Goal: Task Accomplishment & Management: Use online tool/utility

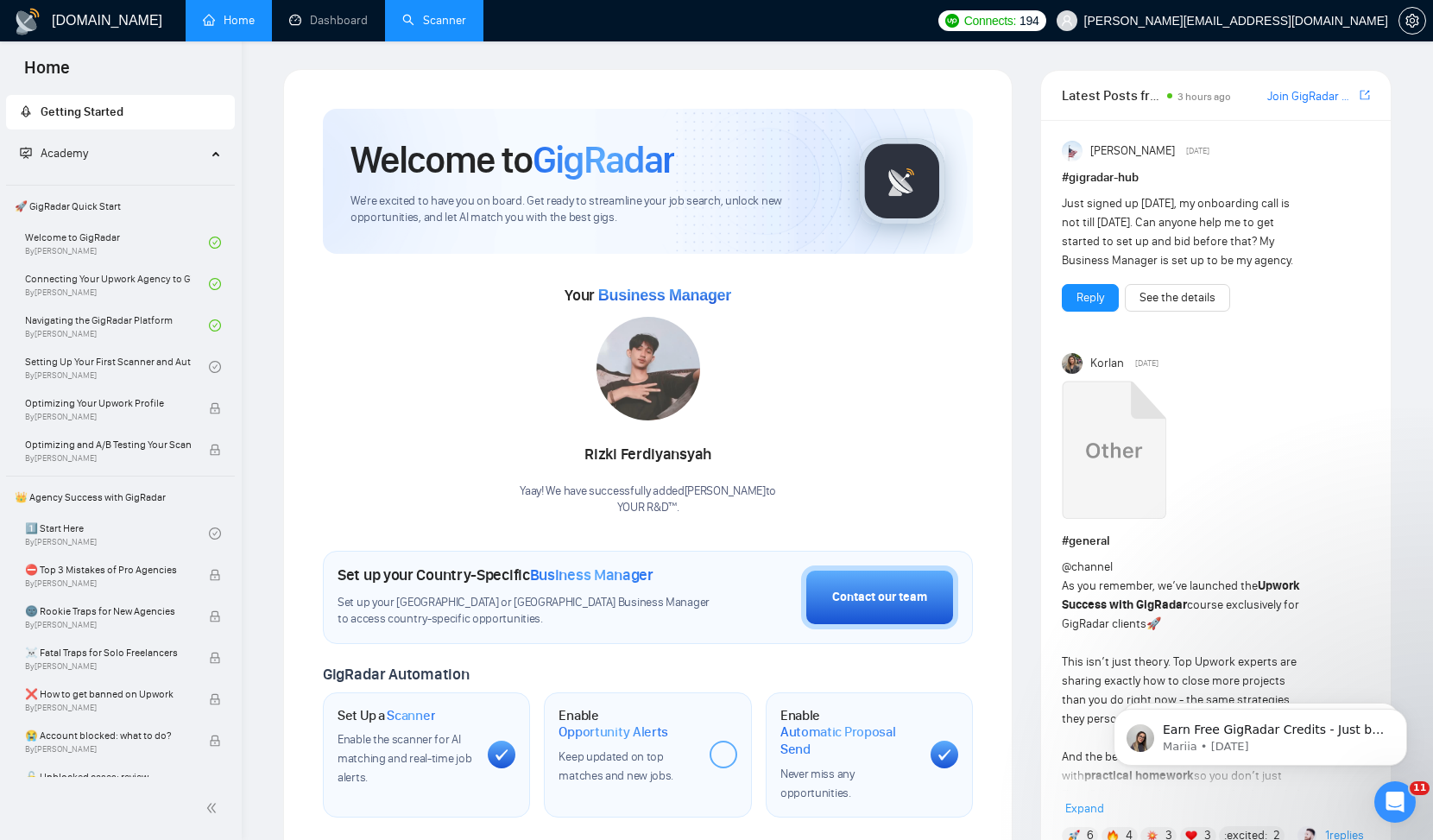
click at [423, 17] on link "Scanner" at bounding box center [434, 20] width 64 height 15
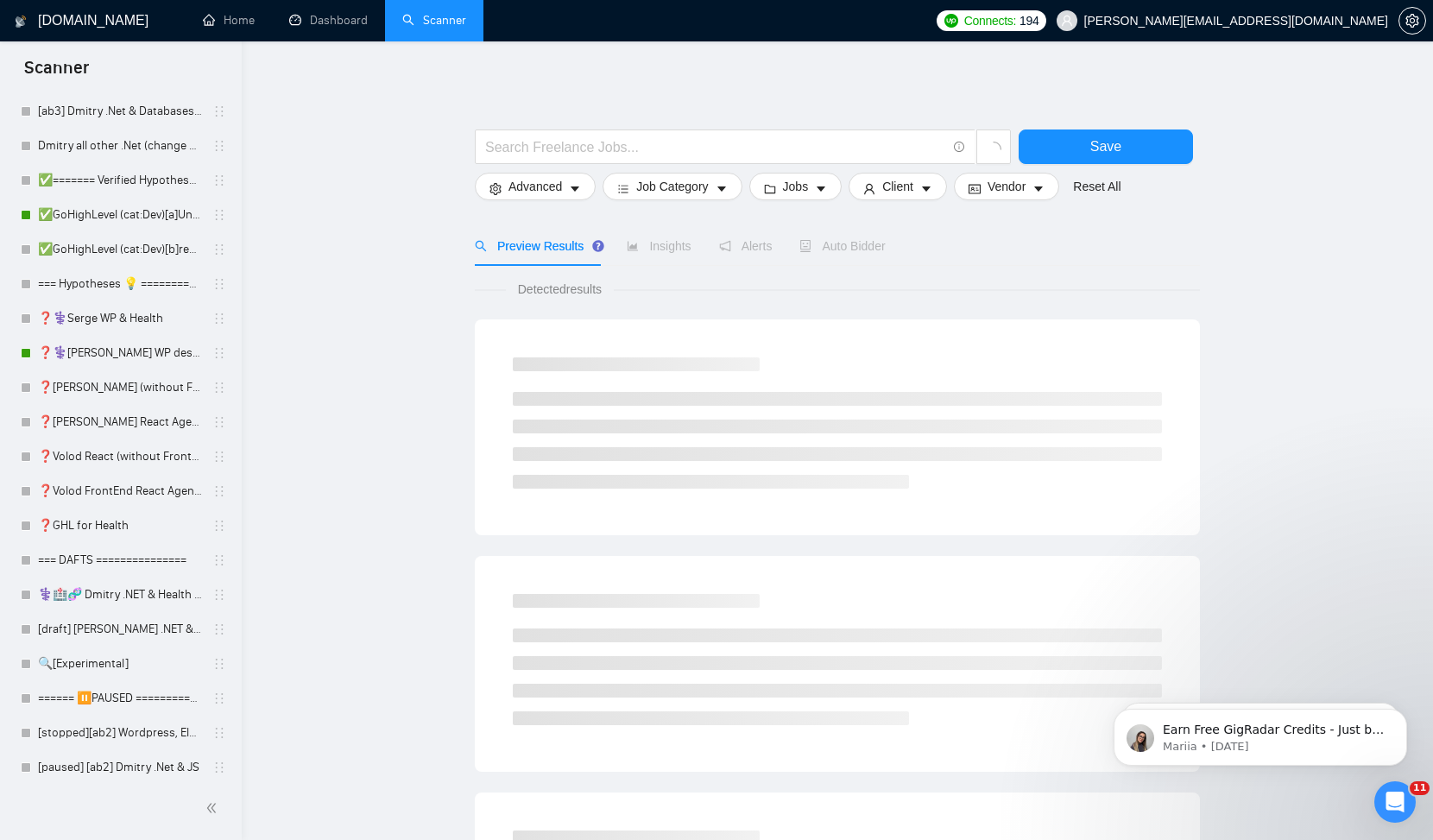
scroll to position [448, 0]
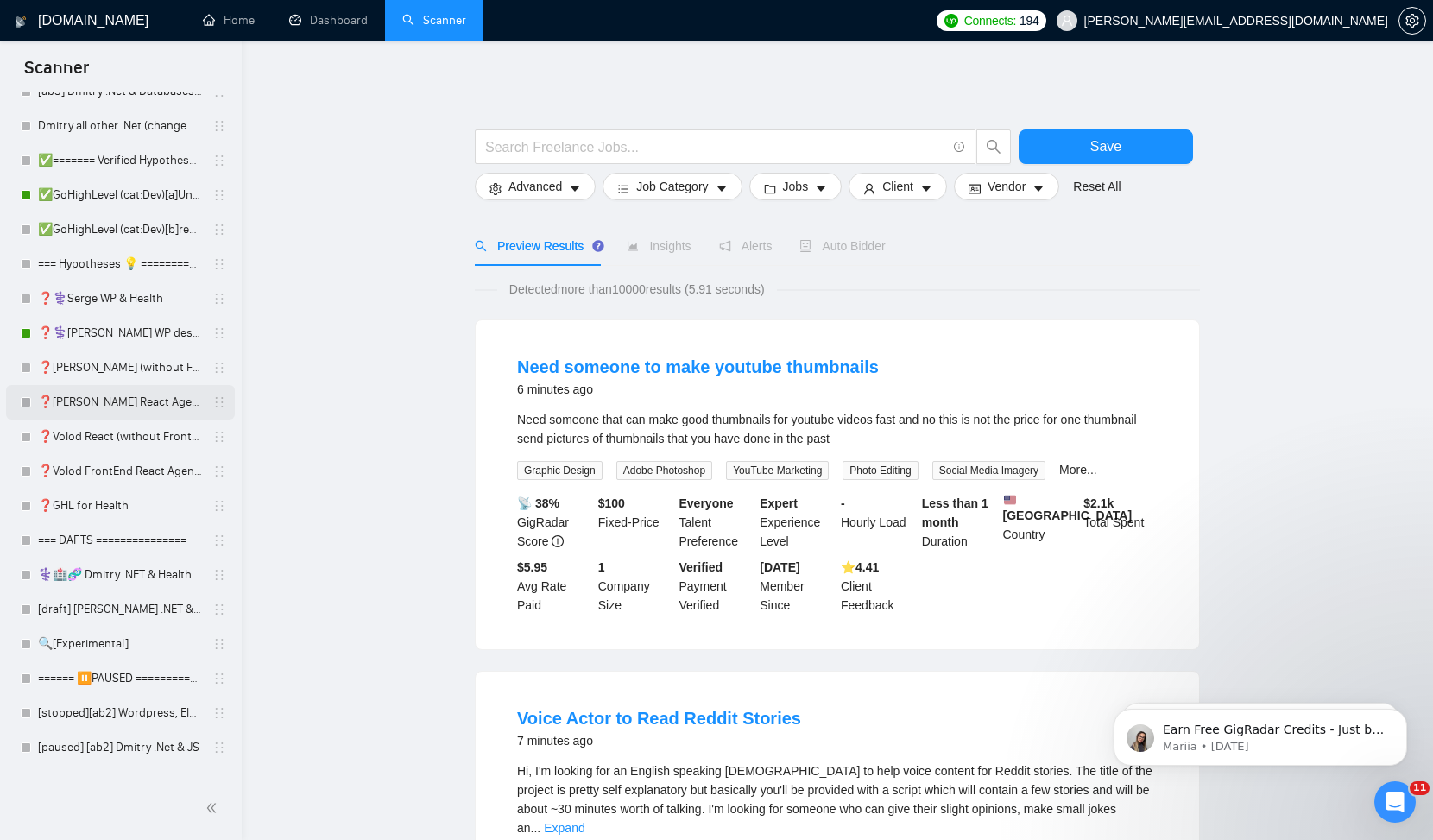
click at [163, 404] on link "❓[PERSON_NAME] React Agency (0626)" at bounding box center [120, 402] width 164 height 35
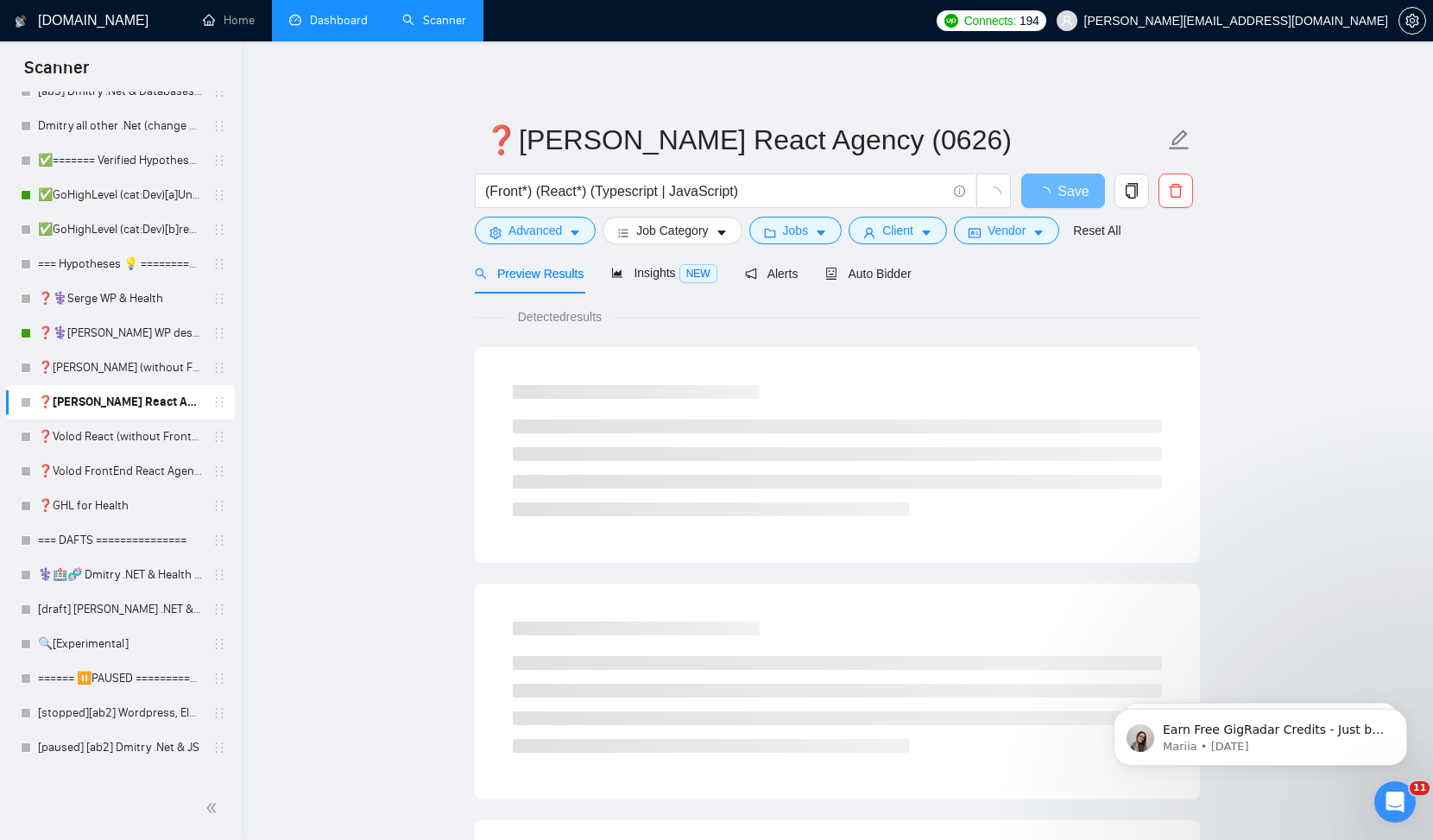
click at [318, 27] on link "Dashboard" at bounding box center [329, 20] width 79 height 15
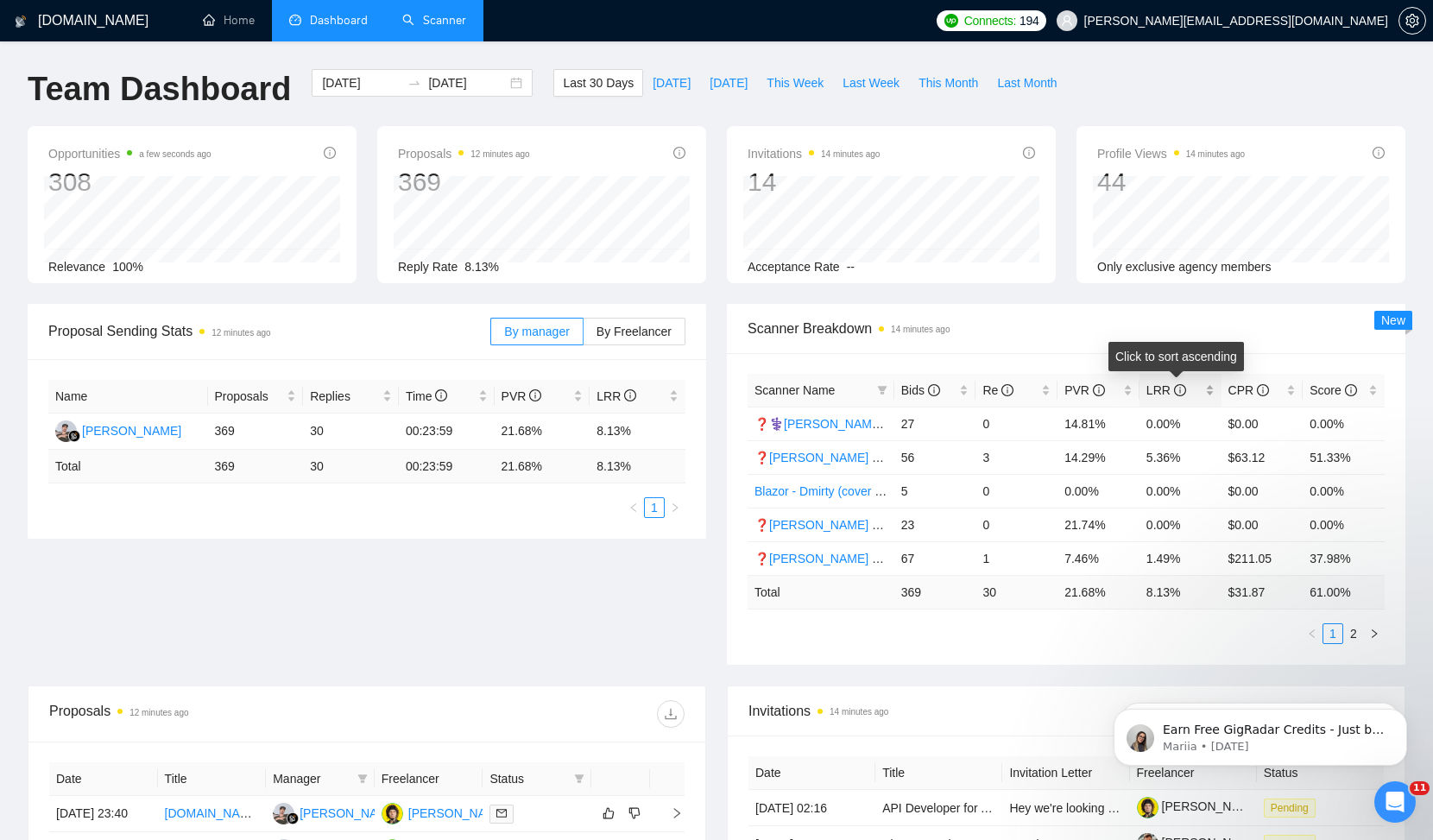
click at [1152, 389] on span "LRR" at bounding box center [1166, 390] width 40 height 14
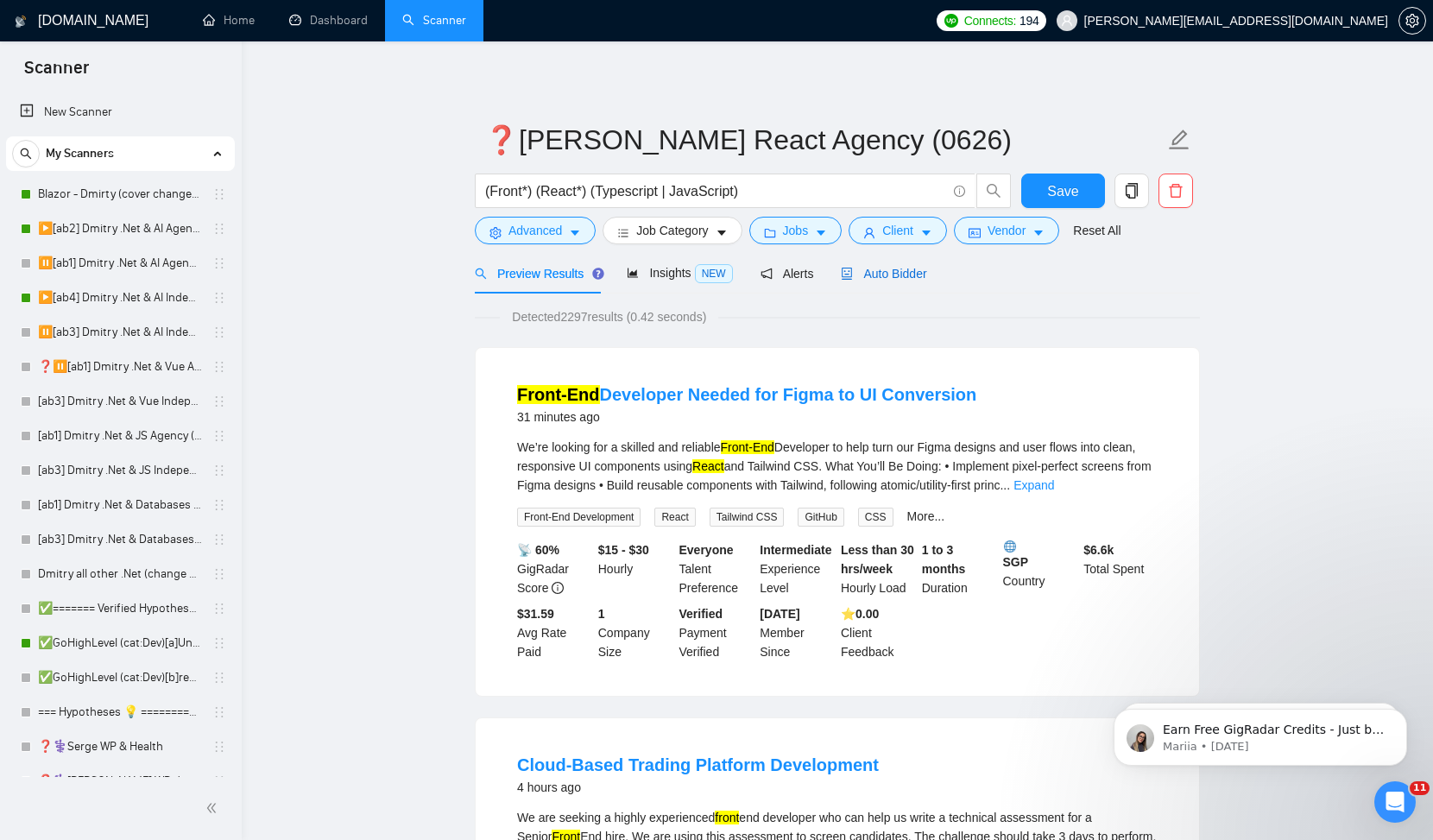
click at [913, 270] on span "Auto Bidder" at bounding box center [884, 274] width 86 height 14
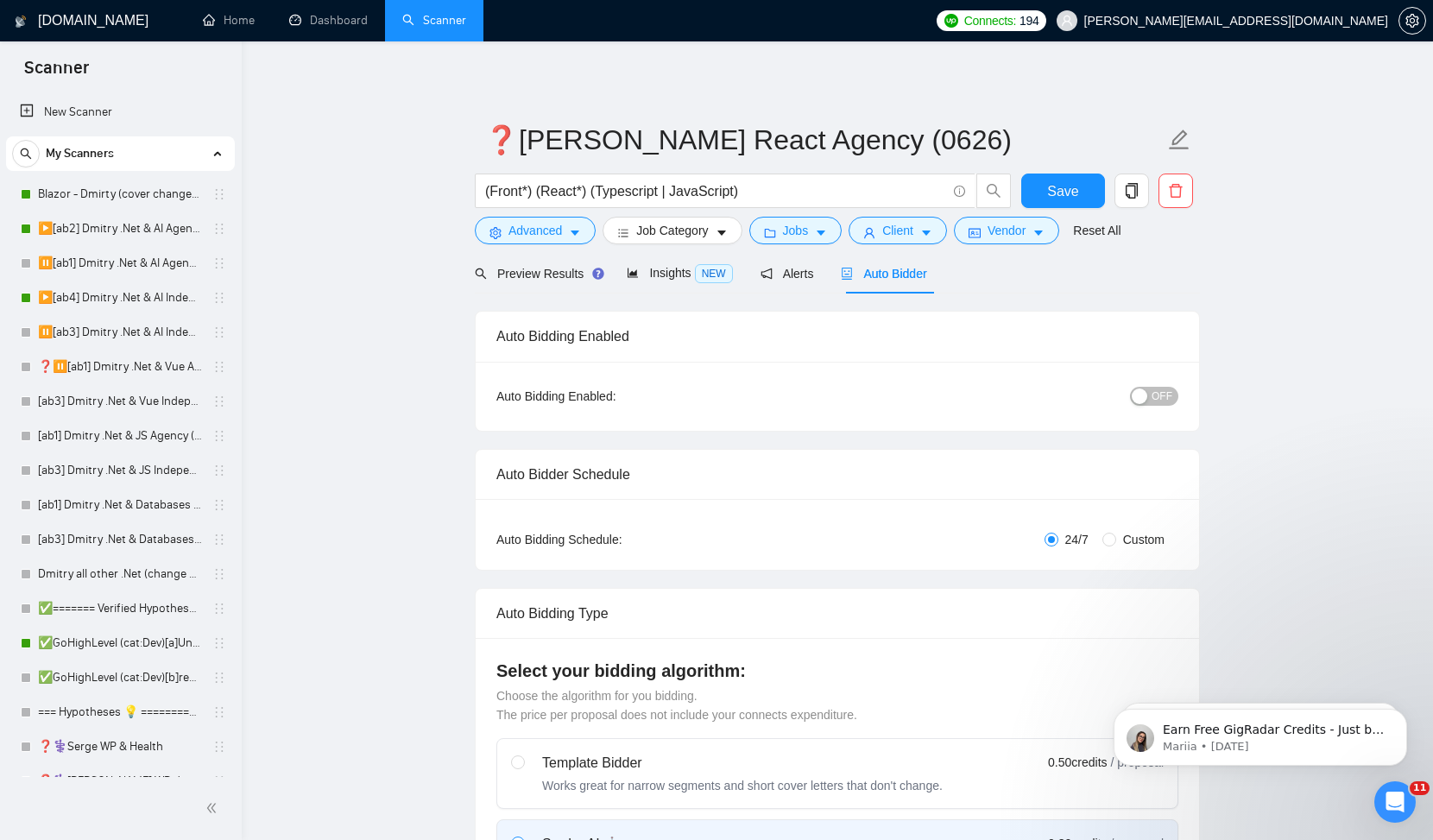
click at [1132, 393] on div "button" at bounding box center [1140, 397] width 16 height 16
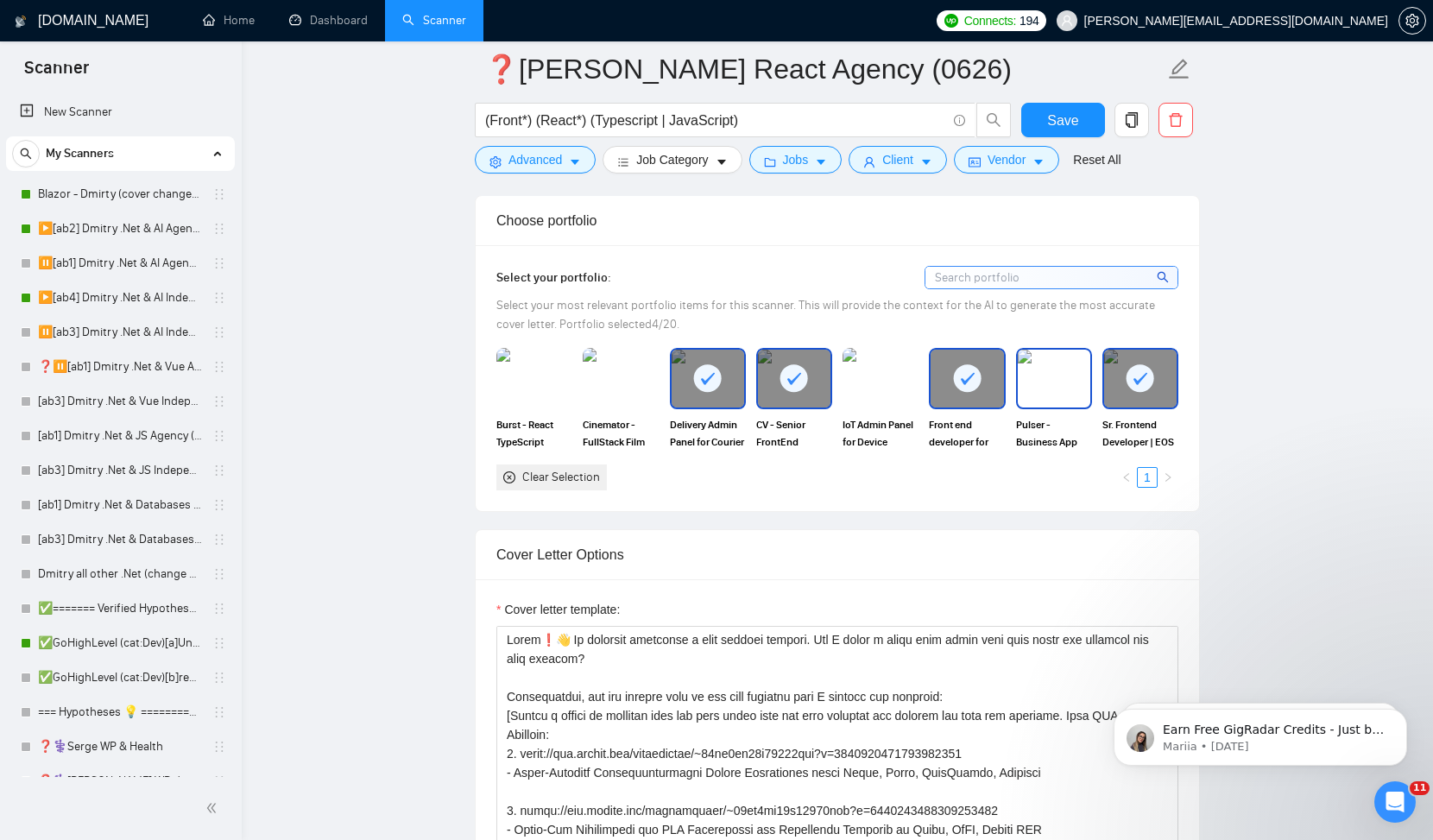
scroll to position [1492, 0]
click at [531, 373] on img at bounding box center [535, 377] width 73 height 57
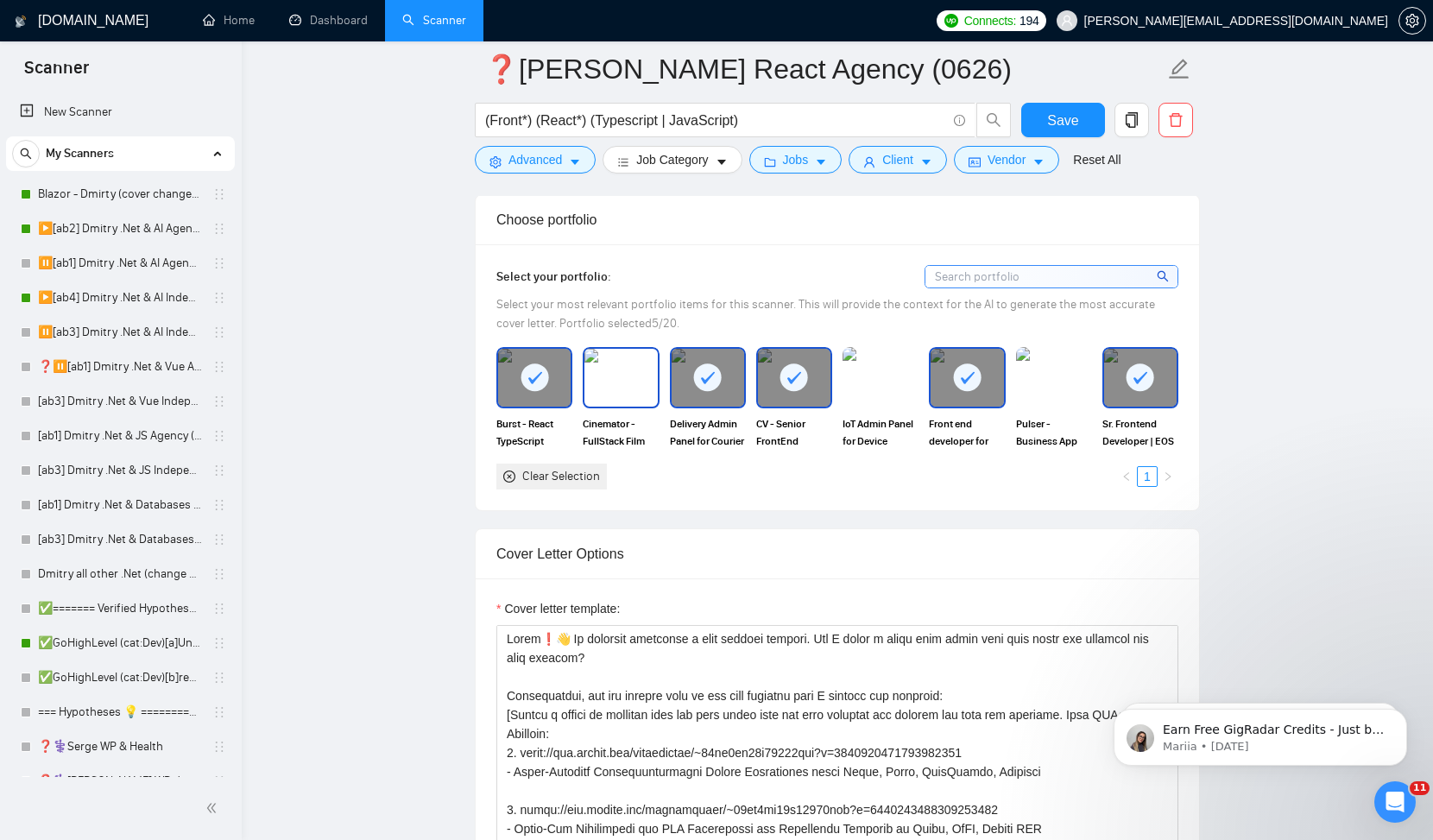
click at [622, 381] on img at bounding box center [621, 377] width 73 height 57
click at [886, 368] on img at bounding box center [880, 377] width 73 height 57
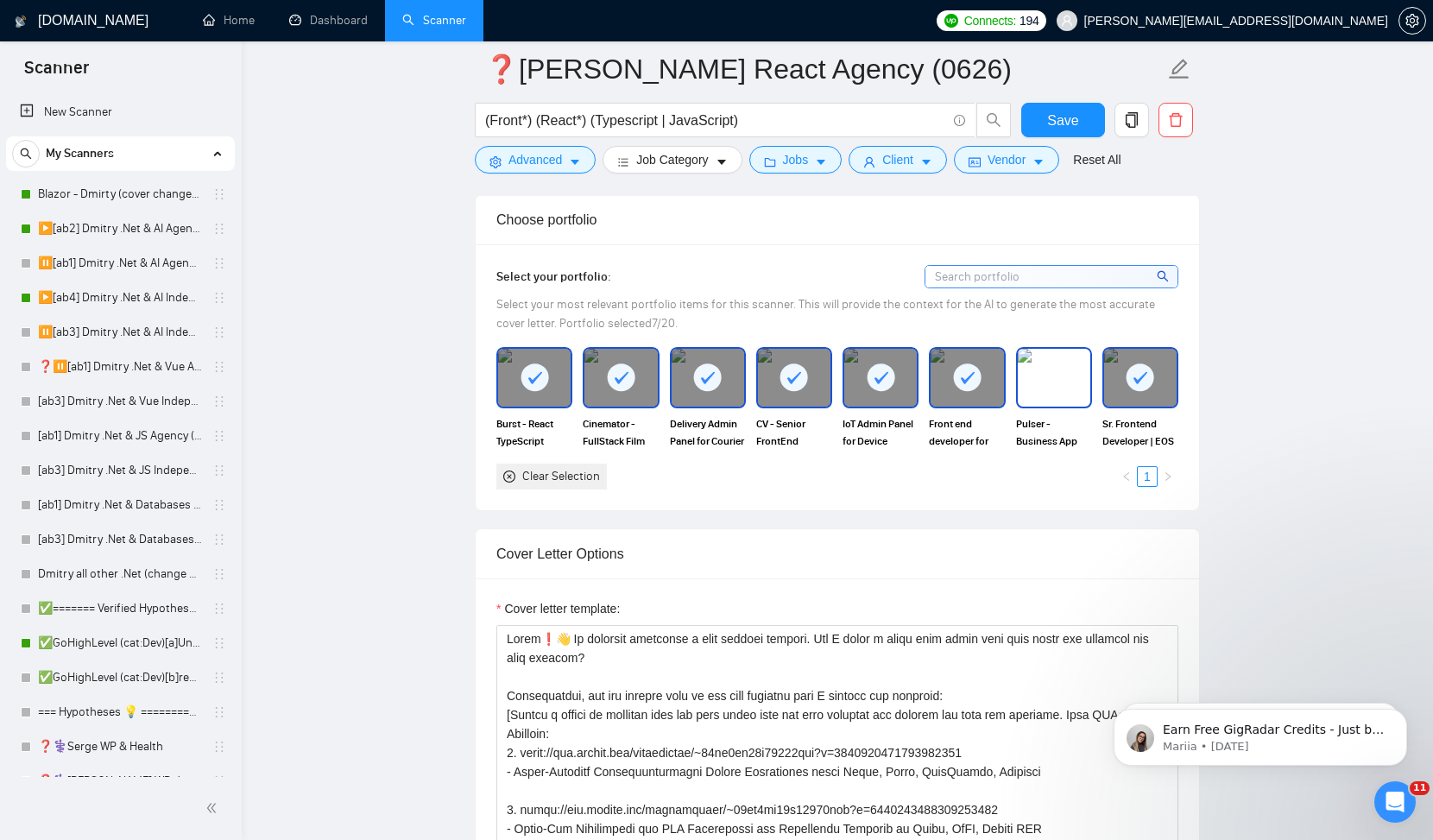
click at [1057, 381] on img at bounding box center [1054, 377] width 73 height 57
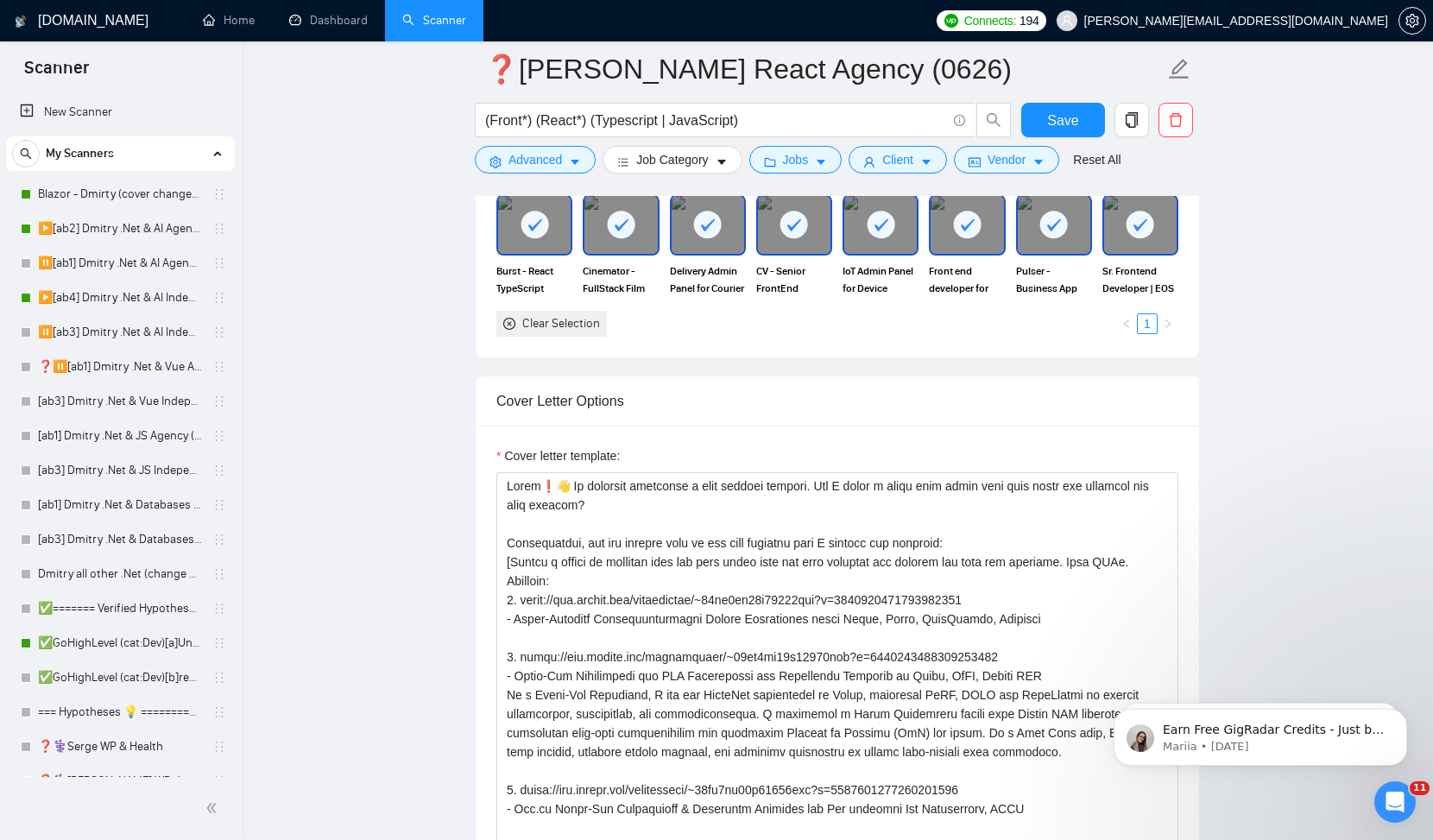
scroll to position [1651, 0]
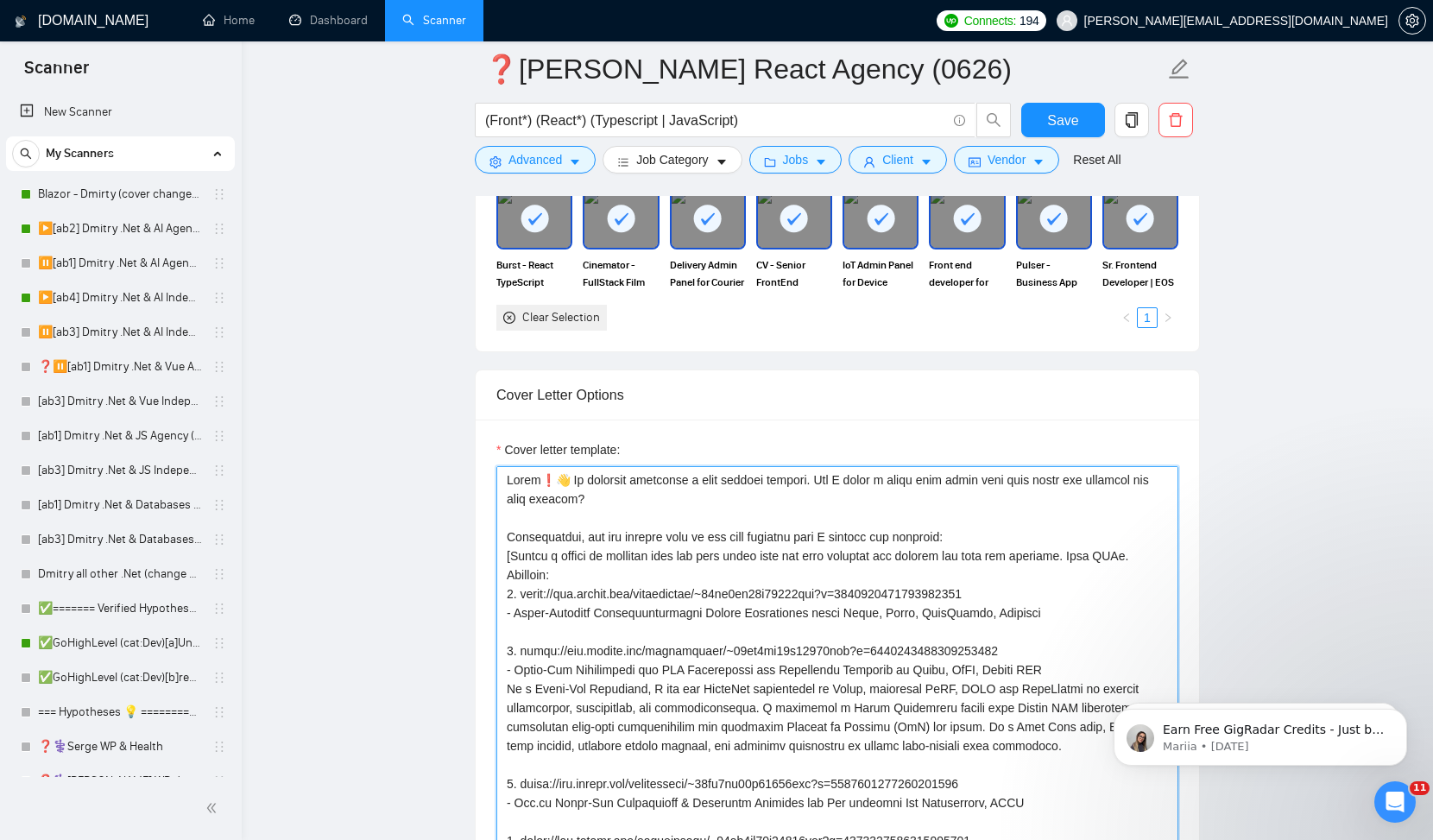
click at [724, 555] on textarea "Cover letter template:" at bounding box center [838, 659] width 682 height 389
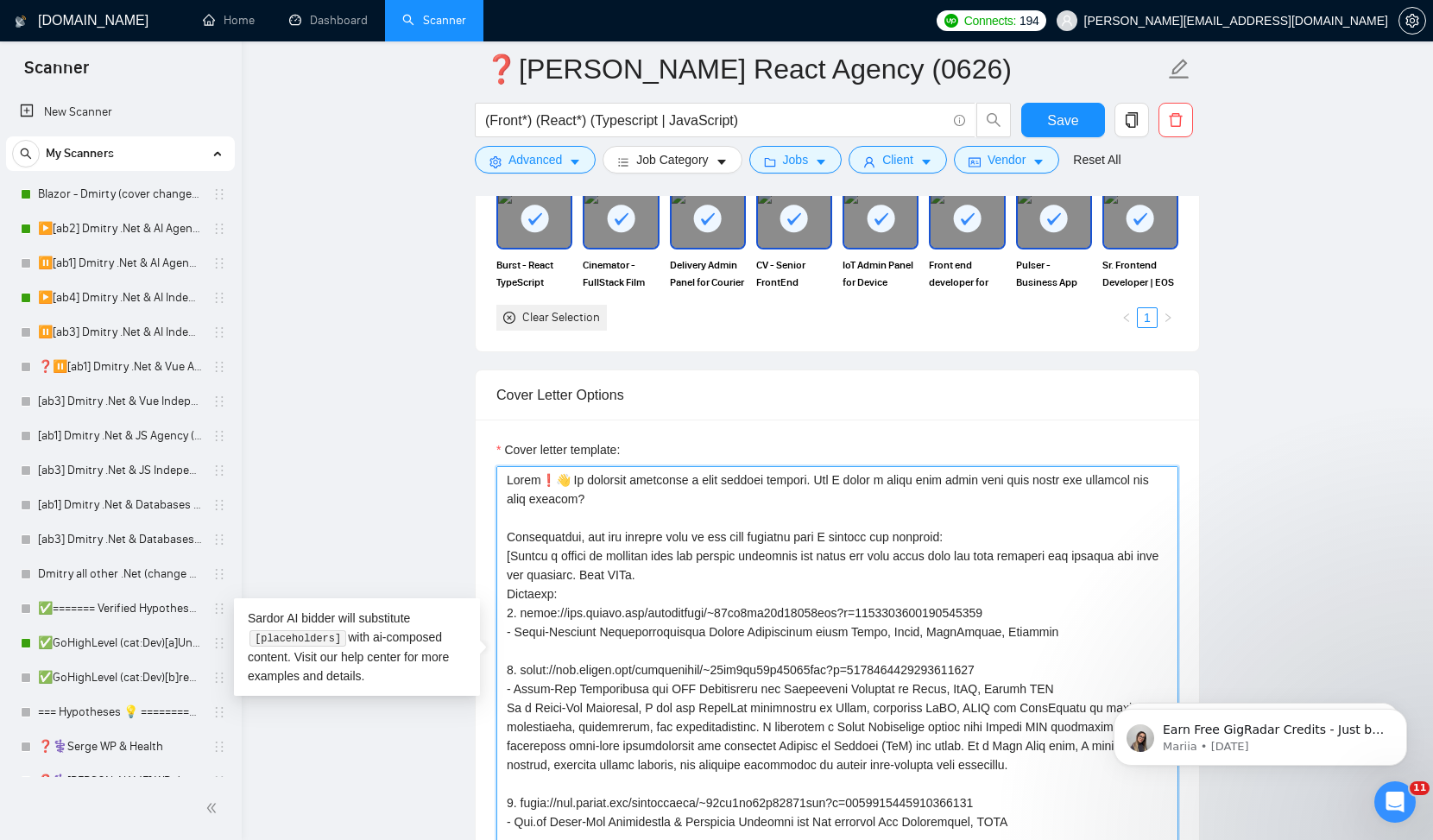
click at [879, 551] on textarea "Cover letter template:" at bounding box center [838, 659] width 682 height 389
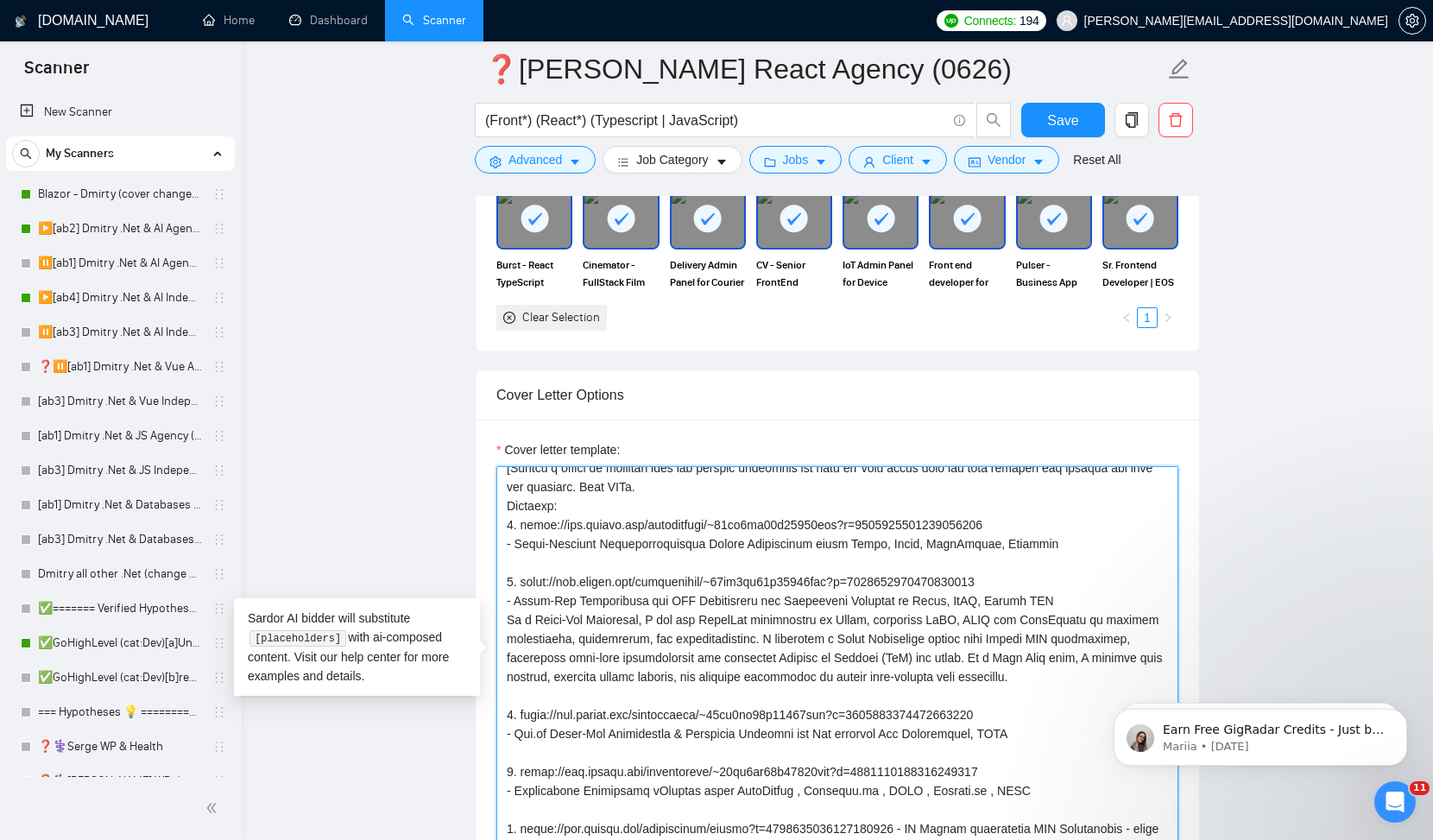
scroll to position [91, 0]
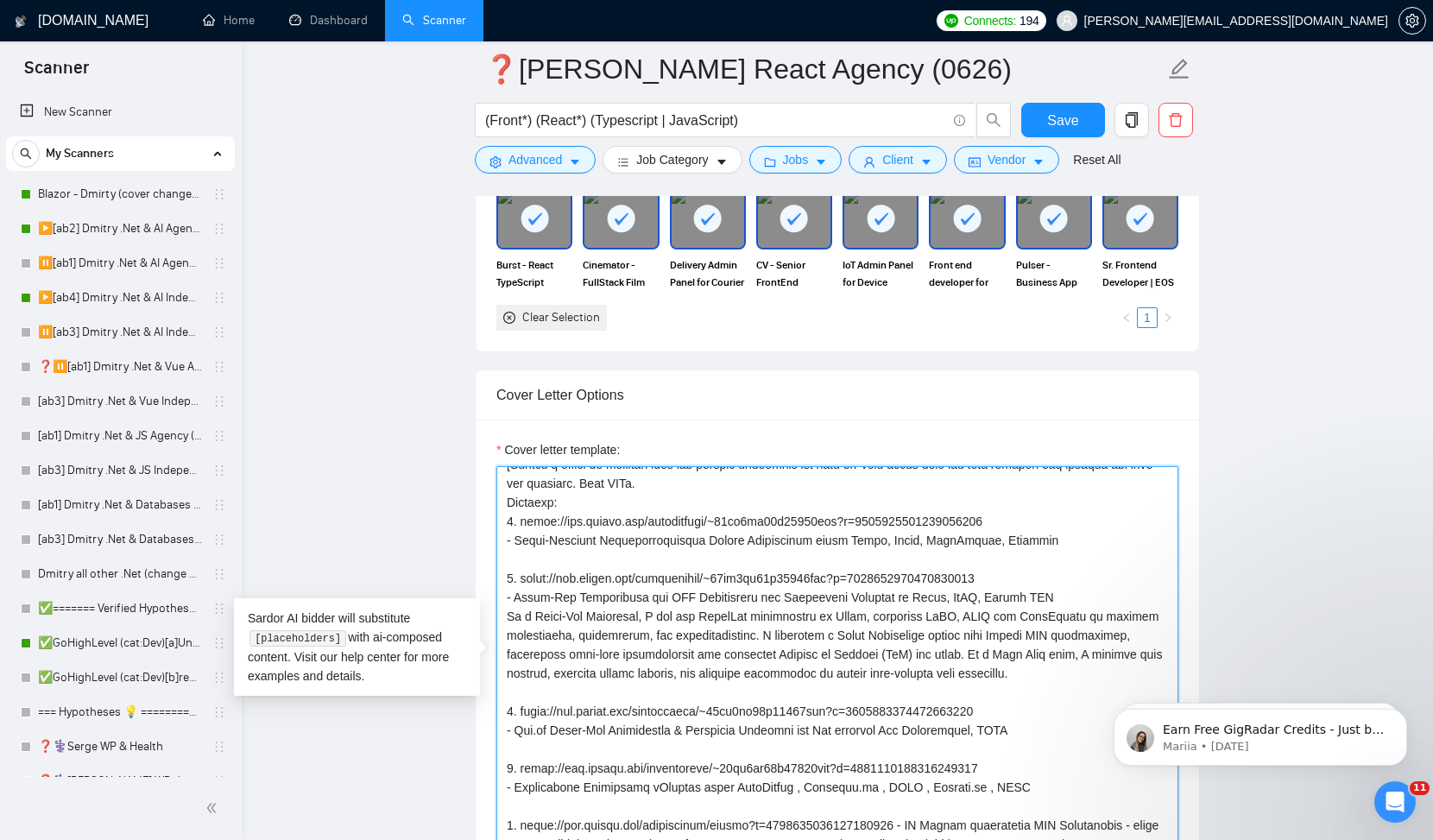
click at [728, 478] on textarea "Cover letter template:" at bounding box center [838, 659] width 682 height 389
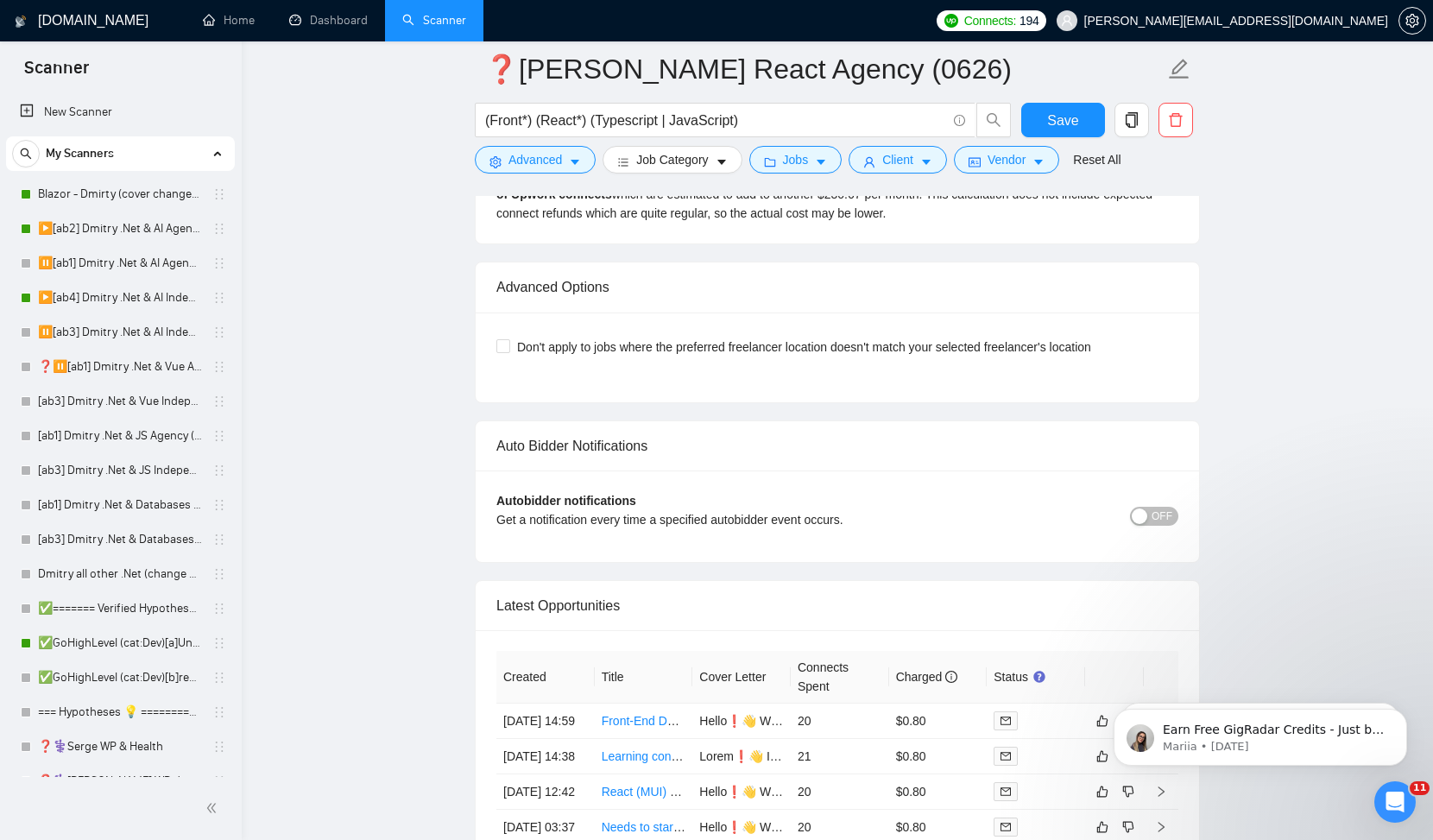
scroll to position [3877, 0]
click at [1155, 520] on span "OFF" at bounding box center [1162, 519] width 20 height 19
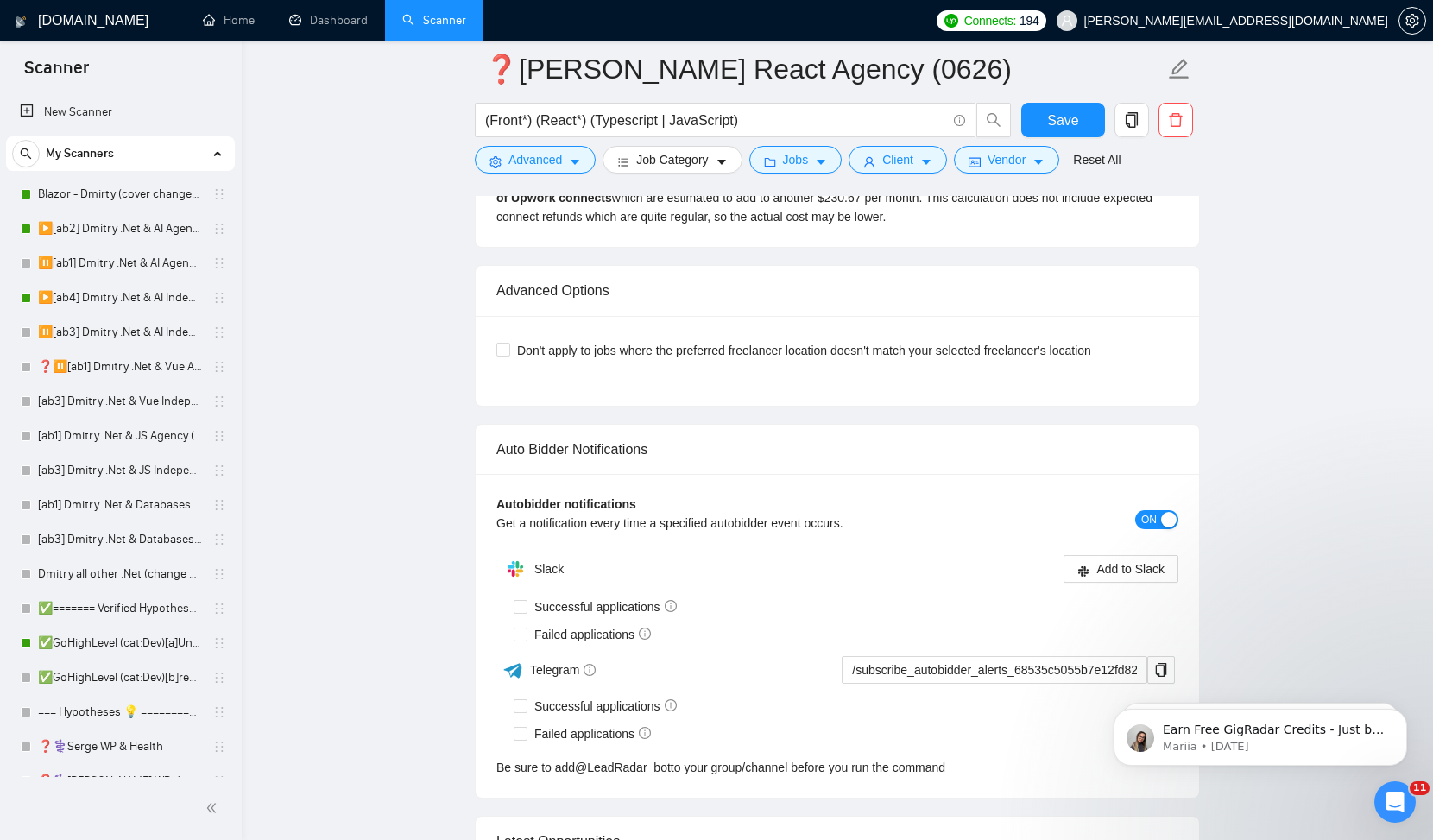
click at [1150, 512] on span "ON" at bounding box center [1150, 519] width 16 height 19
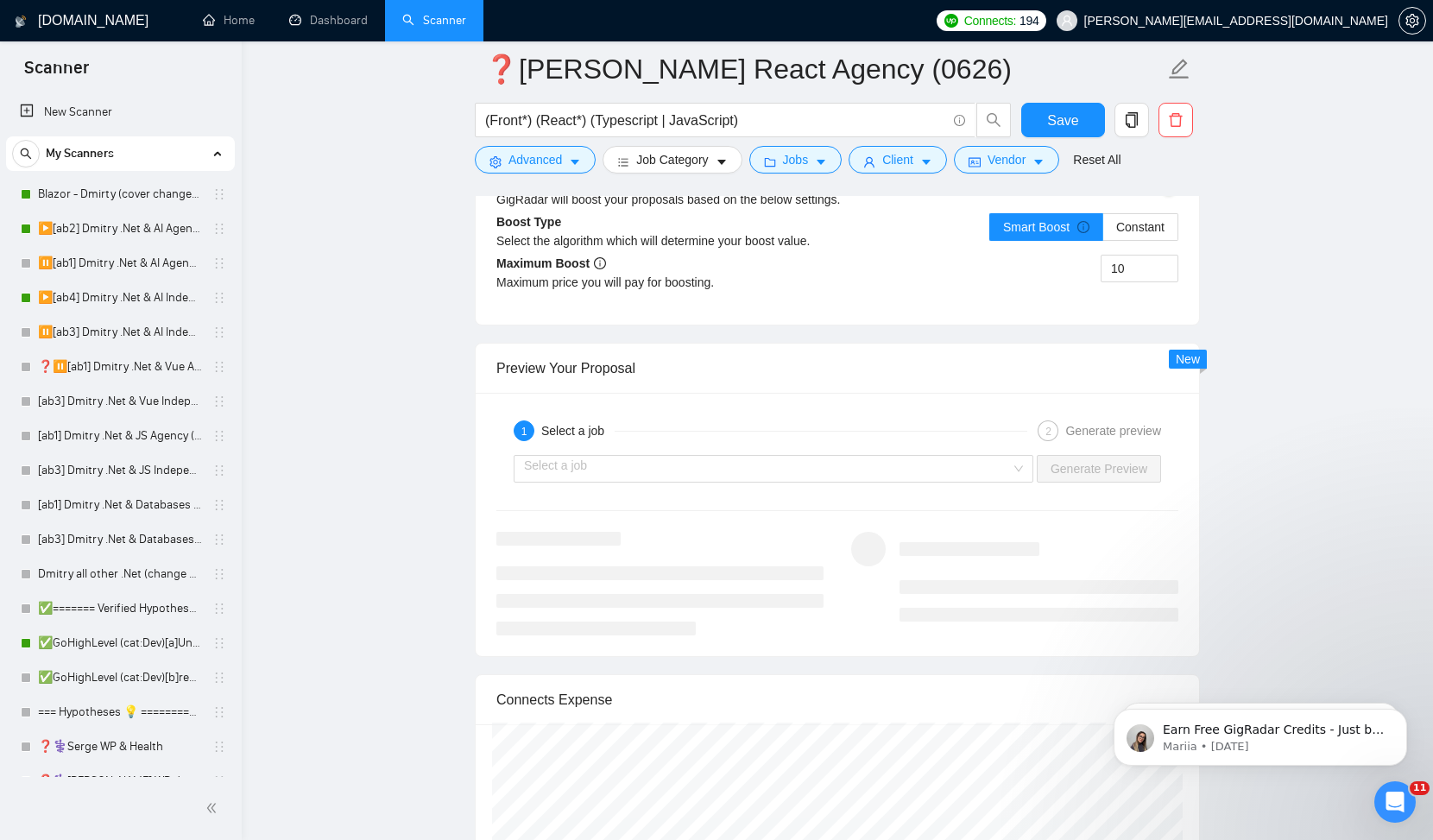
scroll to position [3256, 0]
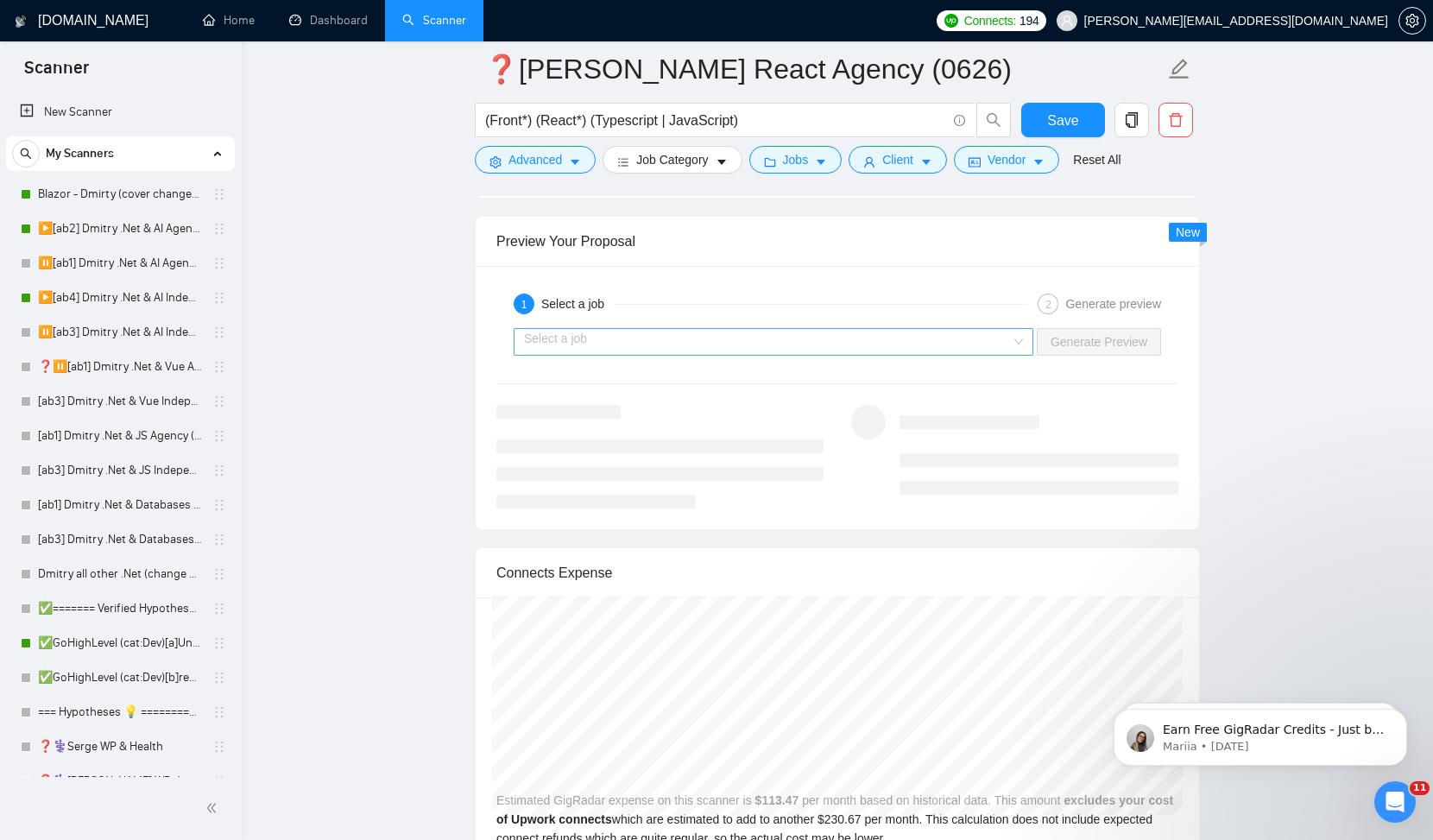
click at [1012, 337] on div "Select a job" at bounding box center [773, 341] width 520 height 27
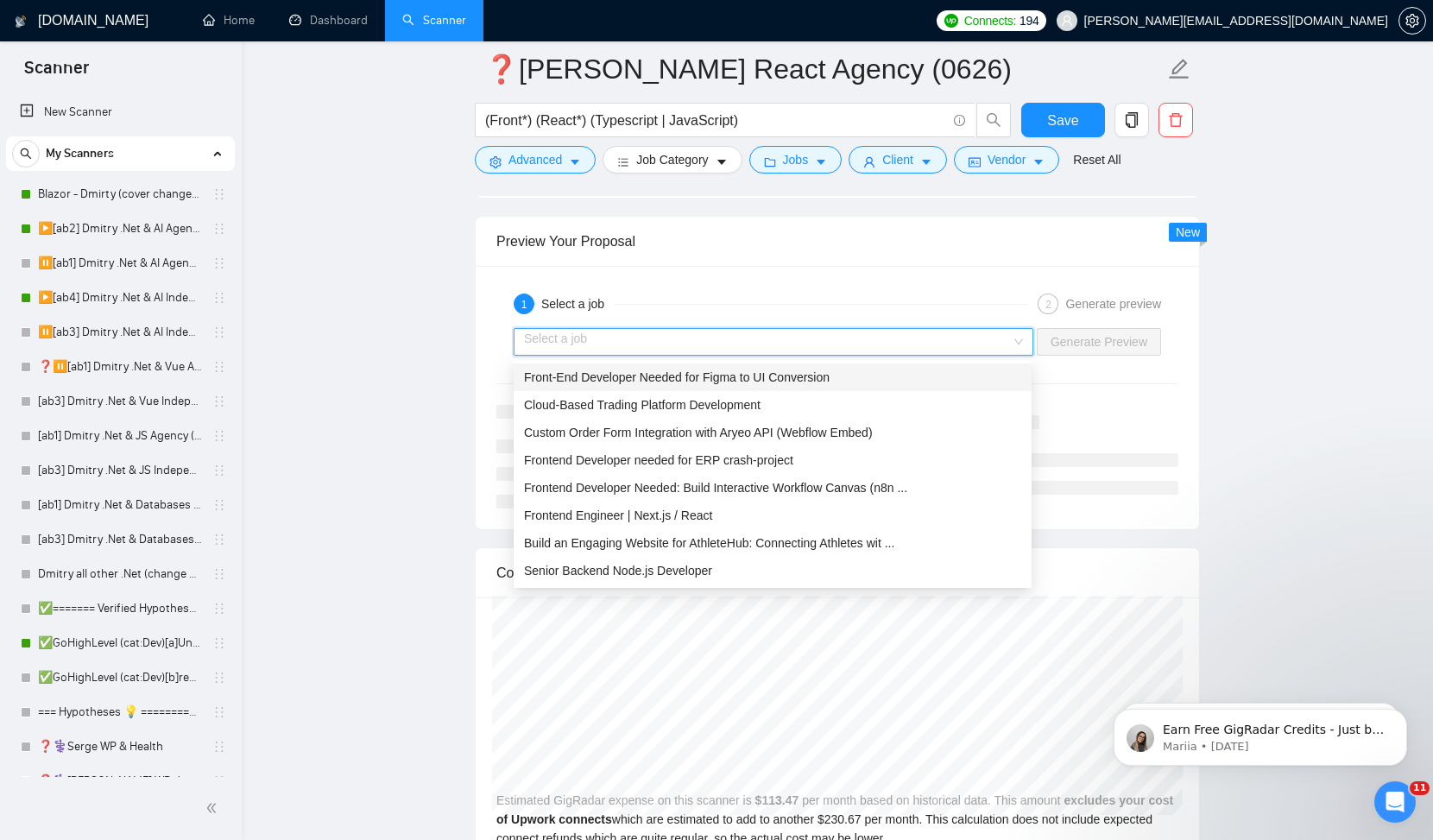
click at [882, 381] on div "Front-End Developer Needed for Figma to UI Conversion" at bounding box center [773, 376] width 498 height 19
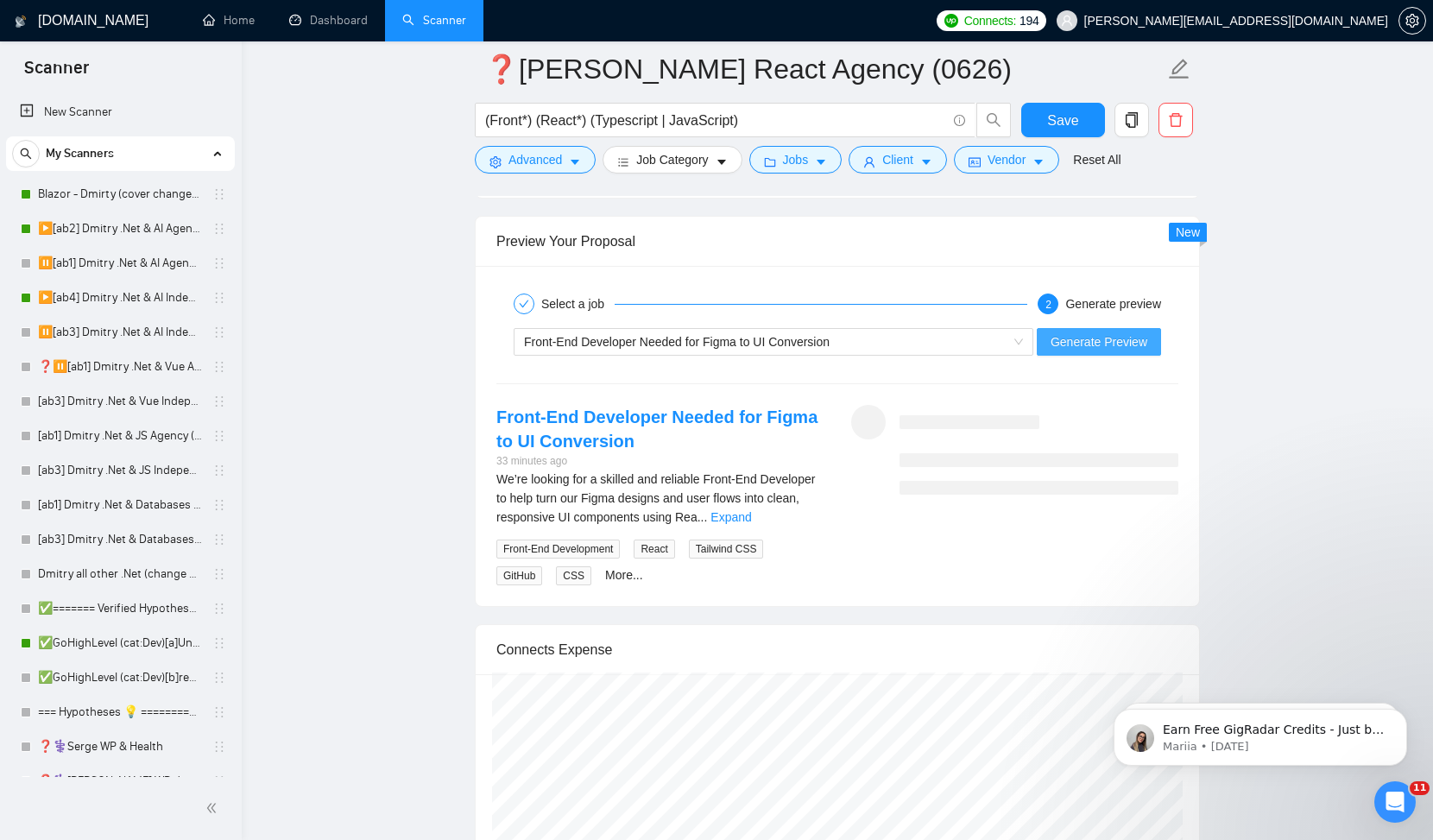
click at [1072, 345] on span "Generate Preview" at bounding box center [1099, 341] width 97 height 19
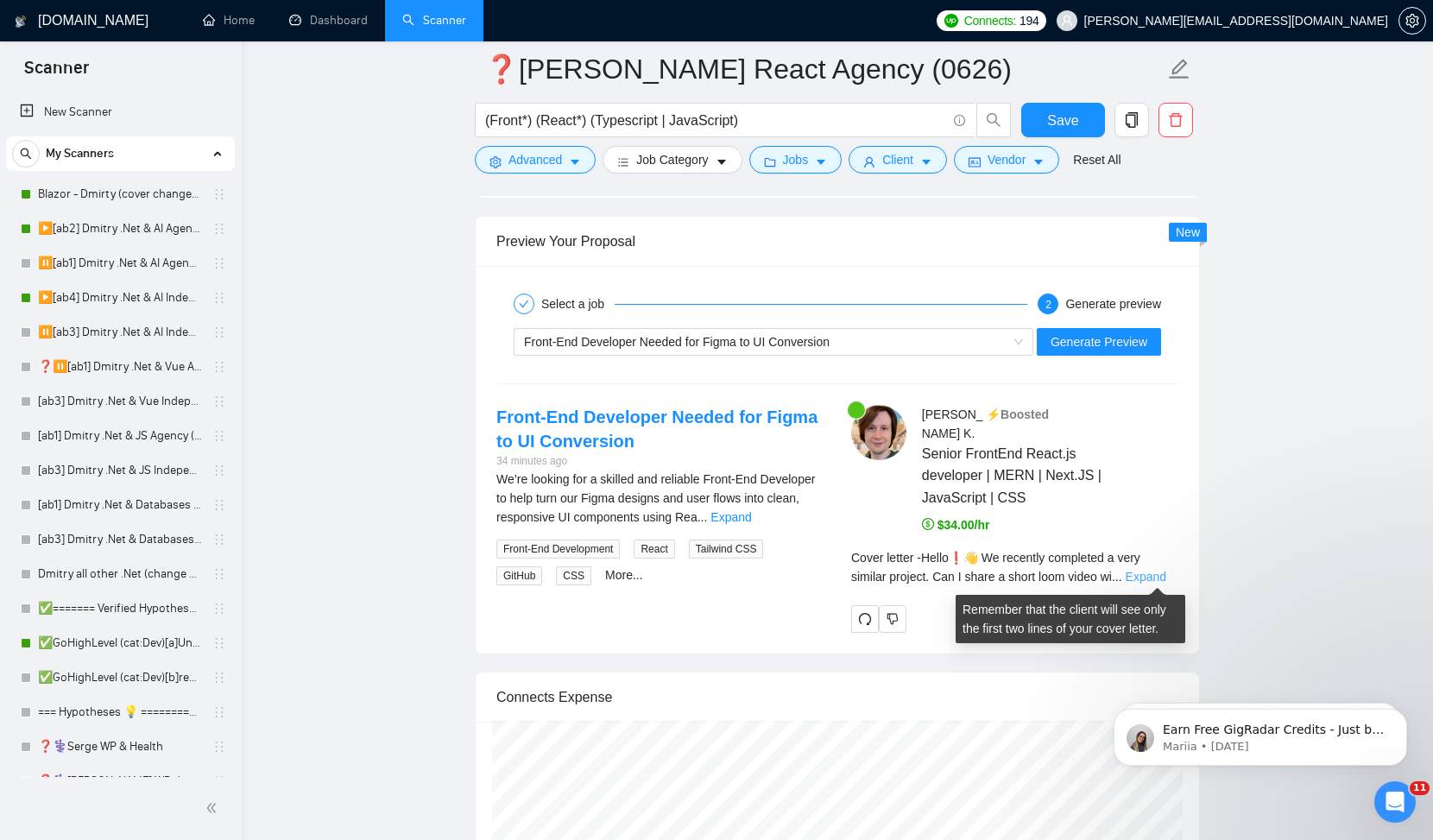
click at [1145, 569] on link "Expand" at bounding box center [1146, 576] width 41 height 14
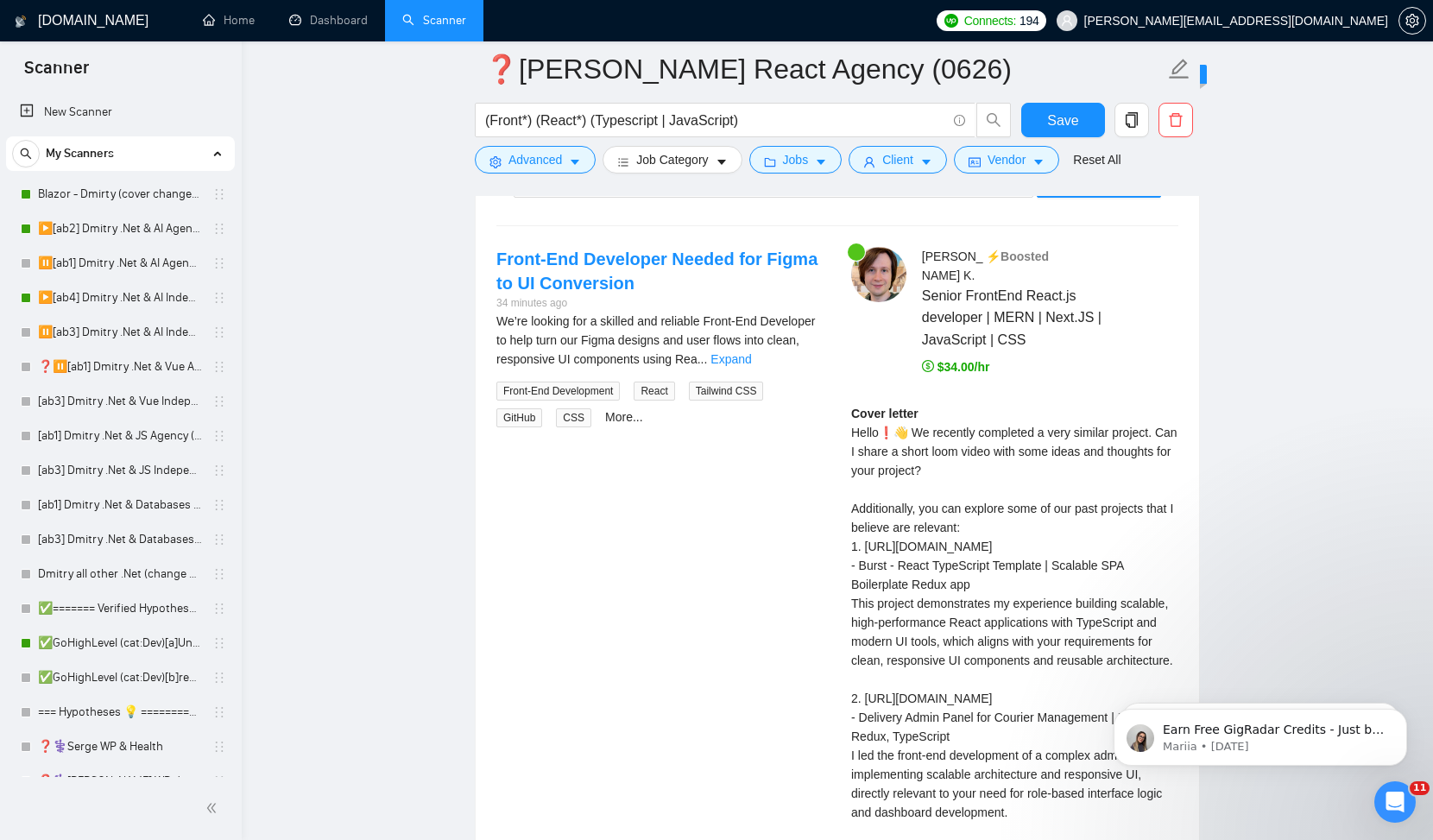
scroll to position [3416, 0]
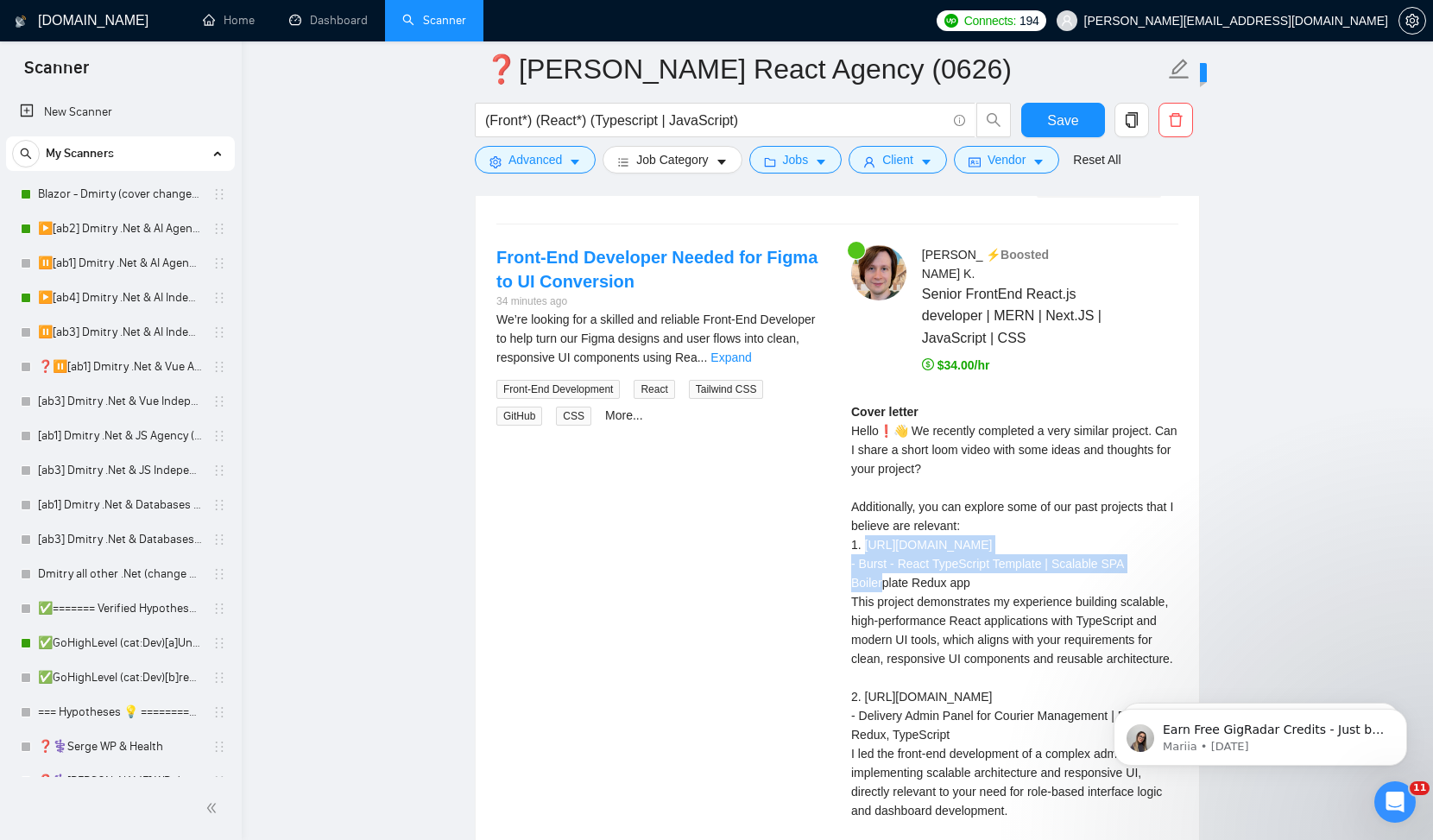
drag, startPoint x: 1049, startPoint y: 578, endPoint x: 853, endPoint y: 567, distance: 196.3
click at [852, 567] on div "Cover letter" at bounding box center [1015, 658] width 328 height 512
copy div "ttps://[DOMAIN_NAME][URL]"
click at [897, 643] on div "Cover letter" at bounding box center [1015, 658] width 328 height 512
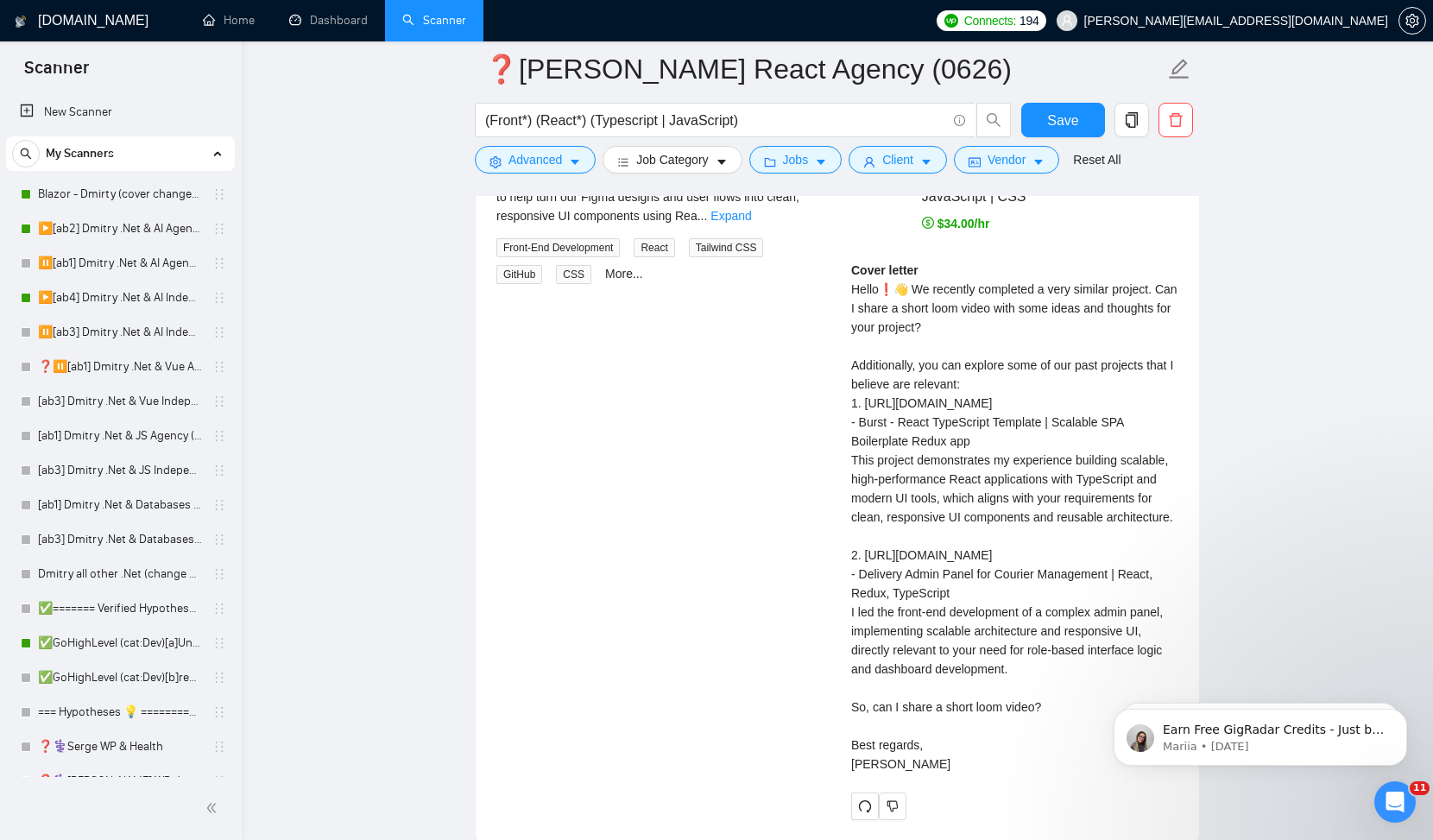
scroll to position [3564, 0]
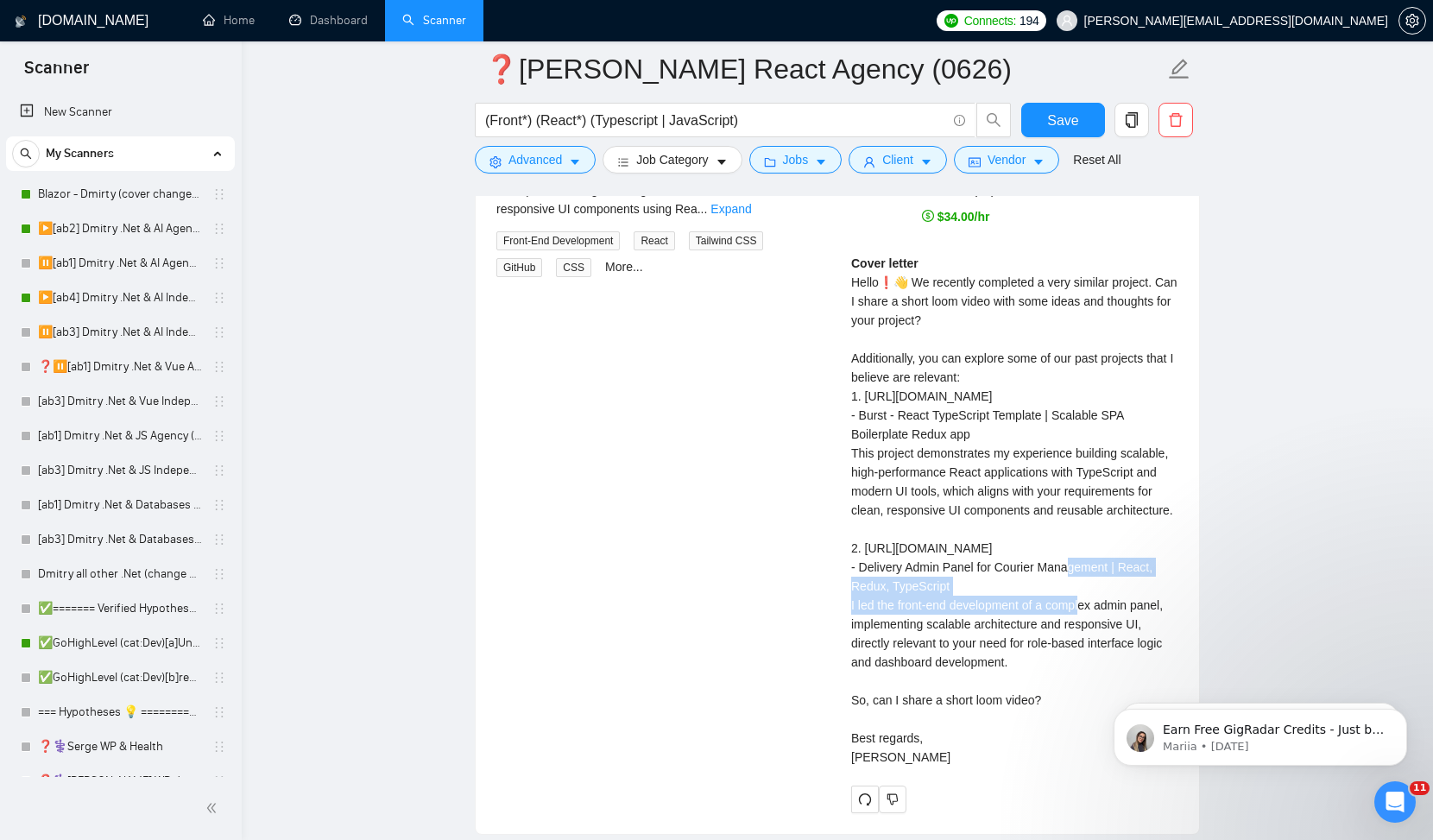
drag, startPoint x: 1042, startPoint y: 651, endPoint x: 844, endPoint y: 627, distance: 199.4
click at [844, 627] on div "[PERSON_NAME] ⚡️Boosted Senior FrontEnd React.js developer | MERN | Next.JS | J…" at bounding box center [1015, 454] width 355 height 715
copy div "ttps://[DOMAIN_NAME][URL]"
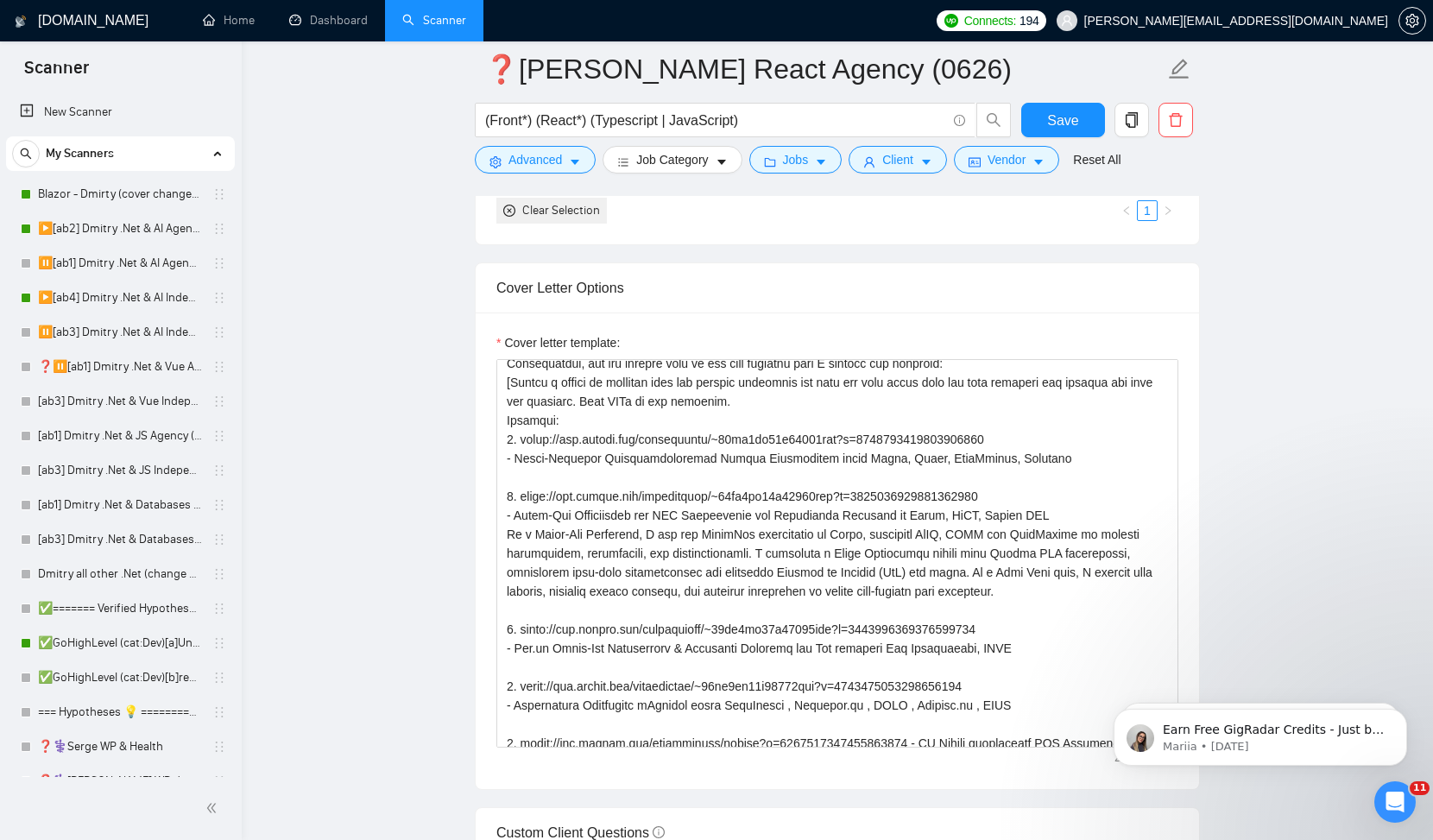
scroll to position [0, 0]
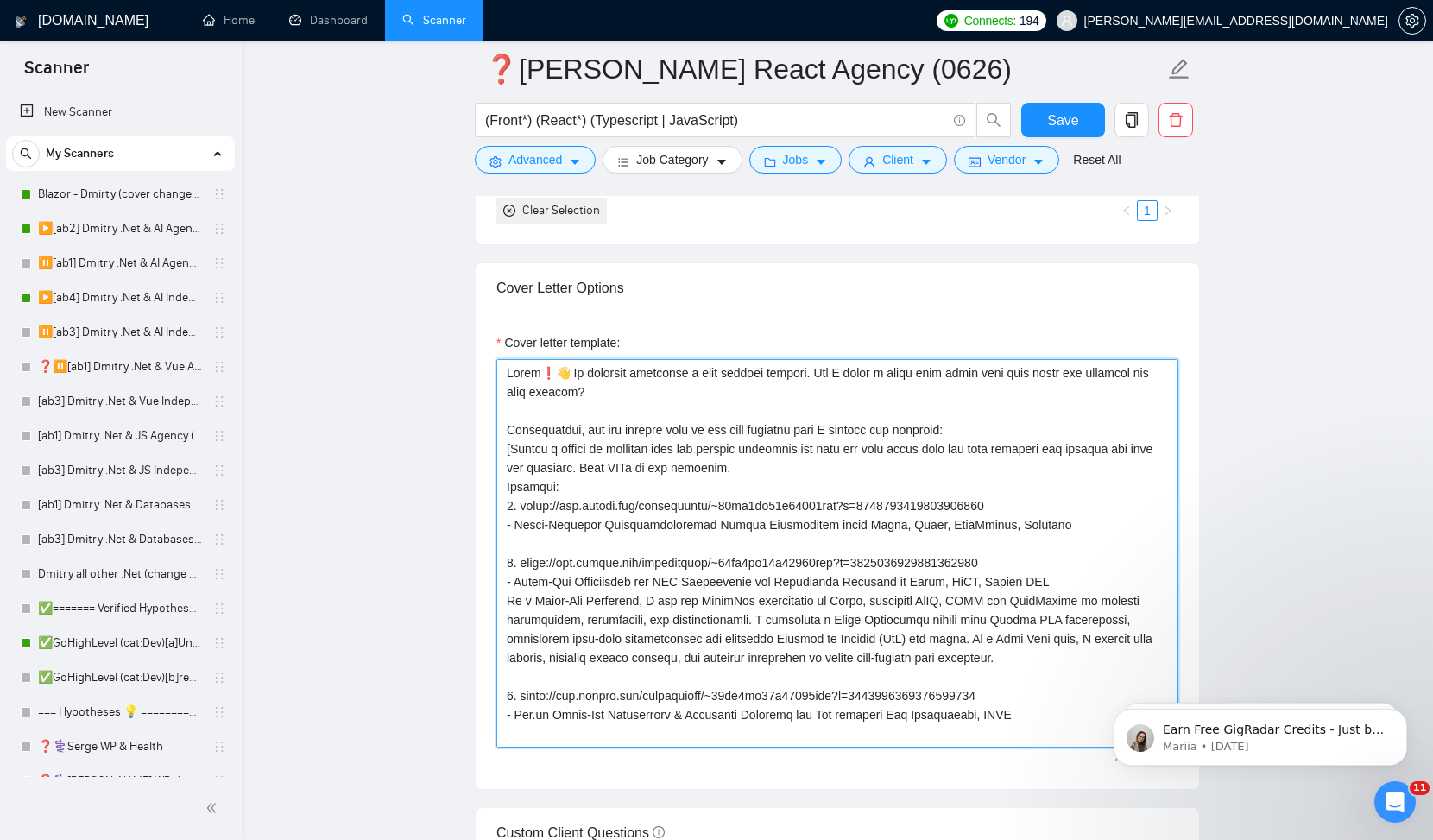
click at [776, 466] on textarea "Cover letter template:" at bounding box center [838, 553] width 682 height 389
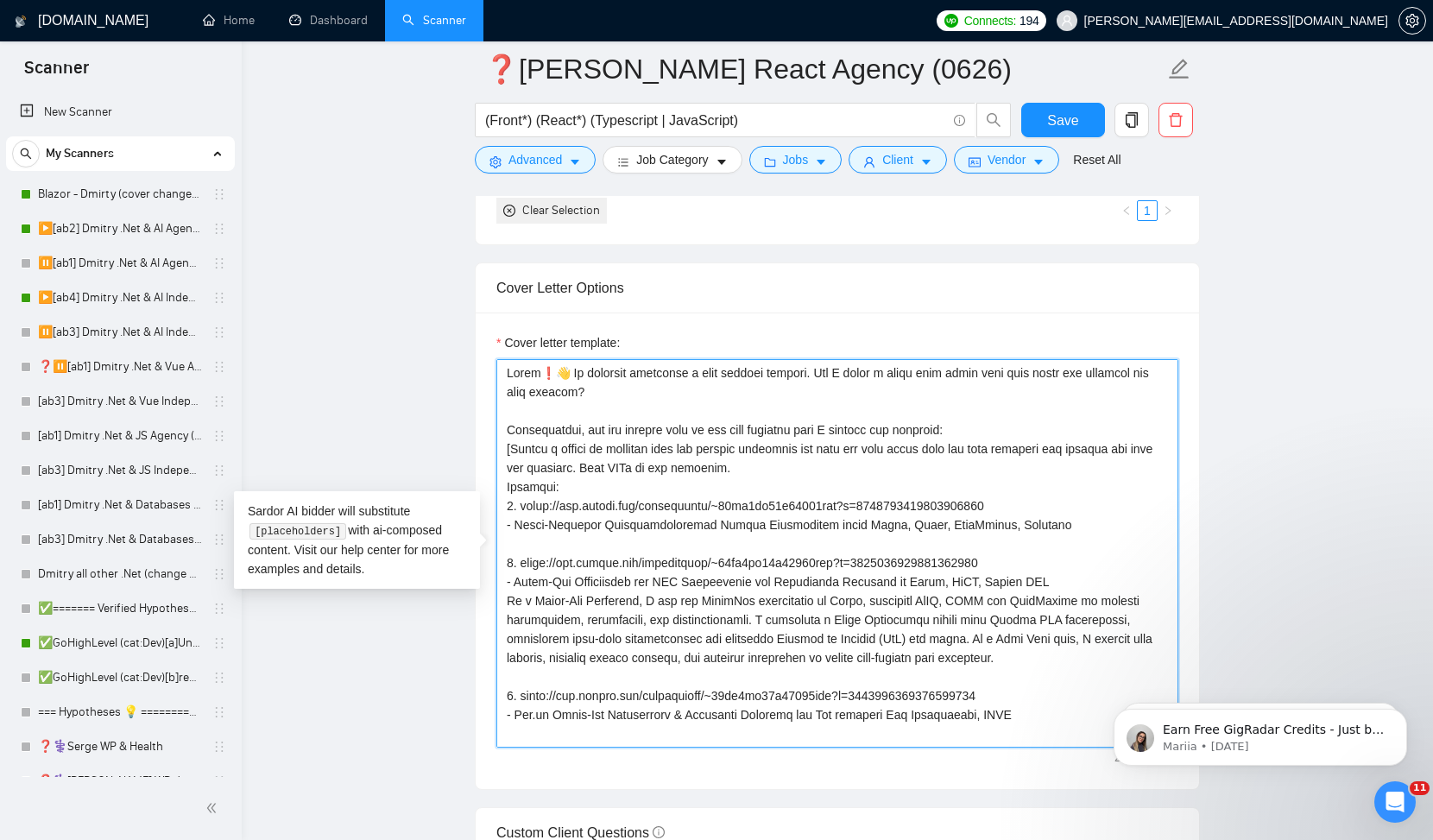
click at [621, 463] on textarea "Cover letter template:" at bounding box center [838, 553] width 682 height 389
click at [621, 464] on textarea "Cover letter template:" at bounding box center [838, 553] width 682 height 389
click at [699, 458] on textarea "Cover letter template:" at bounding box center [838, 553] width 682 height 389
click at [687, 466] on textarea "Cover letter template:" at bounding box center [838, 553] width 682 height 389
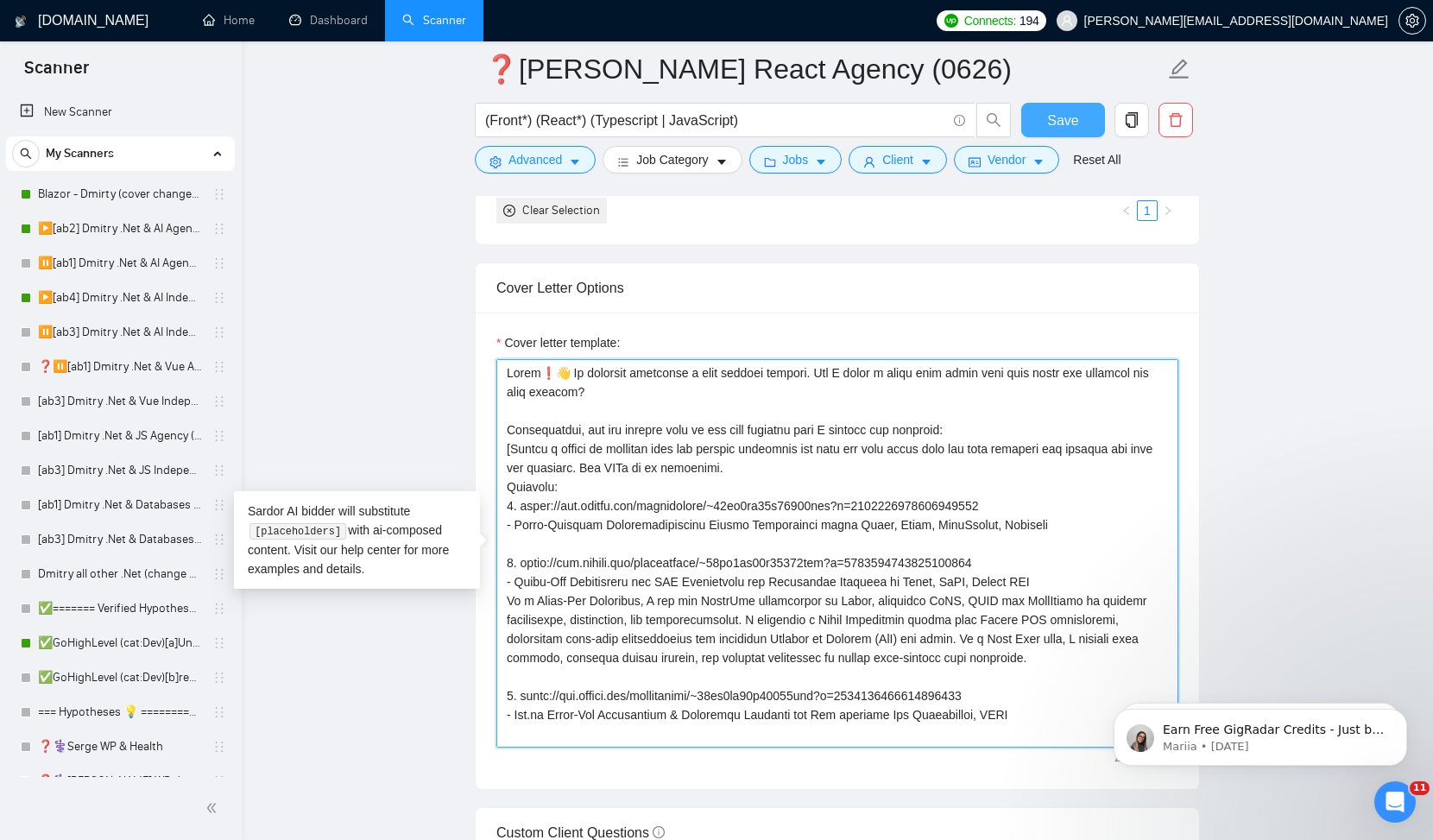
type textarea "Lorem❗👋 Ip dolorsit ametconse a elit seddoei tempori. Utl E dolor m aliqu enim …"
click at [1056, 124] on span "Save" at bounding box center [1063, 120] width 31 height 21
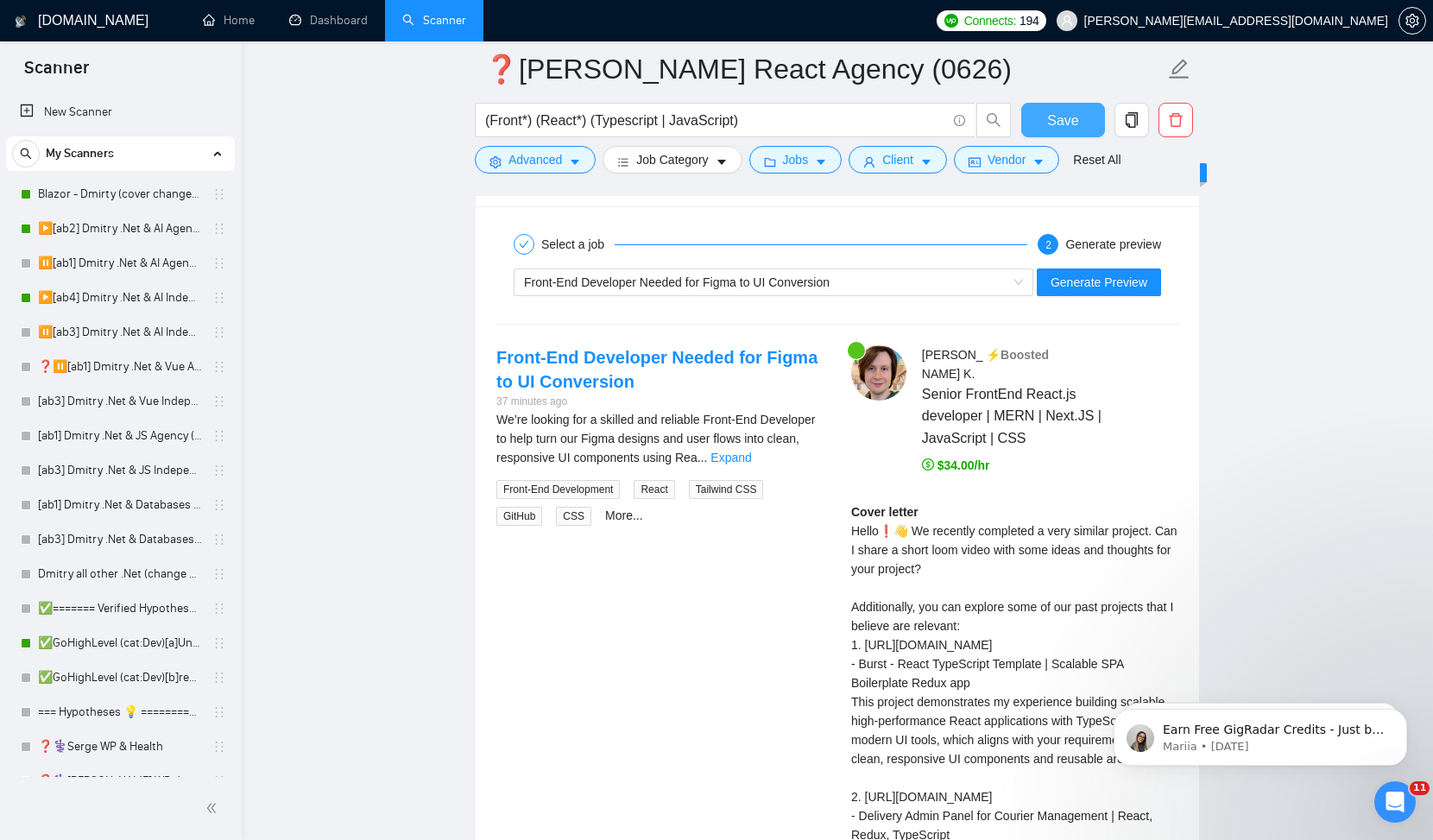
scroll to position [3303, 0]
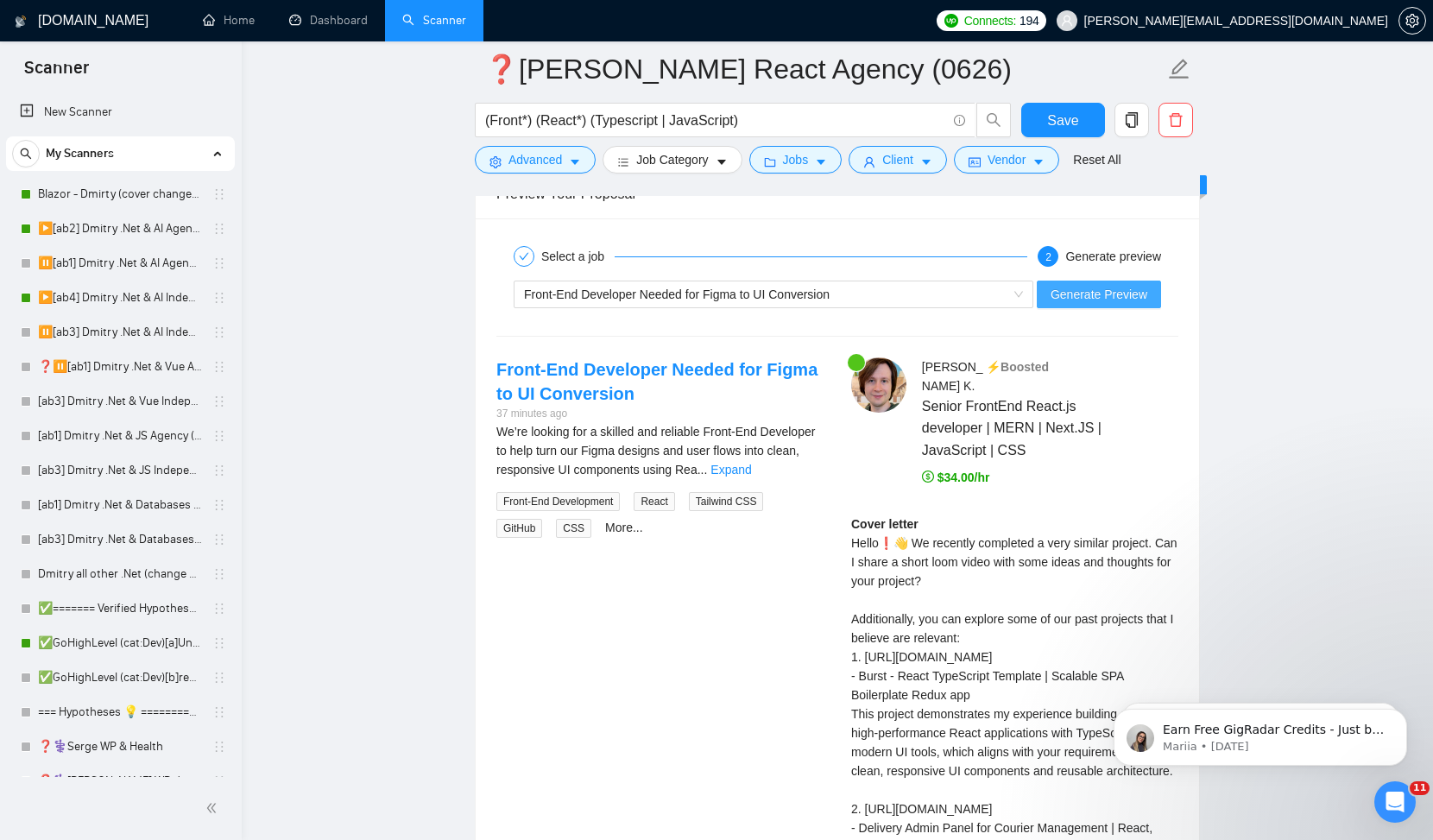
click at [1065, 297] on span "Generate Preview" at bounding box center [1099, 294] width 97 height 19
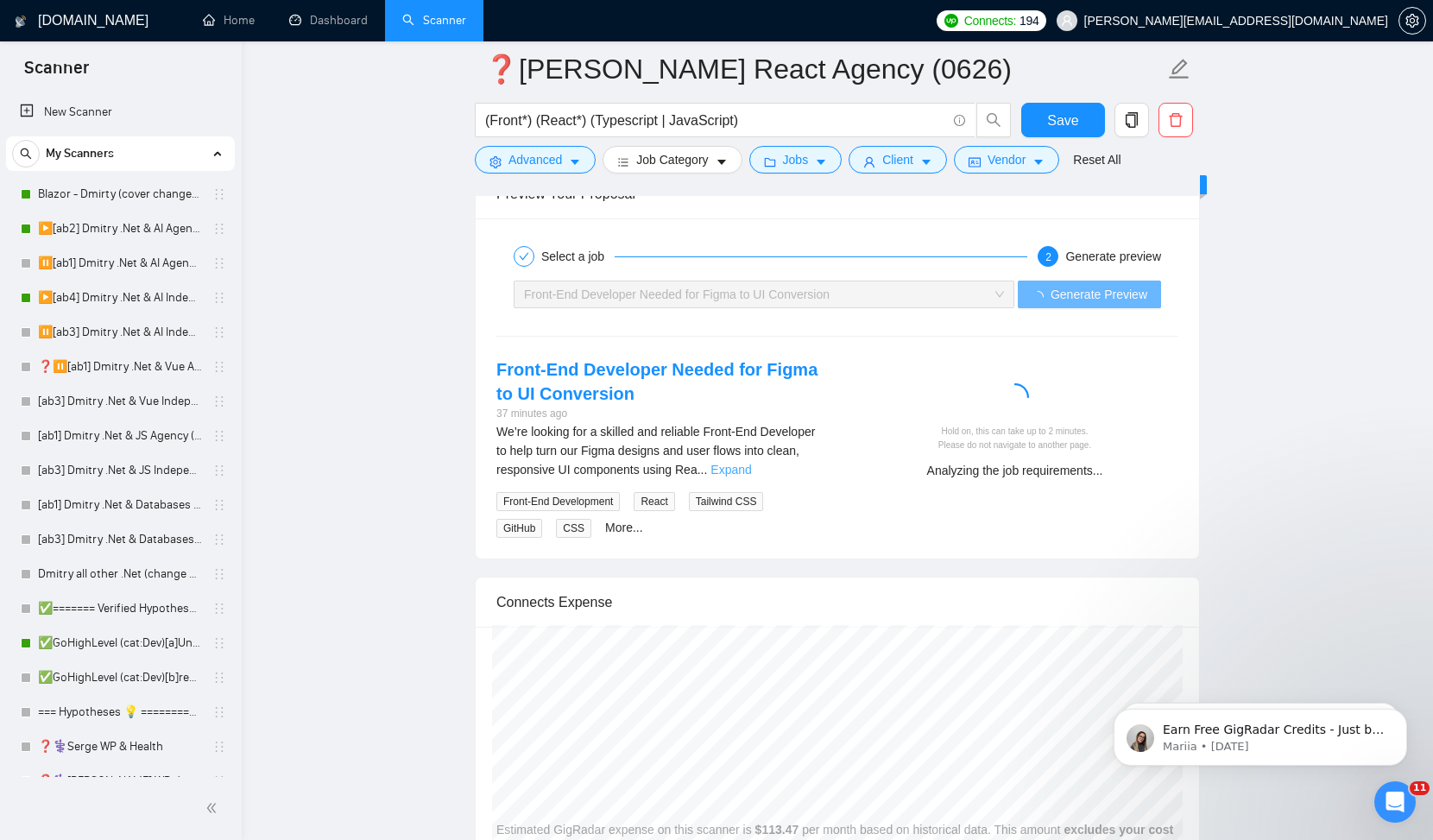
click at [751, 472] on link "Expand" at bounding box center [731, 470] width 41 height 14
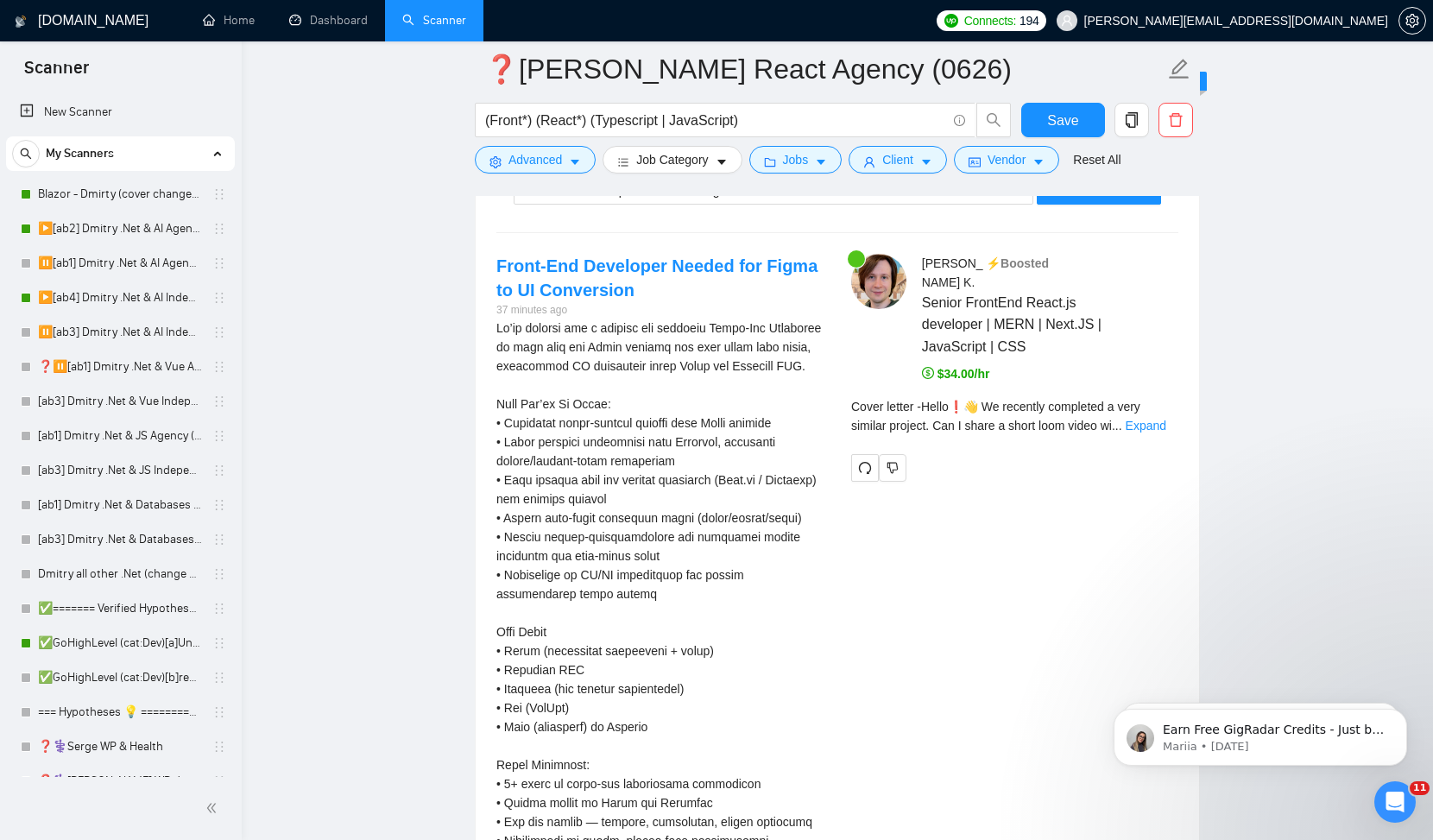
scroll to position [3383, 0]
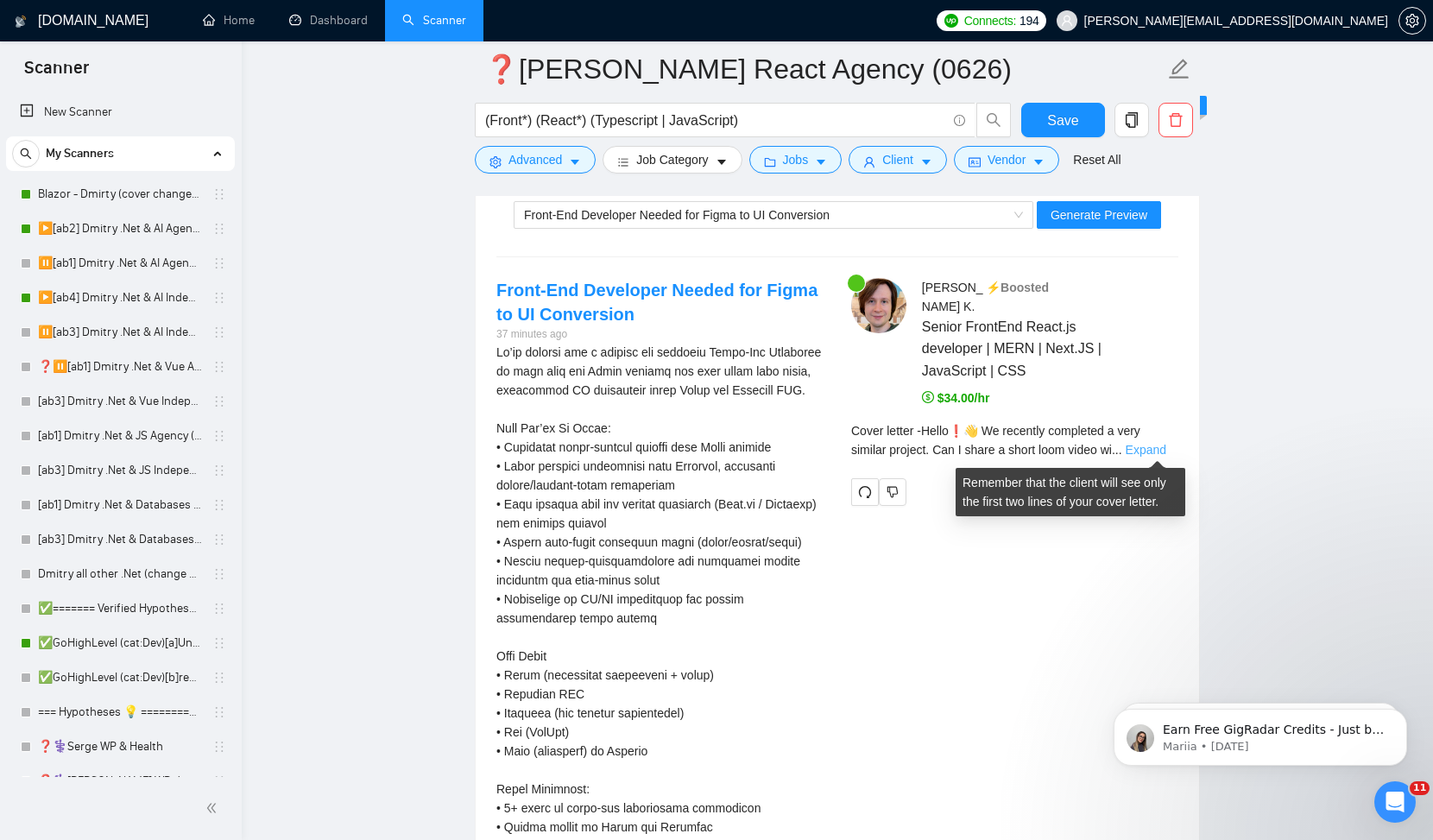
click at [1148, 443] on link "Expand" at bounding box center [1146, 450] width 41 height 14
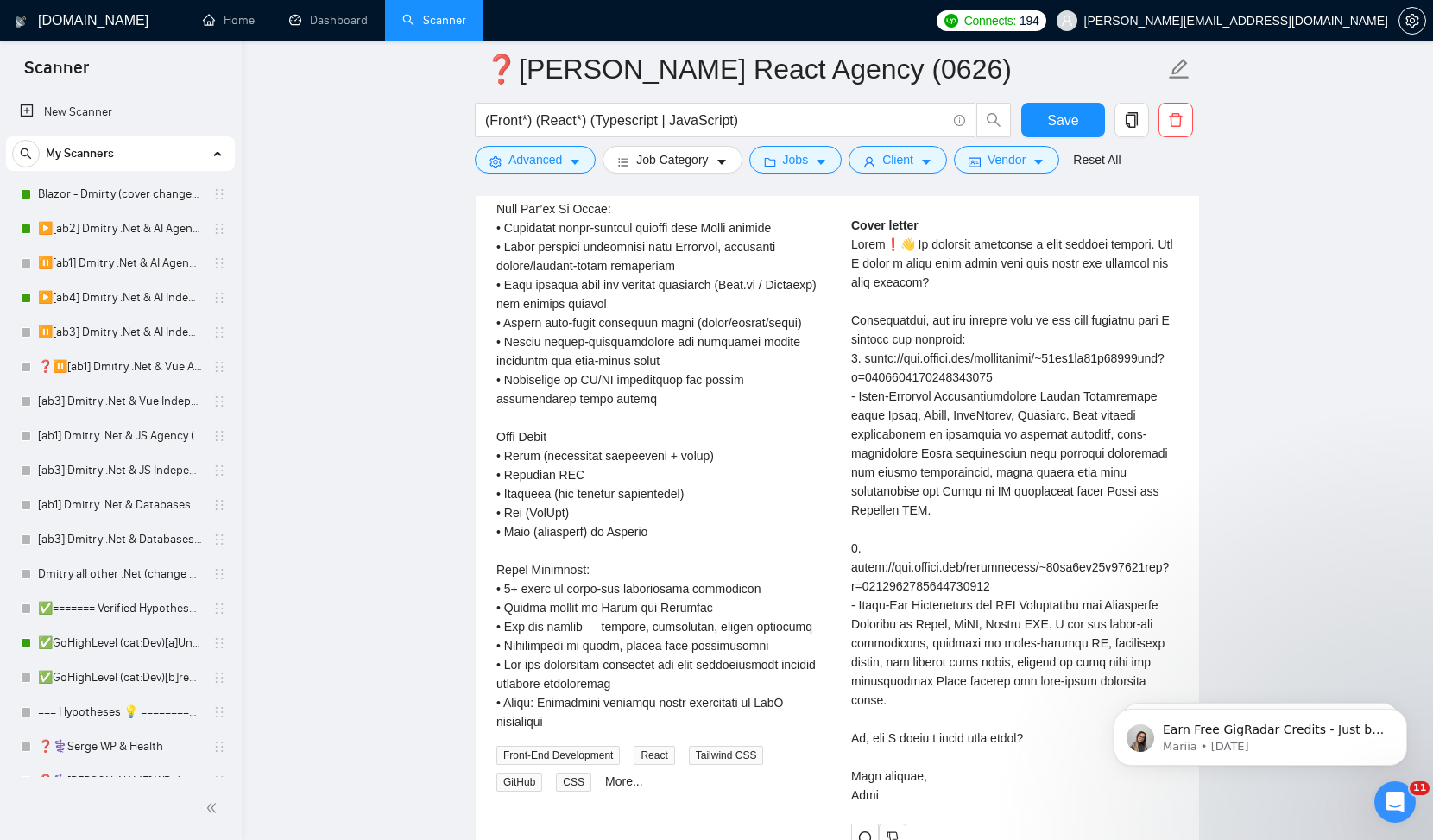
scroll to position [3615, 0]
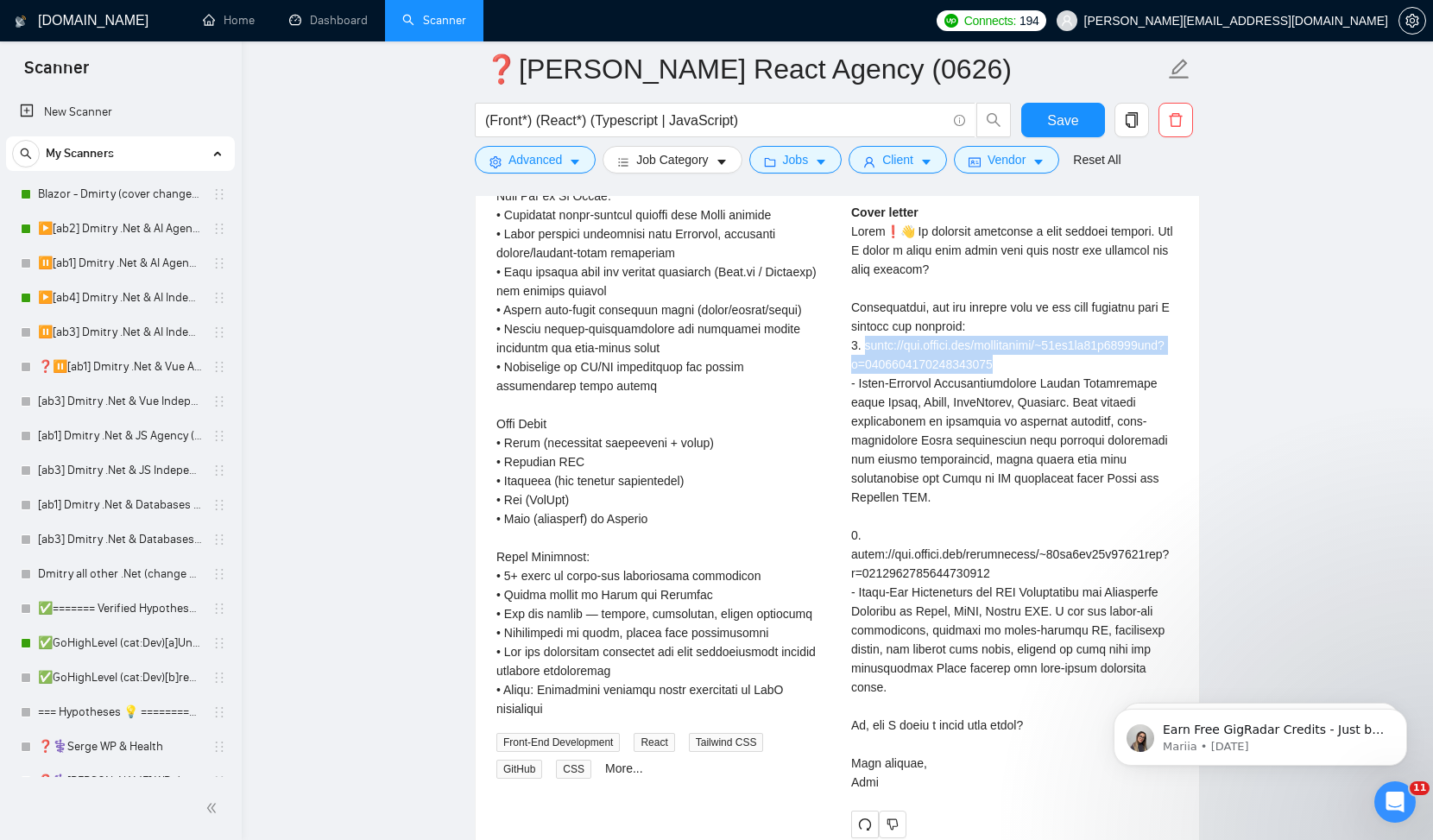
drag, startPoint x: 1056, startPoint y: 380, endPoint x: 849, endPoint y: 366, distance: 207.5
click at [848, 366] on div "[PERSON_NAME] ⚡️Boosted Senior FrontEnd React.js developer | MERN | Next.JS | J…" at bounding box center [1015, 442] width 355 height 791
click at [1032, 597] on div "Cover letter" at bounding box center [1015, 497] width 328 height 589
click at [1056, 590] on div "Cover letter" at bounding box center [1015, 497] width 328 height 589
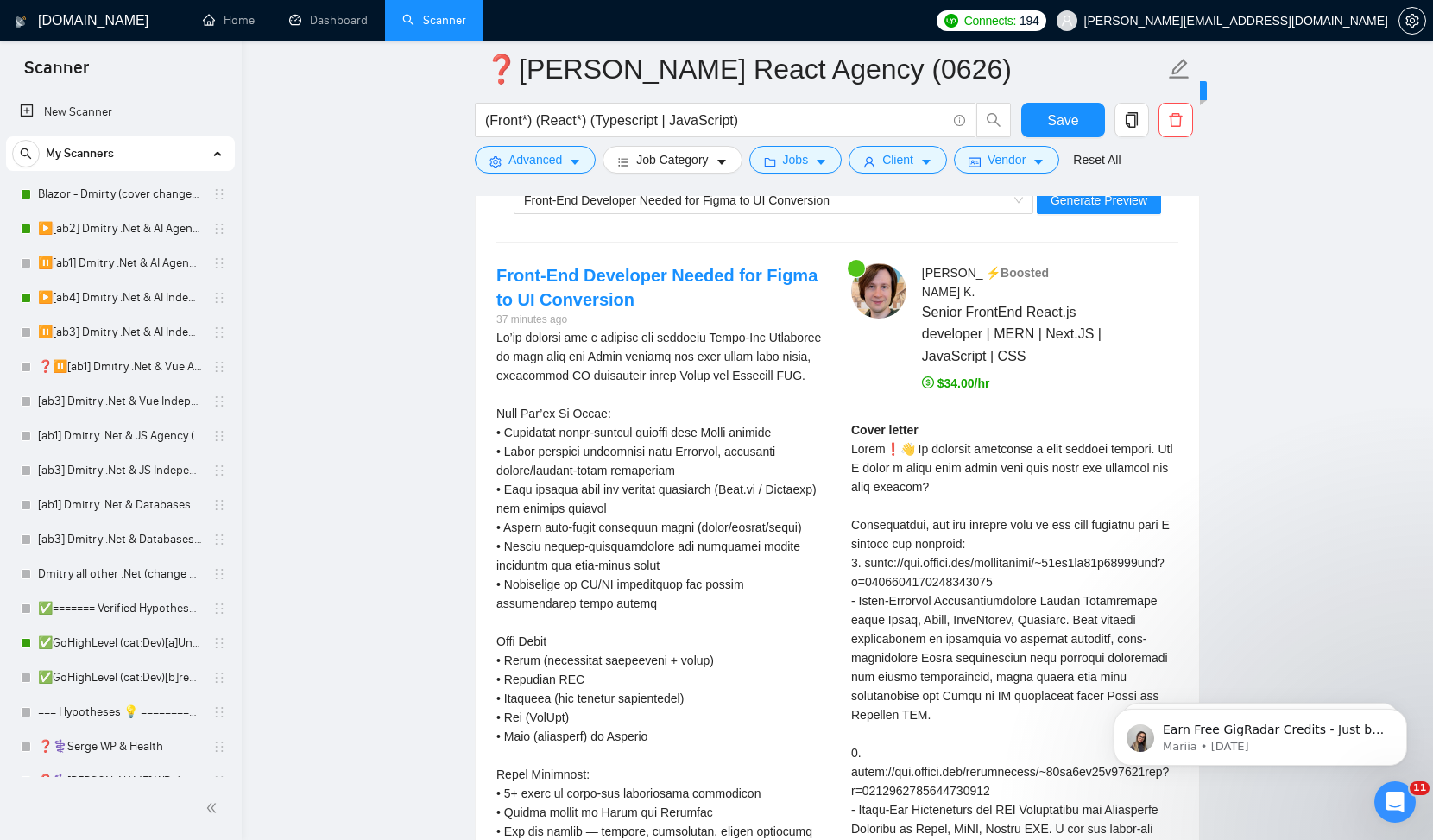
scroll to position [3390, 0]
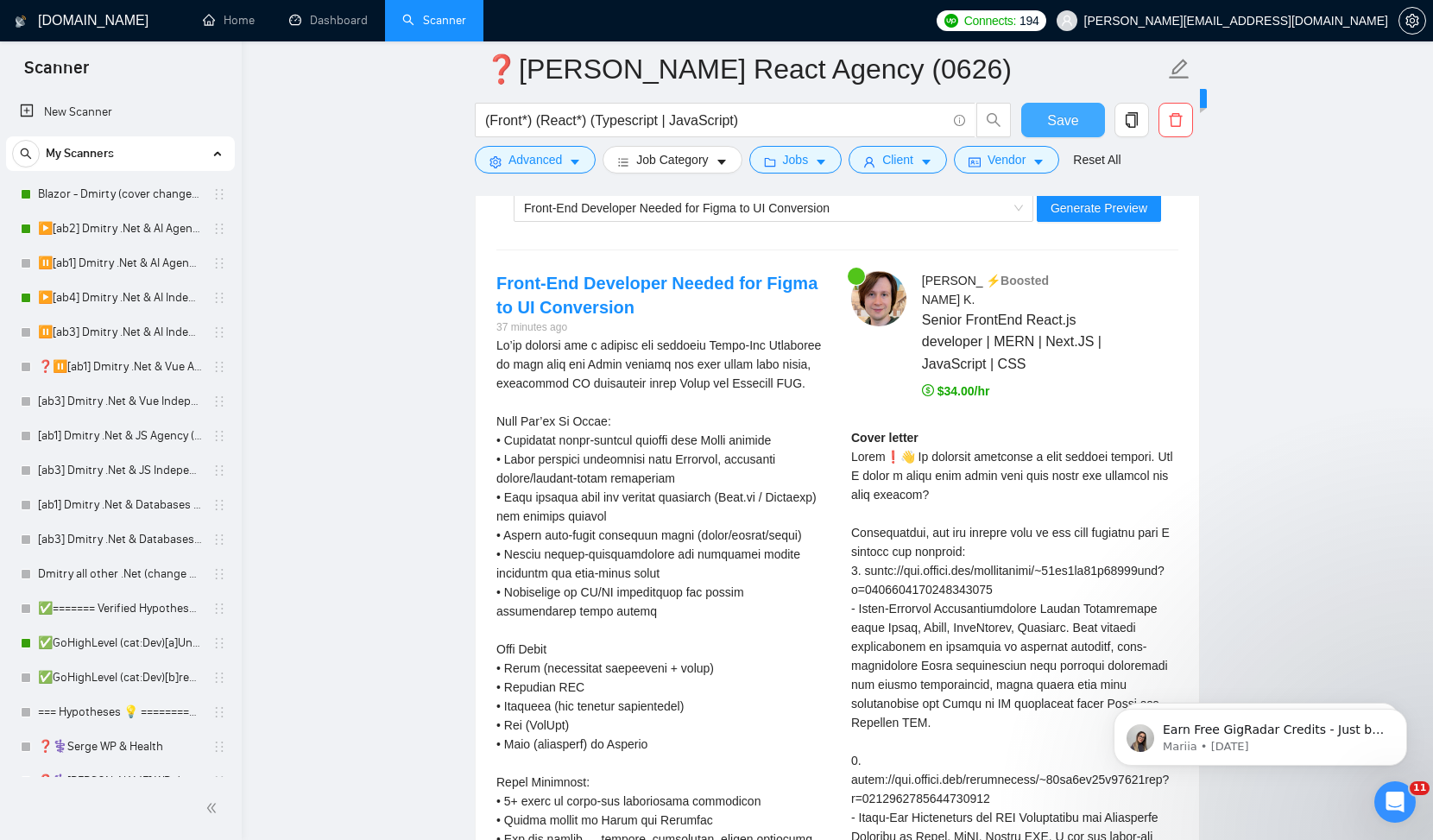
click at [1072, 120] on span "Save" at bounding box center [1063, 120] width 31 height 21
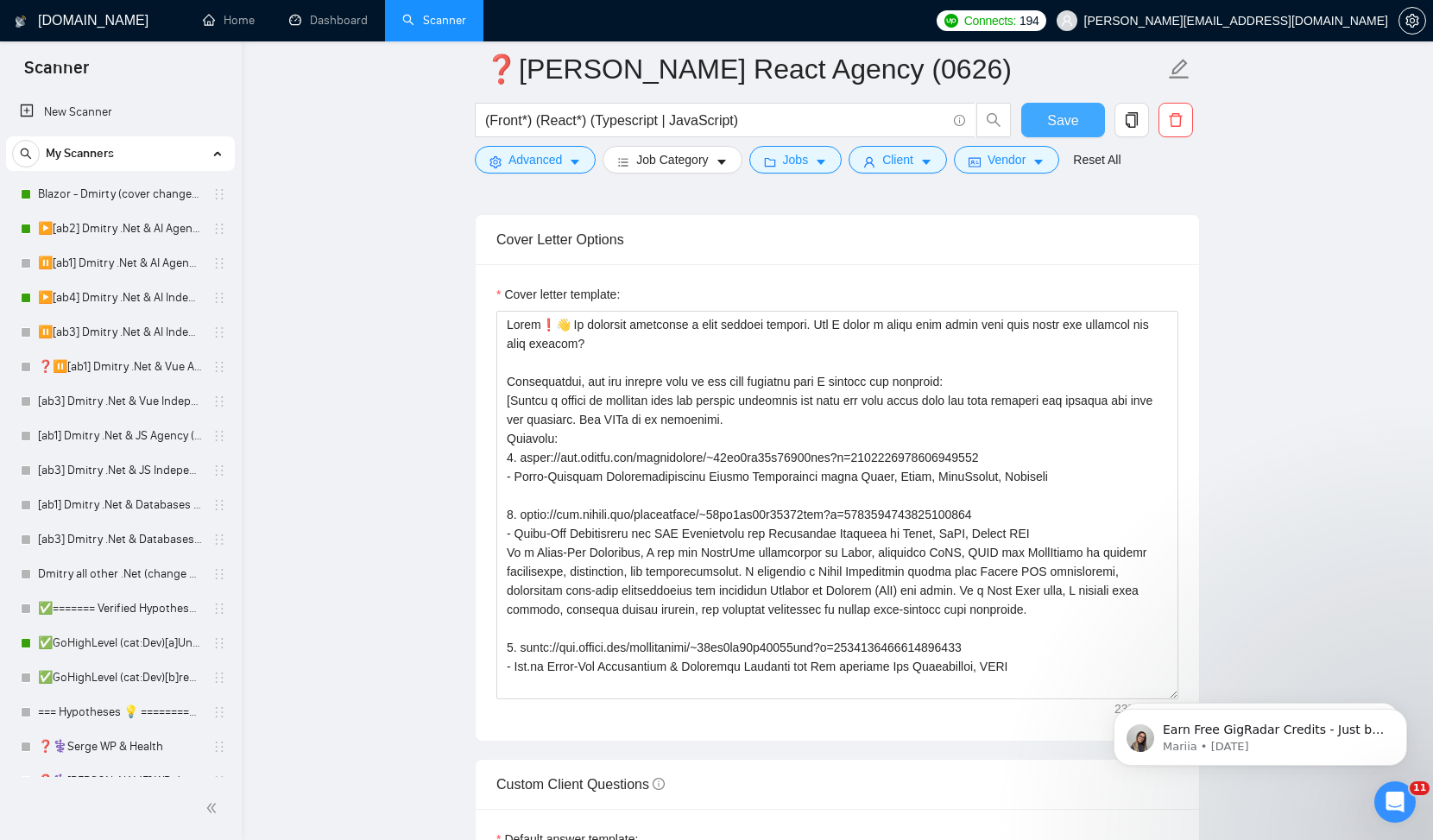
scroll to position [1808, 0]
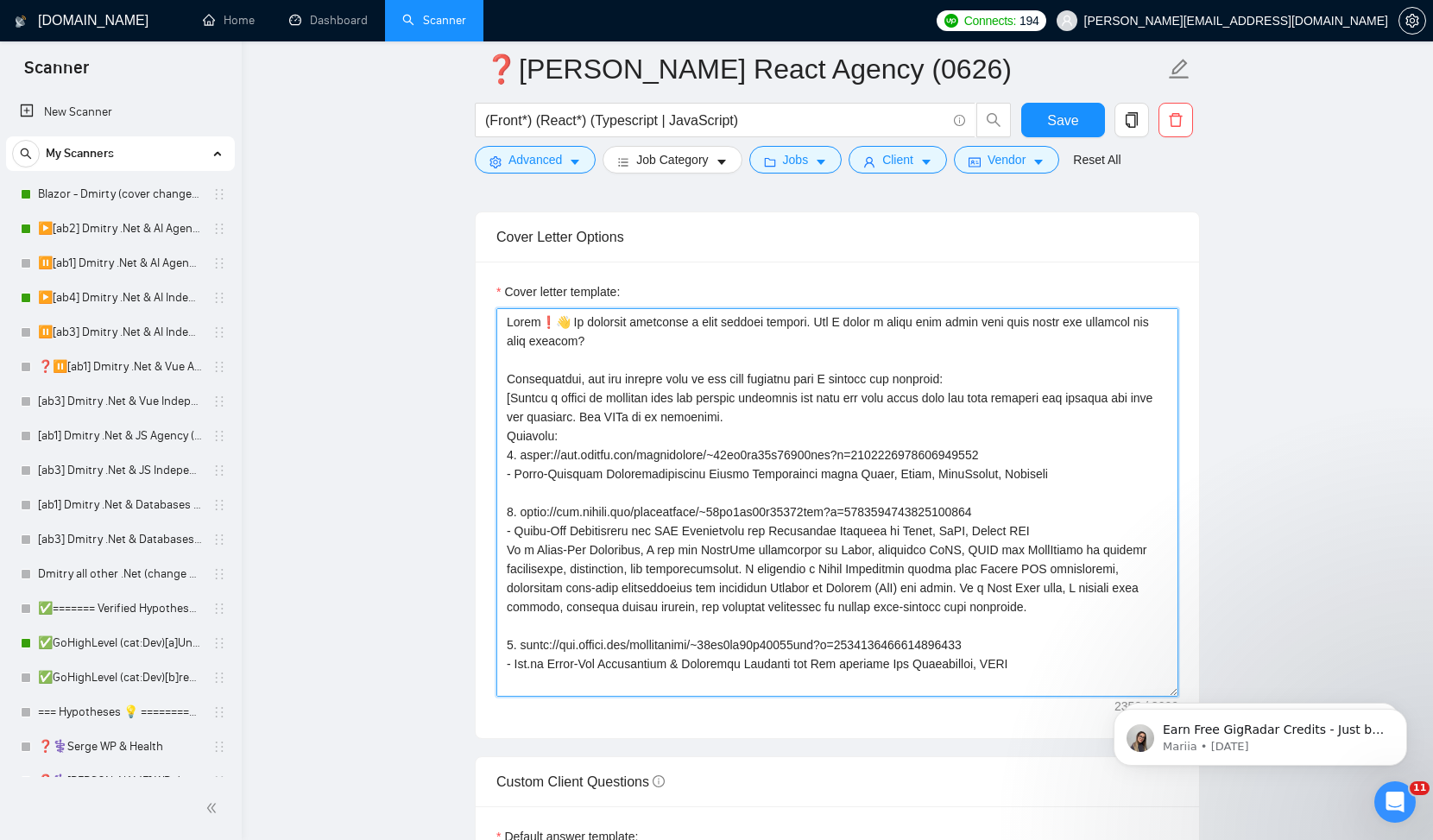
click at [755, 414] on textarea "Cover letter template:" at bounding box center [838, 502] width 682 height 389
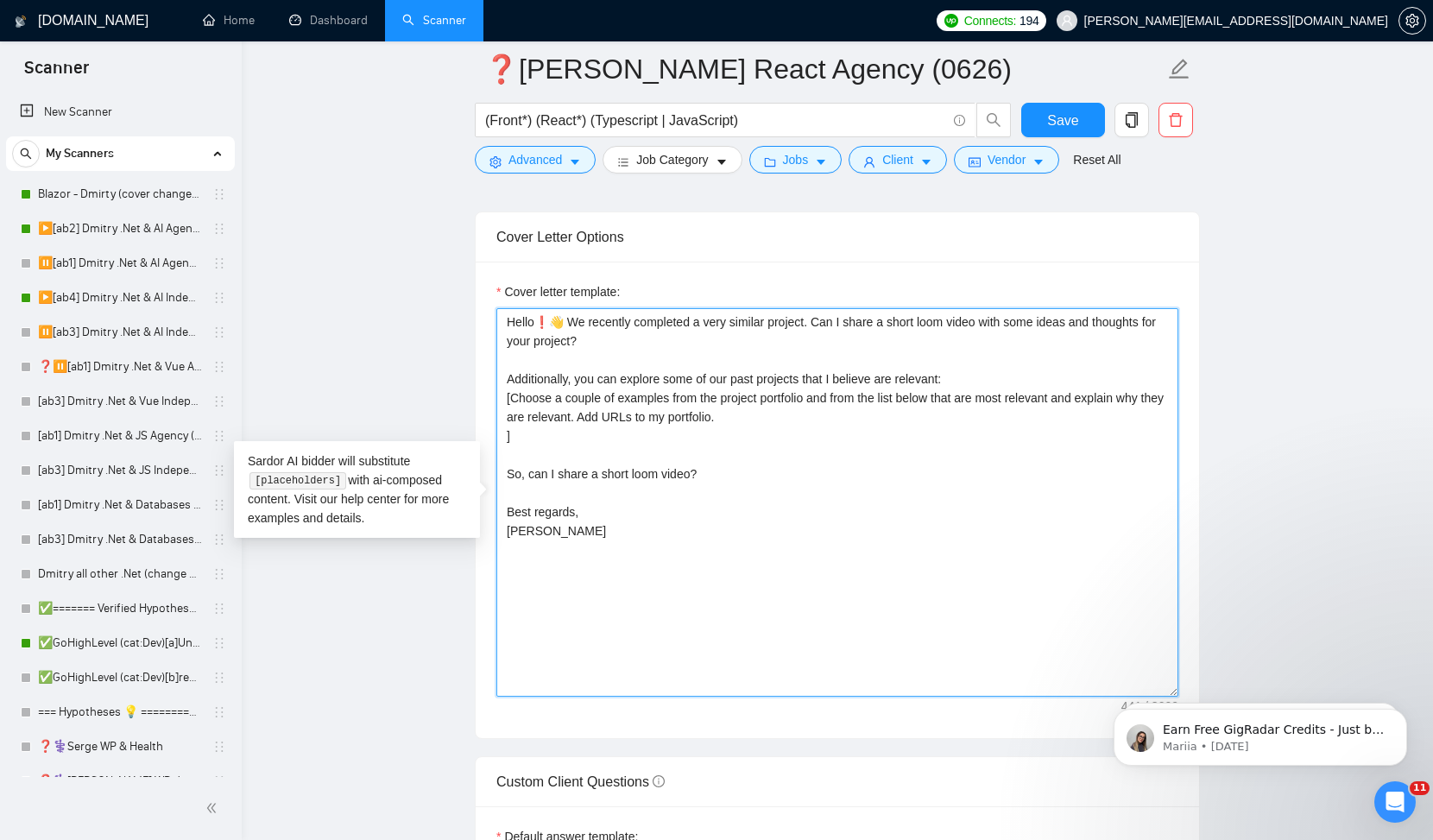
scroll to position [0, 0]
type textarea "Hello❗👋 We recently completed a very similar project. Can I share a short loom …"
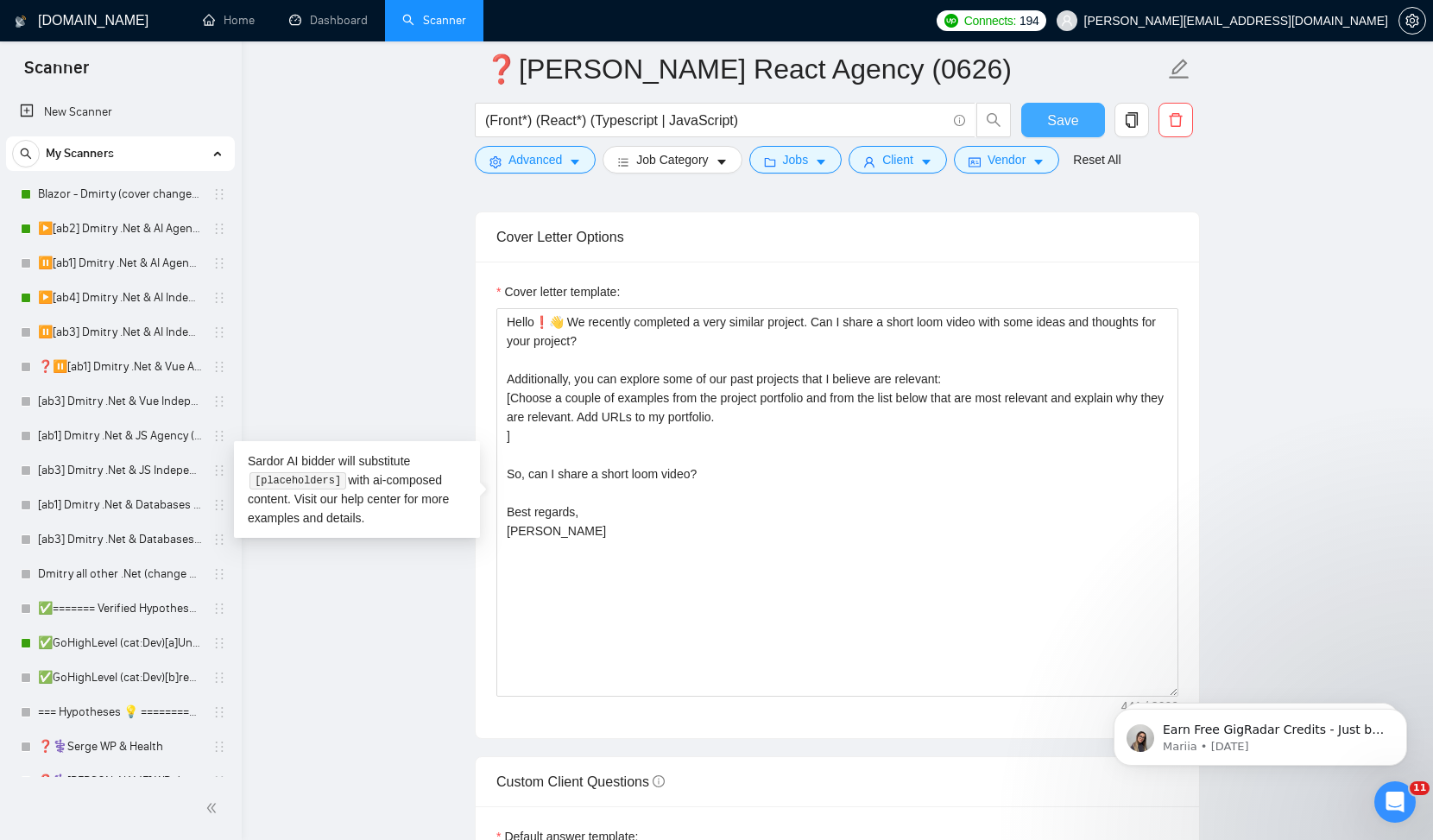
click at [1050, 116] on span "Save" at bounding box center [1063, 120] width 31 height 21
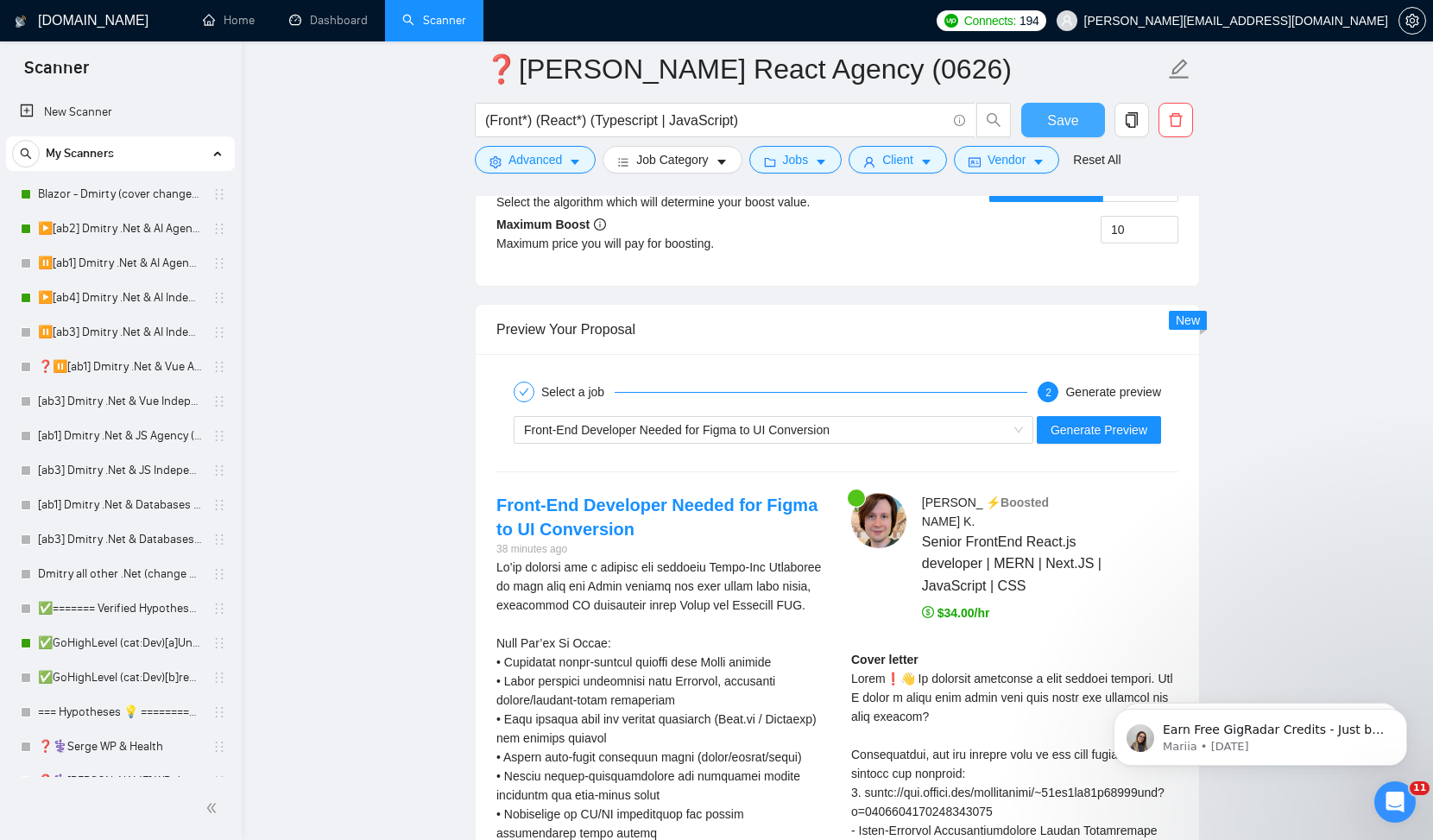
scroll to position [3149, 0]
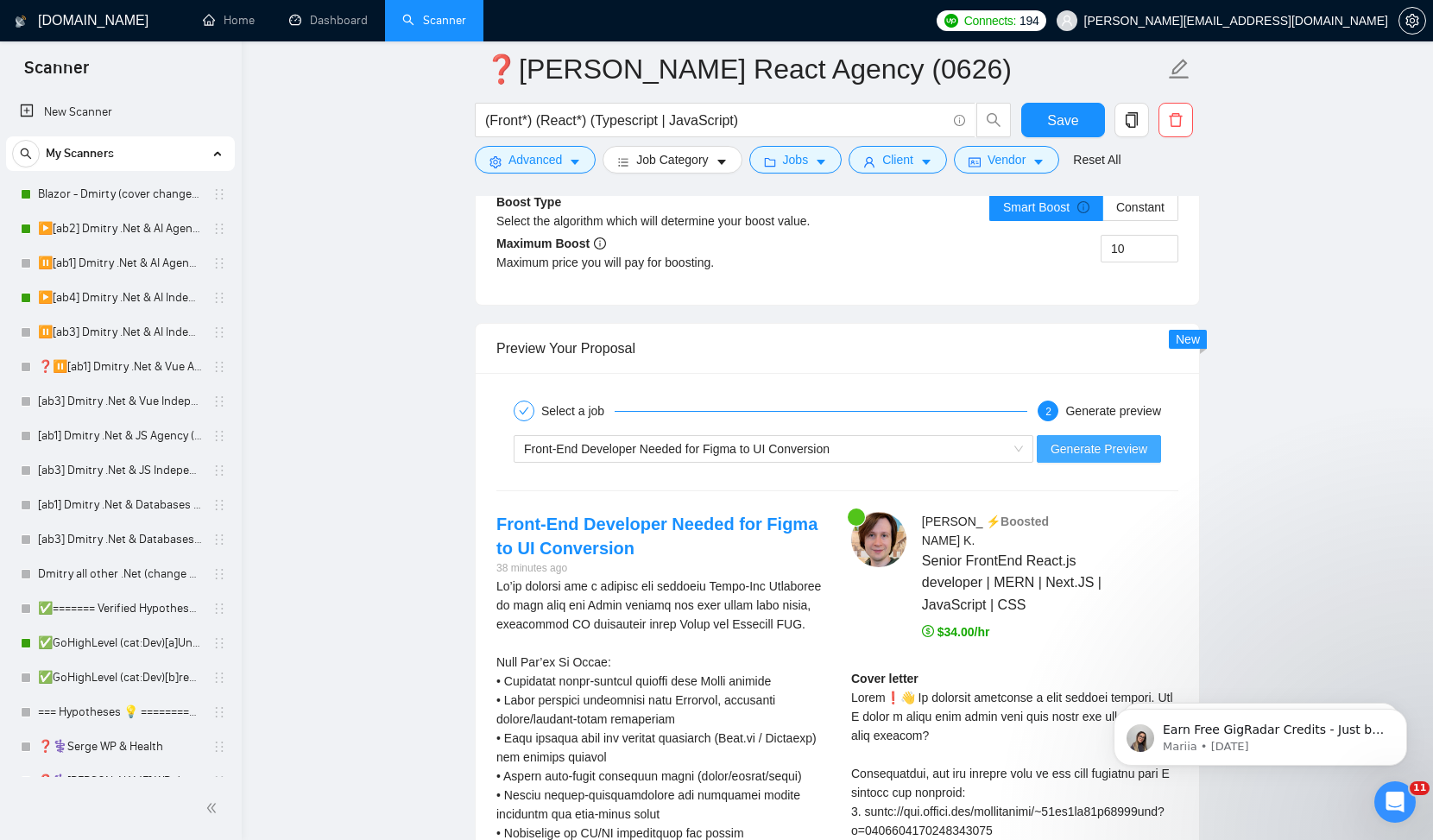
click at [1087, 452] on span "Generate Preview" at bounding box center [1099, 448] width 97 height 19
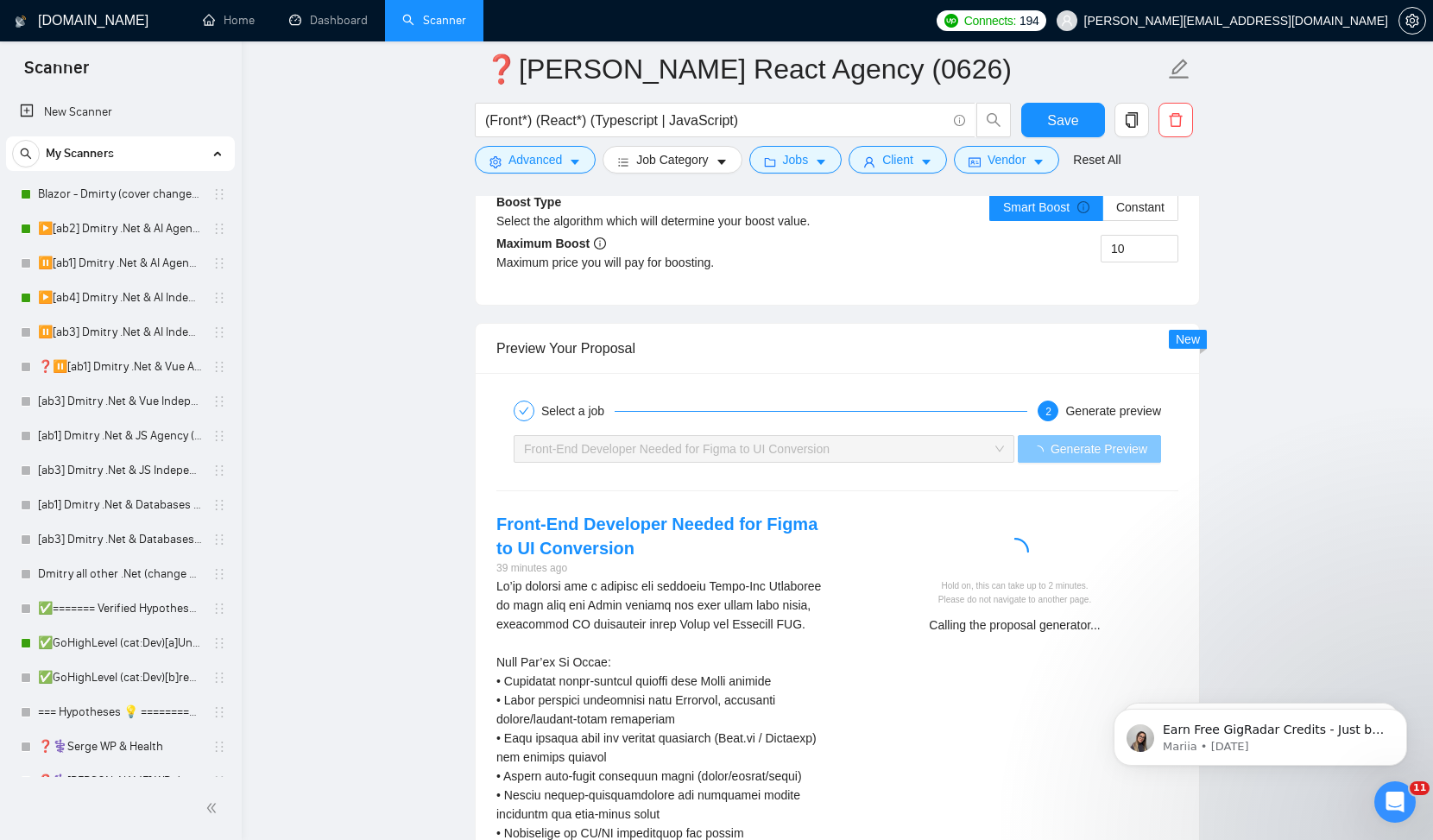
click at [1089, 449] on span "Generate Preview" at bounding box center [1099, 448] width 97 height 19
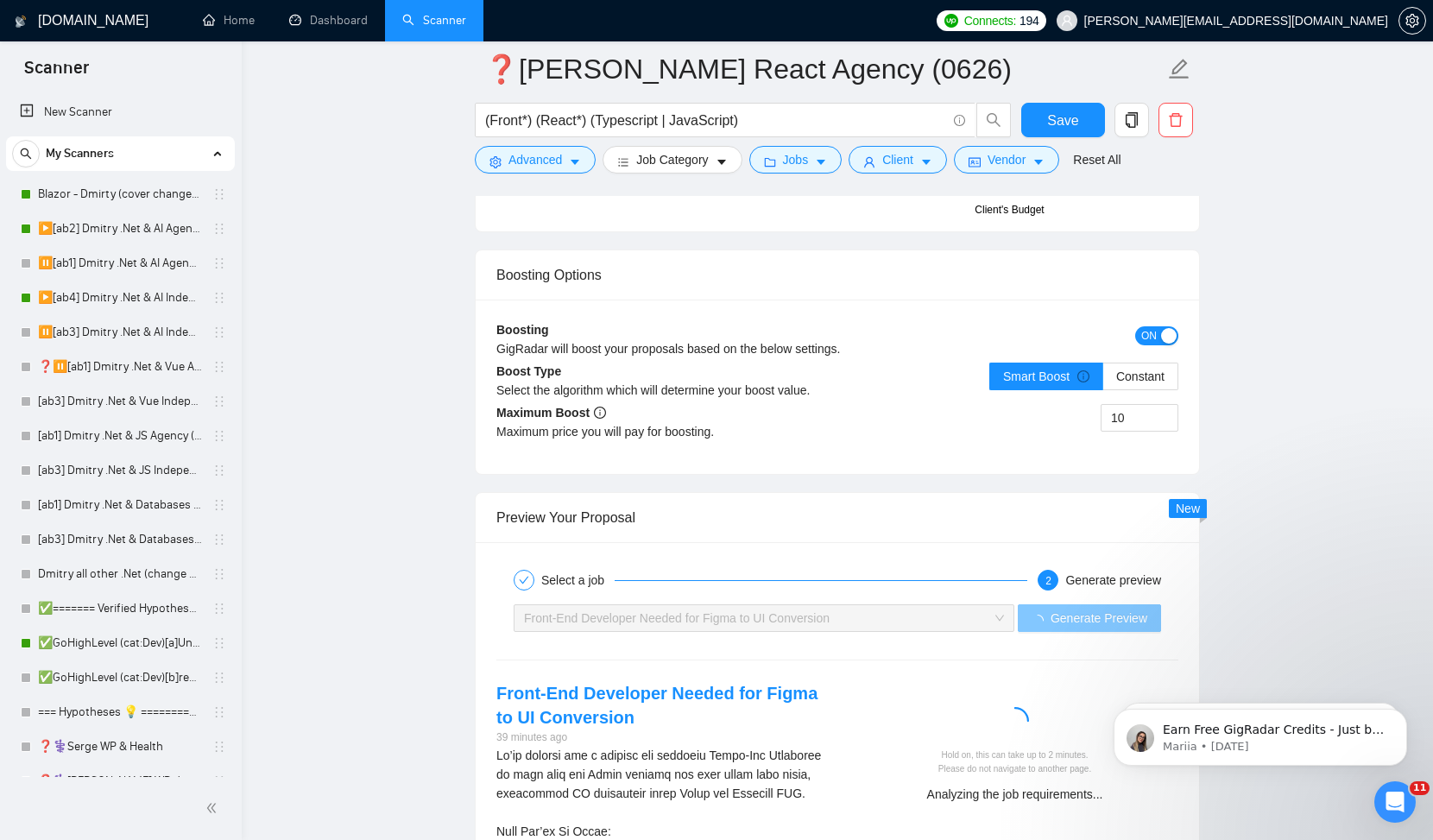
scroll to position [2981, 0]
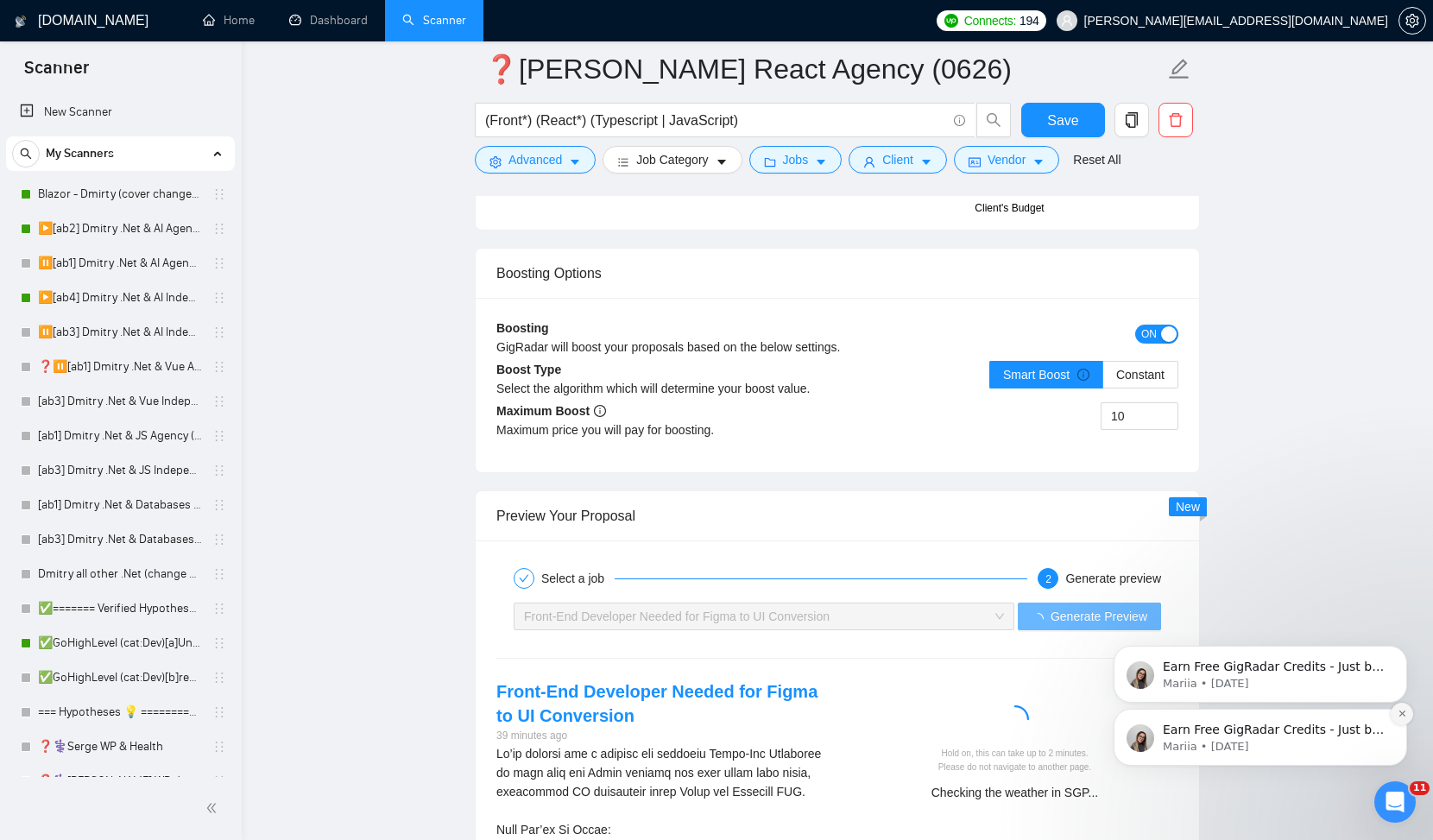
click at [1403, 715] on icon "Dismiss notification" at bounding box center [1402, 713] width 10 height 10
click at [1402, 720] on button "Dismiss notification" at bounding box center [1402, 713] width 22 height 22
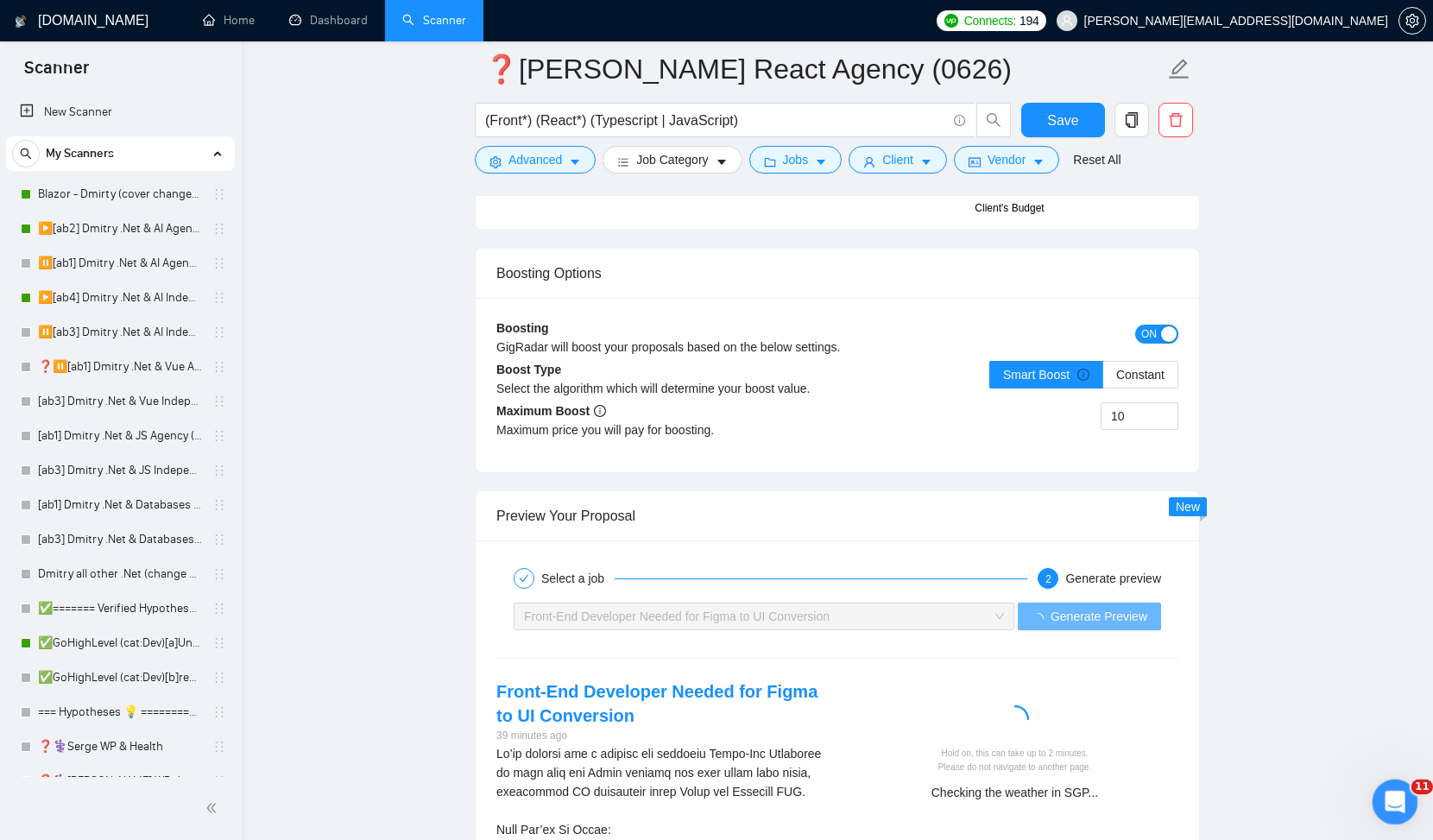
click at [1393, 794] on icon "Open Intercom Messenger" at bounding box center [1393, 799] width 12 height 14
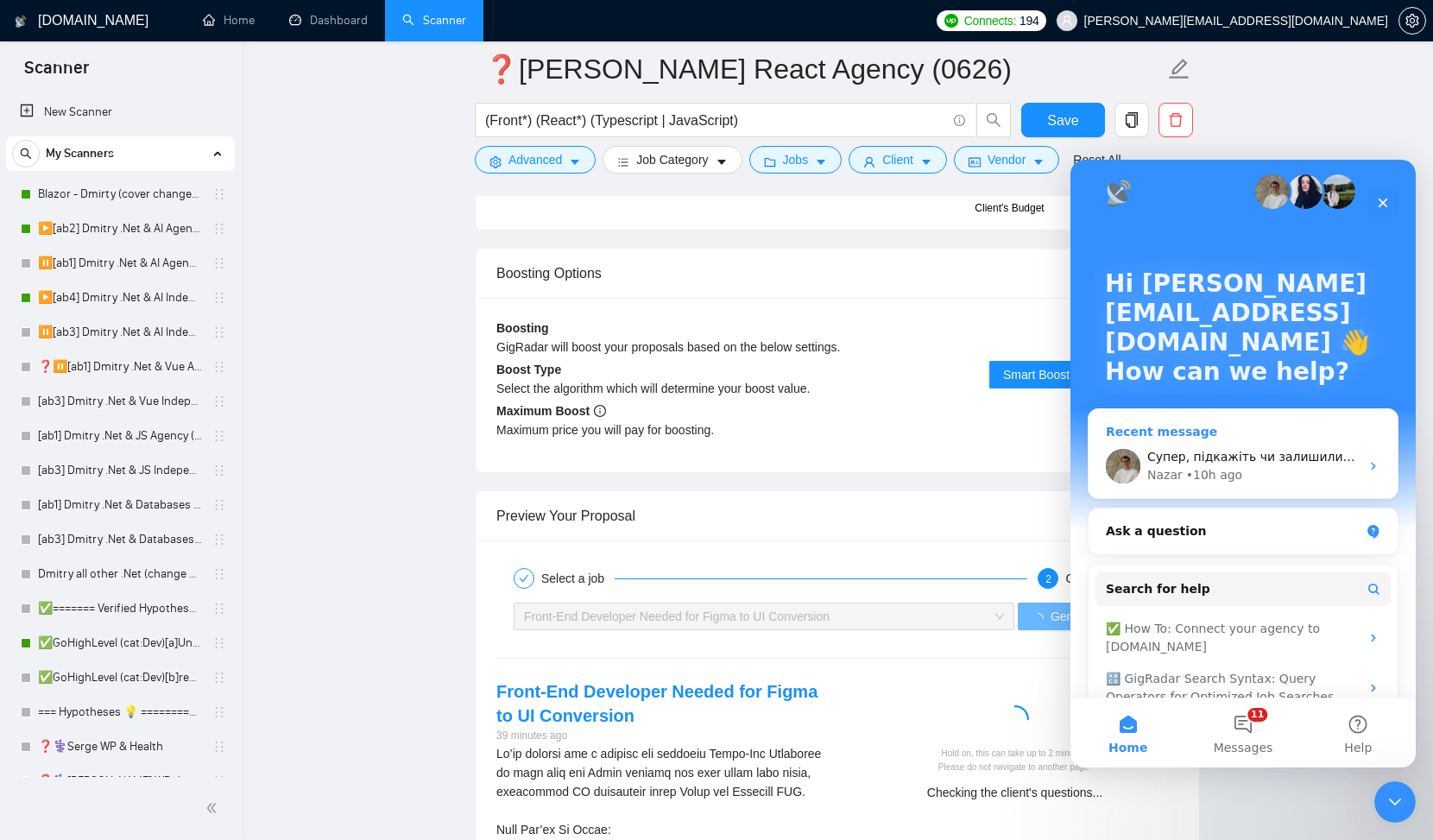
scroll to position [14, 0]
click at [1301, 451] on span "Супер, підкажіть чи залишились у Вас ще питання?😊" at bounding box center [1321, 456] width 345 height 14
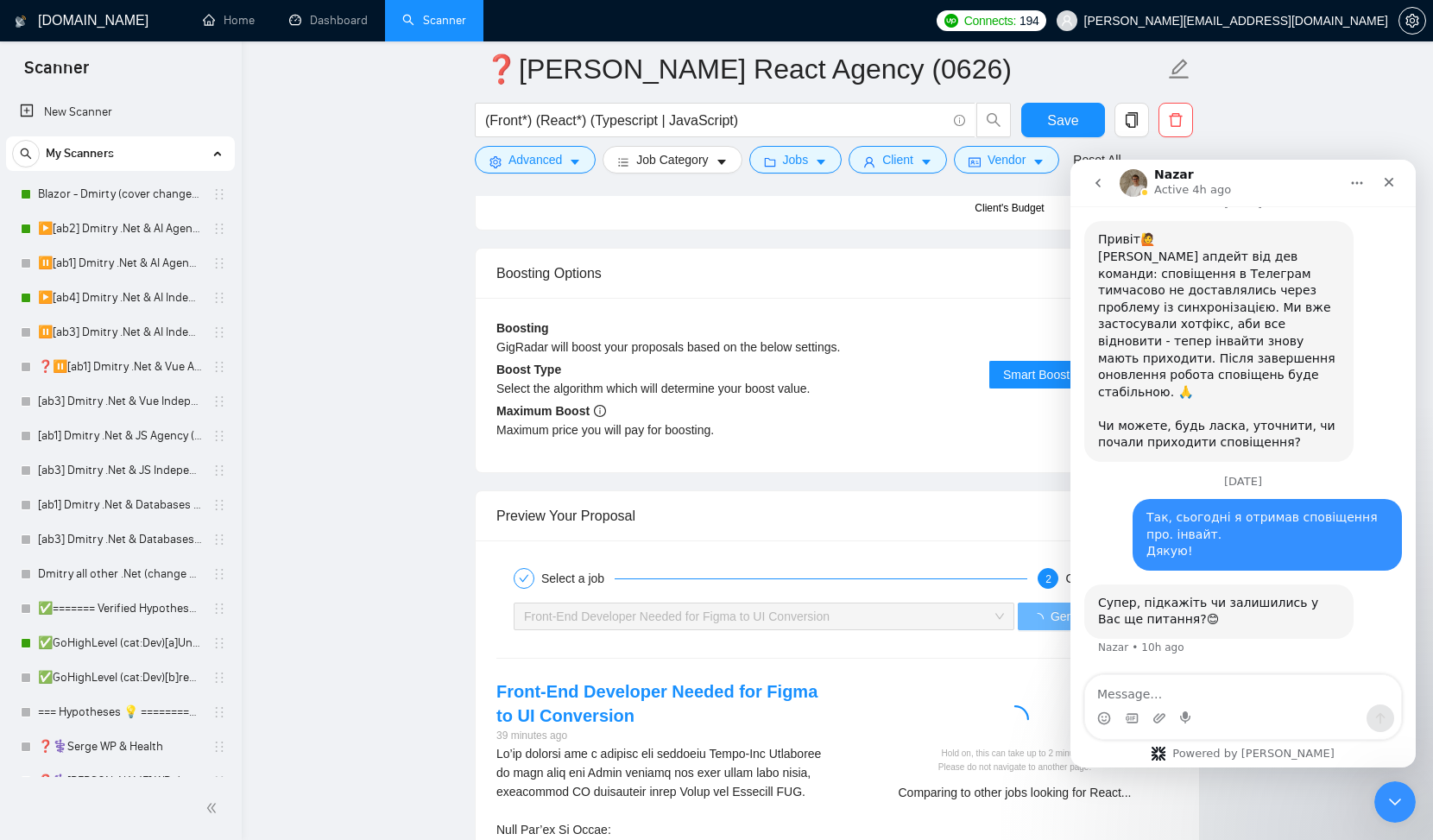
scroll to position [2195, 0]
click at [1216, 688] on textarea "Message…" at bounding box center [1243, 689] width 316 height 29
type textarea "L"
type textarea "Дякую! Наразі все ОК"
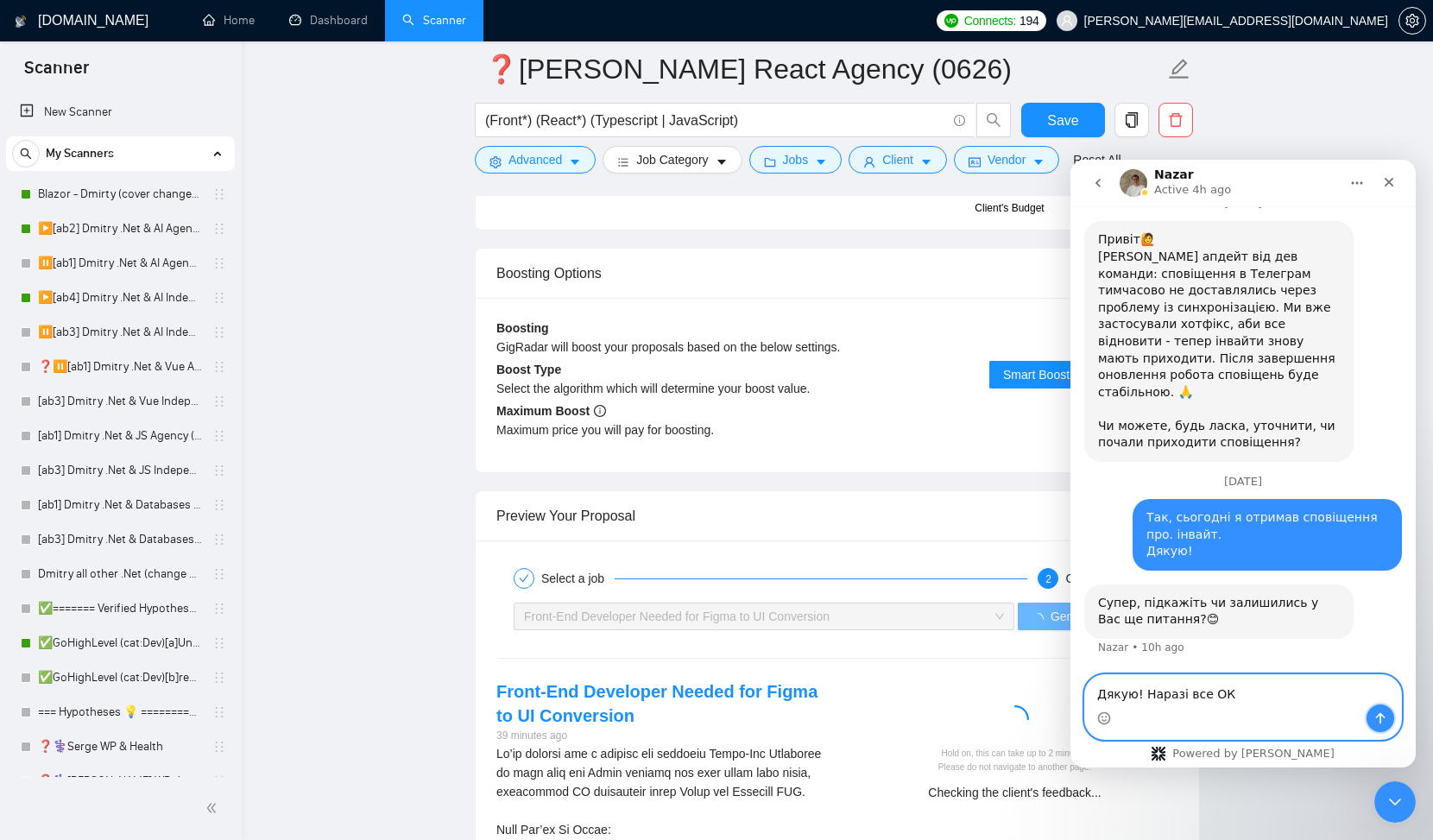
click at [1383, 711] on icon "Send a message…" at bounding box center [1381, 718] width 14 height 14
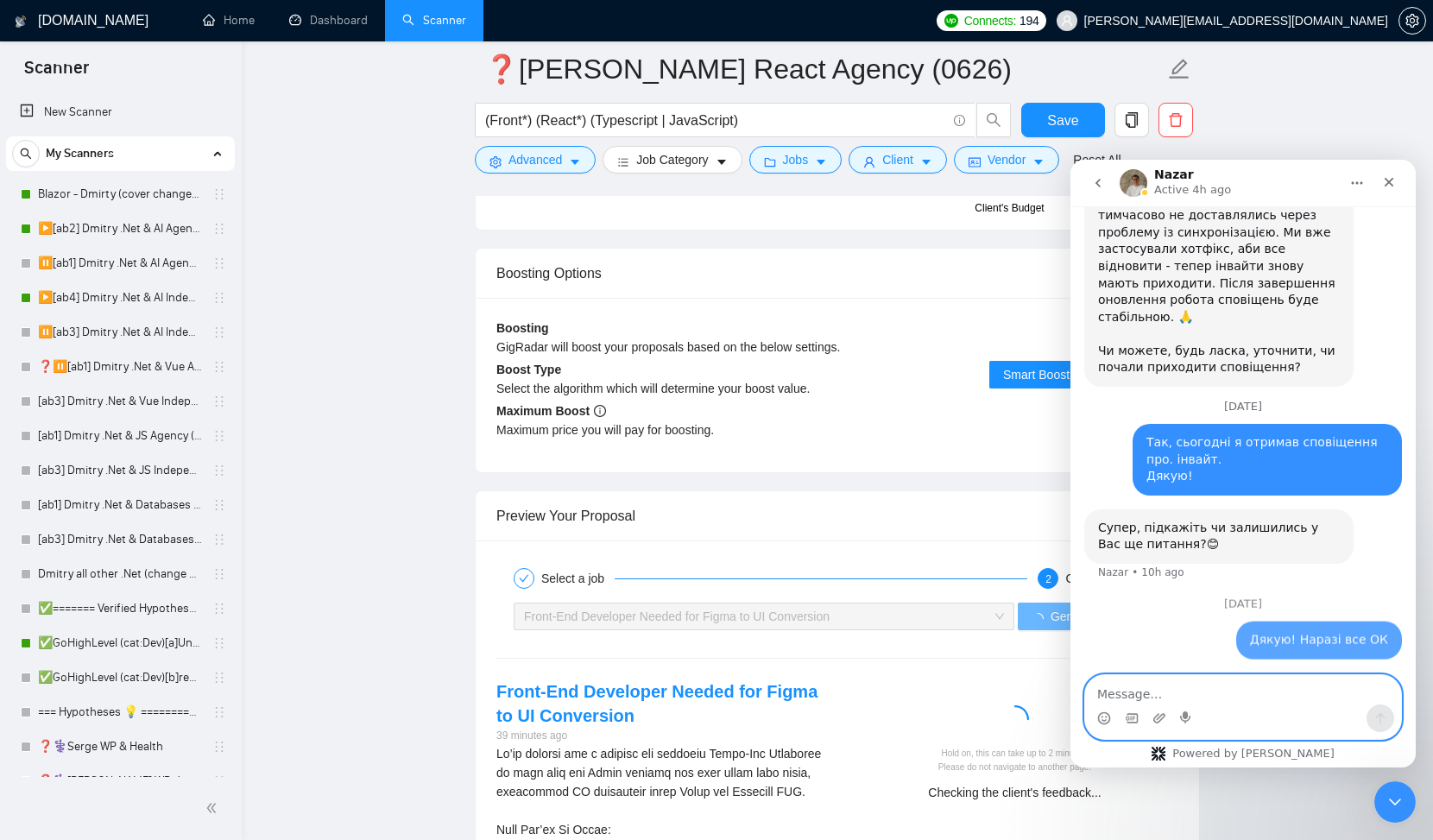
scroll to position [2270, 0]
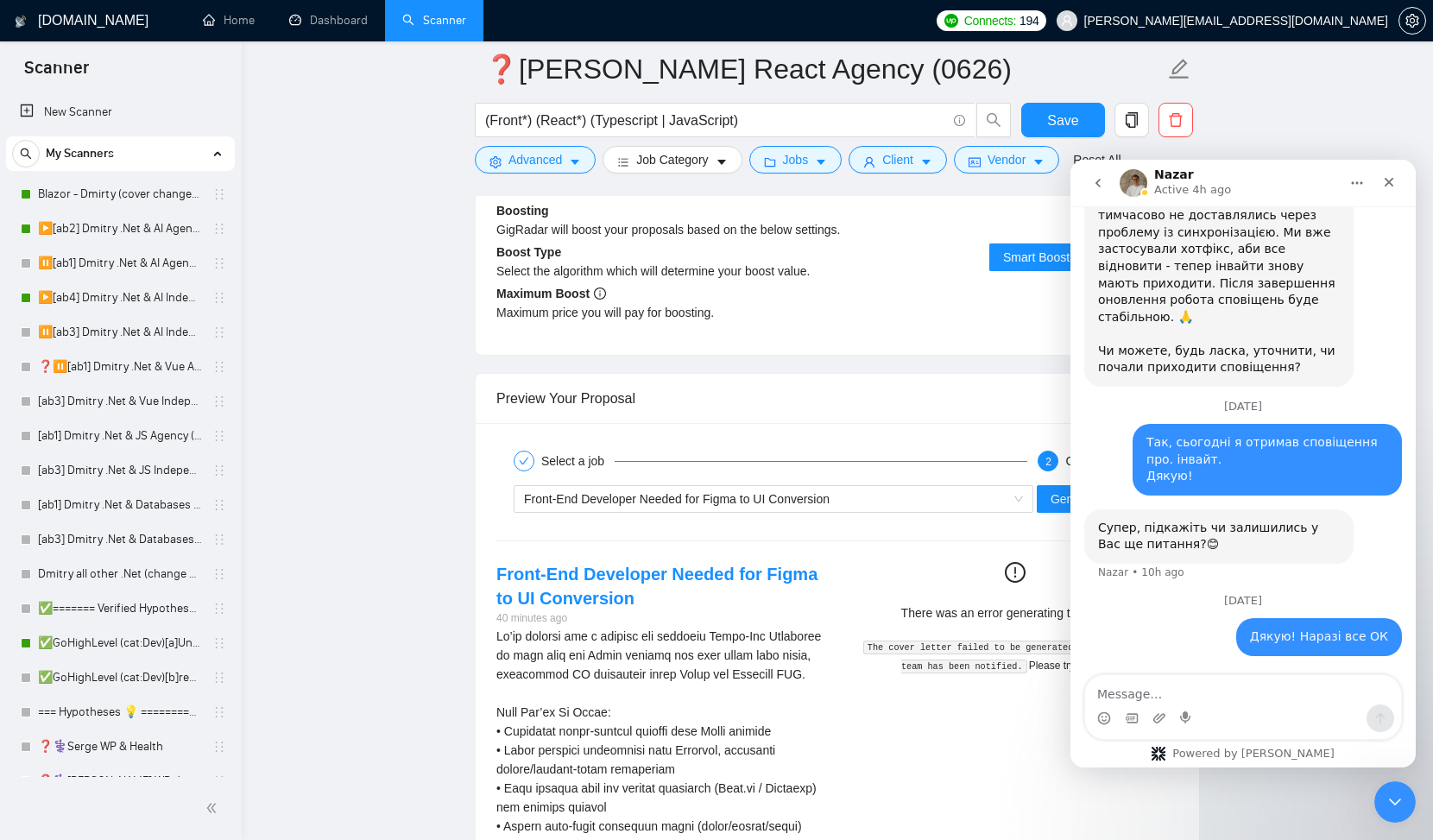
scroll to position [3117, 0]
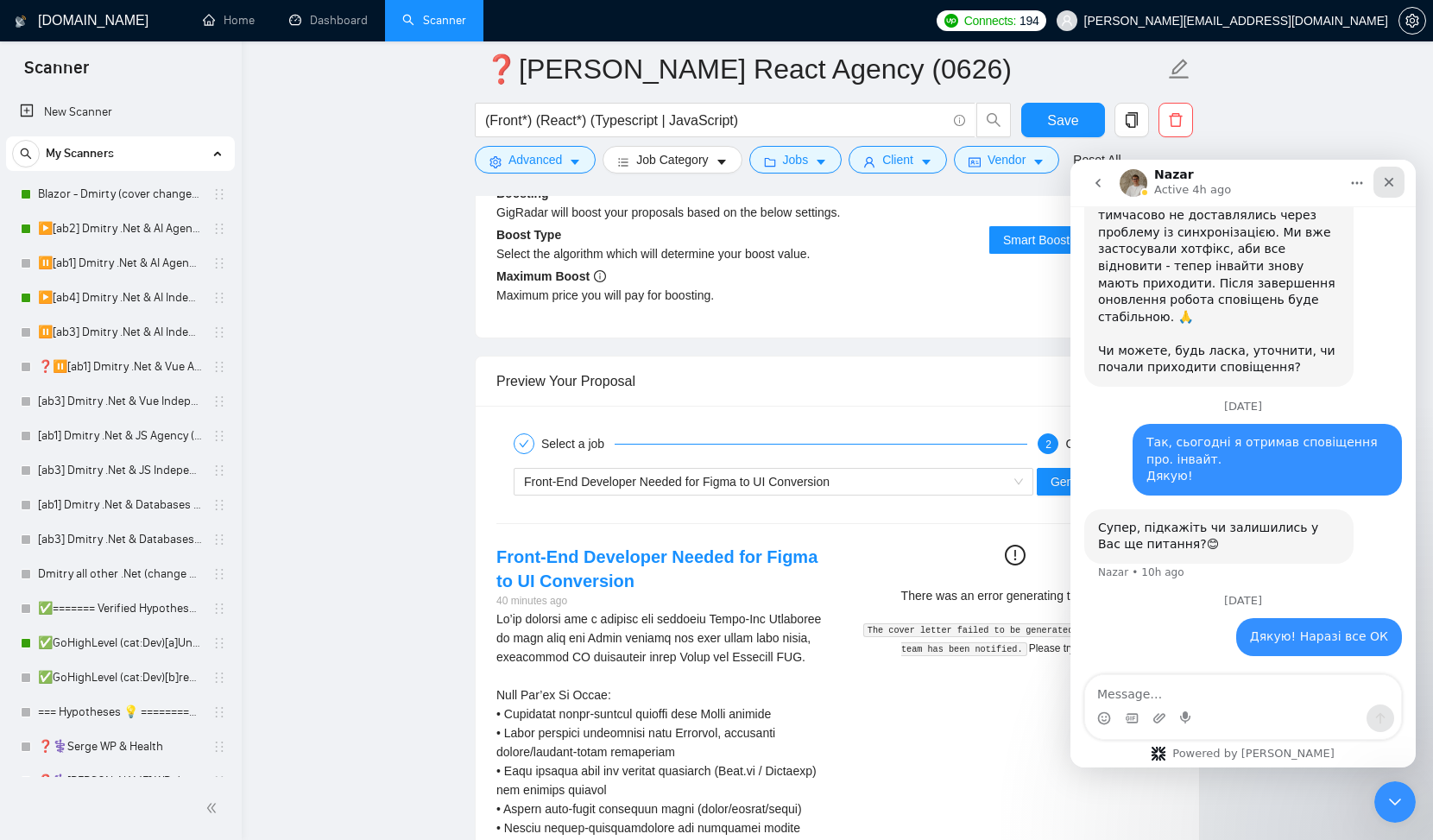
click at [1391, 181] on icon "Close" at bounding box center [1390, 182] width 14 height 14
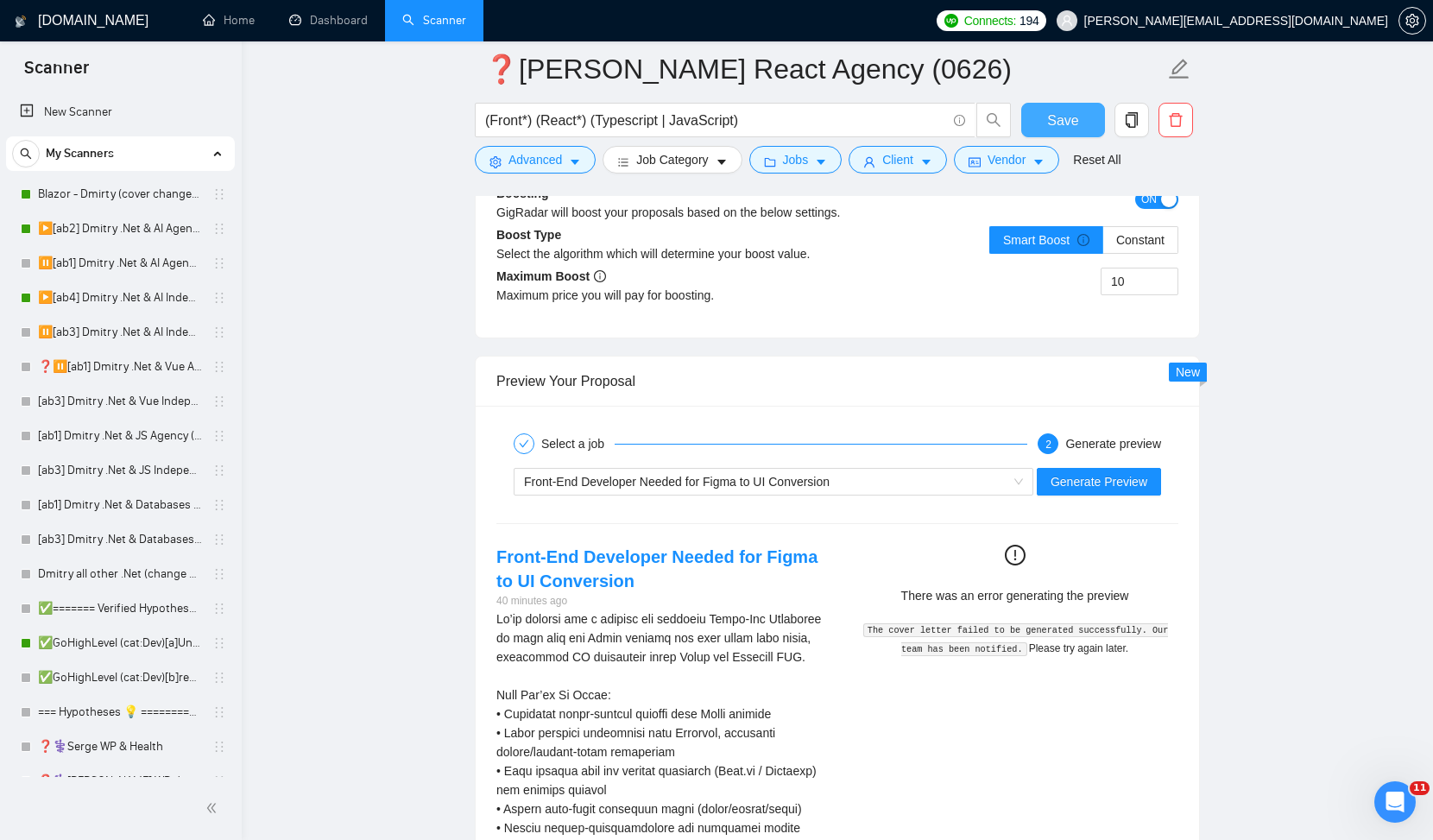
scroll to position [2194, 0]
click at [1058, 123] on span "Save" at bounding box center [1063, 120] width 31 height 21
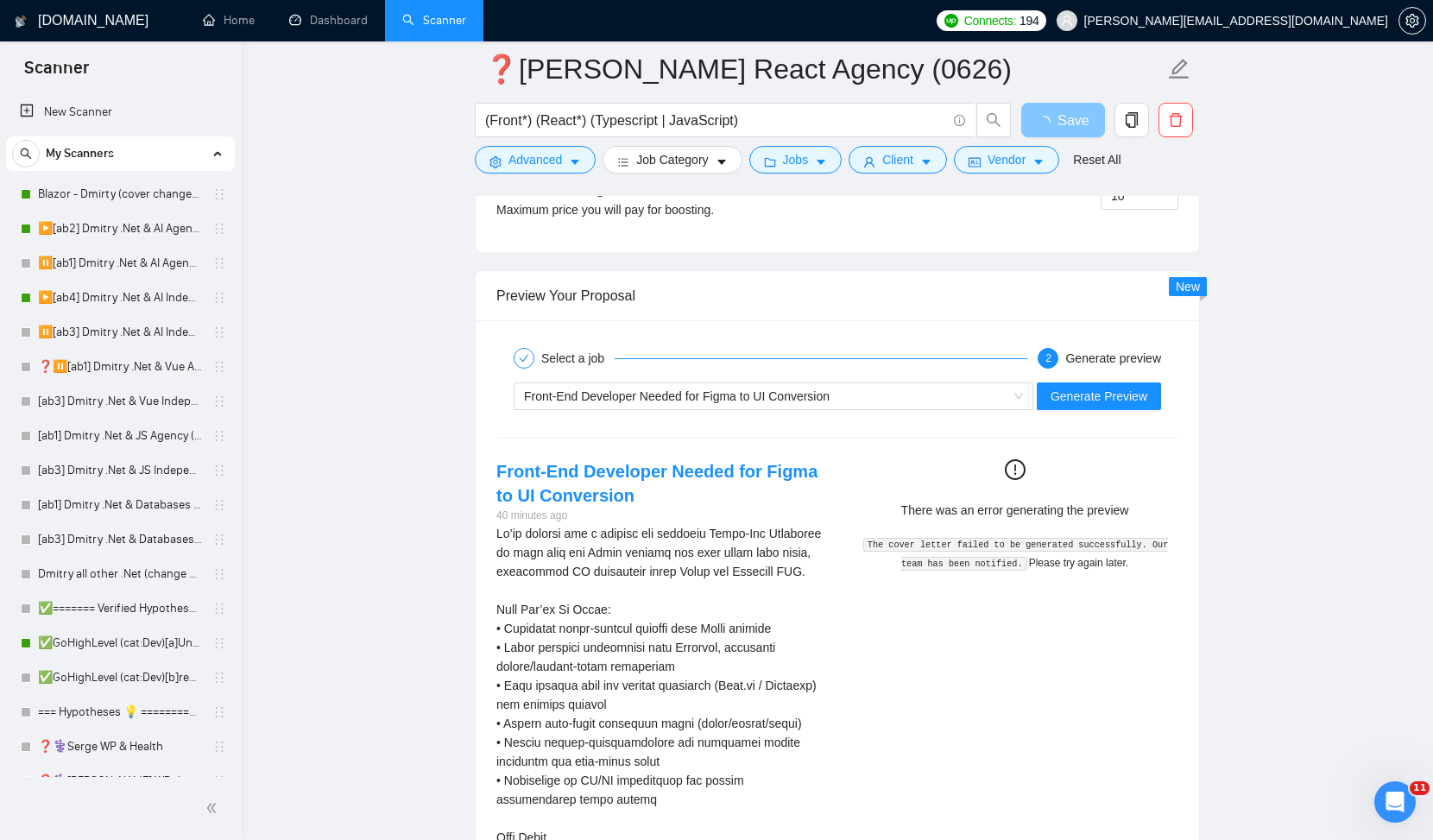
scroll to position [2270, 0]
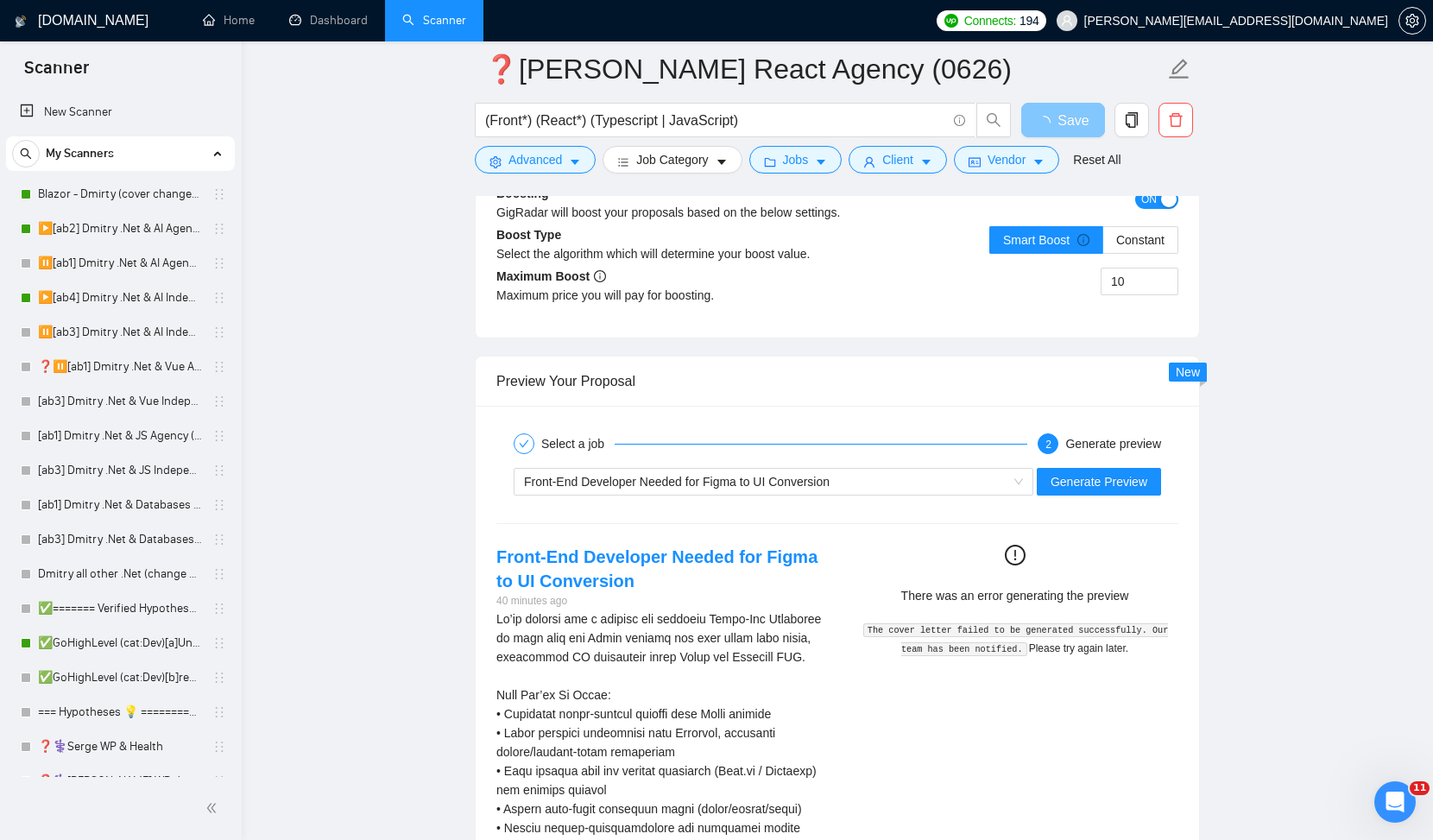
drag, startPoint x: 907, startPoint y: 482, endPoint x: 879, endPoint y: 488, distance: 28.6
click at [907, 482] on div "Front-End Developer Needed for Figma to UI Conversion" at bounding box center [766, 481] width 484 height 26
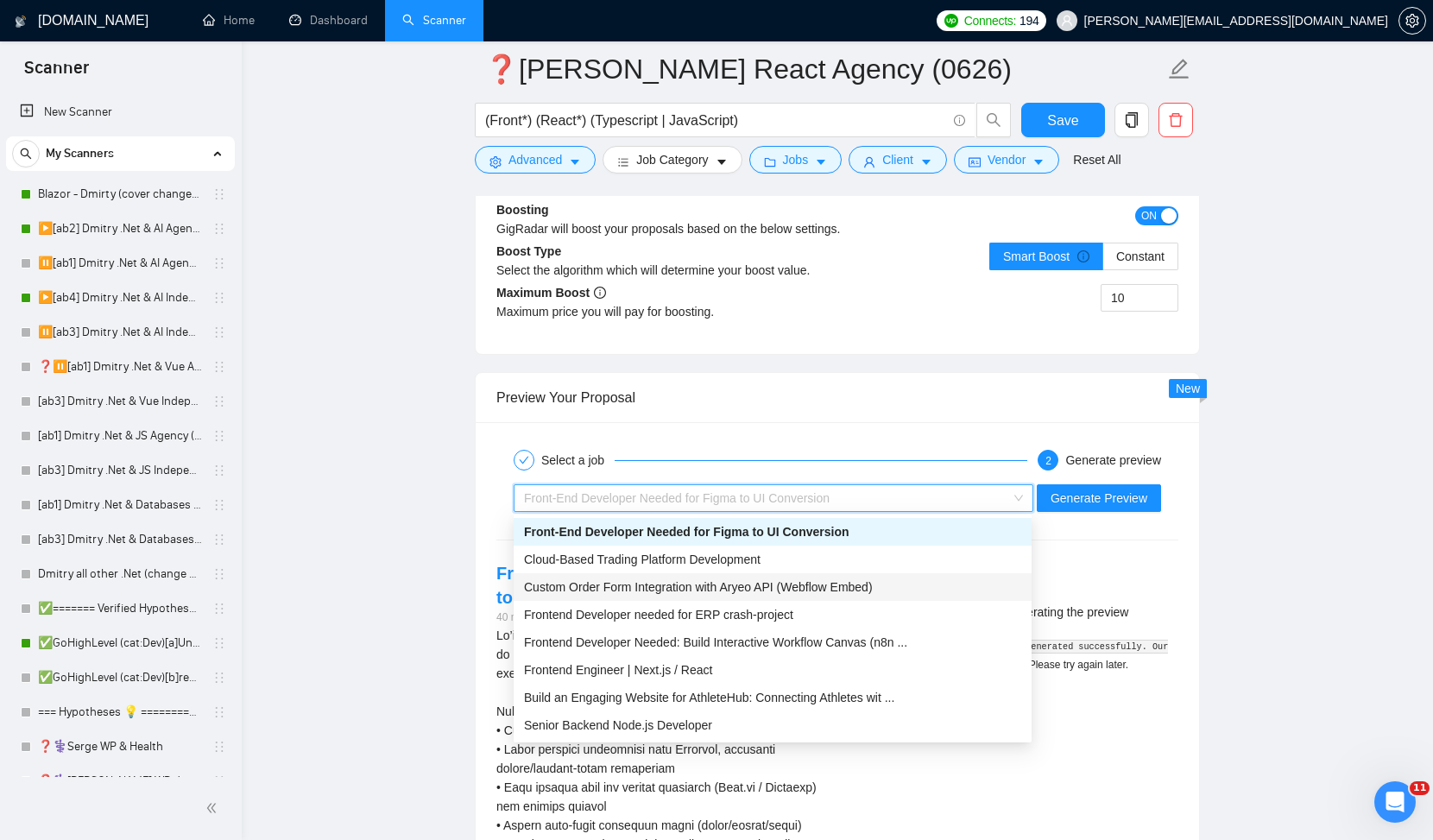
scroll to position [3098, 0]
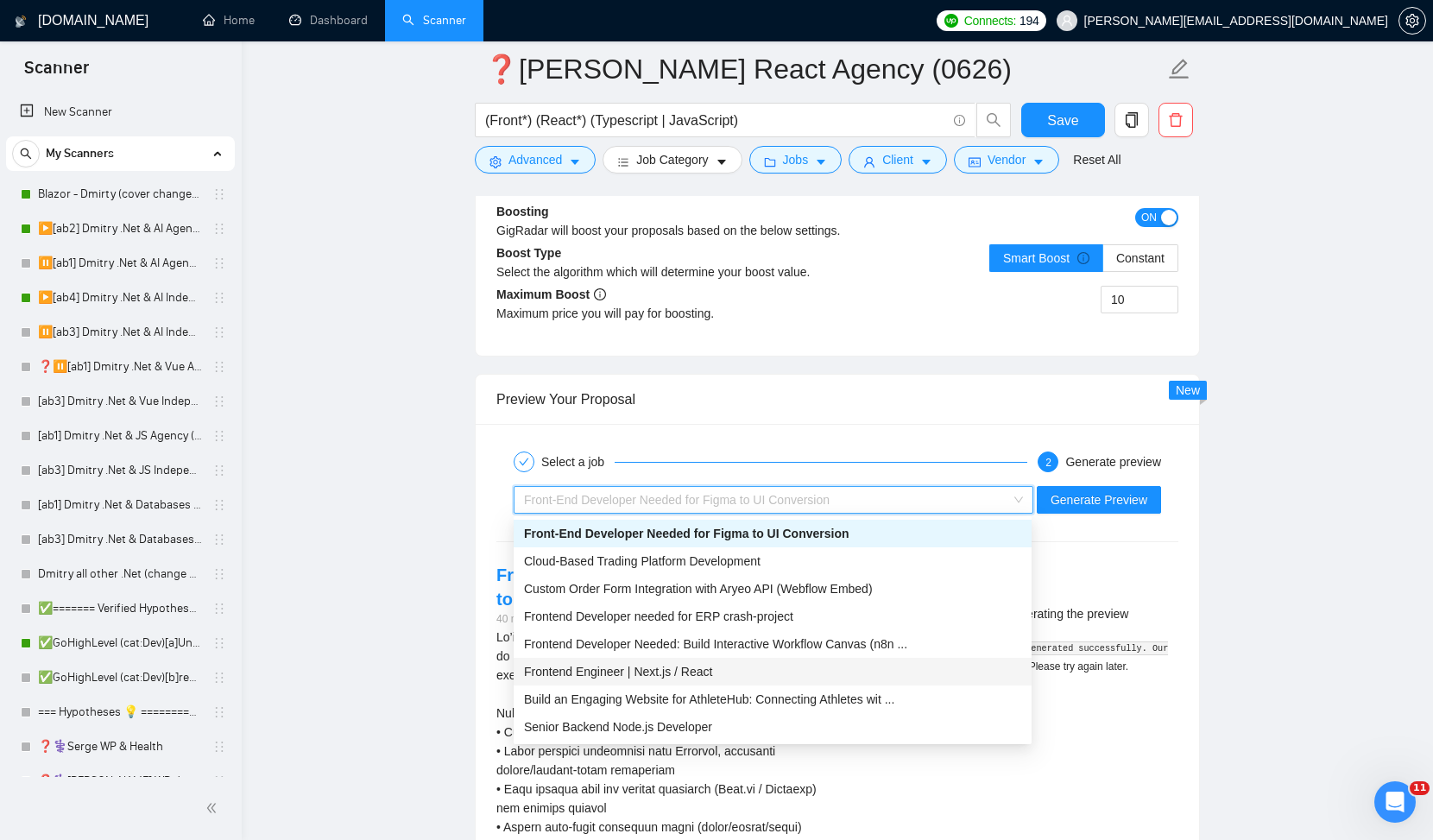
click at [728, 672] on div "Frontend Engineer | Next.js / React" at bounding box center [773, 671] width 498 height 19
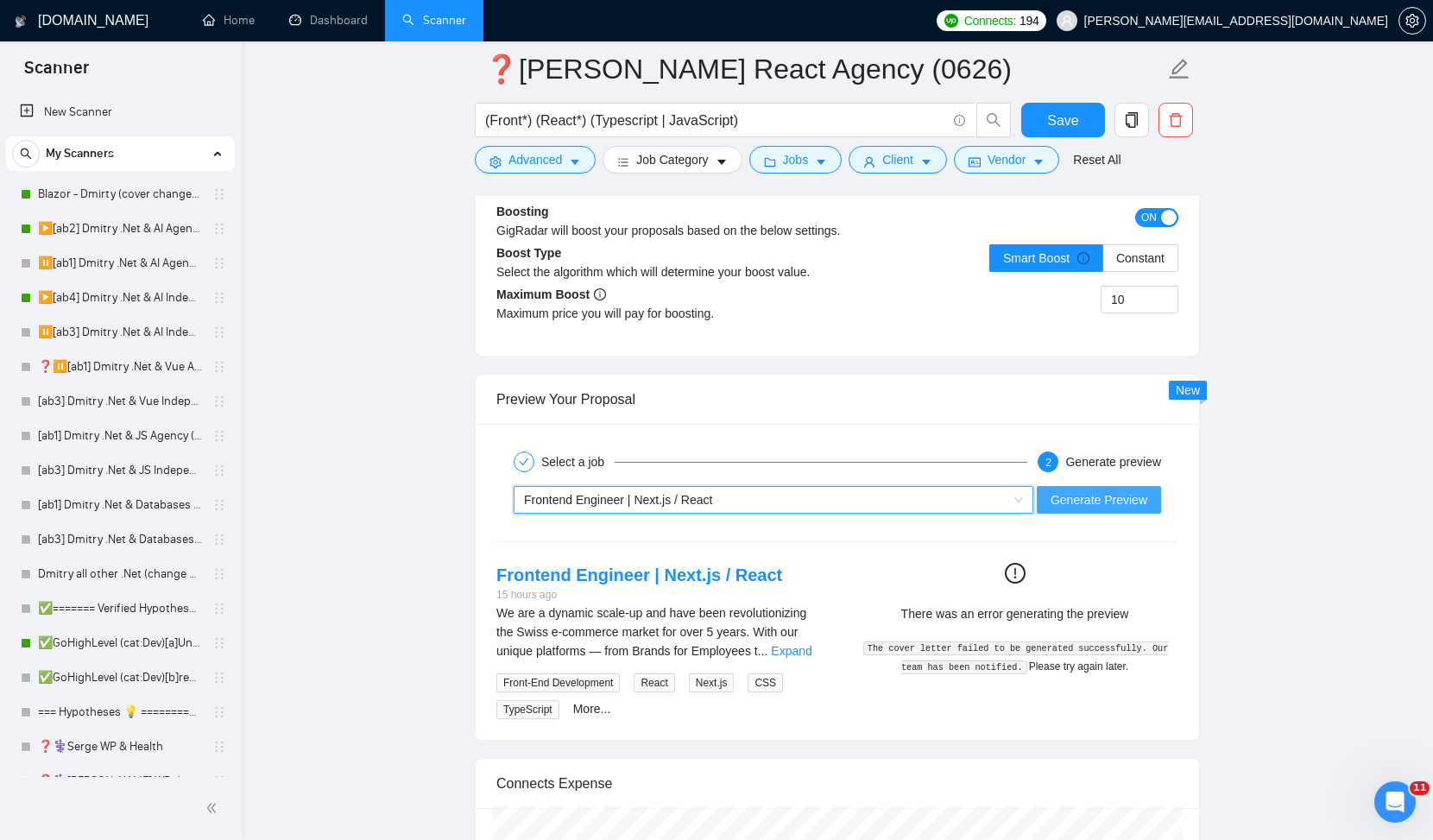
click at [1090, 497] on span "Generate Preview" at bounding box center [1099, 499] width 97 height 19
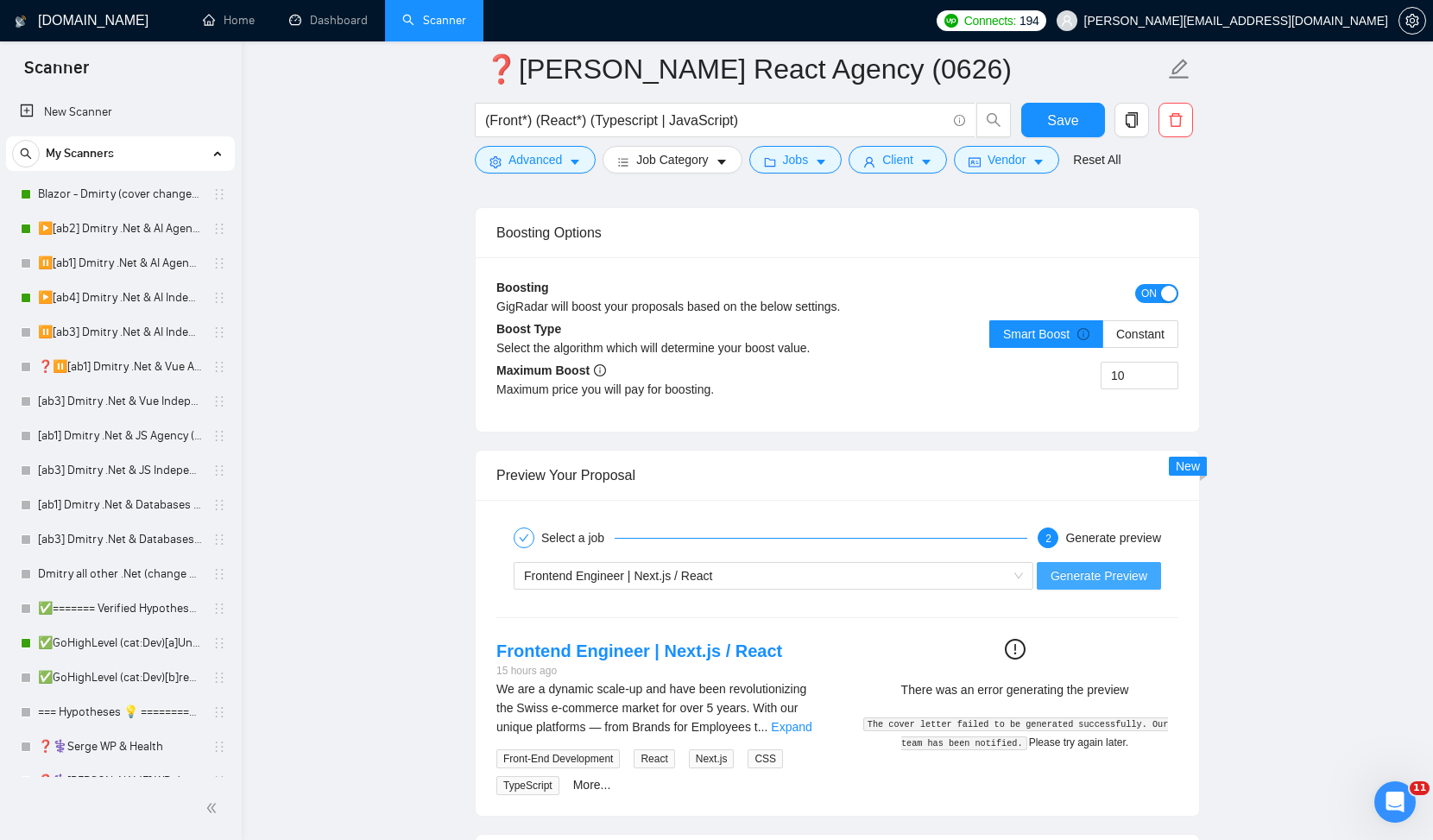
scroll to position [3024, 0]
click at [1066, 126] on span "Save" at bounding box center [1063, 120] width 31 height 21
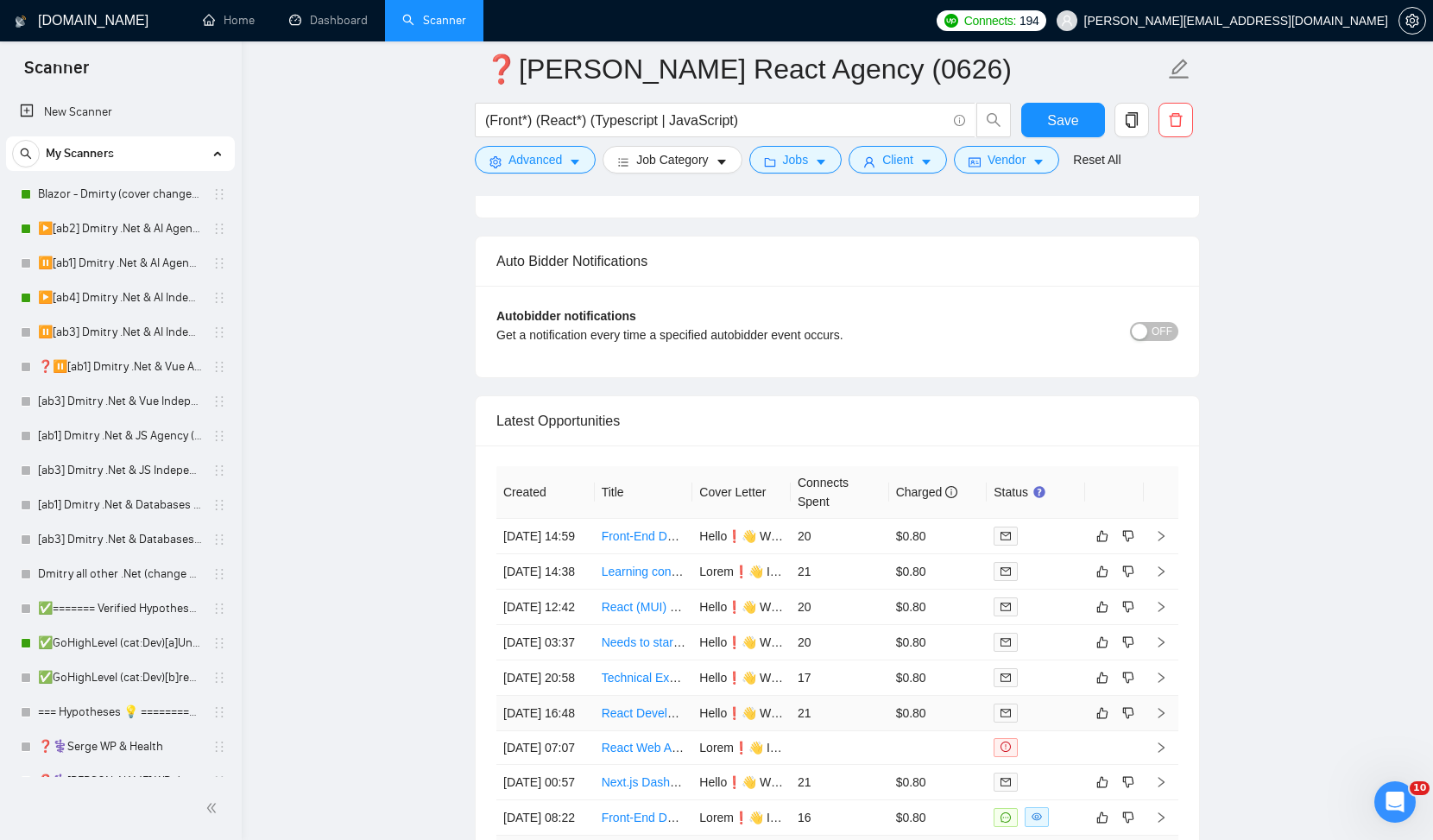
scroll to position [4027, 0]
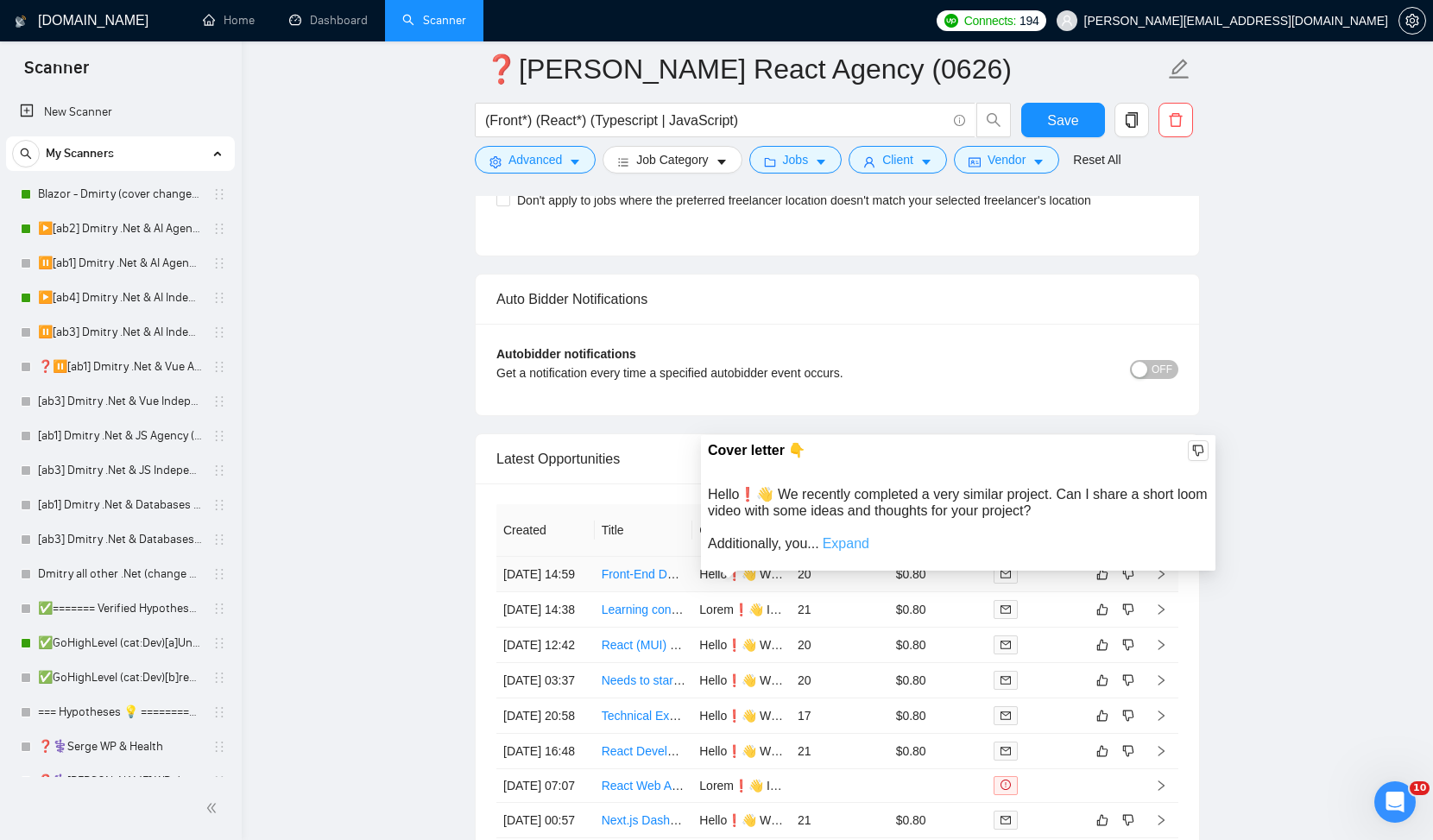
click at [844, 543] on link "Expand" at bounding box center [846, 543] width 47 height 15
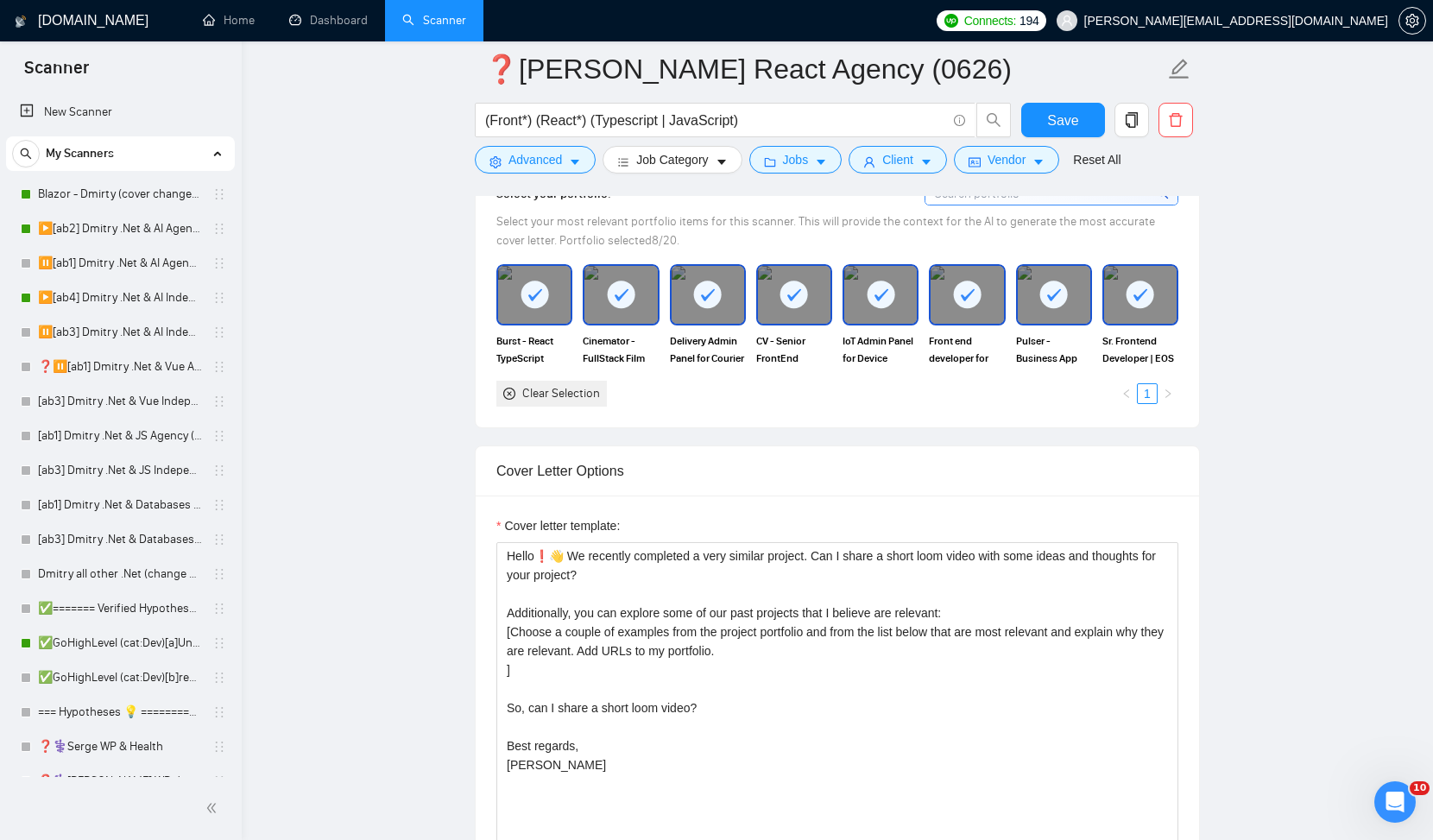
scroll to position [1578, 0]
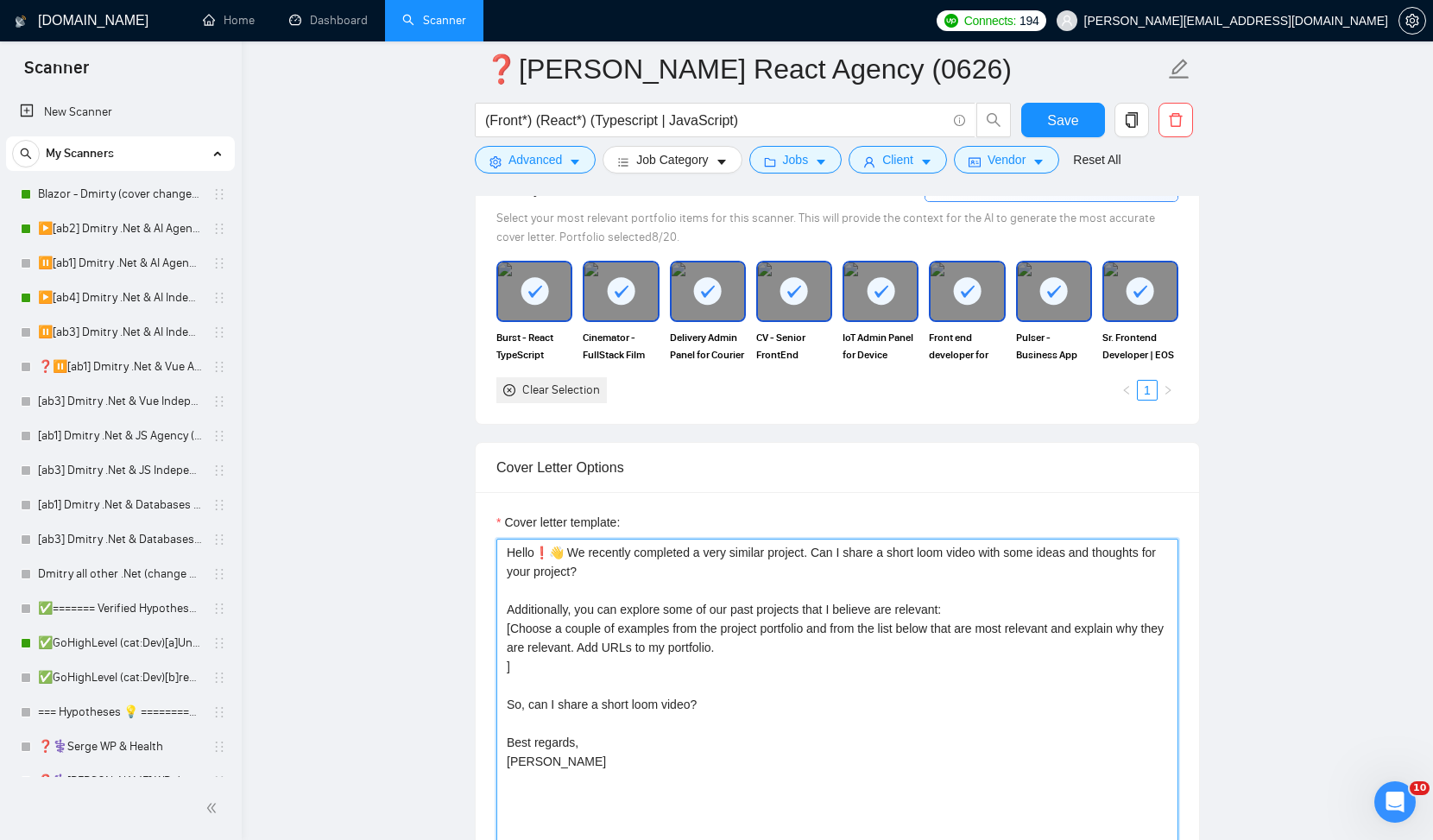
click at [644, 605] on textarea "Hello❗👋 We recently completed a very similar project. Can I share a short loom …" at bounding box center [838, 732] width 682 height 389
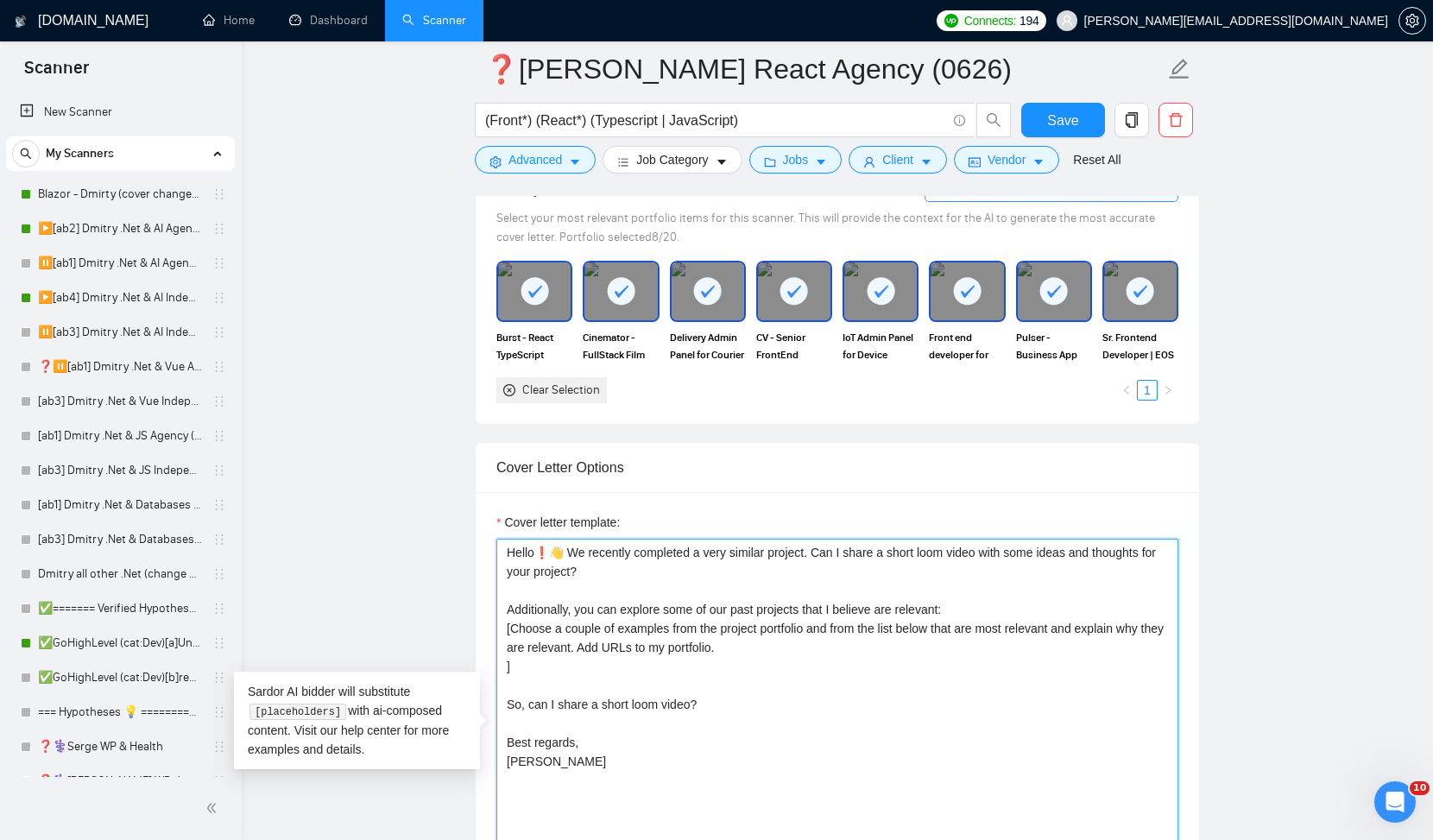
click at [644, 605] on textarea "Hello❗👋 We recently completed a very similar project. Can I share a short loom …" at bounding box center [838, 732] width 682 height 389
click at [717, 605] on textarea "Hello❗👋 We recently completed a very similar project. Can I share a short loom …" at bounding box center [838, 732] width 682 height 389
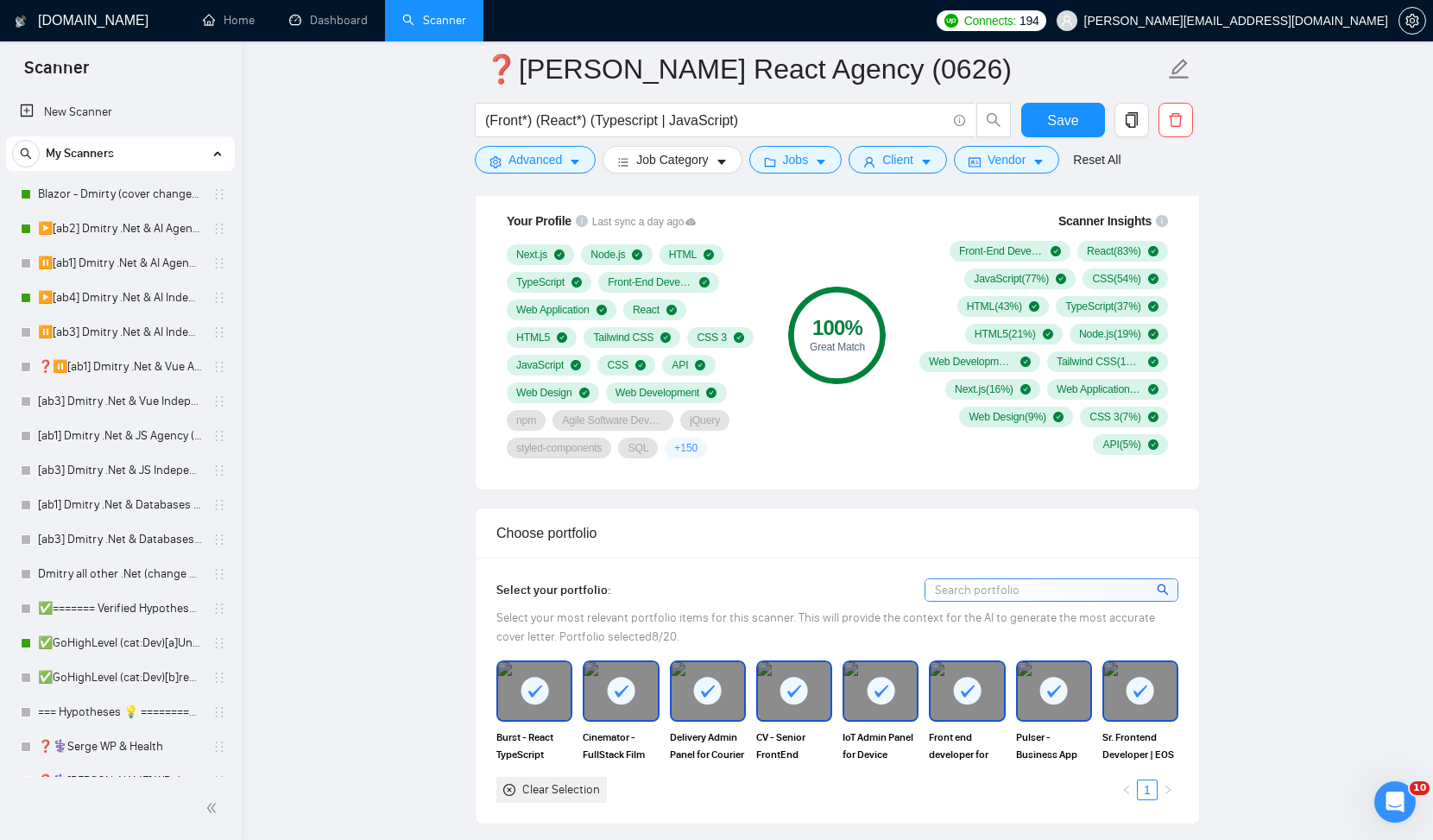
scroll to position [1172, 0]
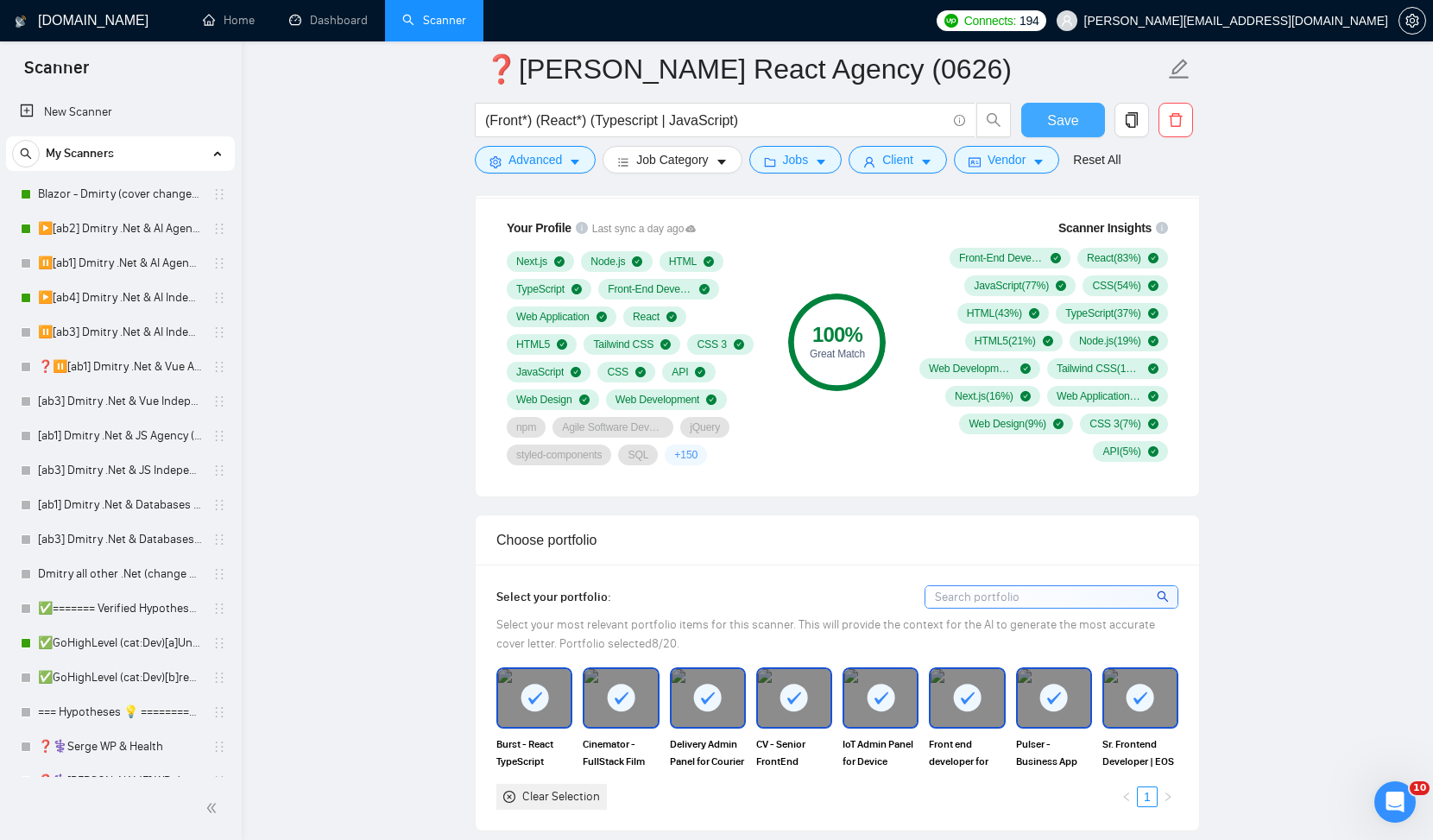
type textarea "Hello❗👋 We recently completed a very similar project. Can I share a short loom …"
click at [1047, 118] on button "Save" at bounding box center [1063, 119] width 84 height 35
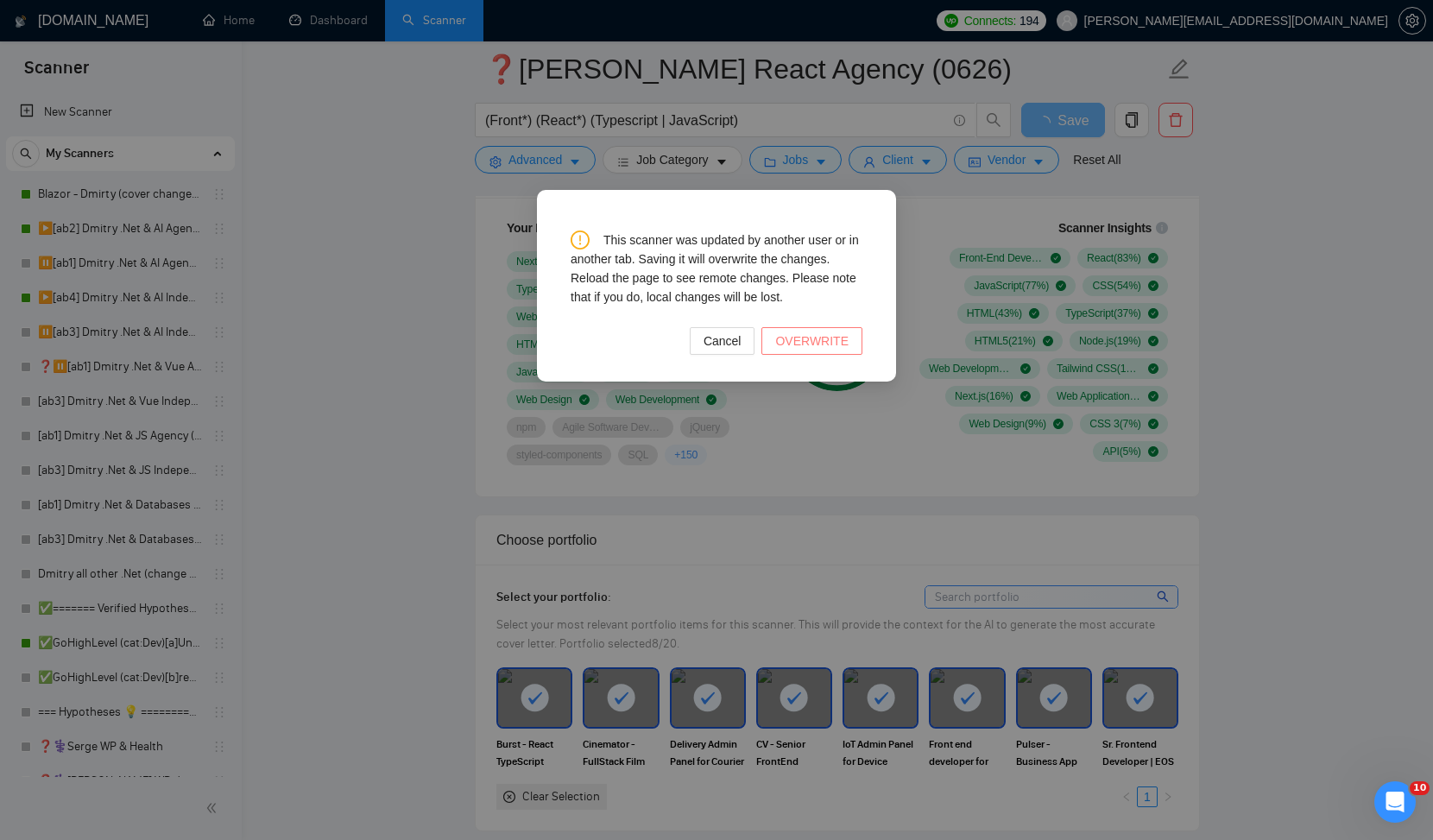
click at [786, 341] on span "OVERWRITE" at bounding box center [812, 340] width 74 height 19
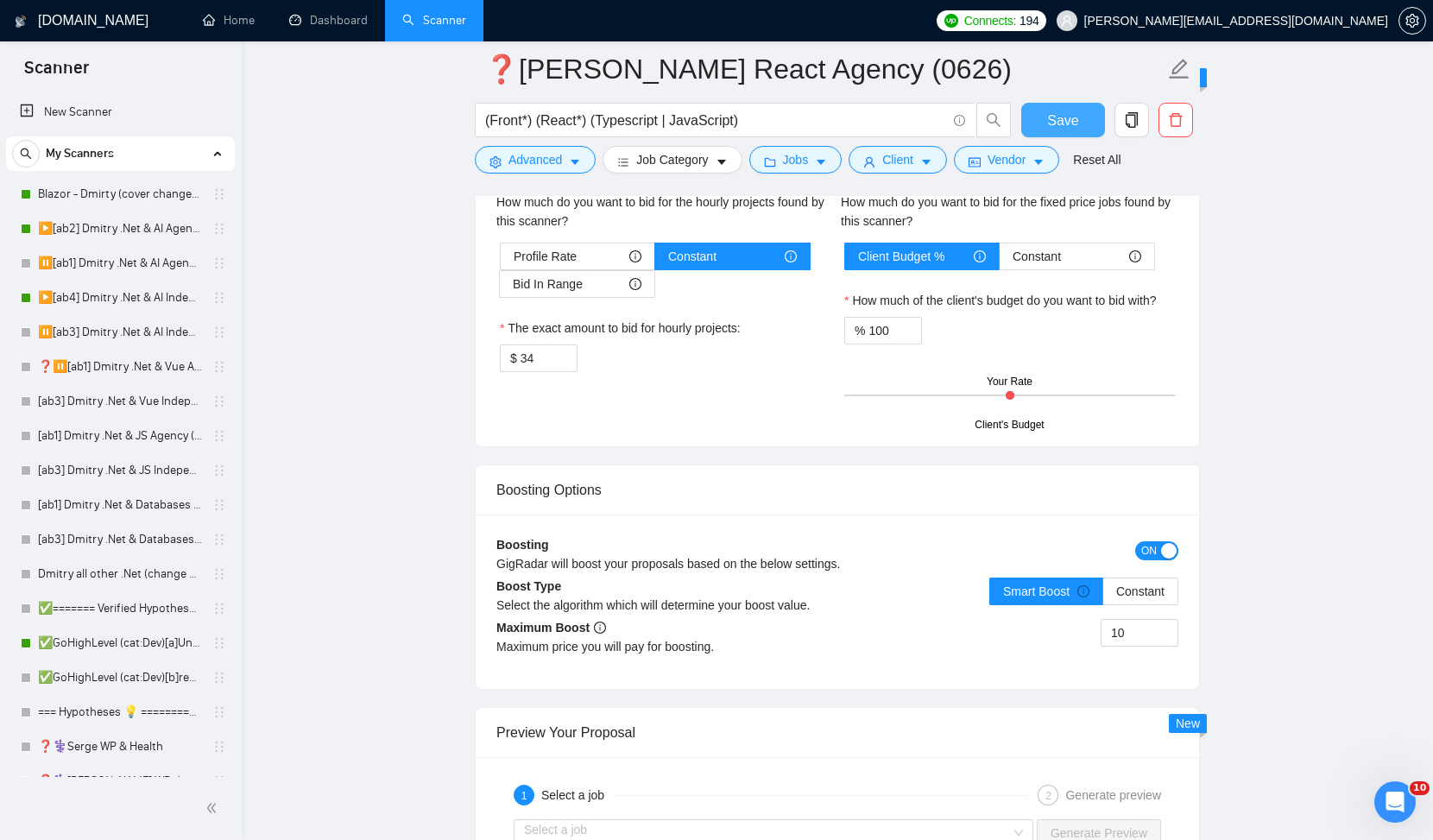
scroll to position [2776, 0]
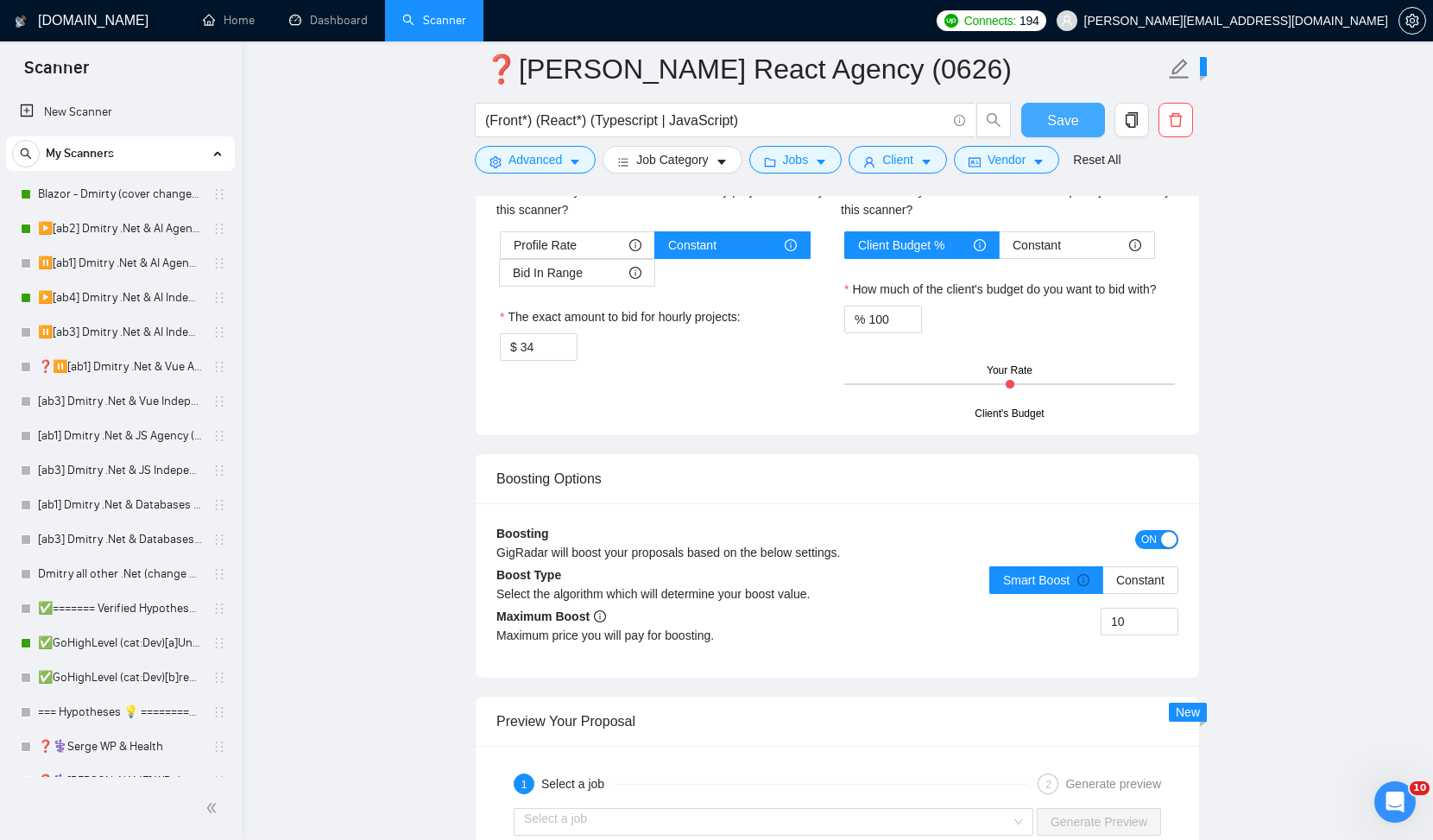
click at [1054, 127] on span "Save" at bounding box center [1063, 120] width 31 height 21
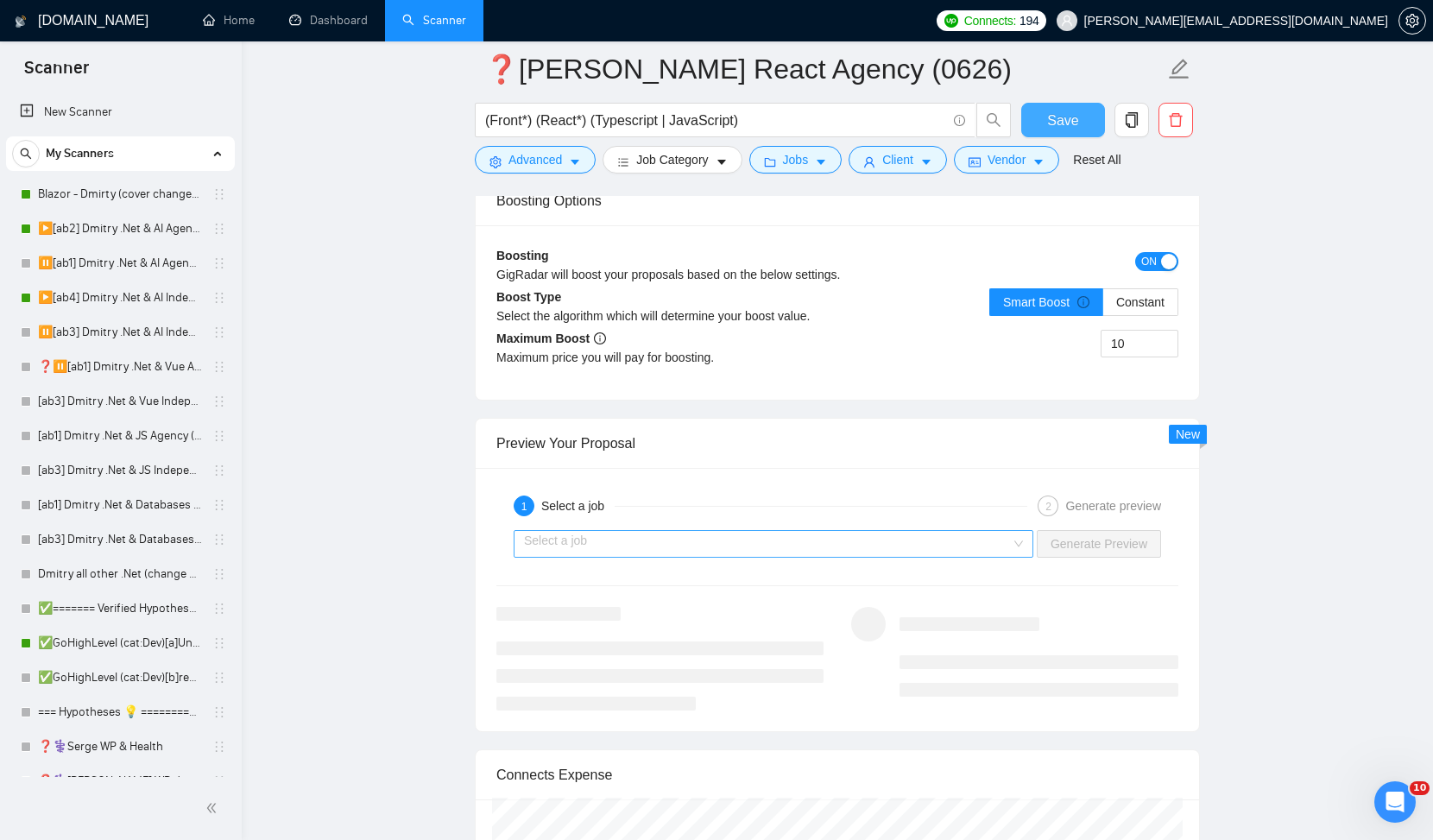
scroll to position [3044, 0]
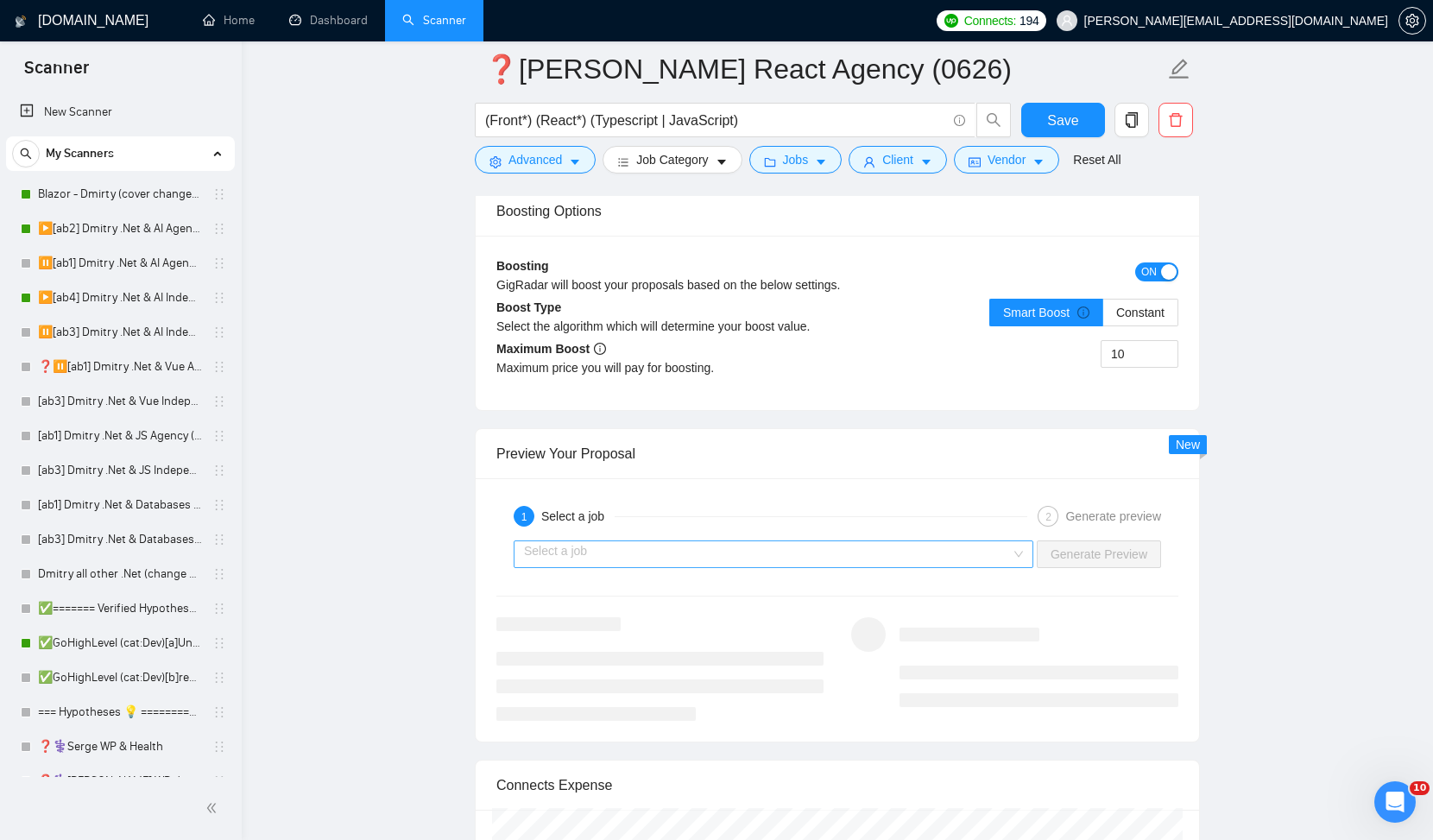
click at [887, 551] on input "search" at bounding box center [768, 553] width 487 height 26
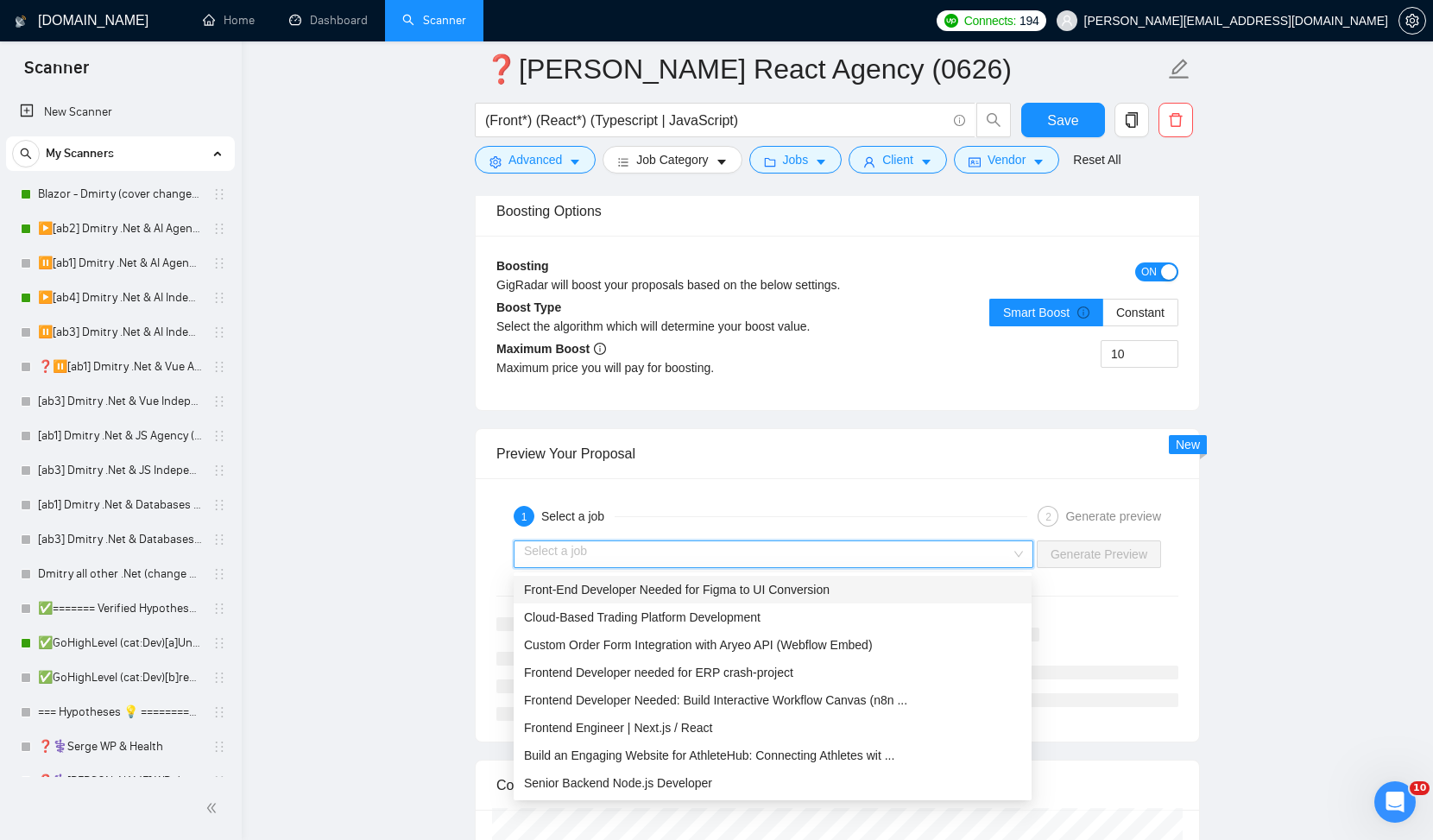
click at [830, 590] on span "Front-End Developer Needed for Figma to UI Conversion" at bounding box center [677, 590] width 306 height 14
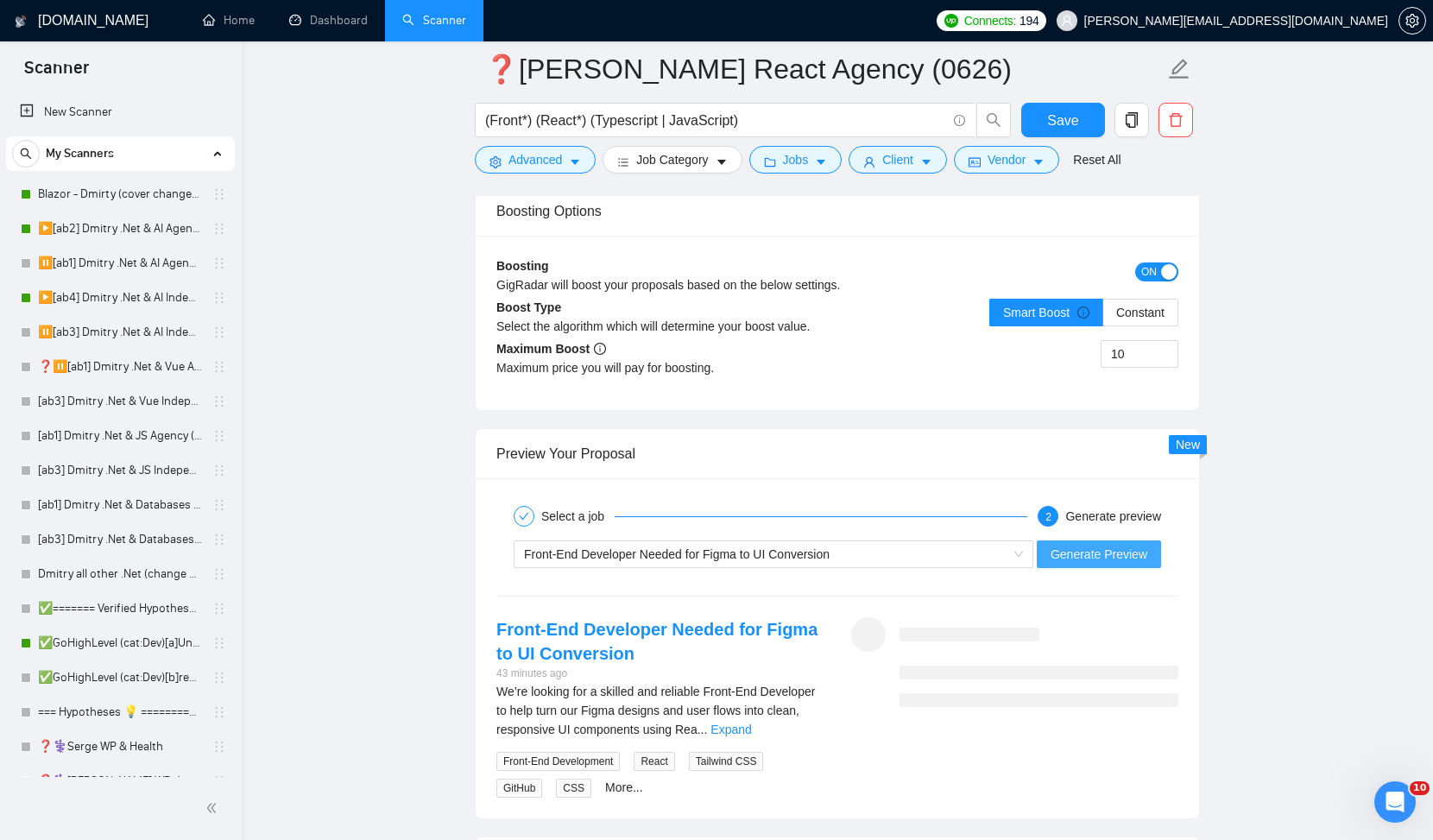
click at [1083, 552] on span "Generate Preview" at bounding box center [1099, 553] width 97 height 19
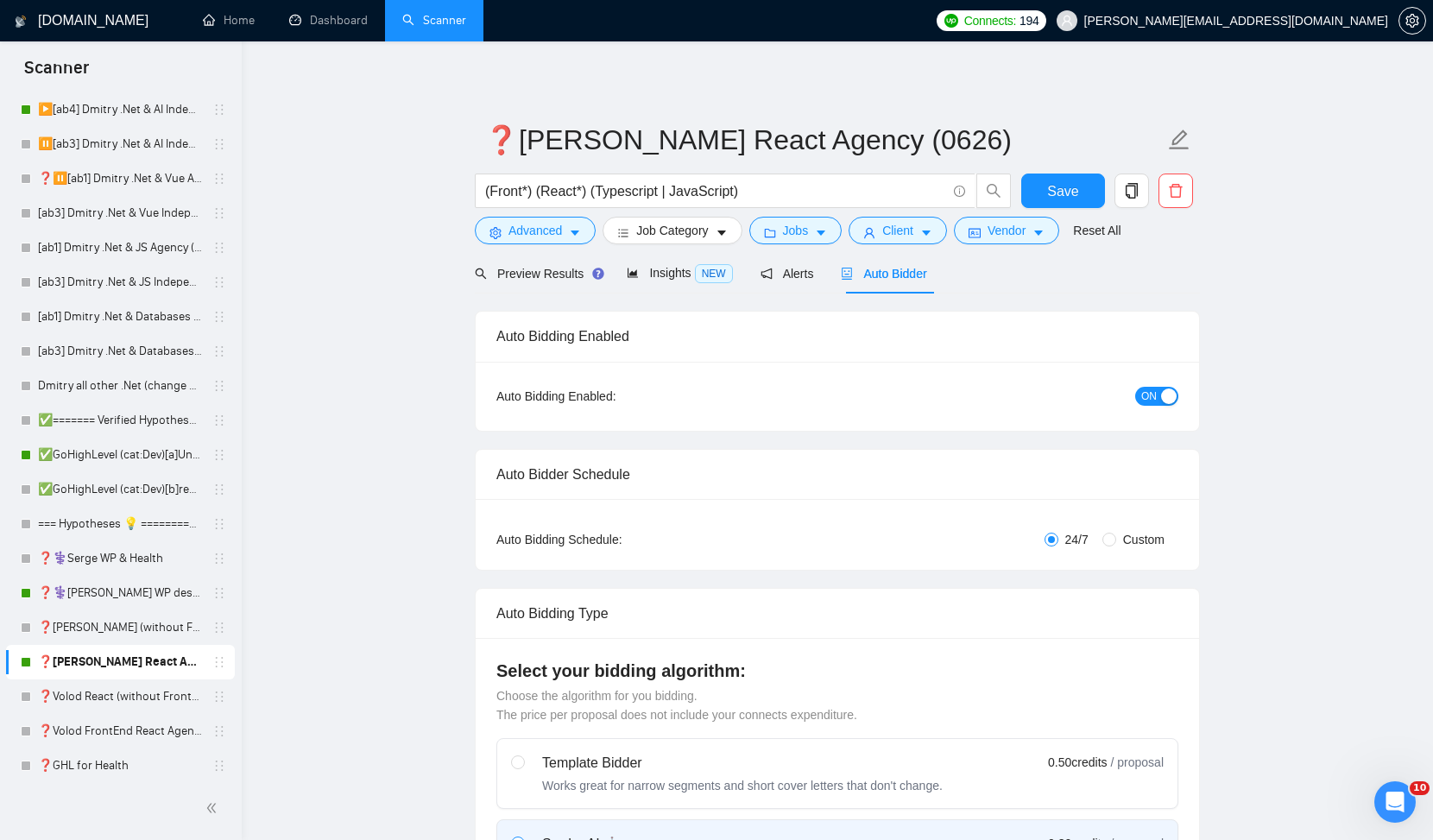
scroll to position [189, 0]
click at [75, 636] on link "❓[PERSON_NAME] (without Front) Agency (0626)" at bounding box center [120, 625] width 164 height 35
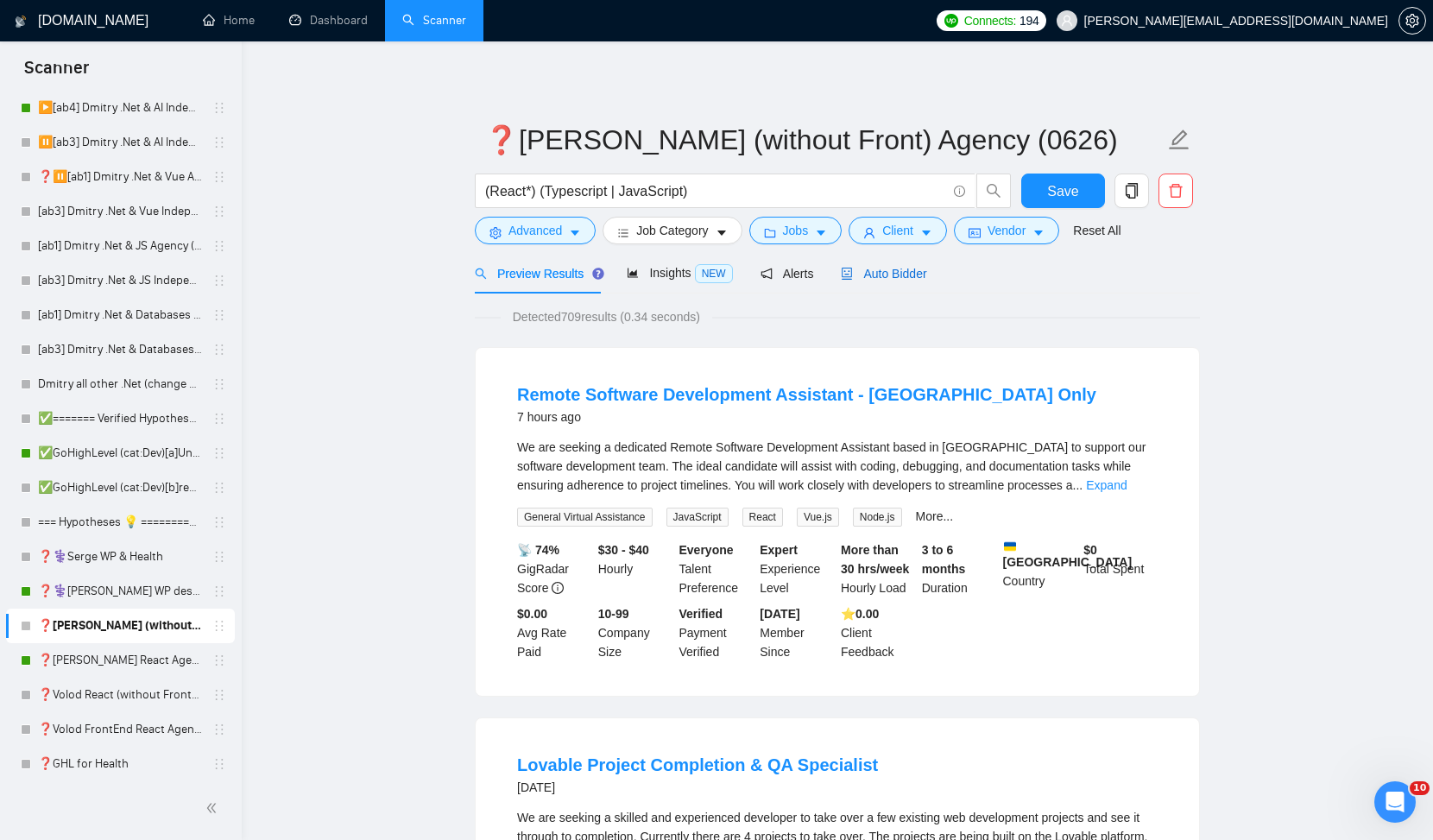
click at [867, 269] on span "Auto Bidder" at bounding box center [884, 274] width 86 height 14
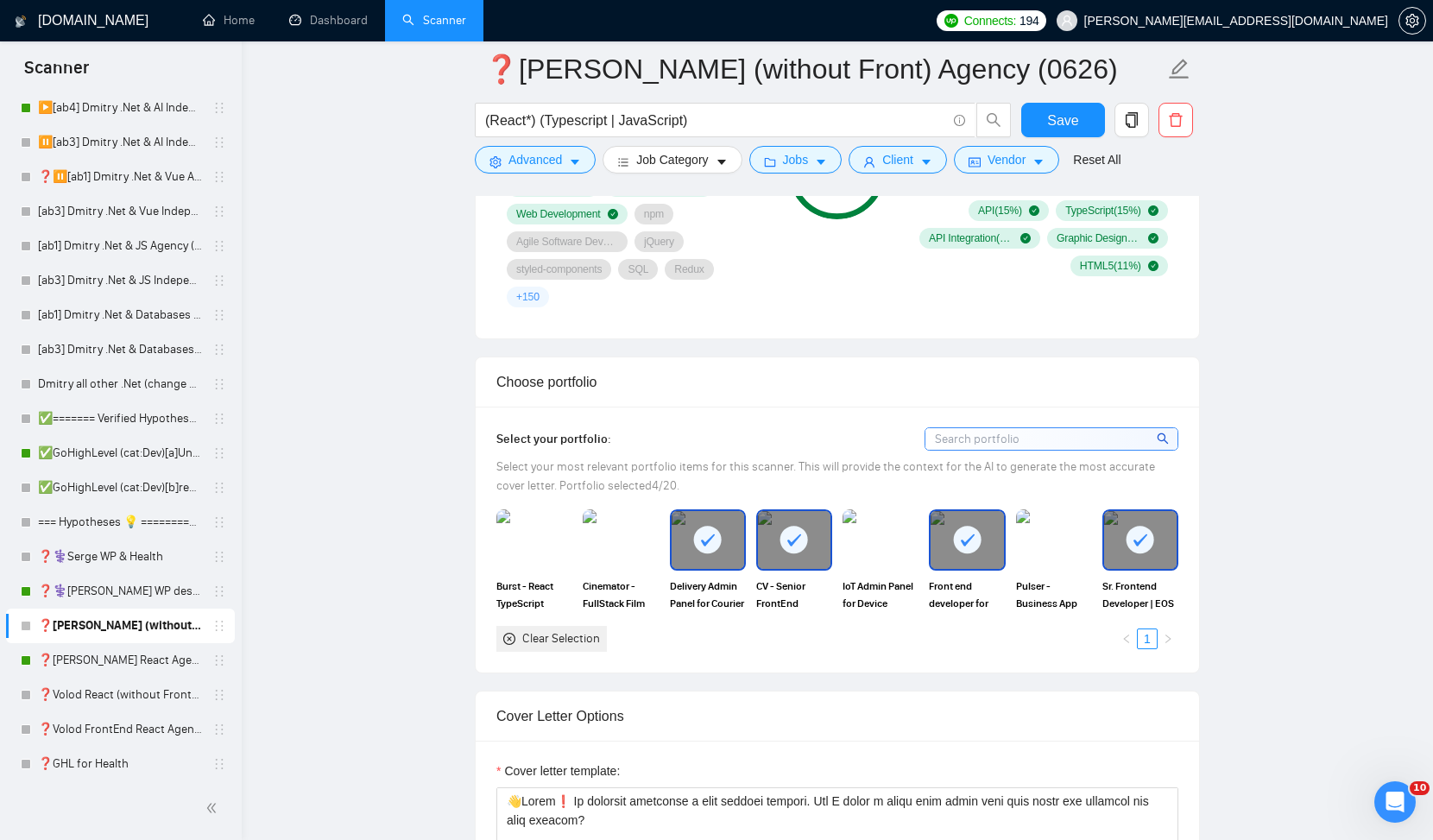
scroll to position [1368, 0]
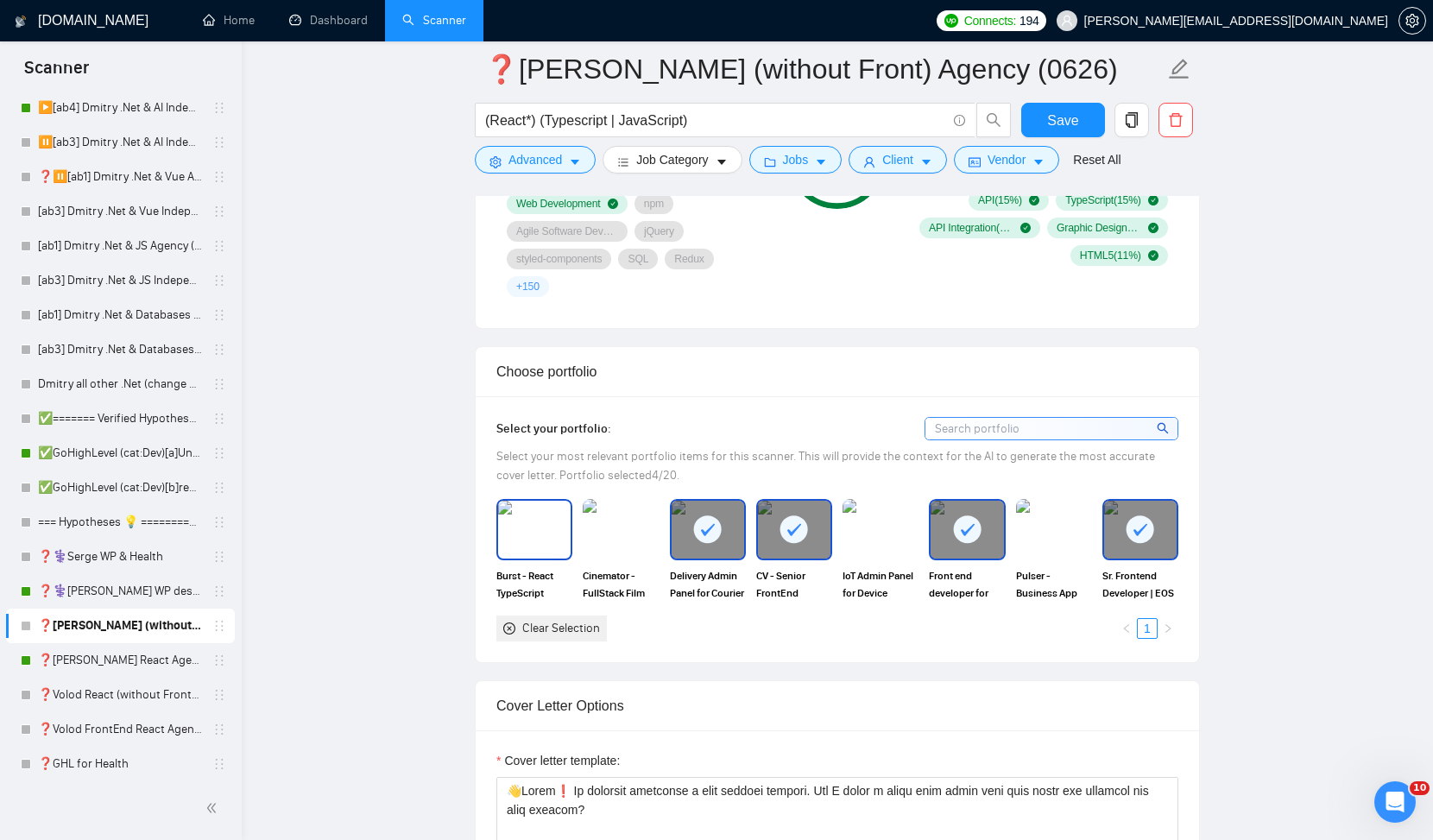
click at [534, 540] on img at bounding box center [535, 528] width 73 height 57
click at [616, 535] on img at bounding box center [621, 528] width 73 height 57
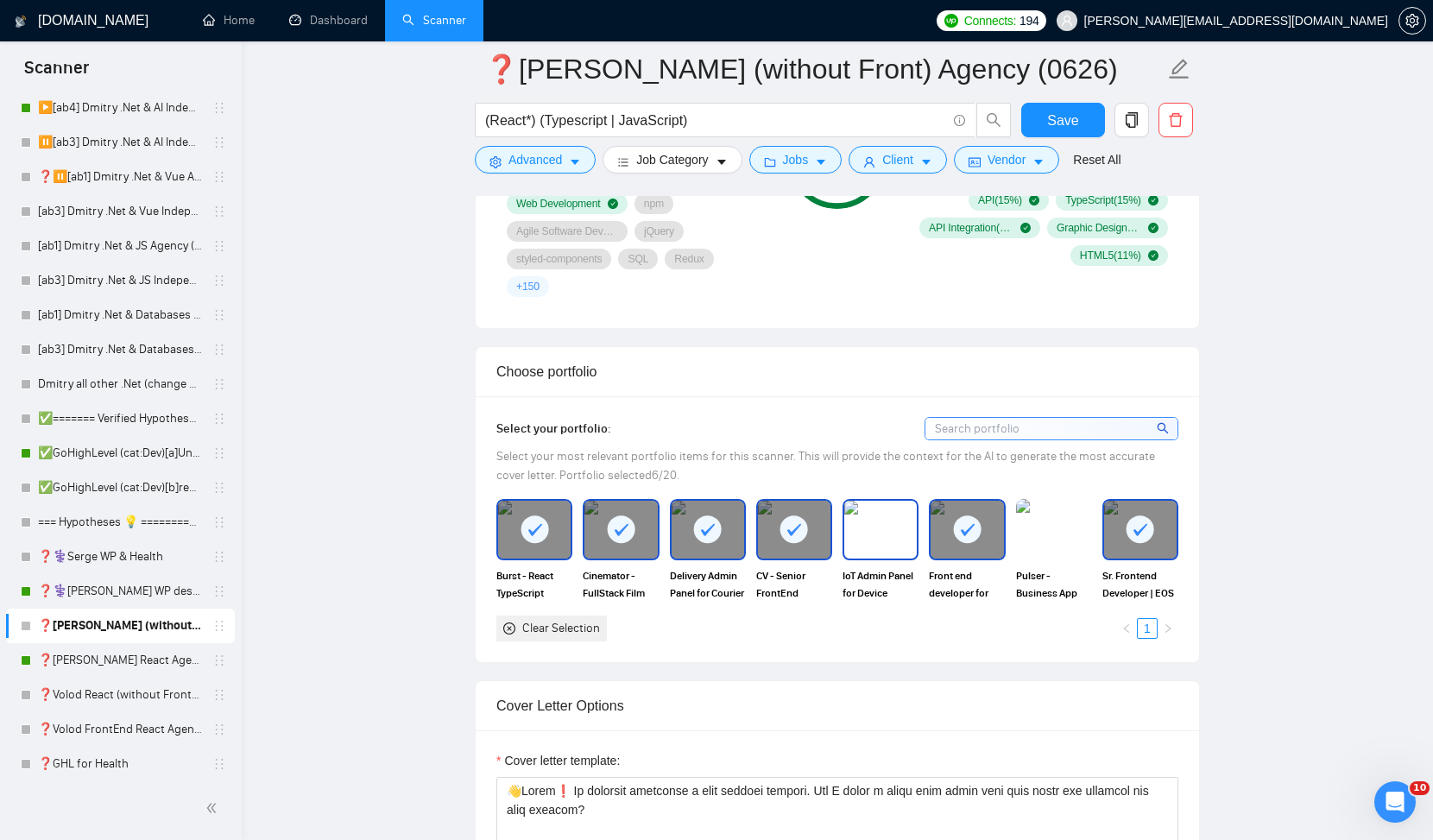
click at [869, 541] on img at bounding box center [880, 528] width 73 height 57
click at [1065, 535] on img at bounding box center [1054, 528] width 73 height 57
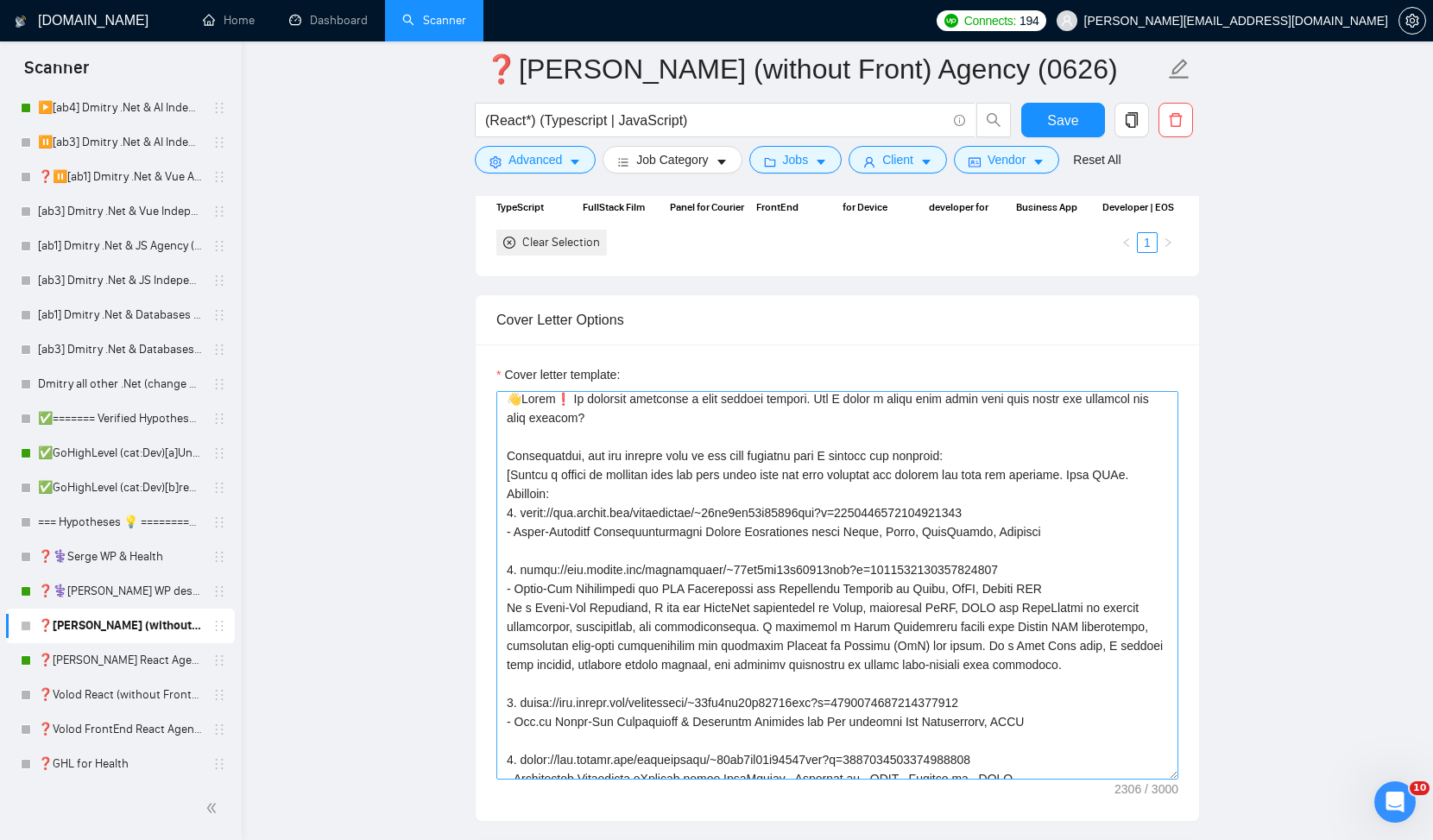
scroll to position [0, 0]
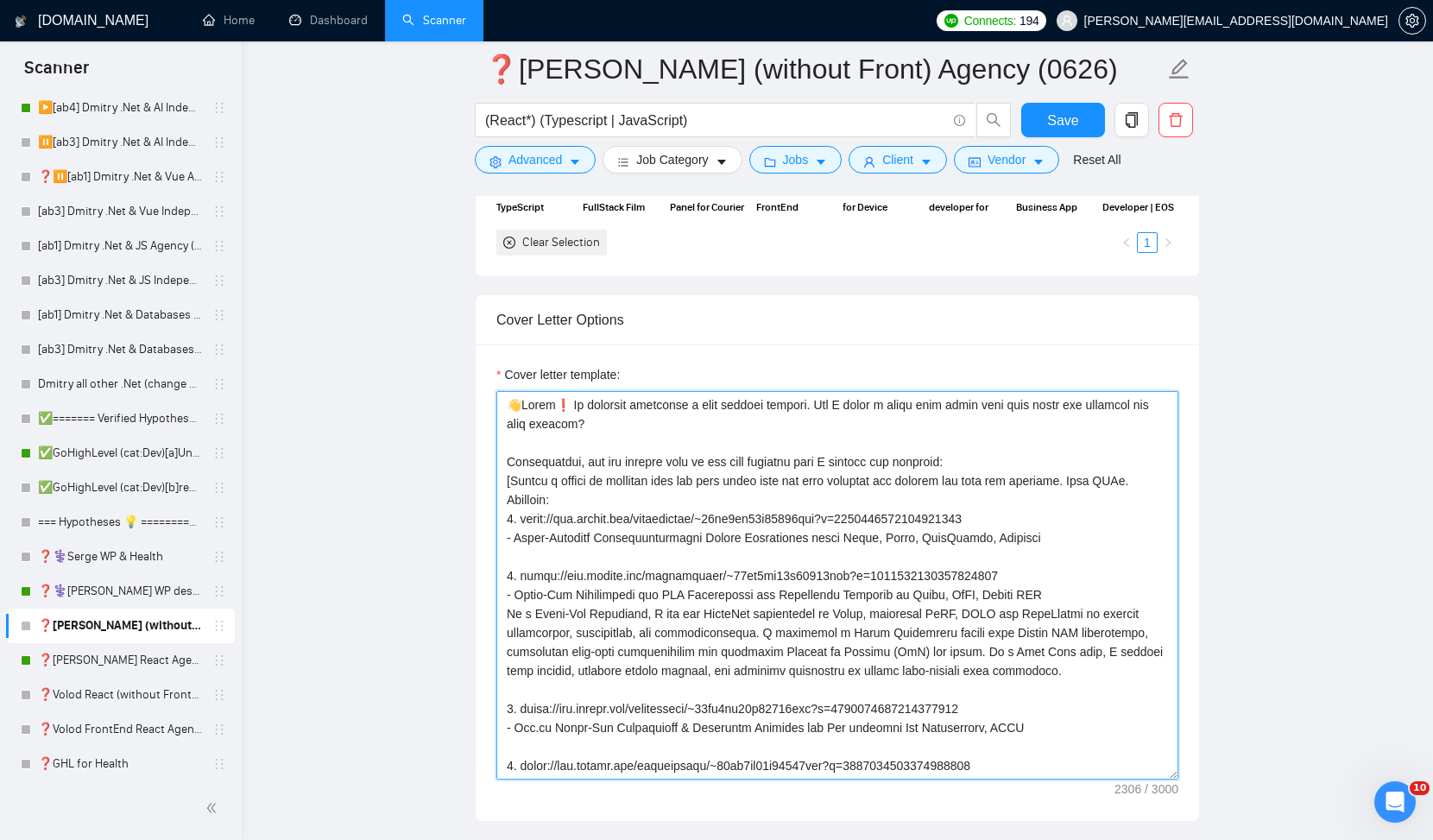
click at [1091, 478] on textarea "Cover letter template:" at bounding box center [838, 585] width 682 height 389
click at [800, 489] on textarea "Cover letter template:" at bounding box center [838, 585] width 682 height 389
click at [730, 478] on textarea "Cover letter template:" at bounding box center [838, 585] width 682 height 389
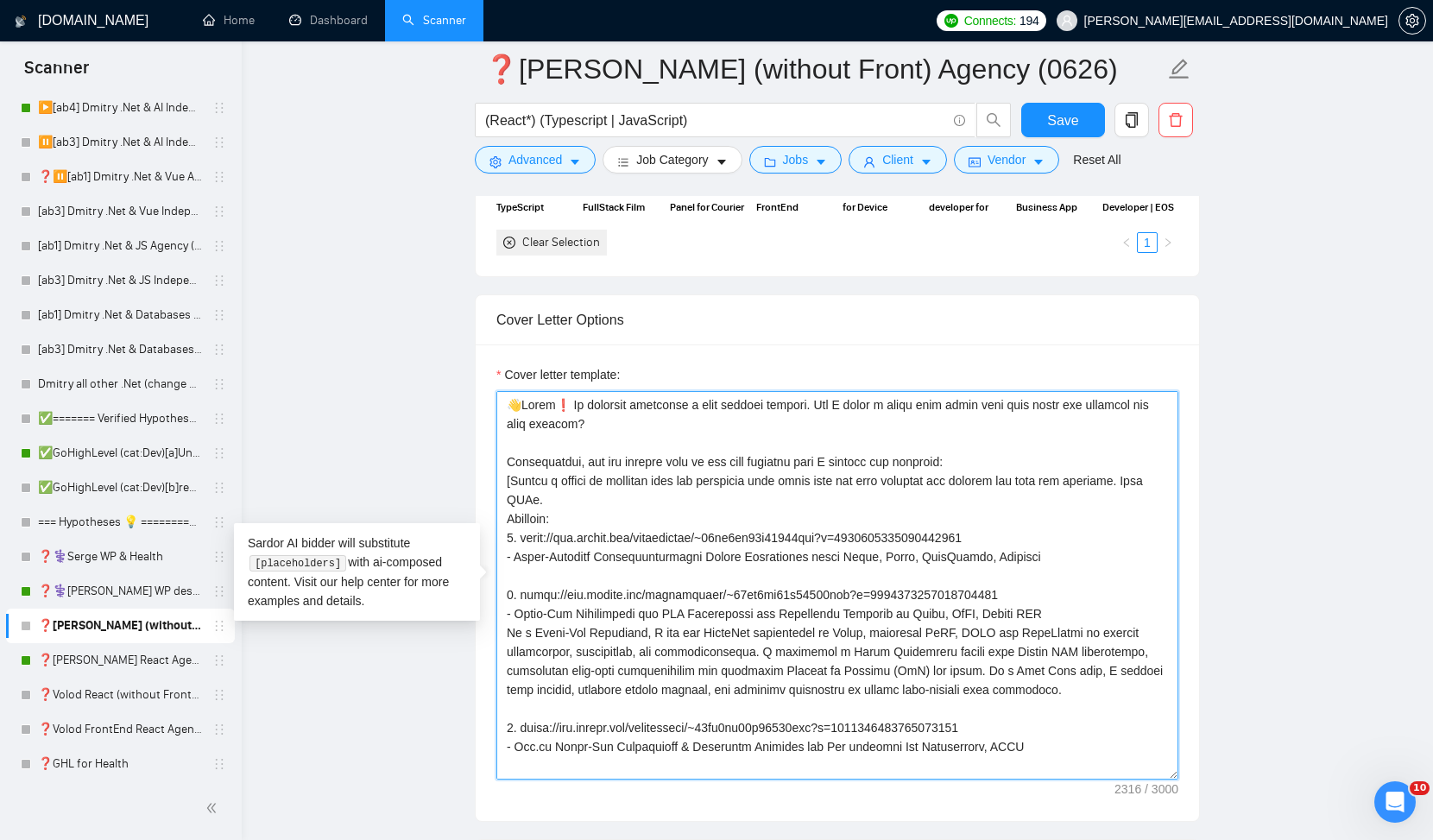
click at [959, 476] on textarea "Cover letter template:" at bounding box center [838, 585] width 682 height 389
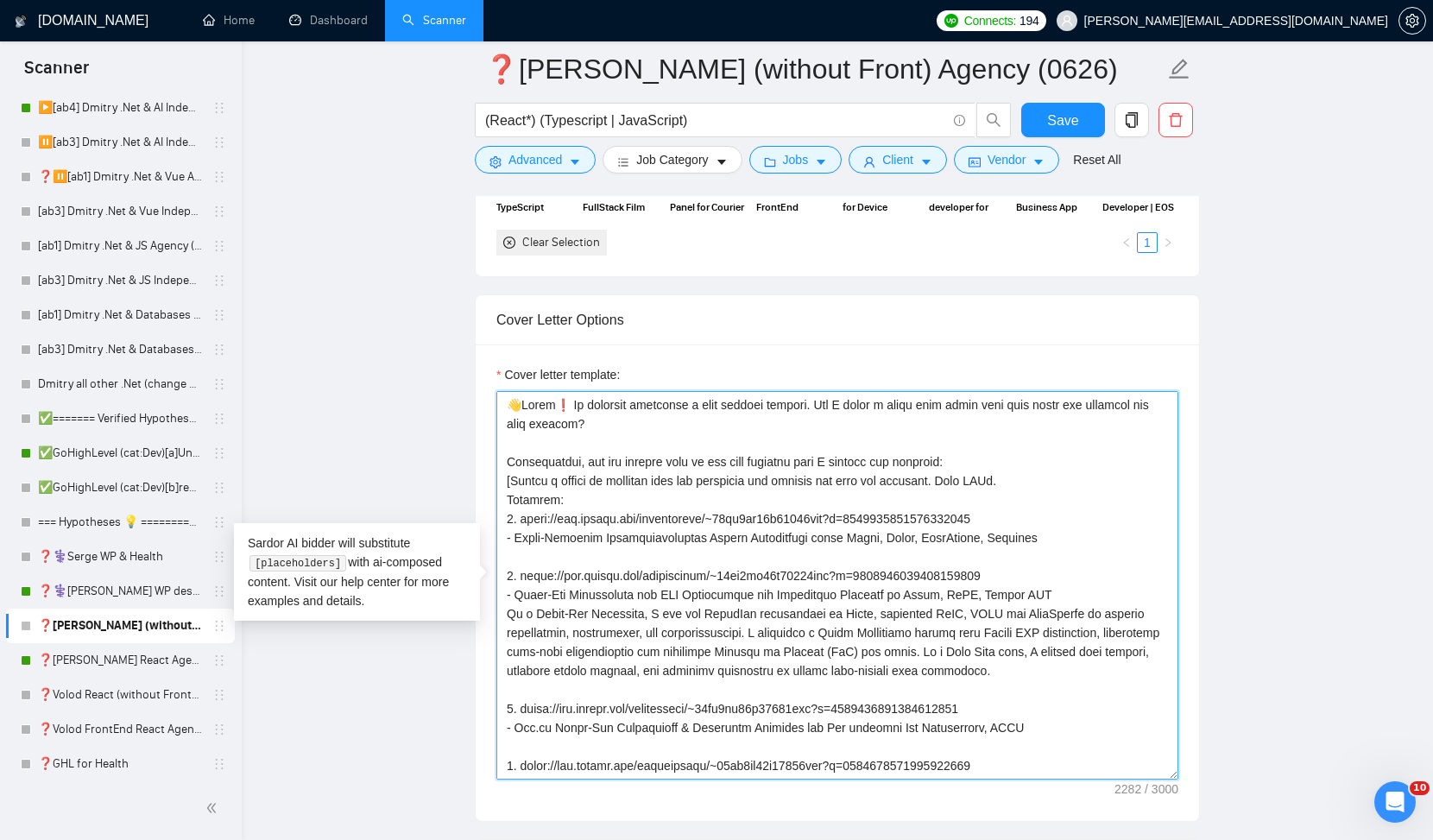
click at [972, 481] on textarea "Cover letter template:" at bounding box center [838, 585] width 682 height 389
click at [987, 481] on textarea "Cover letter template:" at bounding box center [838, 585] width 682 height 389
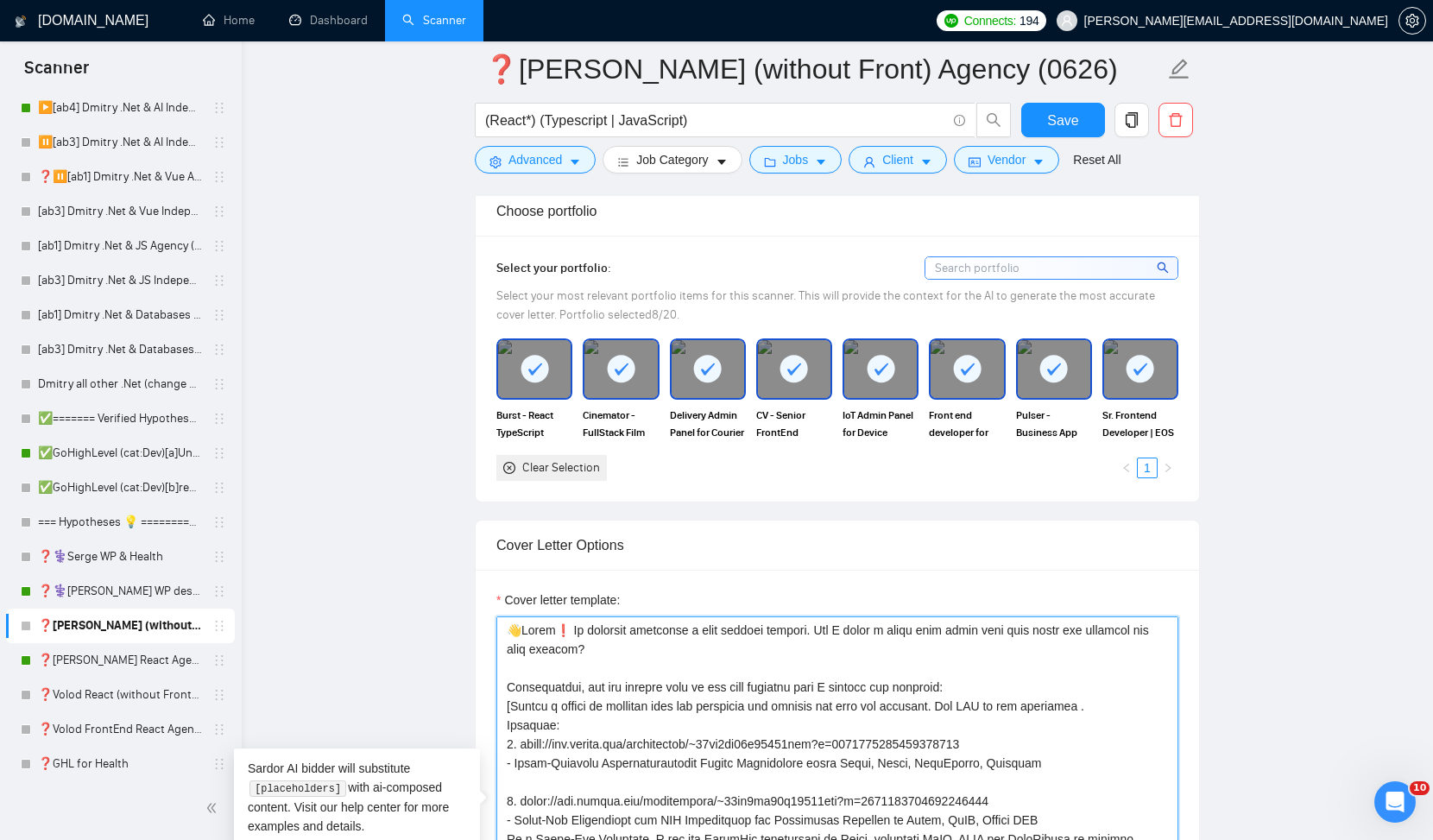
scroll to position [1476, 0]
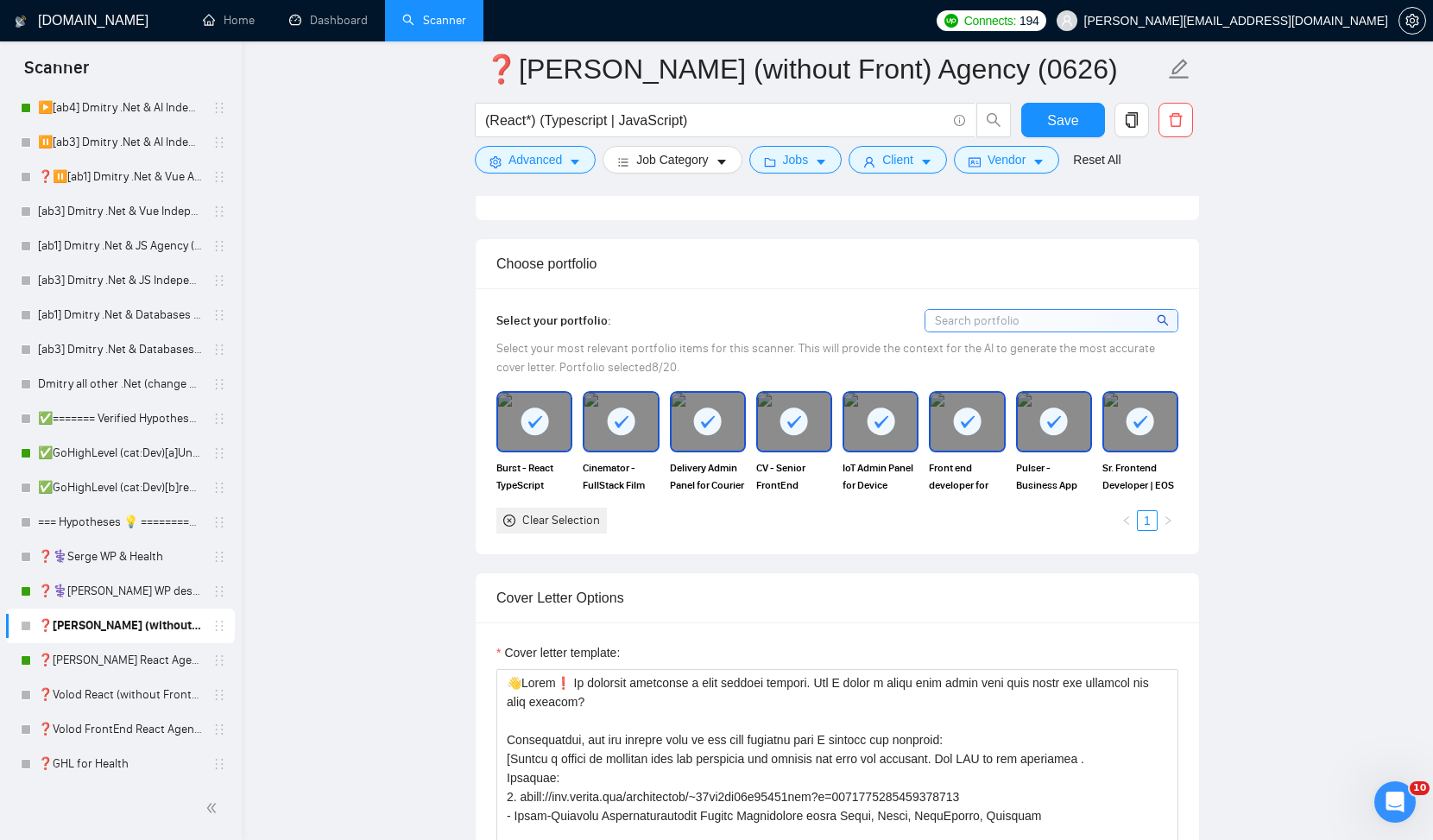
click at [521, 405] on div at bounding box center [535, 421] width 73 height 57
click at [523, 405] on img at bounding box center [535, 421] width 73 height 57
click at [523, 465] on span "Burst - React TypeScript Template | Scalable SPA Boilerplate Redux app" at bounding box center [535, 476] width 76 height 35
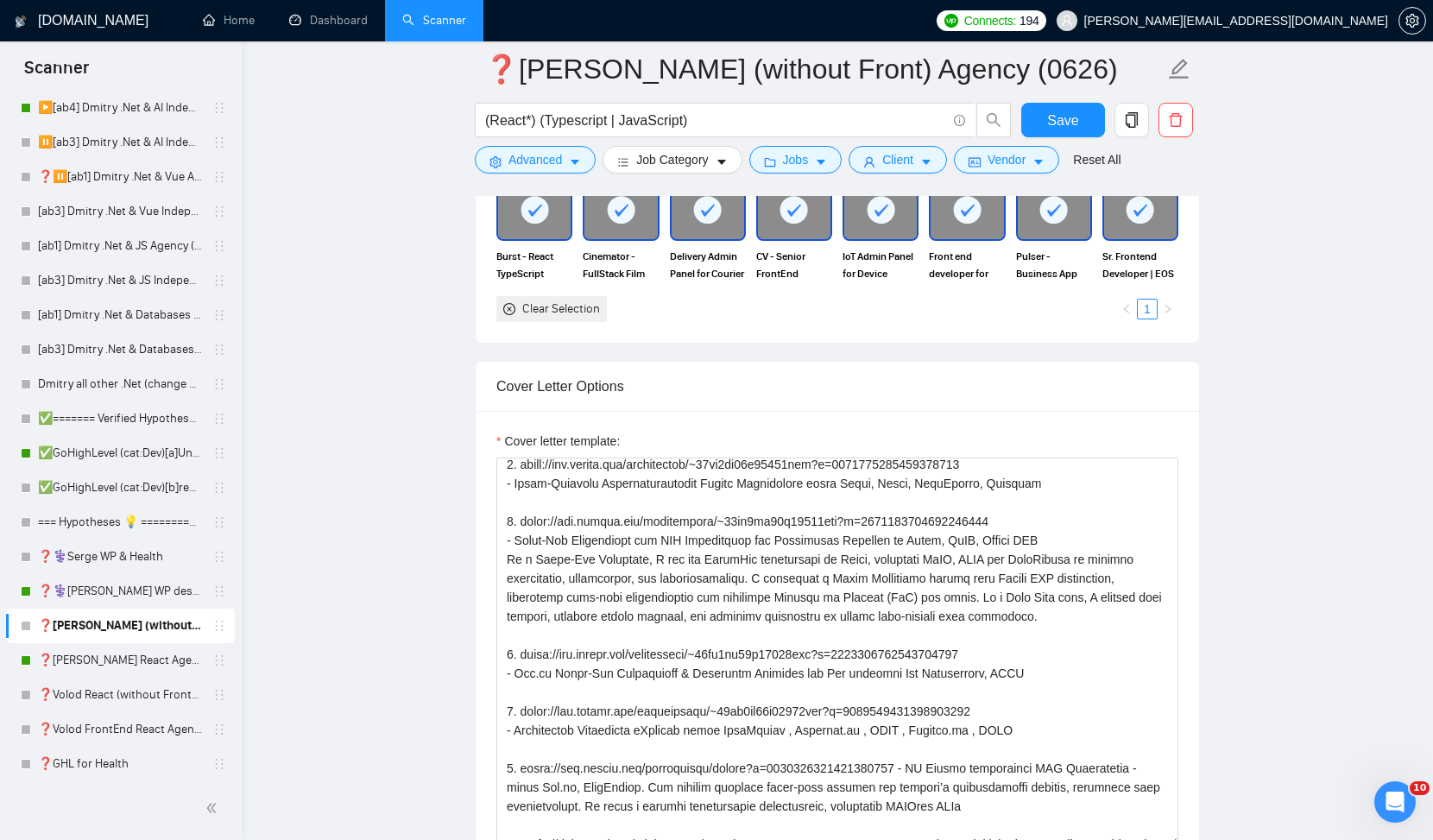
scroll to position [0, 0]
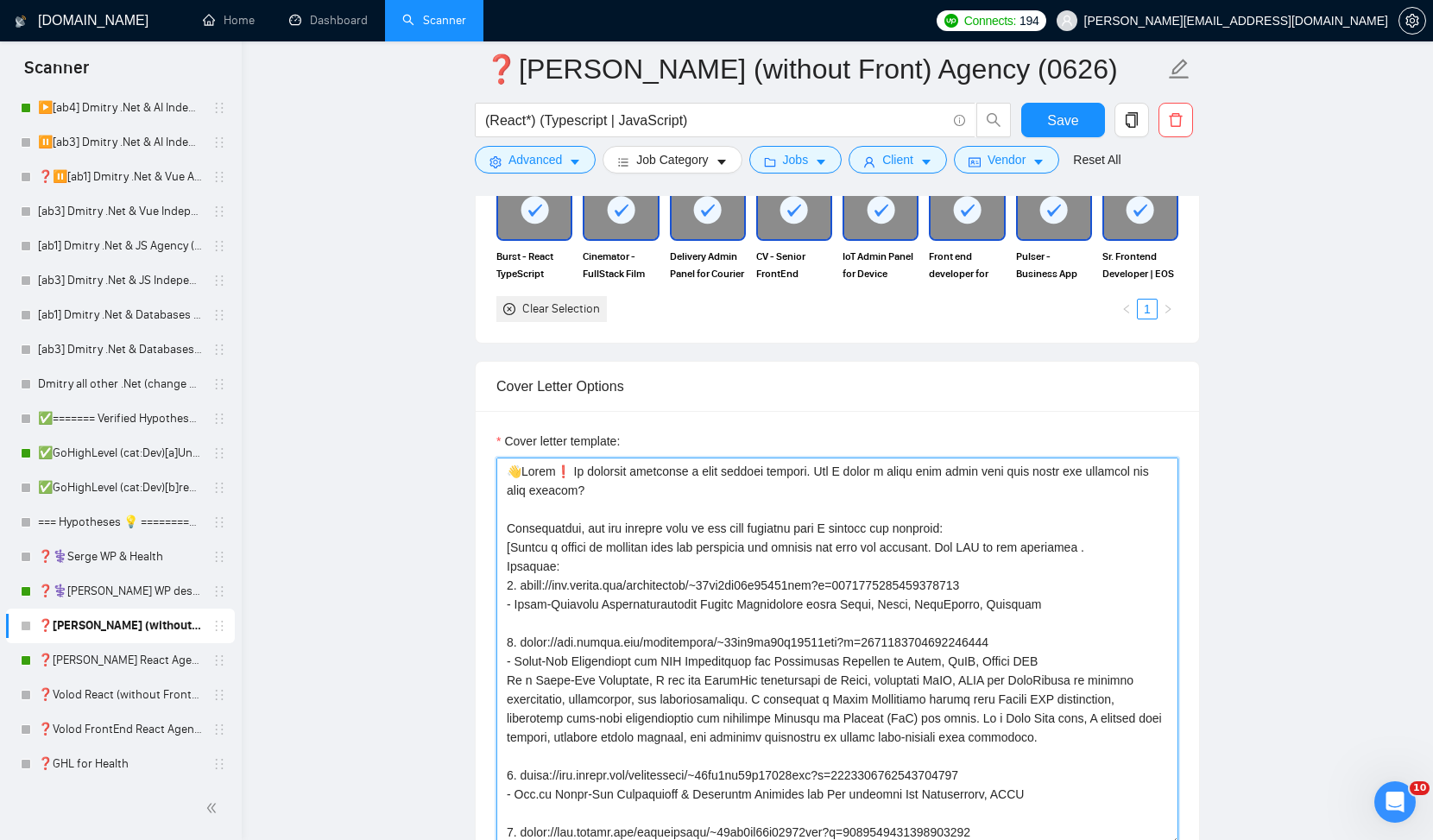
click at [1115, 547] on textarea "Cover letter template:" at bounding box center [838, 651] width 682 height 389
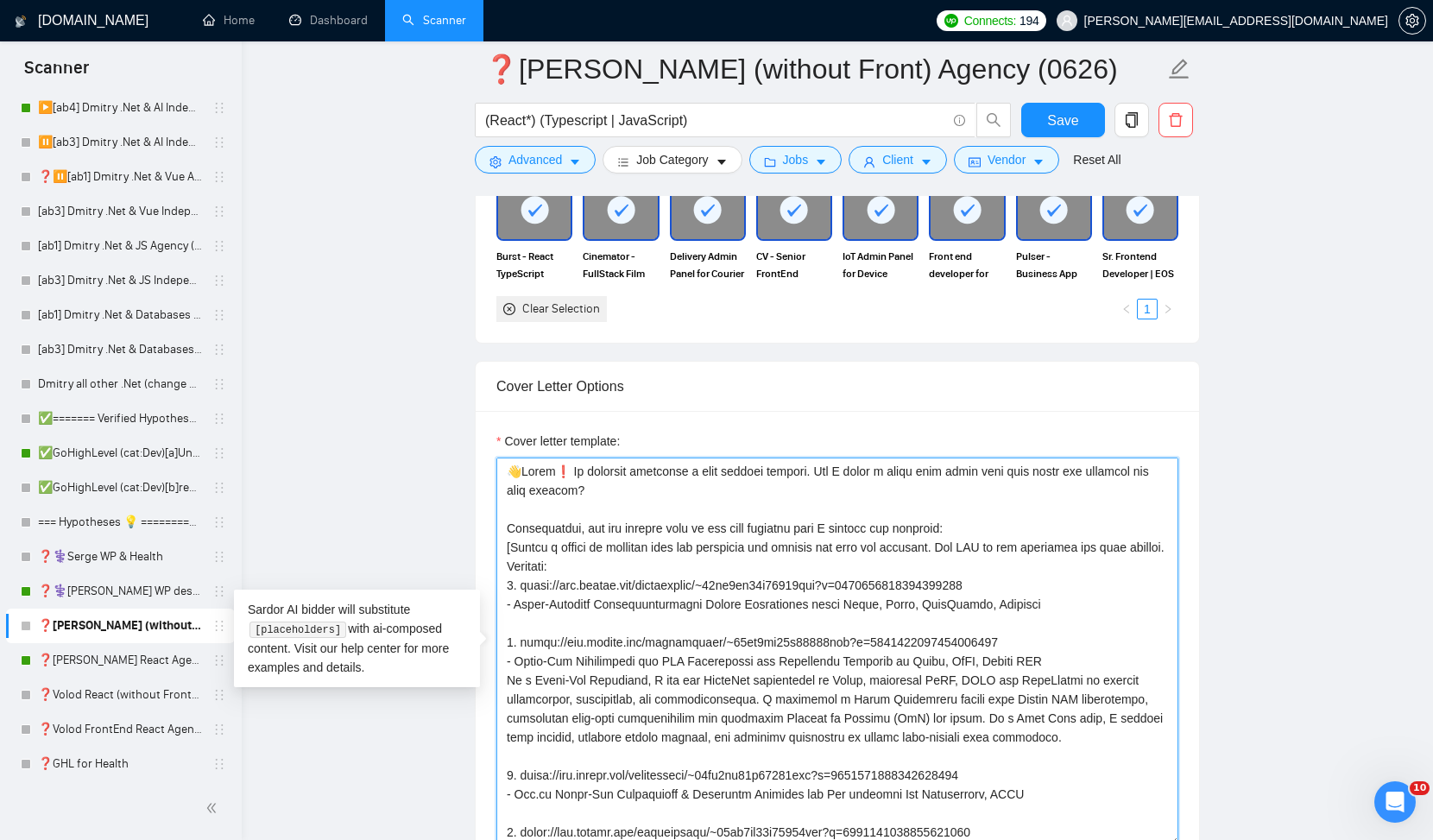
click at [1118, 548] on textarea "Cover letter template:" at bounding box center [838, 651] width 682 height 389
click at [852, 563] on textarea "Cover letter template:" at bounding box center [838, 651] width 682 height 389
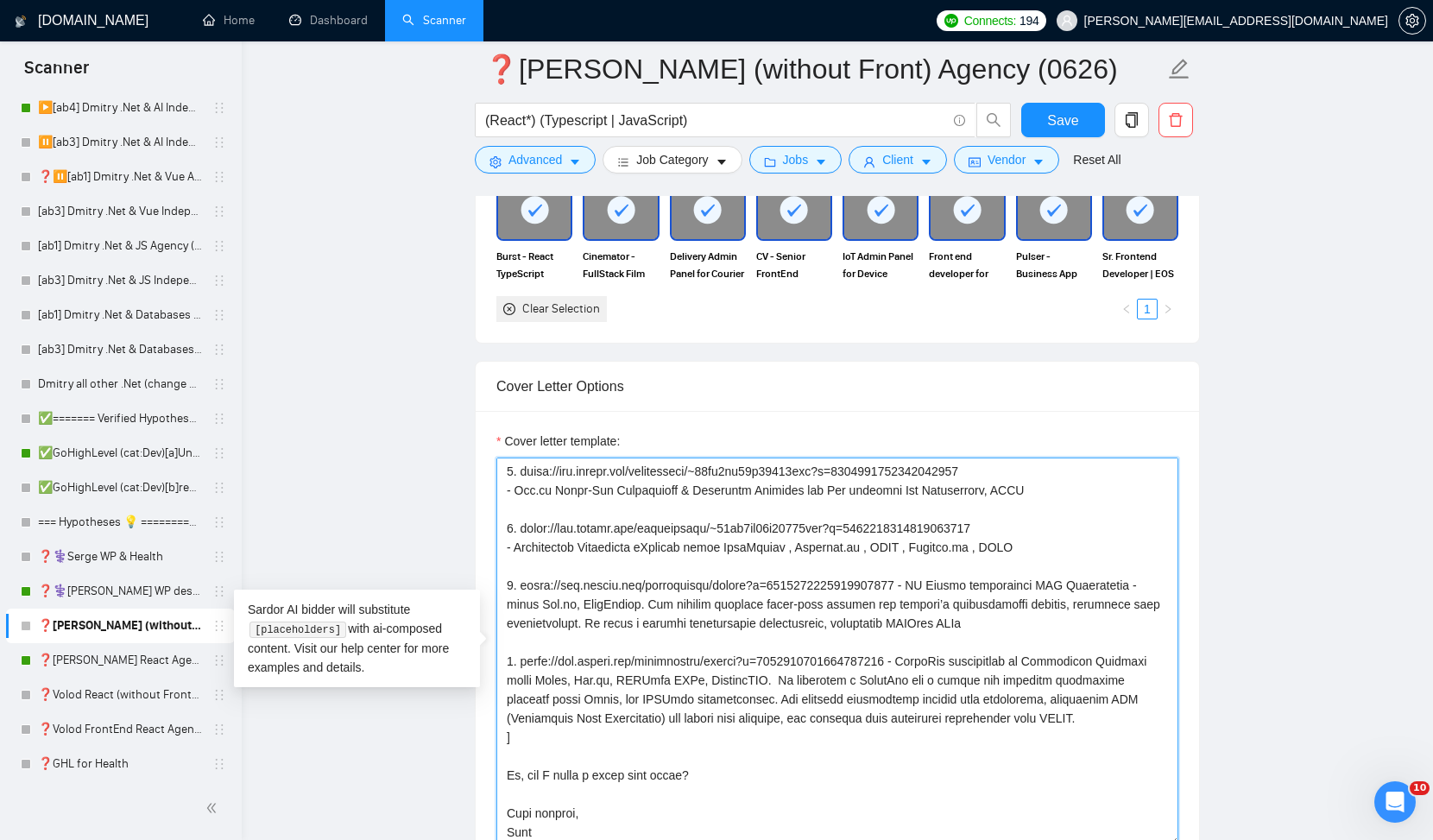
scroll to position [342, 0]
click at [550, 718] on textarea "Cover letter template:" at bounding box center [838, 651] width 682 height 389
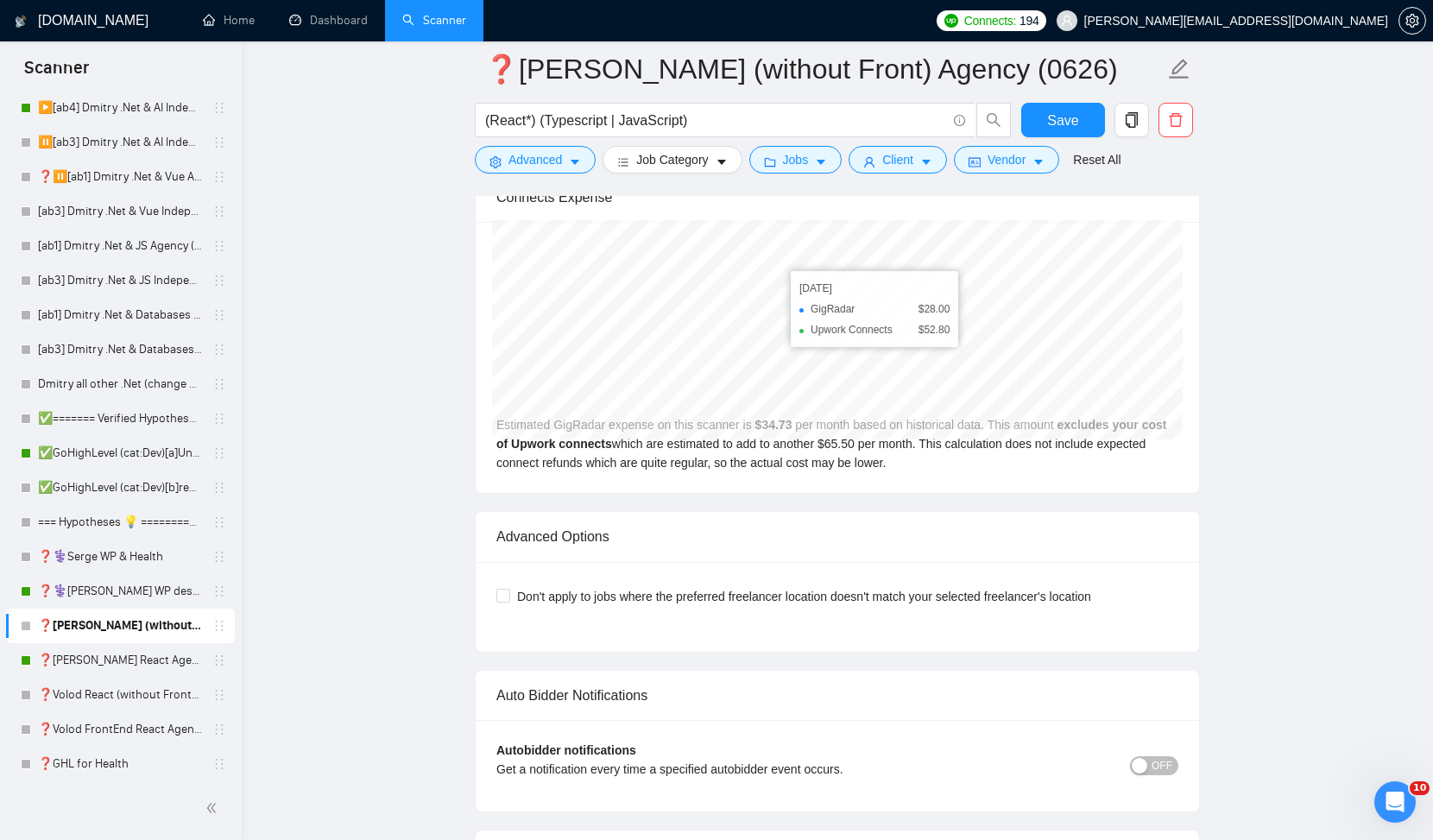
scroll to position [3663, 0]
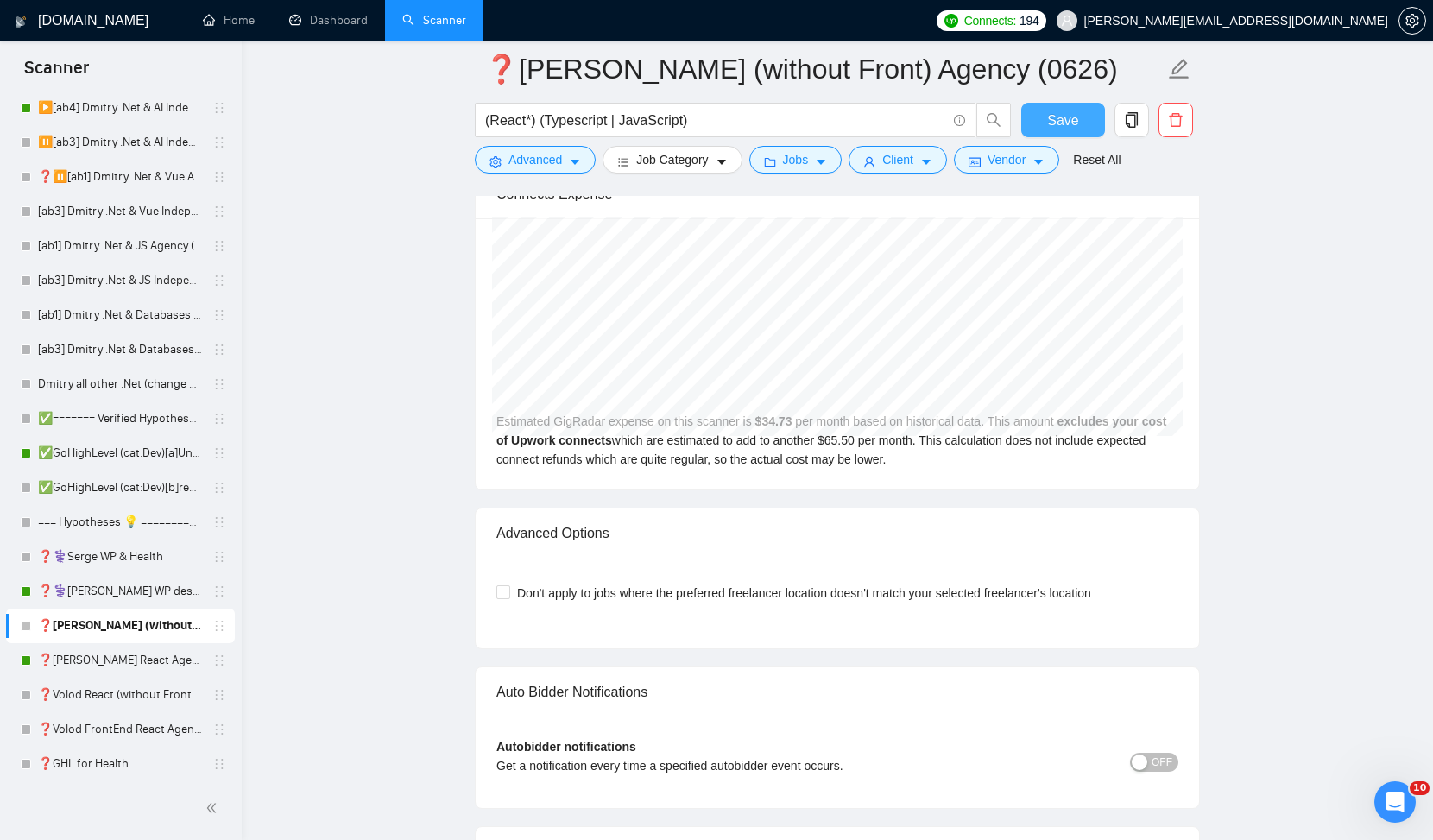
type textarea "👋𝗛𝗲𝗹𝗹𝗼❗ We recently completed a very similar project. Can I share a short loom …"
click at [1057, 118] on span "Save" at bounding box center [1063, 120] width 31 height 21
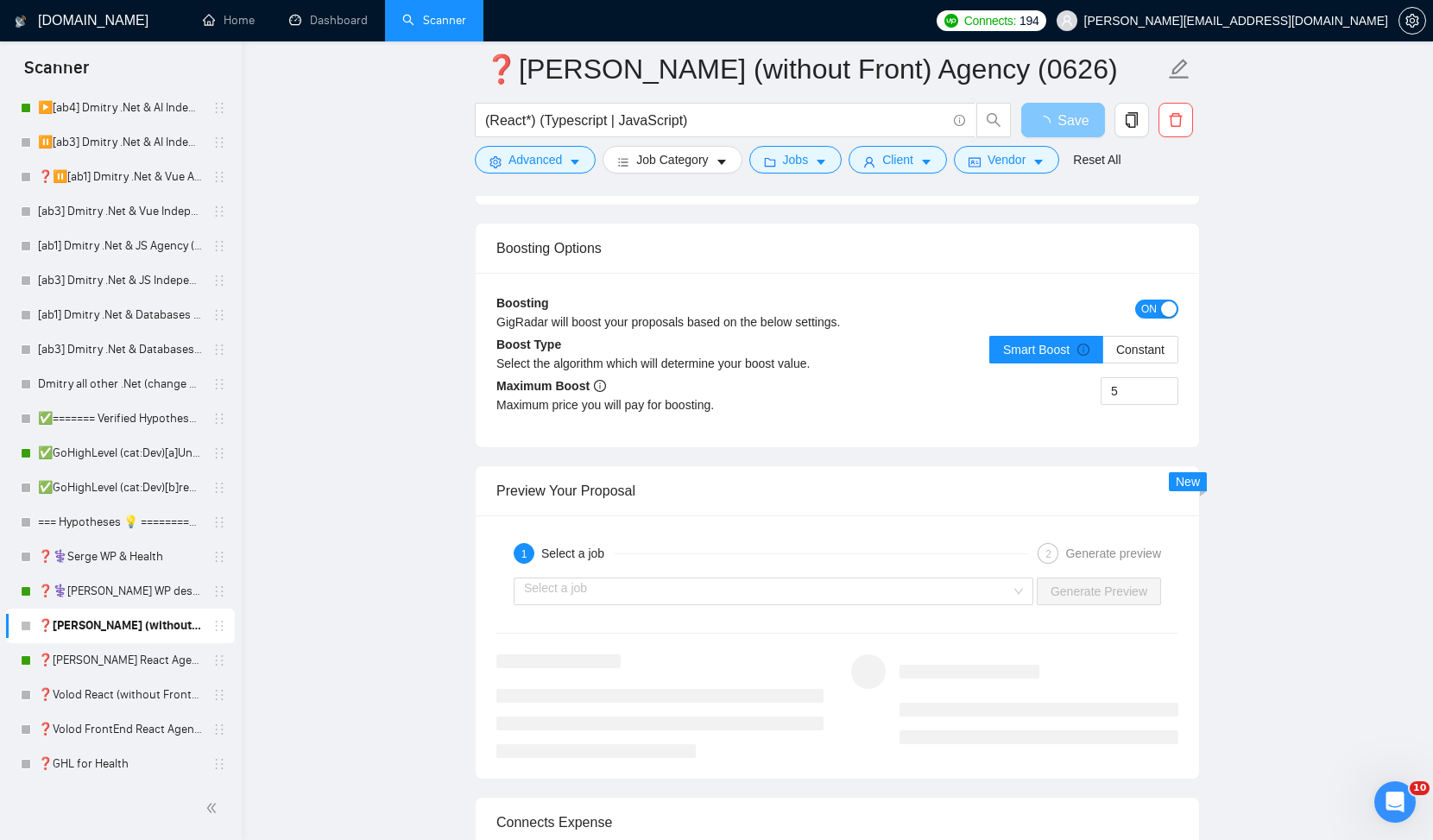
scroll to position [3039, 0]
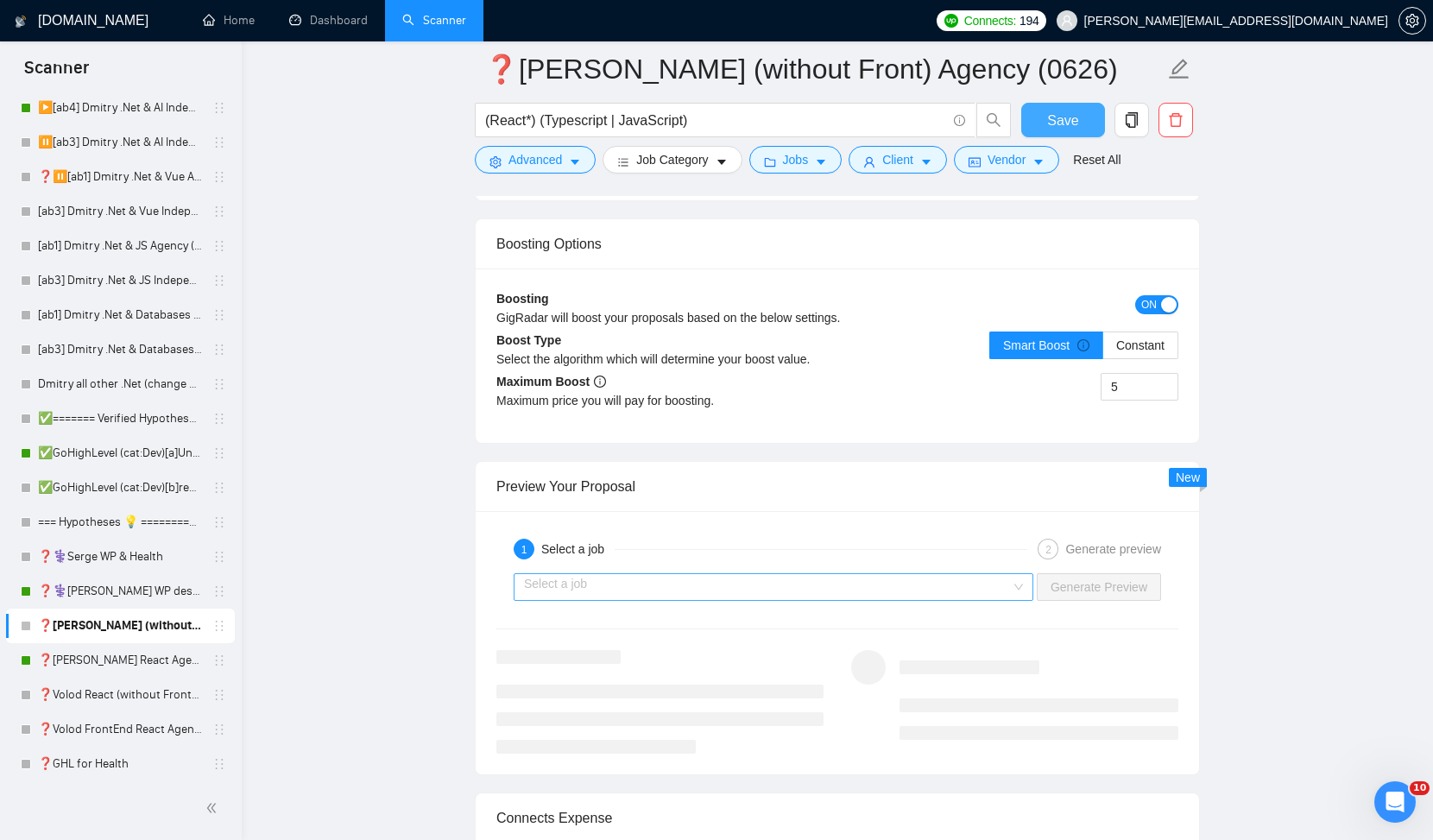
click at [1011, 593] on div "Select a job" at bounding box center [773, 586] width 520 height 27
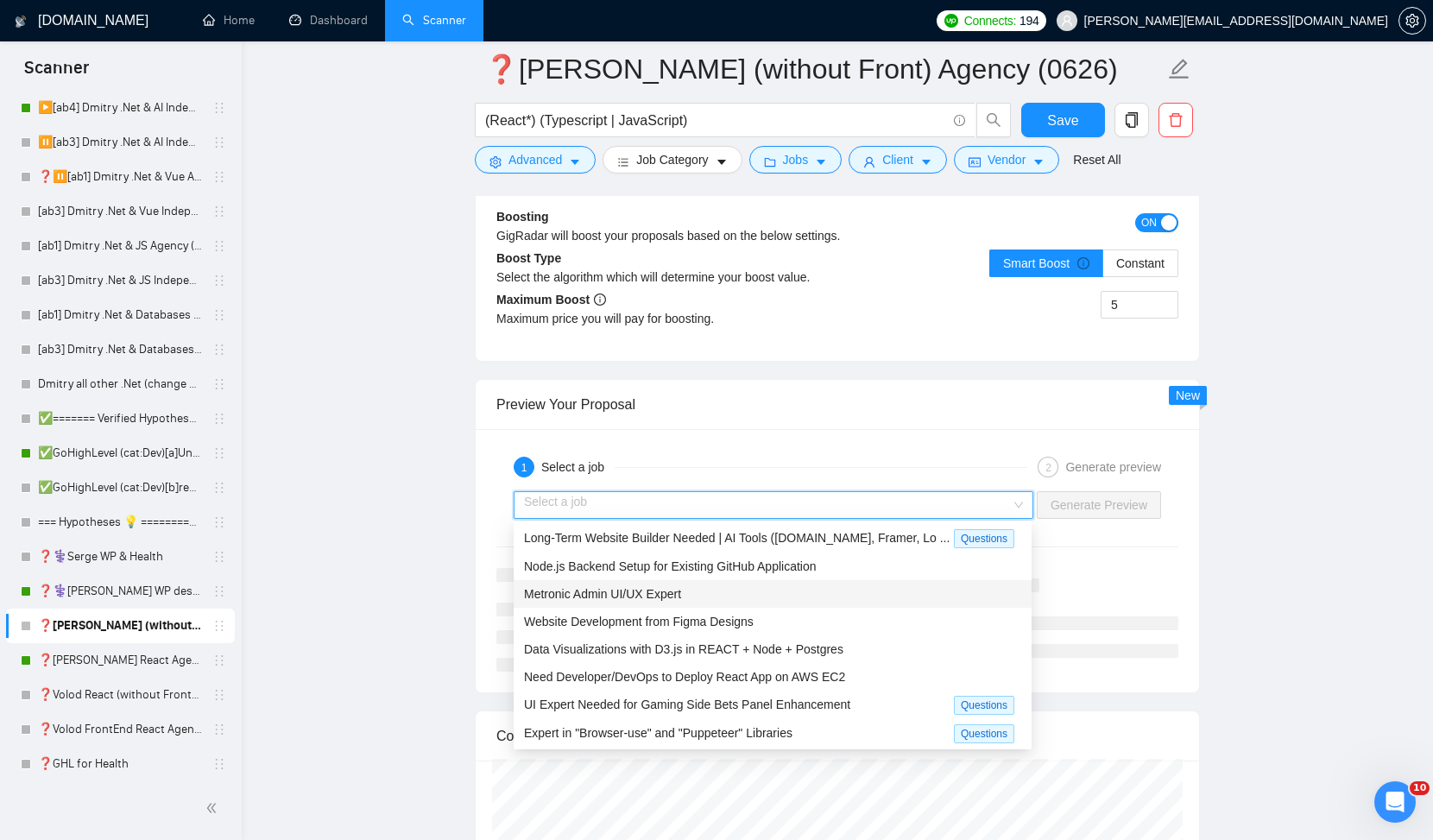
scroll to position [0, 0]
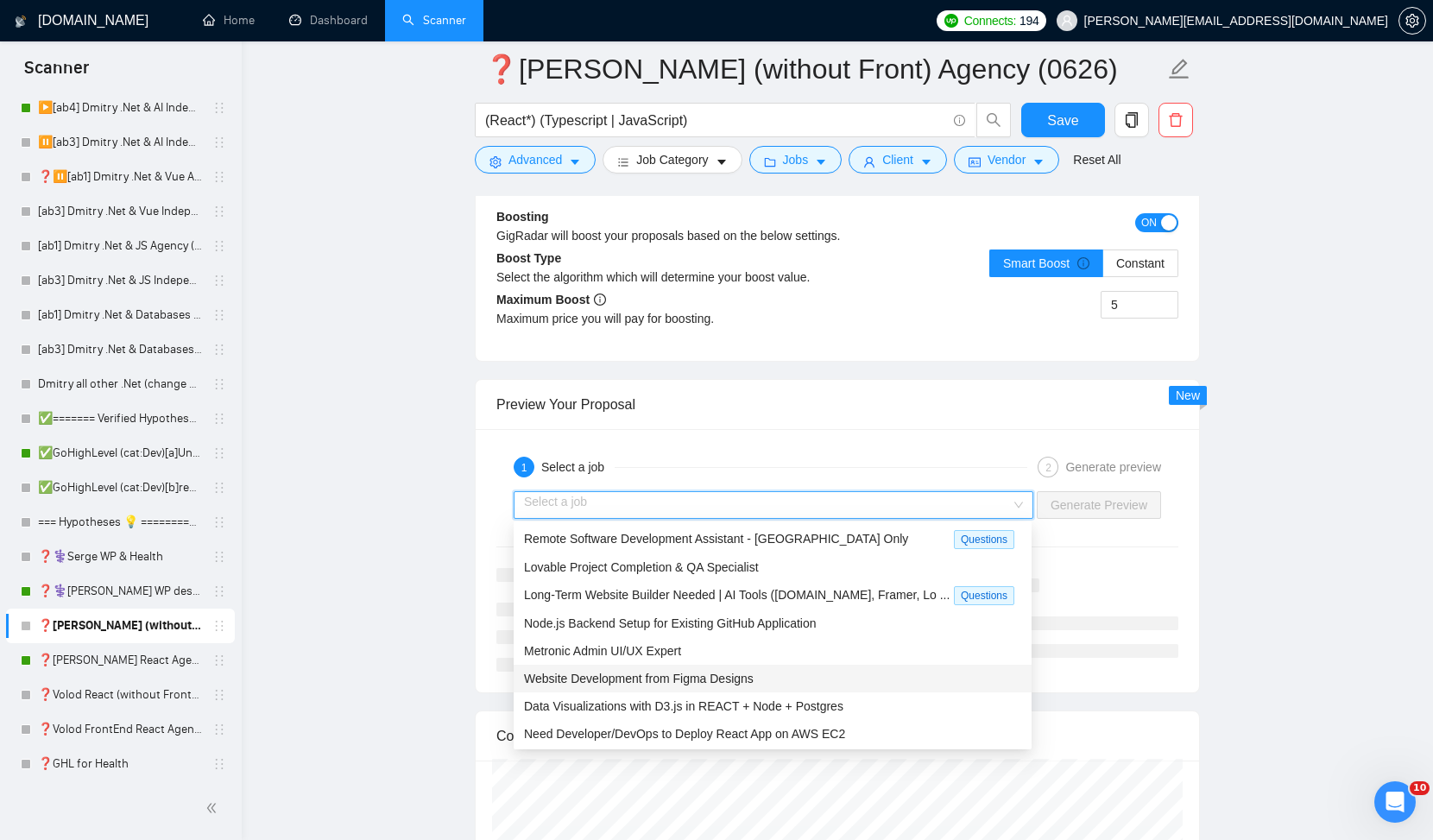
click at [724, 679] on span "Website Development from Figma Designs" at bounding box center [639, 679] width 229 height 14
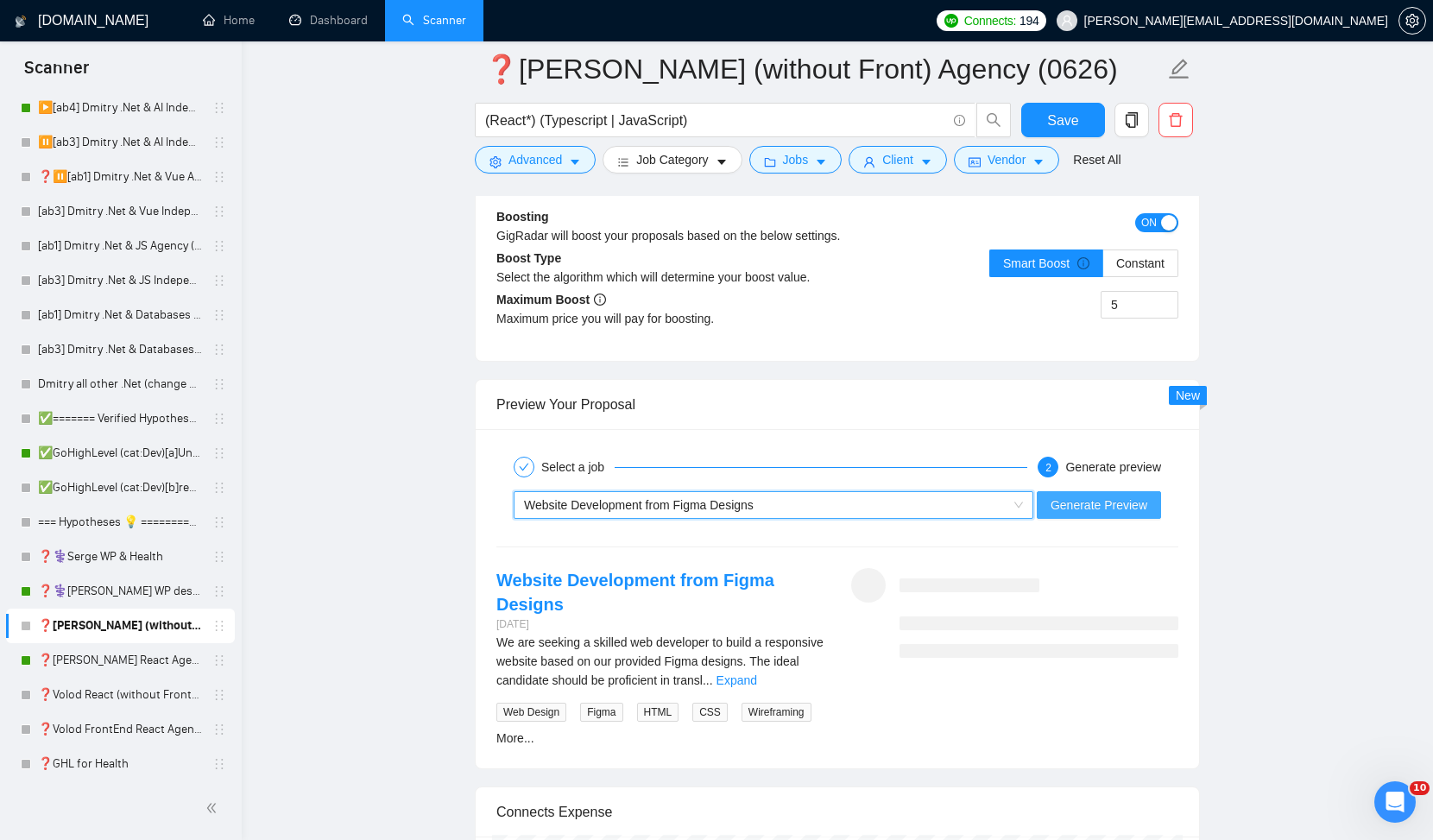
click at [1086, 512] on span "Generate Preview" at bounding box center [1099, 505] width 97 height 19
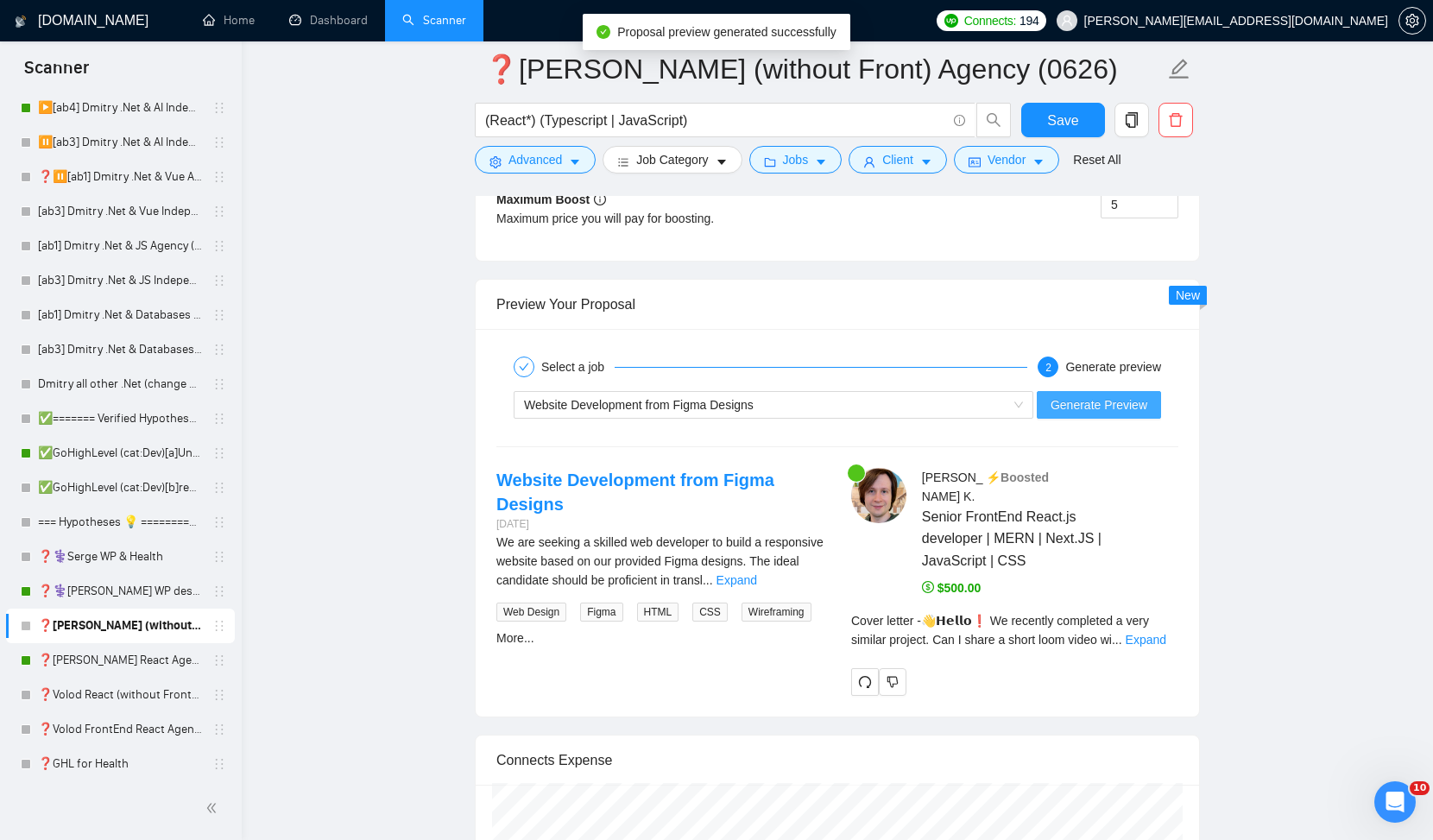
scroll to position [3239, 0]
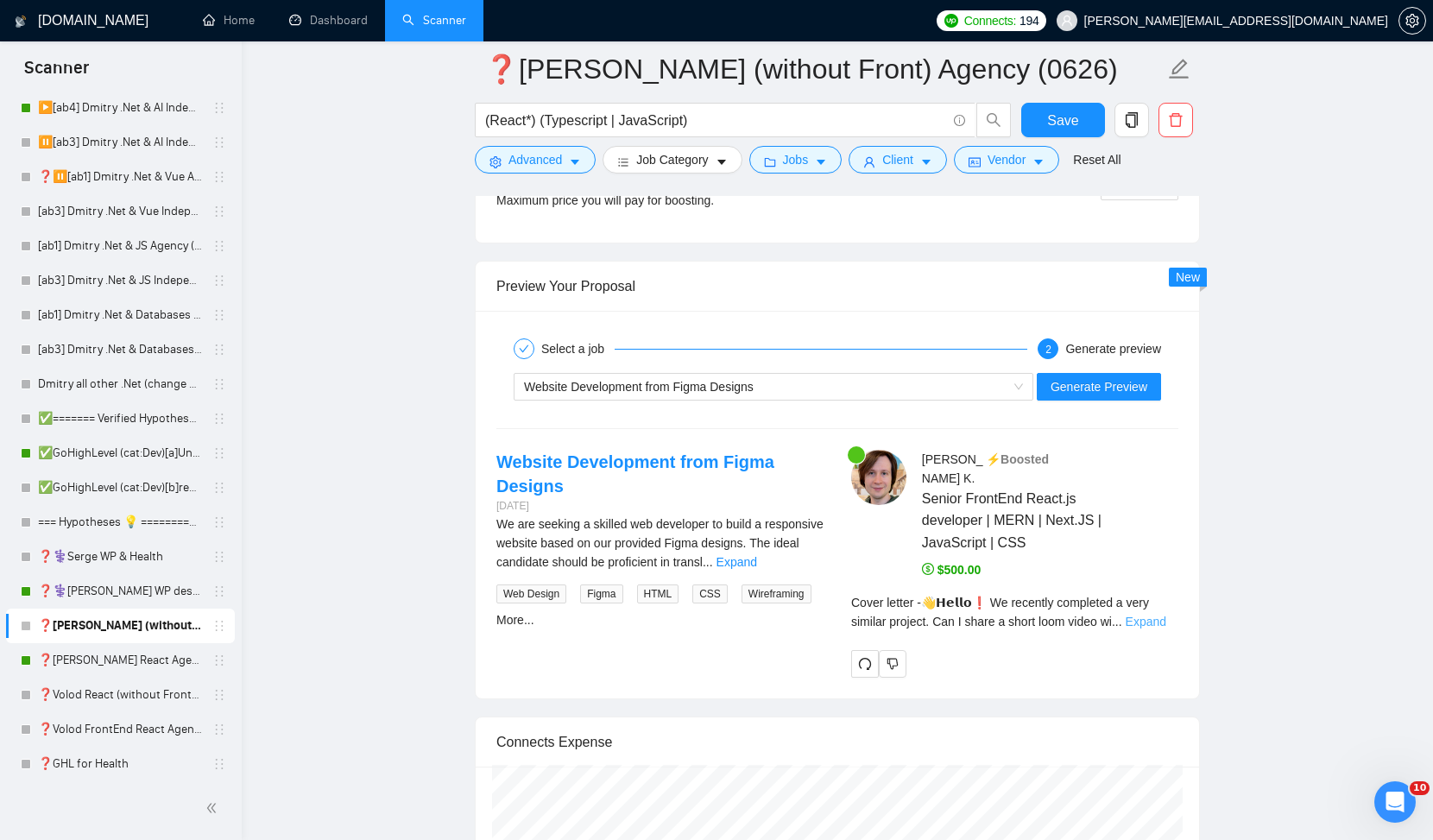
click at [1148, 620] on link "Expand" at bounding box center [1146, 621] width 41 height 14
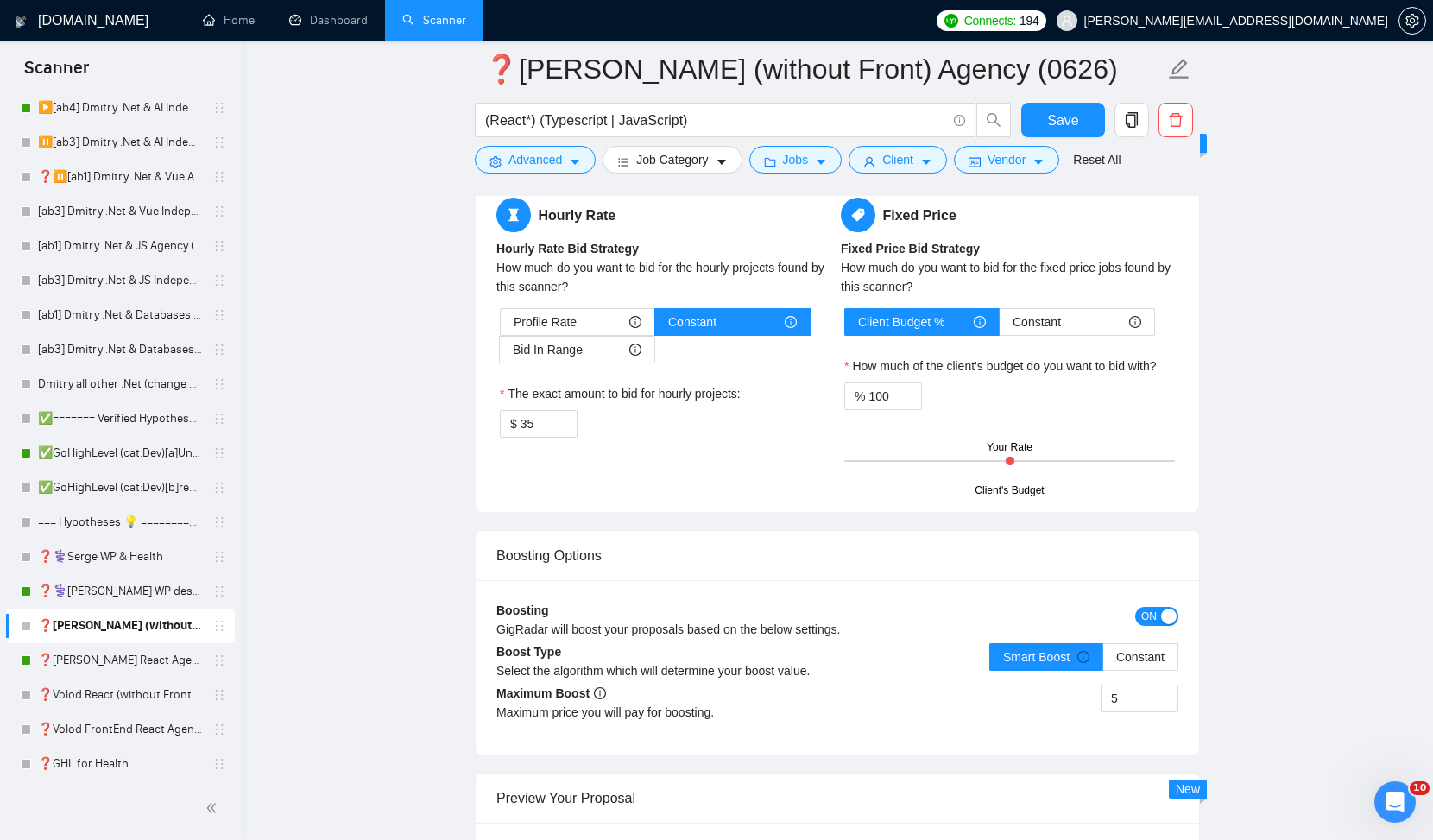
scroll to position [2726, 0]
click at [1400, 800] on icon "Open Intercom Messenger" at bounding box center [1393, 799] width 28 height 28
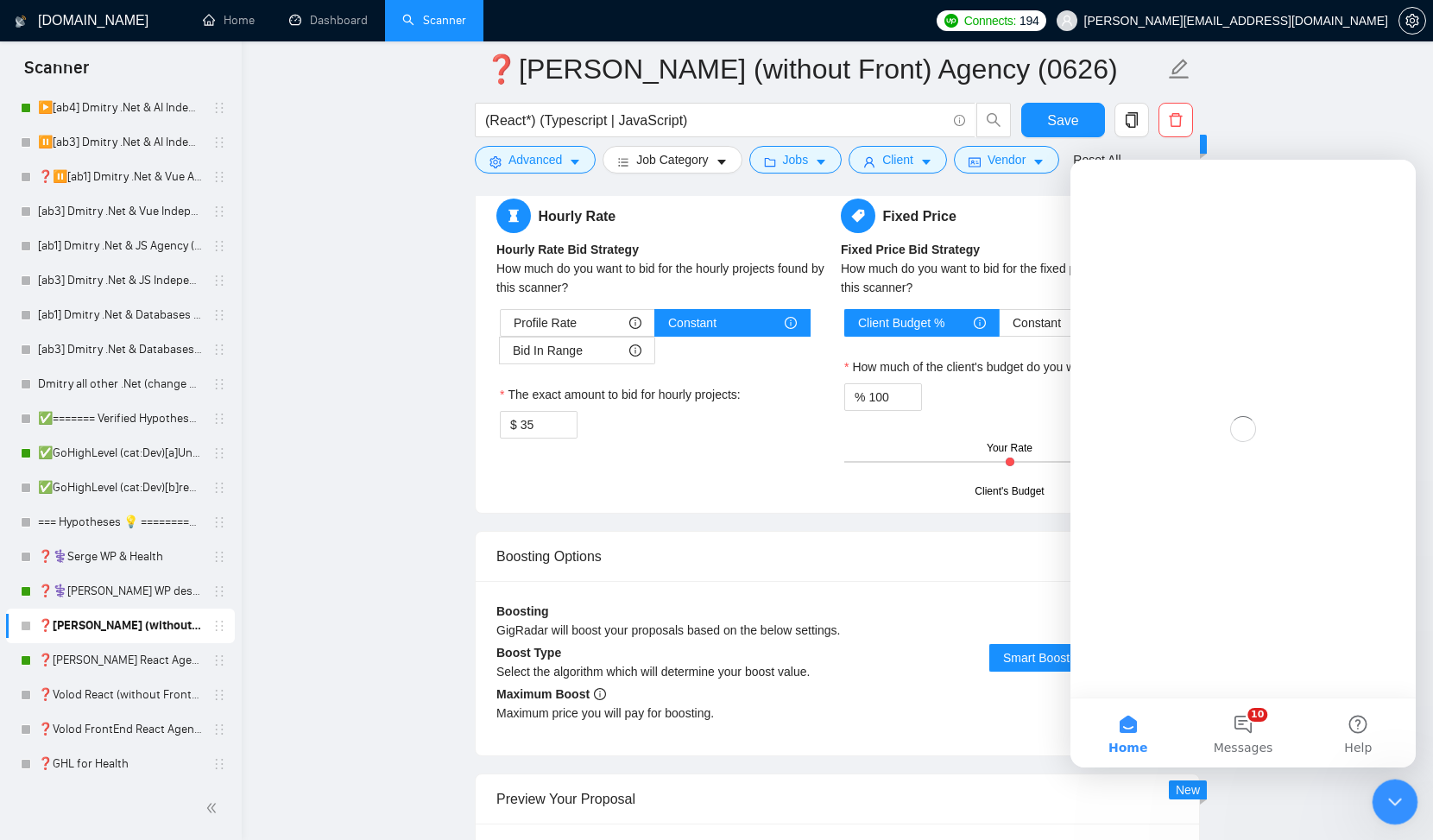
scroll to position [0, 0]
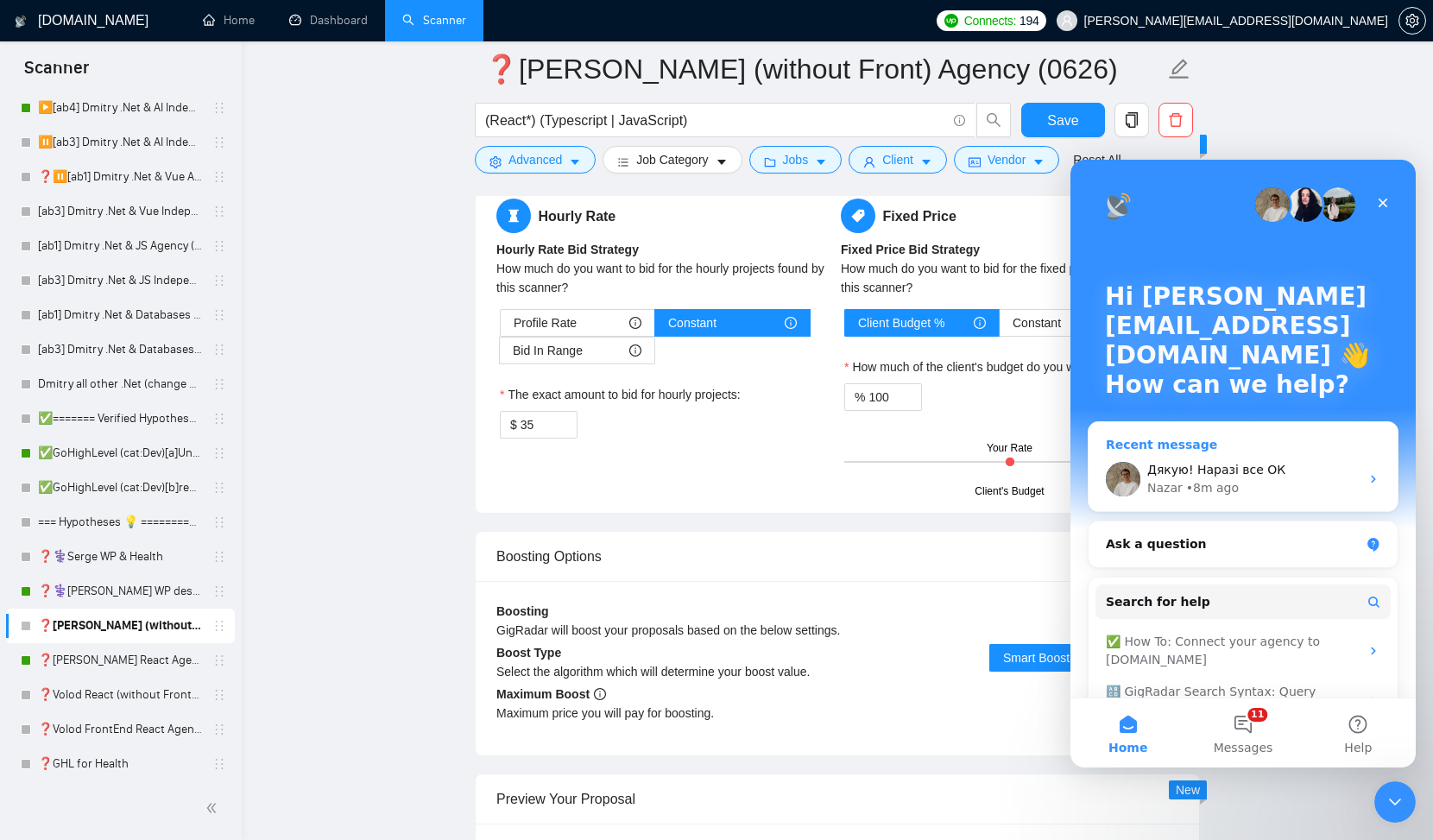
click at [1192, 459] on div "Дякую! Наразі все ОК Nazar • 8m ago" at bounding box center [1243, 479] width 309 height 64
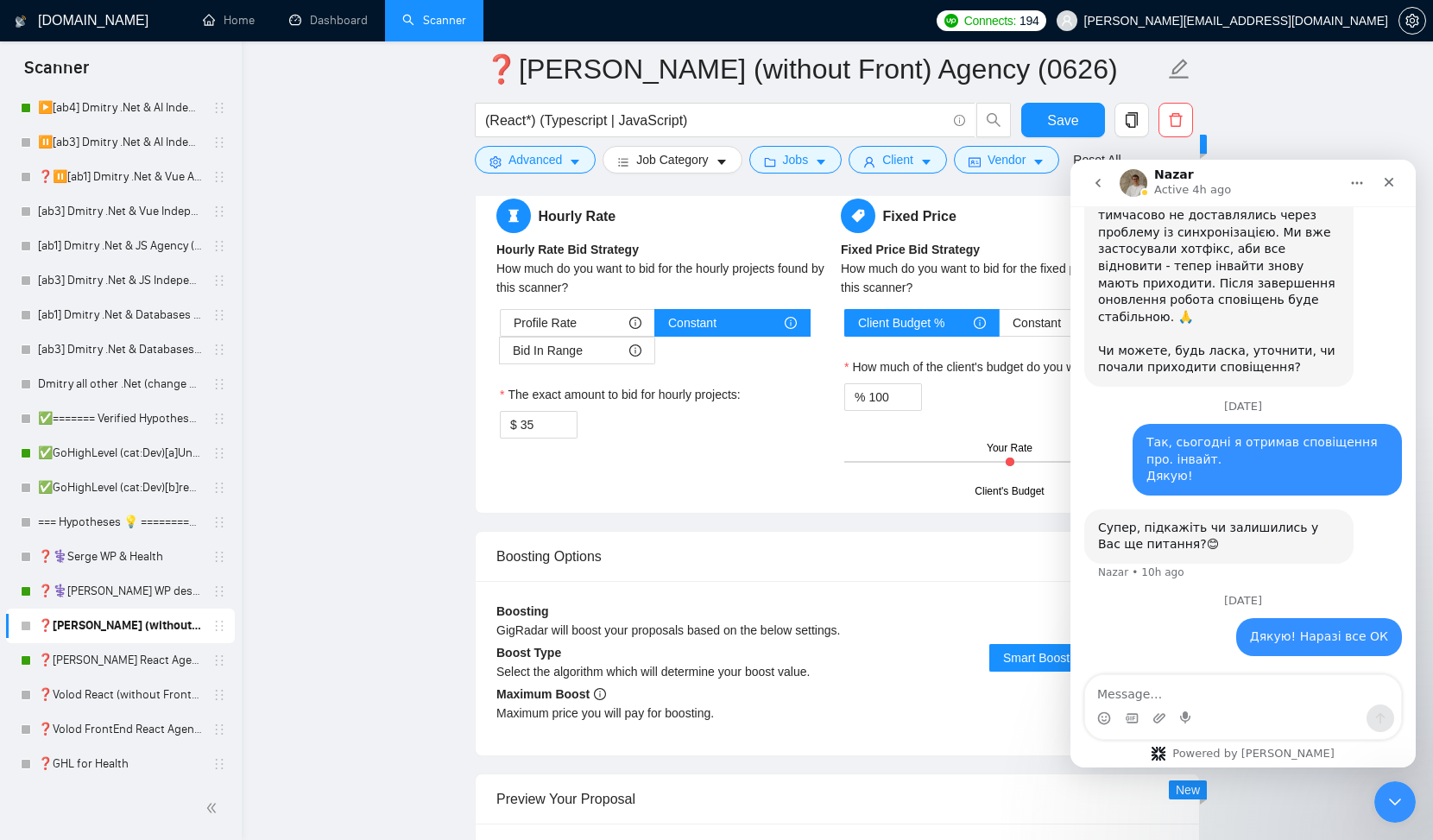
scroll to position [2270, 0]
click at [1391, 183] on icon "Close" at bounding box center [1390, 182] width 10 height 10
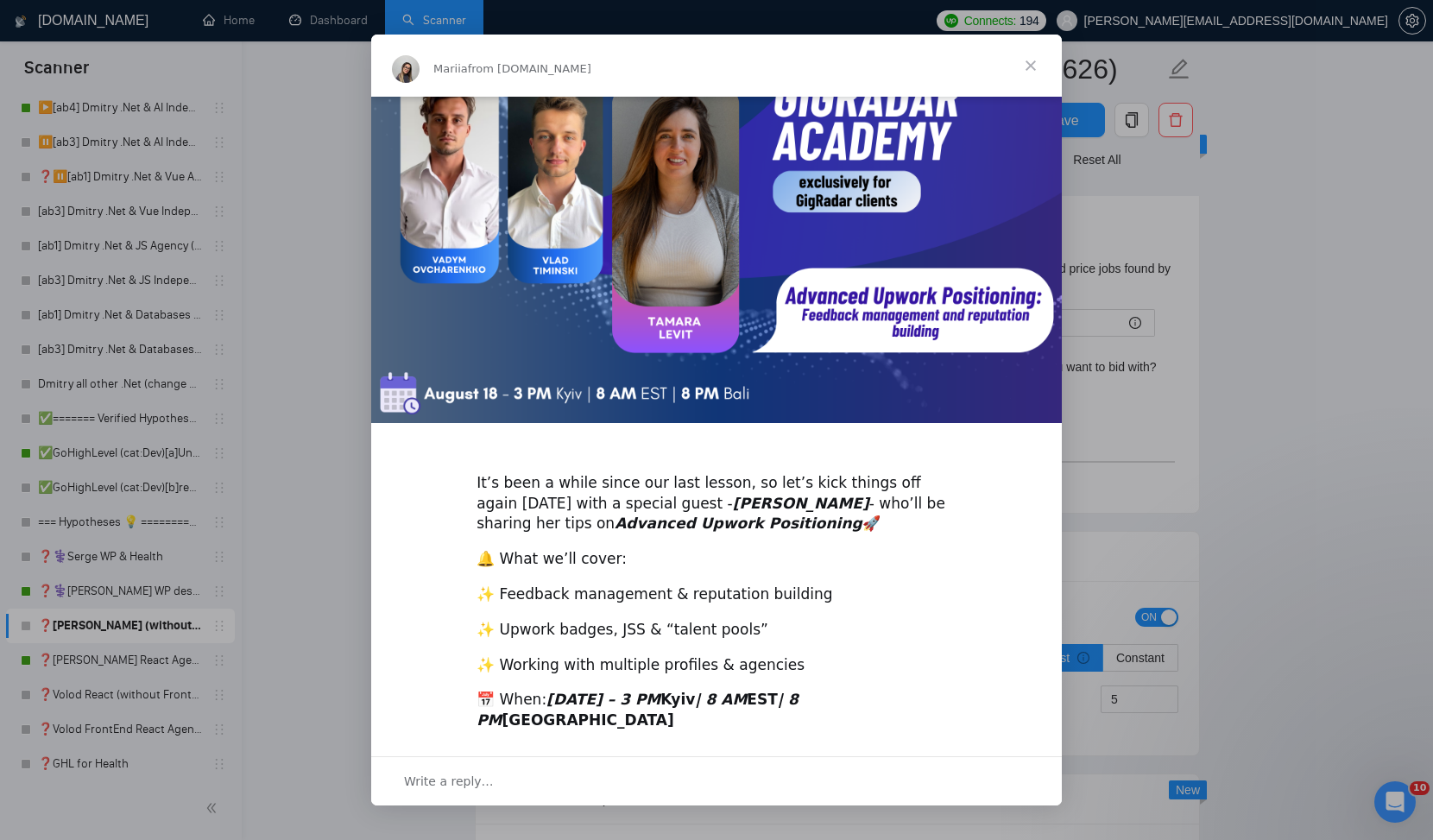
scroll to position [0, 0]
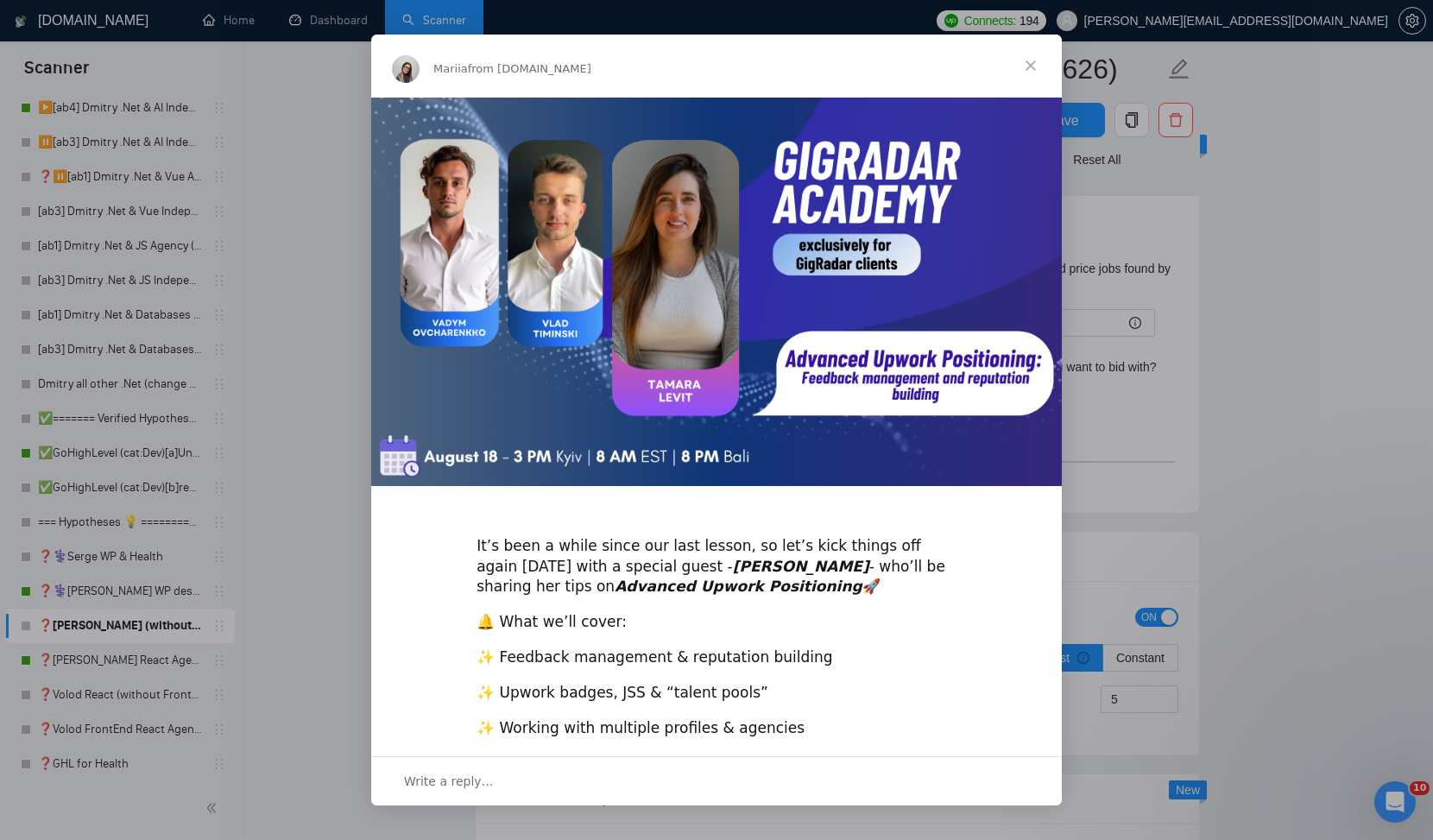
click at [1031, 65] on span "Close" at bounding box center [1031, 66] width 62 height 62
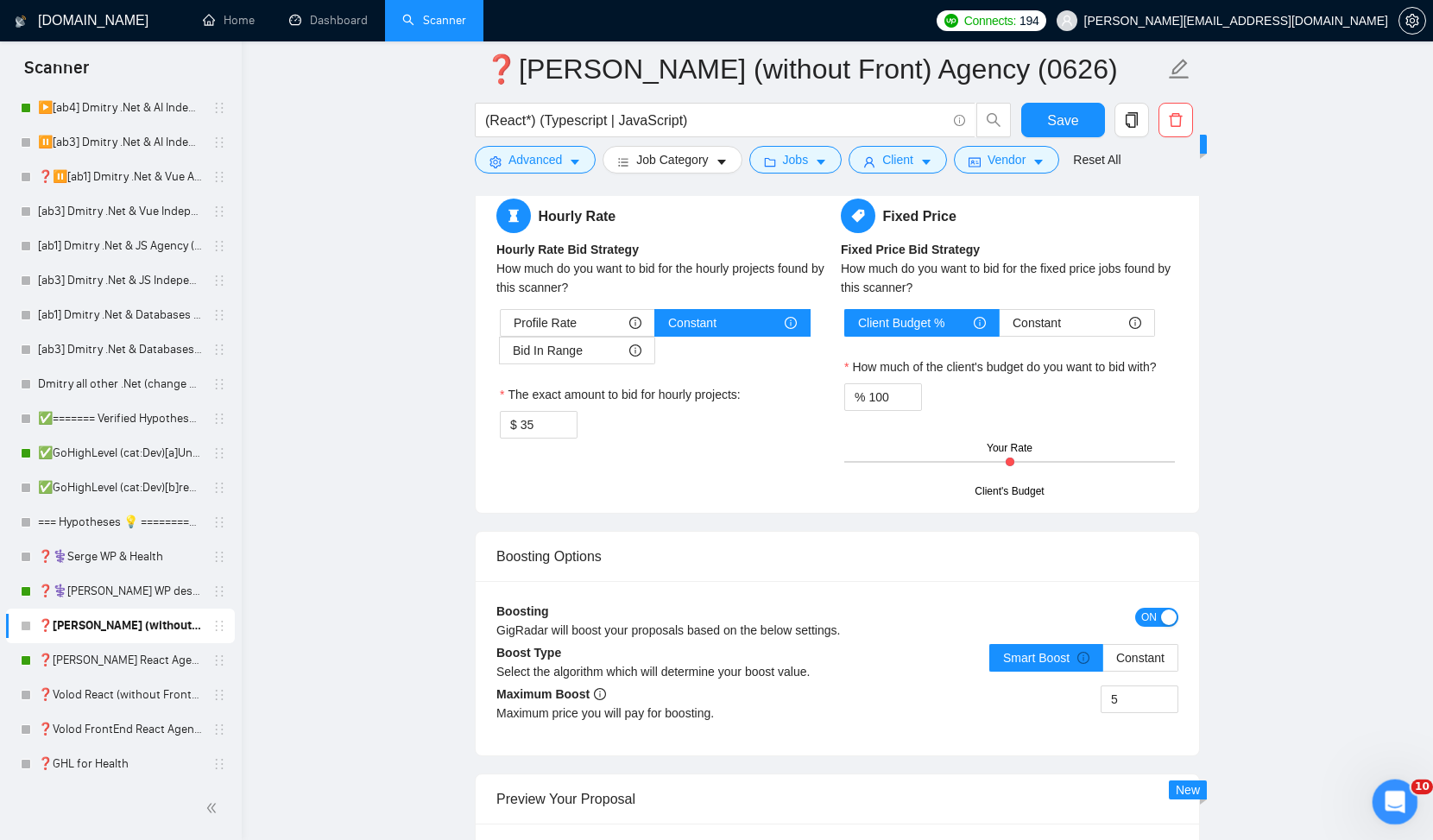
click at [1390, 801] on icon "Open Intercom Messenger" at bounding box center [1393, 799] width 12 height 14
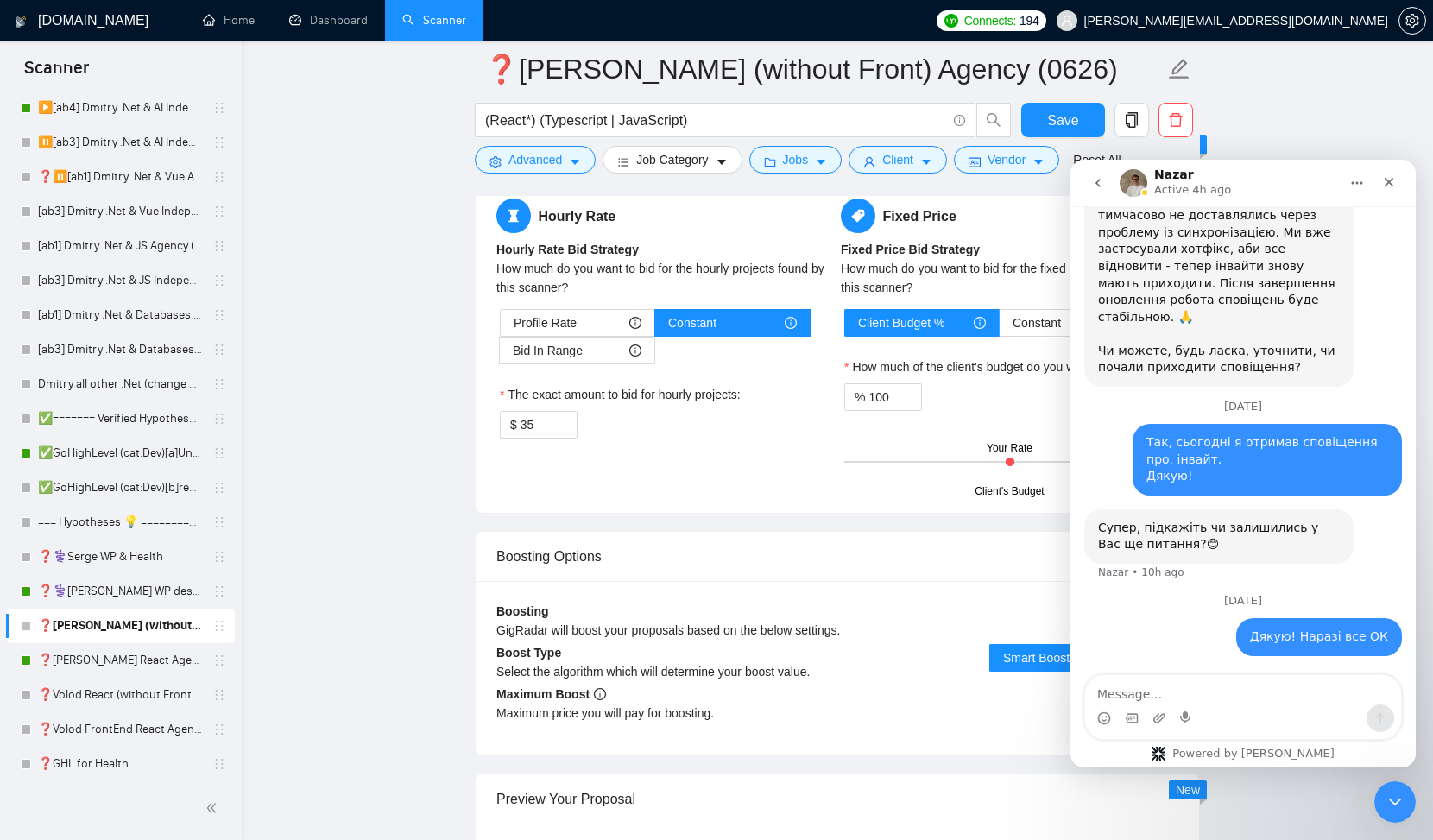
scroll to position [2270, 0]
click at [1160, 699] on textarea "Message…" at bounding box center [1243, 689] width 316 height 29
type textarea "{"
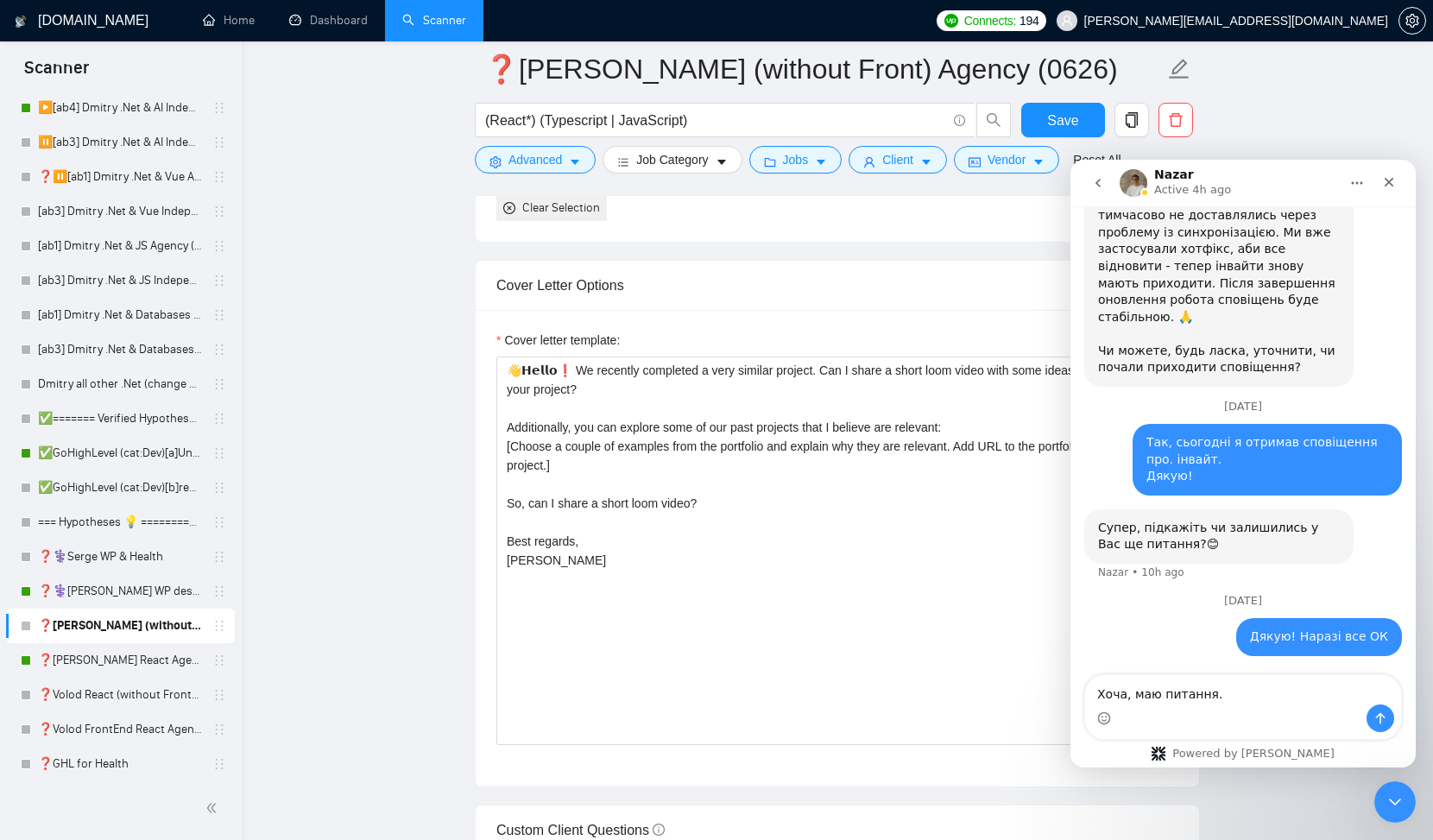
scroll to position [1754, 0]
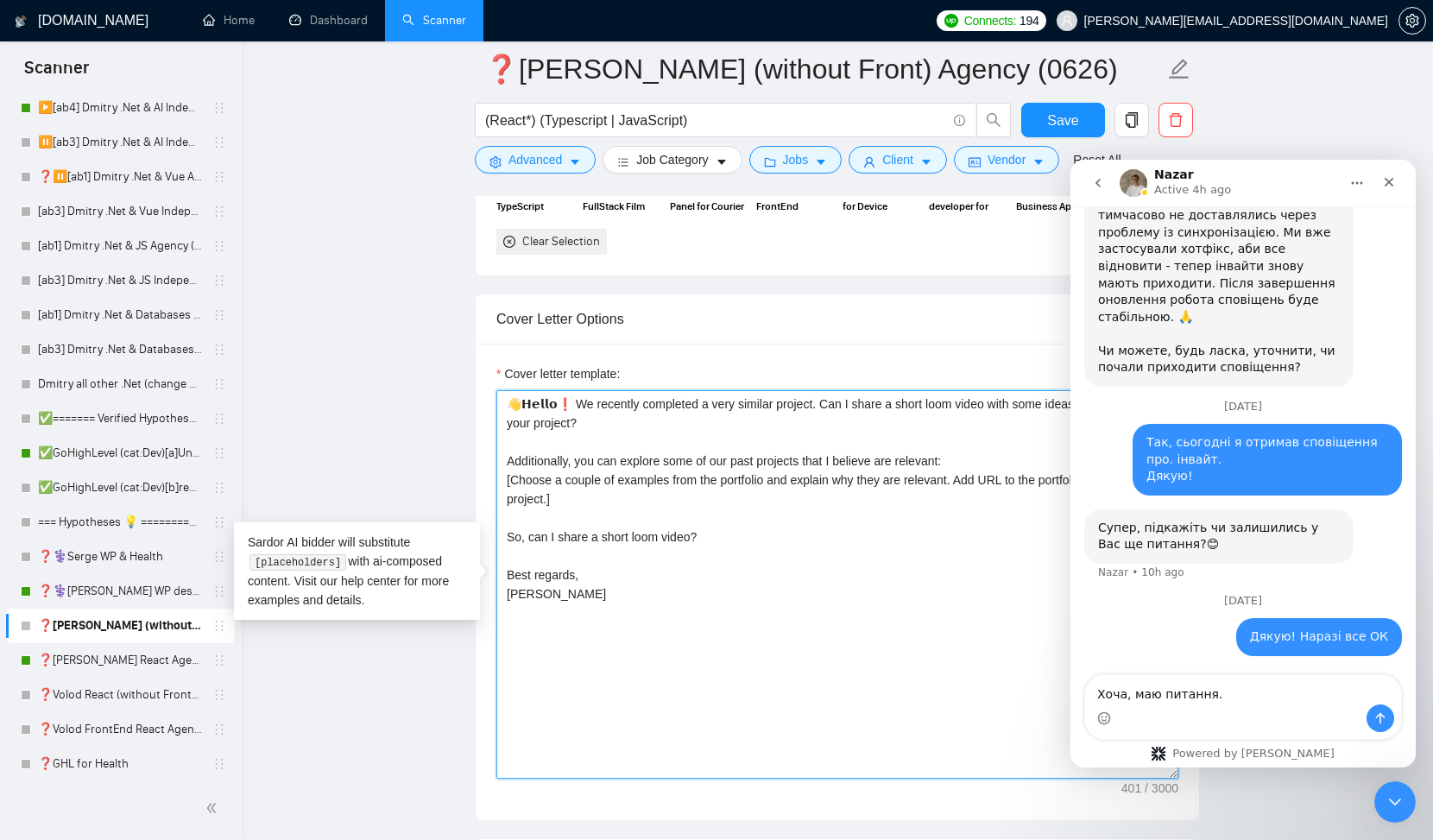
drag, startPoint x: 581, startPoint y: 503, endPoint x: 490, endPoint y: 484, distance: 93.0
click at [490, 484] on div "Cover letter template: 👋𝗛𝗲𝗹𝗹𝗼❗ We recently completed a very similar project. Ca…" at bounding box center [837, 582] width 724 height 476
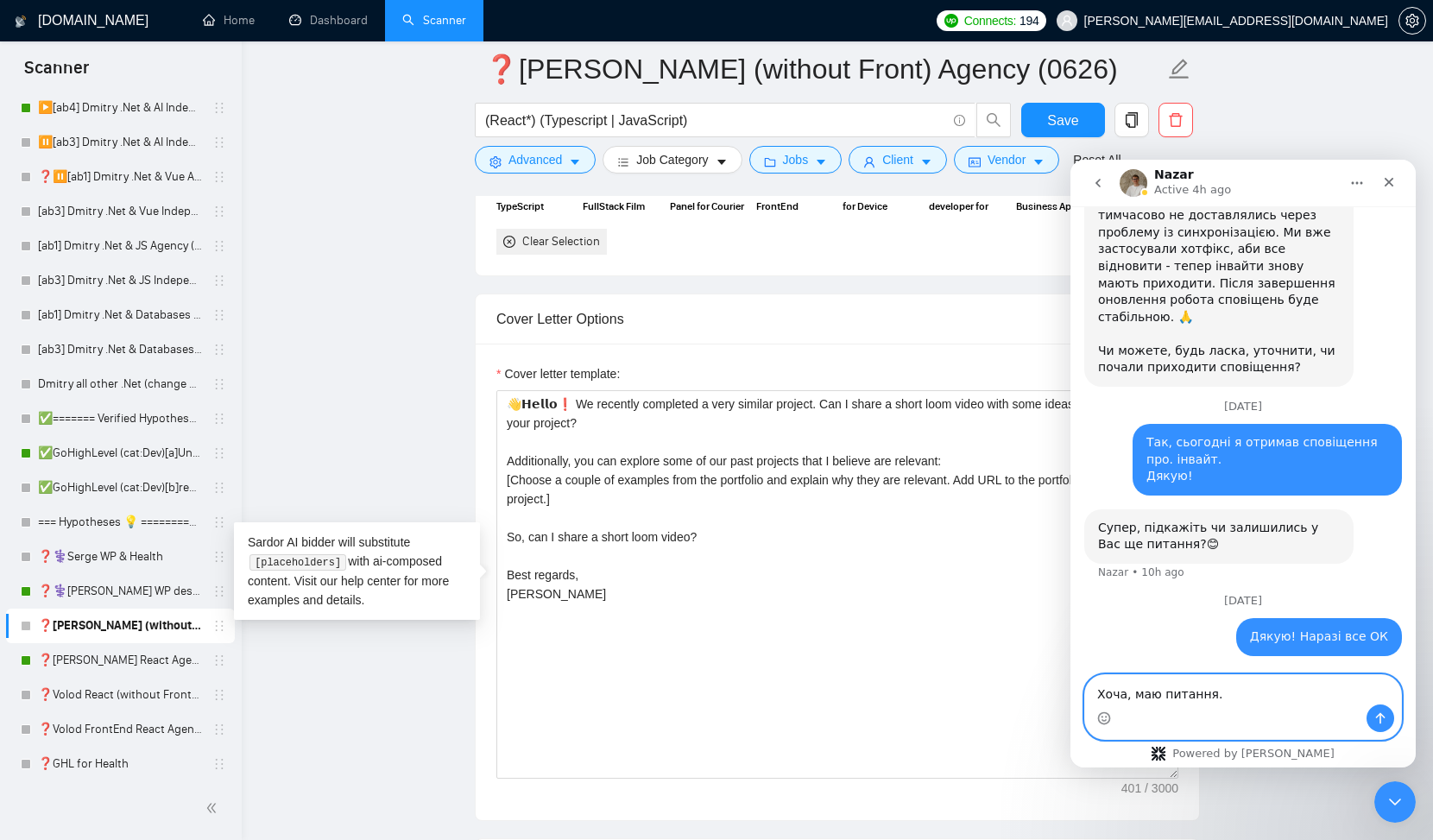
click at [1133, 678] on textarea "Хоча, маю питання." at bounding box center [1243, 689] width 316 height 29
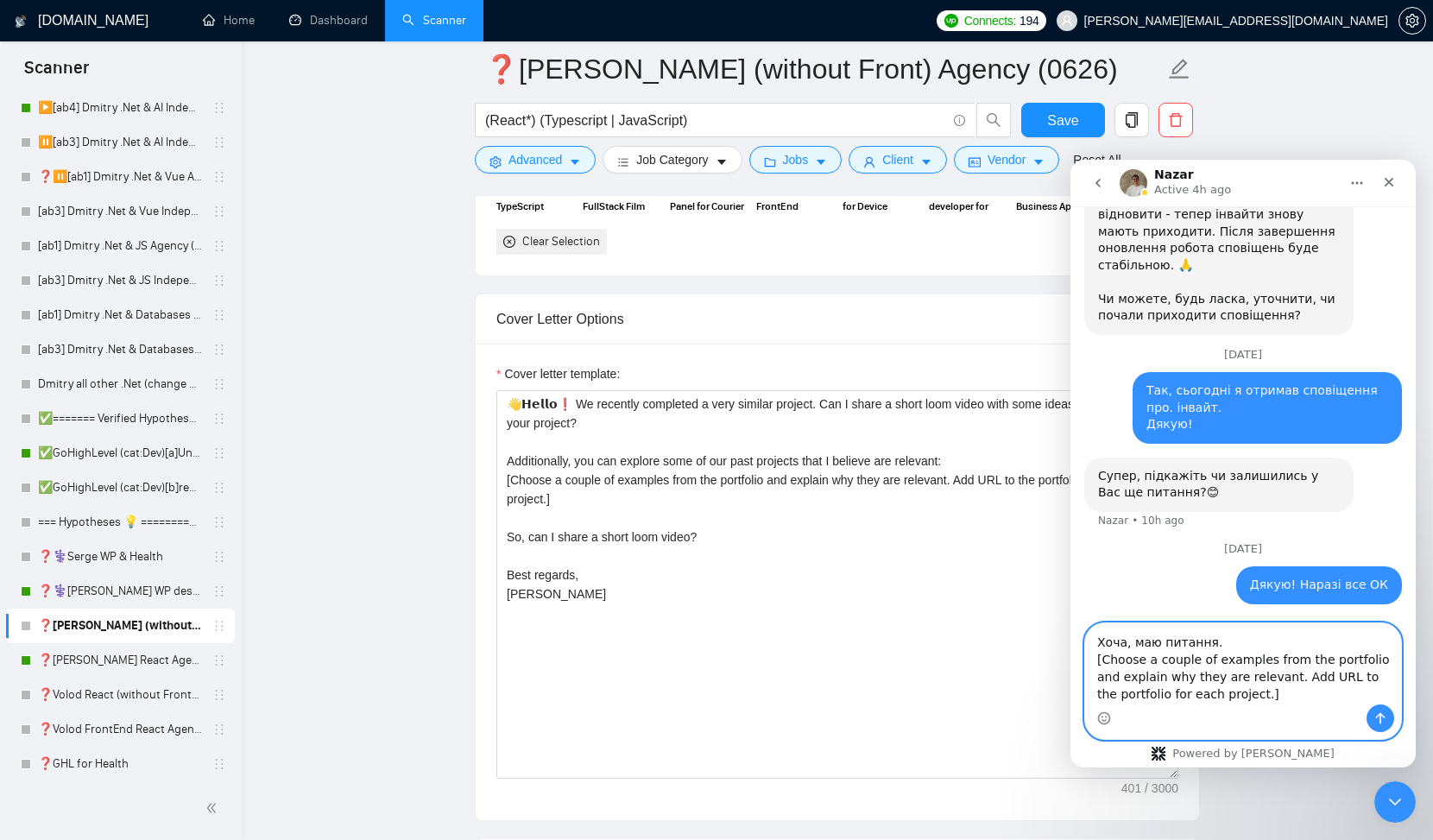
scroll to position [2339, 0]
click at [1220, 627] on textarea "Хоча, маю питання. [Choose a couple of examples from the portfolio and explain …" at bounding box center [1243, 664] width 316 height 81
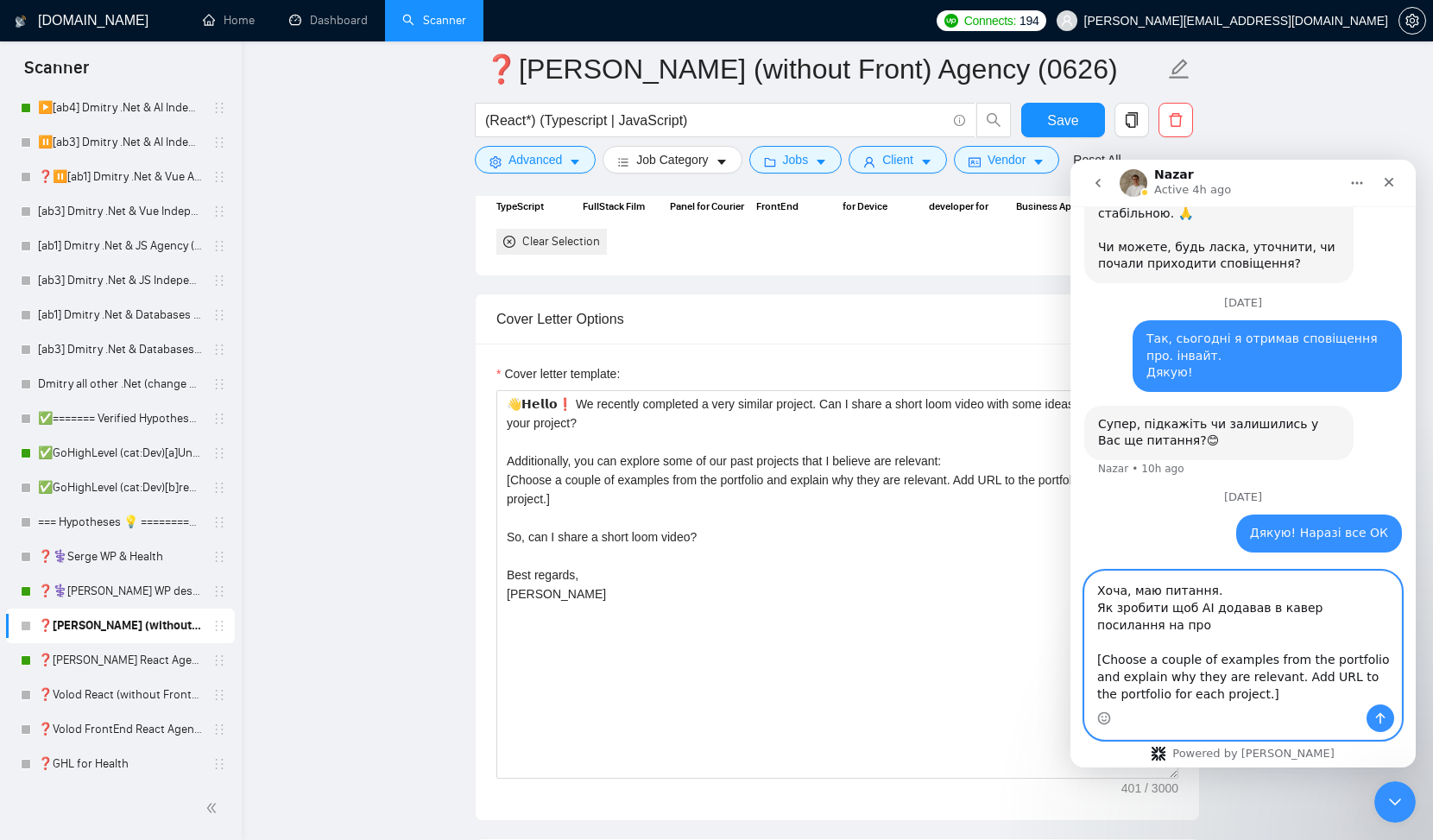
scroll to position [2377, 0]
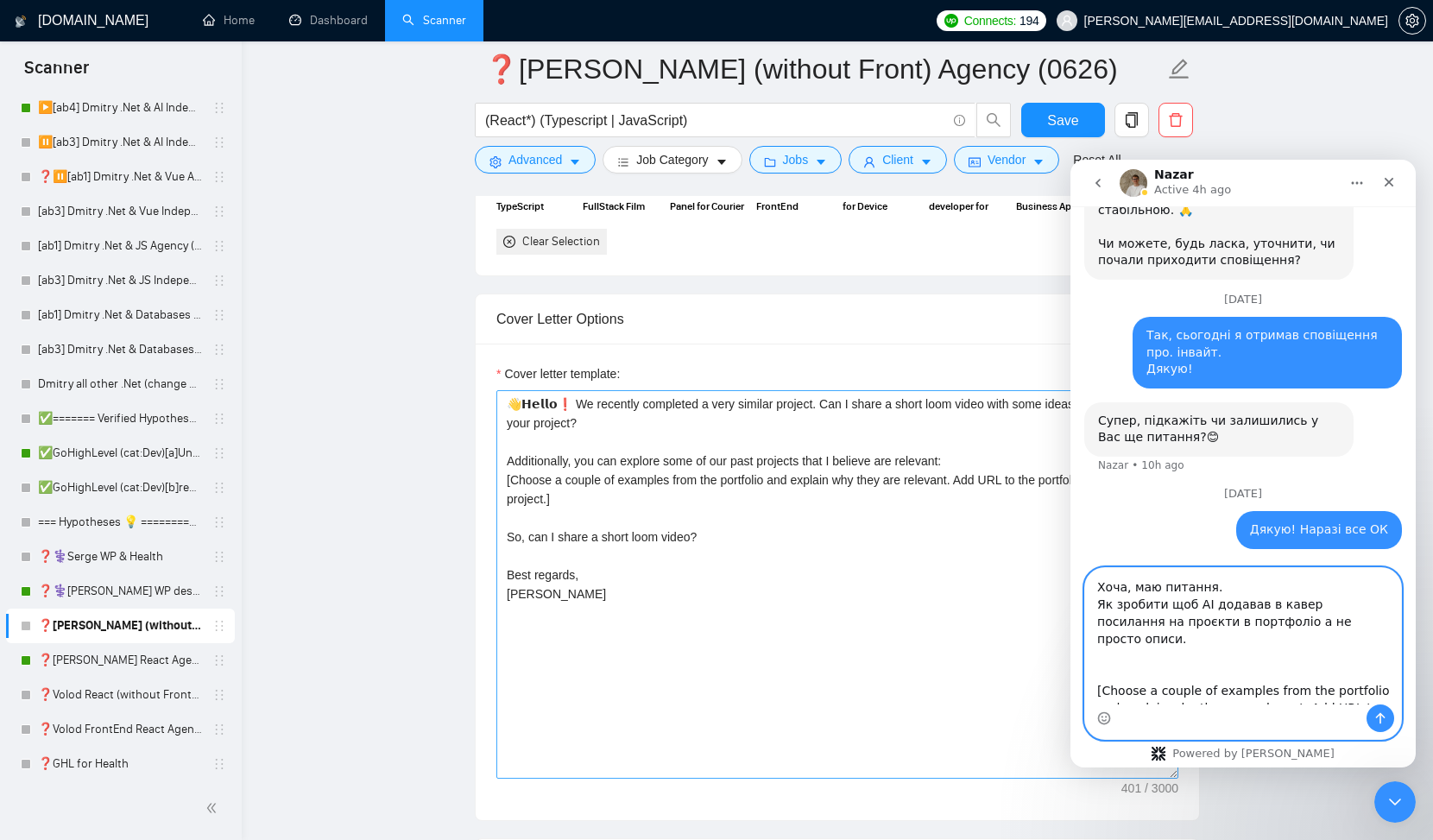
type textarea "Хоча, маю питання. Як зробити щоб AI додавав в кавер посилання на проєкти в пор…"
click at [654, 463] on textarea "👋𝗛𝗲𝗹𝗹𝗼❗ We recently completed a very similar project. Can I share a short loom …" at bounding box center [838, 584] width 682 height 389
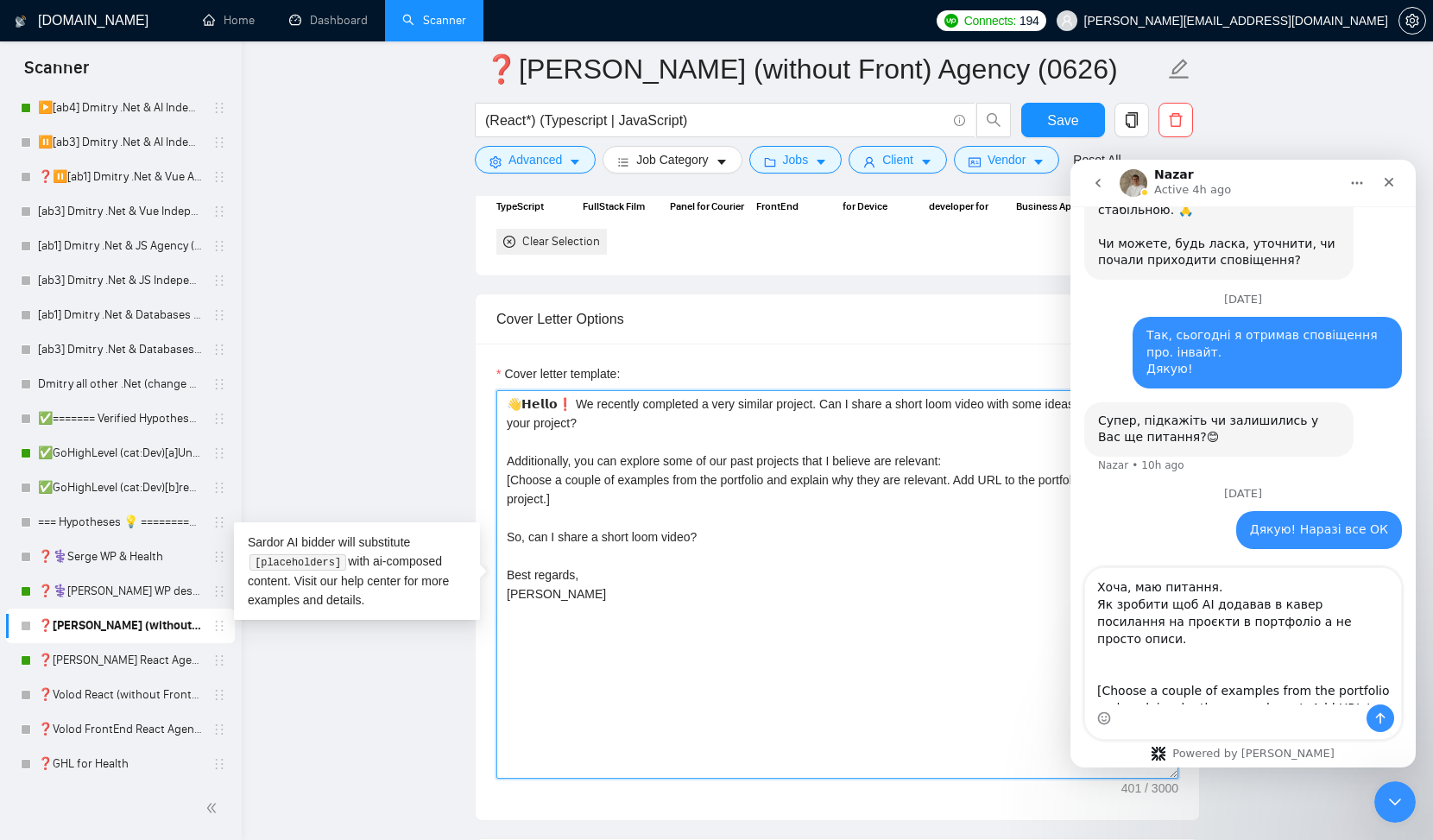
click at [654, 463] on textarea "👋𝗛𝗲𝗹𝗹𝗼❗ We recently completed a very similar project. Can I share a short loom …" at bounding box center [838, 584] width 682 height 389
click at [724, 462] on textarea "👋𝗛𝗲𝗹𝗹𝗼❗ We recently completed a very similar project. Can I share a short loom …" at bounding box center [838, 584] width 682 height 389
click at [643, 457] on textarea "👋𝗛𝗲𝗹𝗹𝗼❗ We recently completed a very similar project. Can I share a short loom …" at bounding box center [838, 584] width 682 height 389
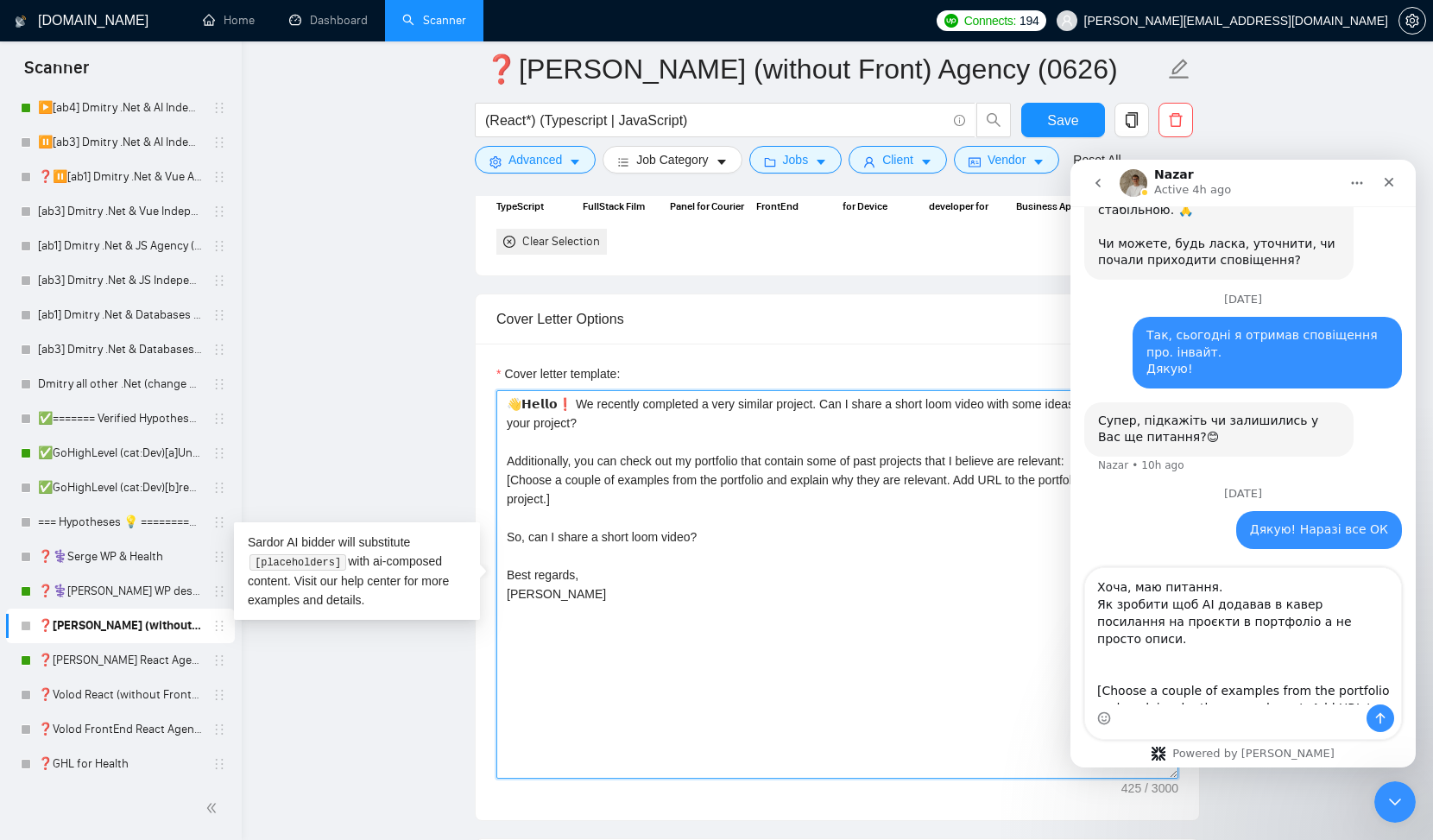
click at [873, 458] on textarea "👋𝗛𝗲𝗹𝗹𝗼❗ We recently completed a very similar project. Can I share a short loom …" at bounding box center [838, 584] width 682 height 389
type textarea "👋𝗛𝗲𝗹𝗹𝗼❗ We recently completed a very similar project. Can I share a short loom …"
click at [865, 543] on textarea "👋𝗛𝗲𝗹𝗹𝗼❗ We recently completed a very similar project. Can I share a short loom …" at bounding box center [838, 584] width 682 height 389
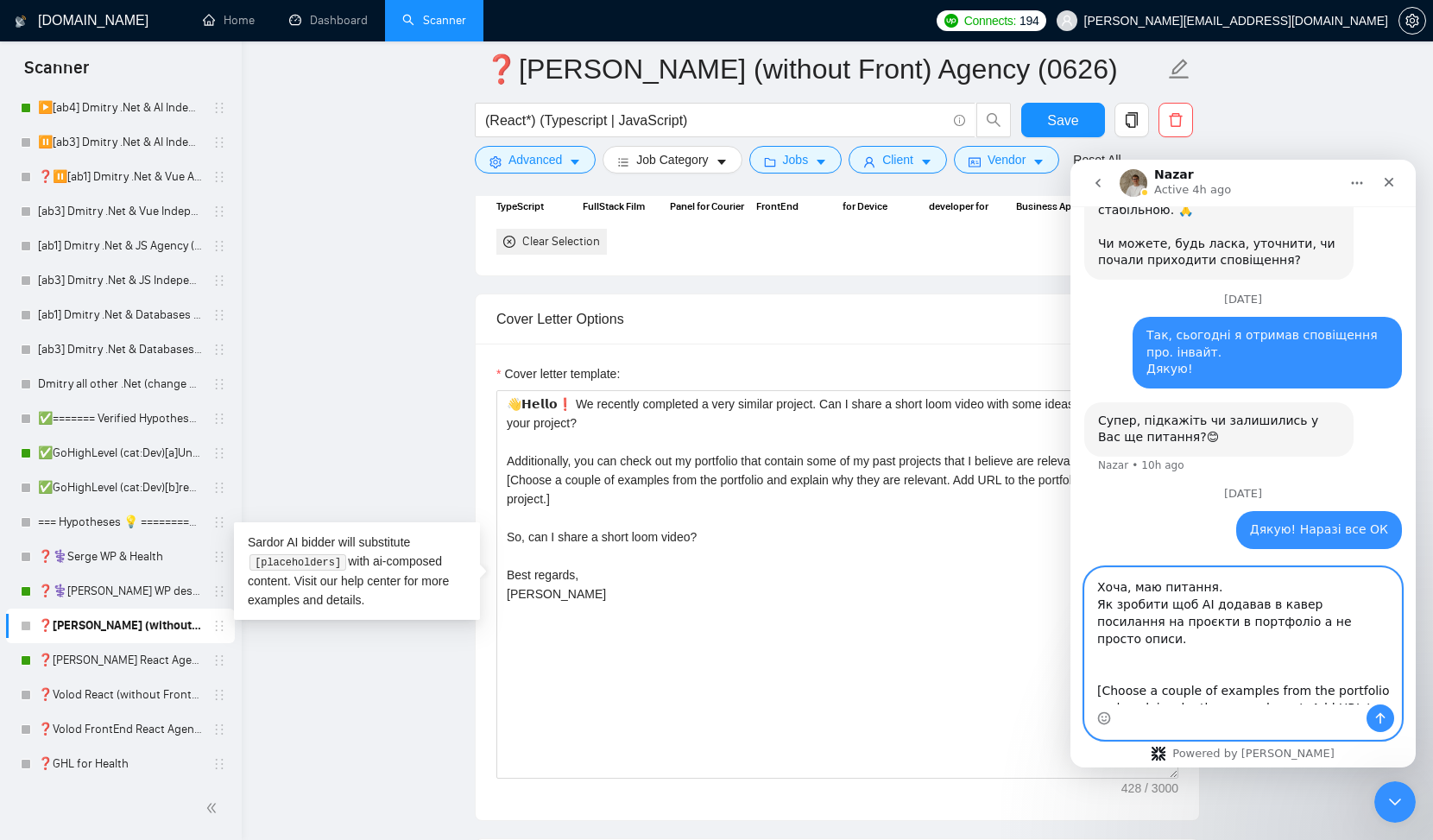
click at [1153, 672] on textarea "Хоча, маю питання. Як зробити щоб AI додавав в кавер посилання на проєкти в пор…" at bounding box center [1243, 636] width 316 height 136
click at [1208, 647] on textarea "Хоча, маю питання. Як зробити щоб AI додавав в кавер посилання на проєкти в пор…" at bounding box center [1243, 636] width 316 height 136
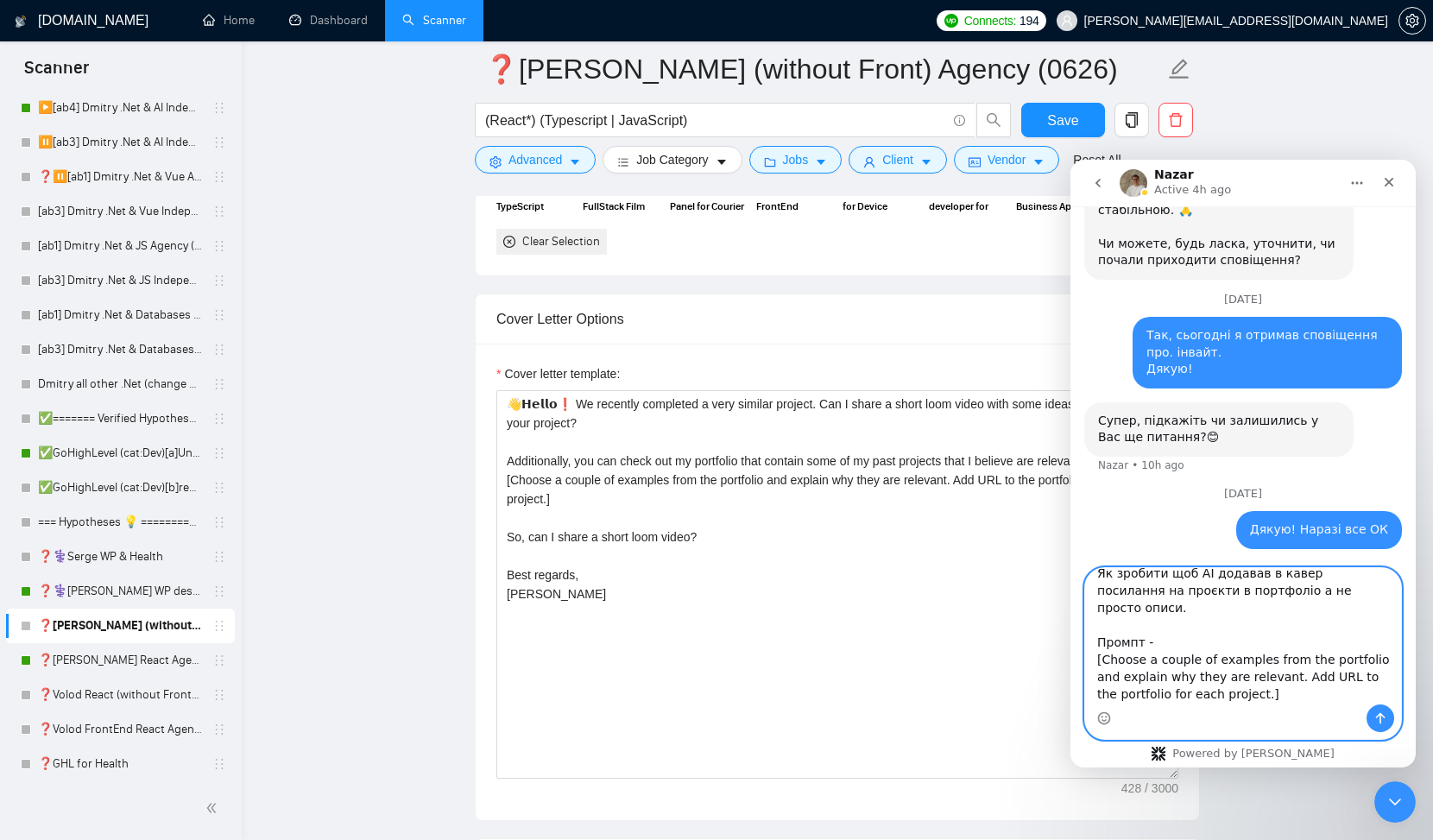
scroll to position [45, 0]
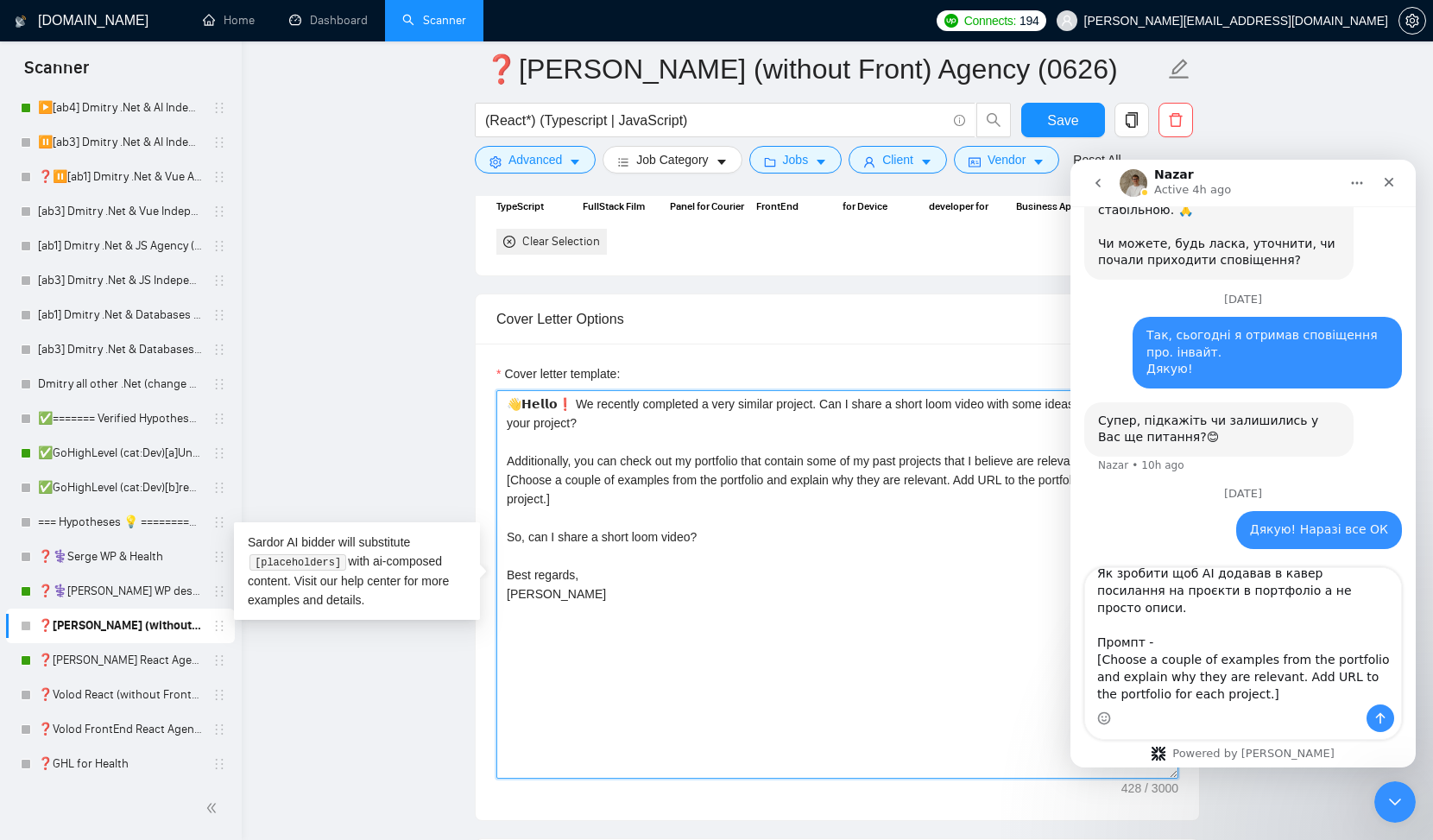
drag, startPoint x: 751, startPoint y: 536, endPoint x: 411, endPoint y: 538, distance: 340.0
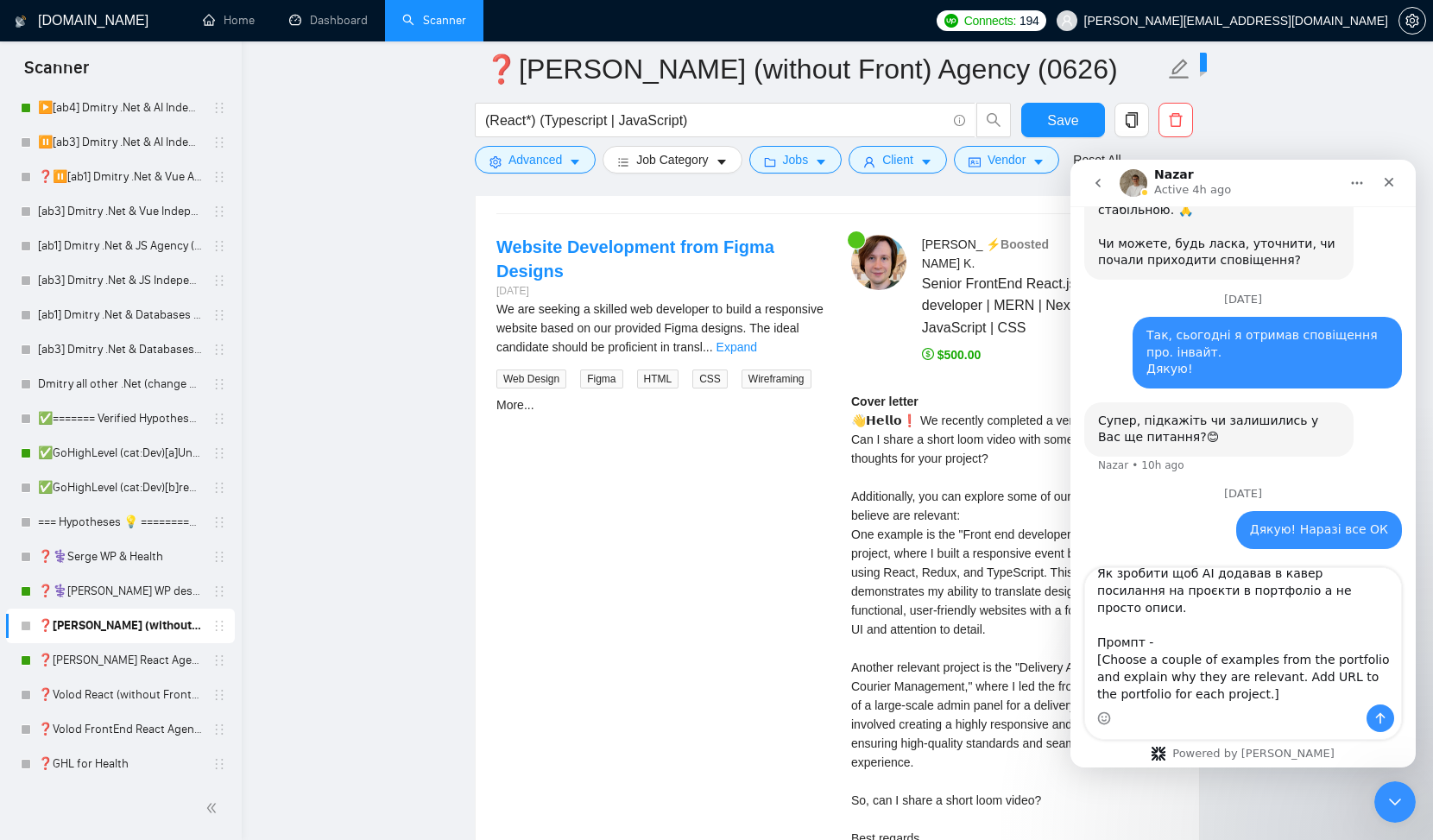
scroll to position [3472, 0]
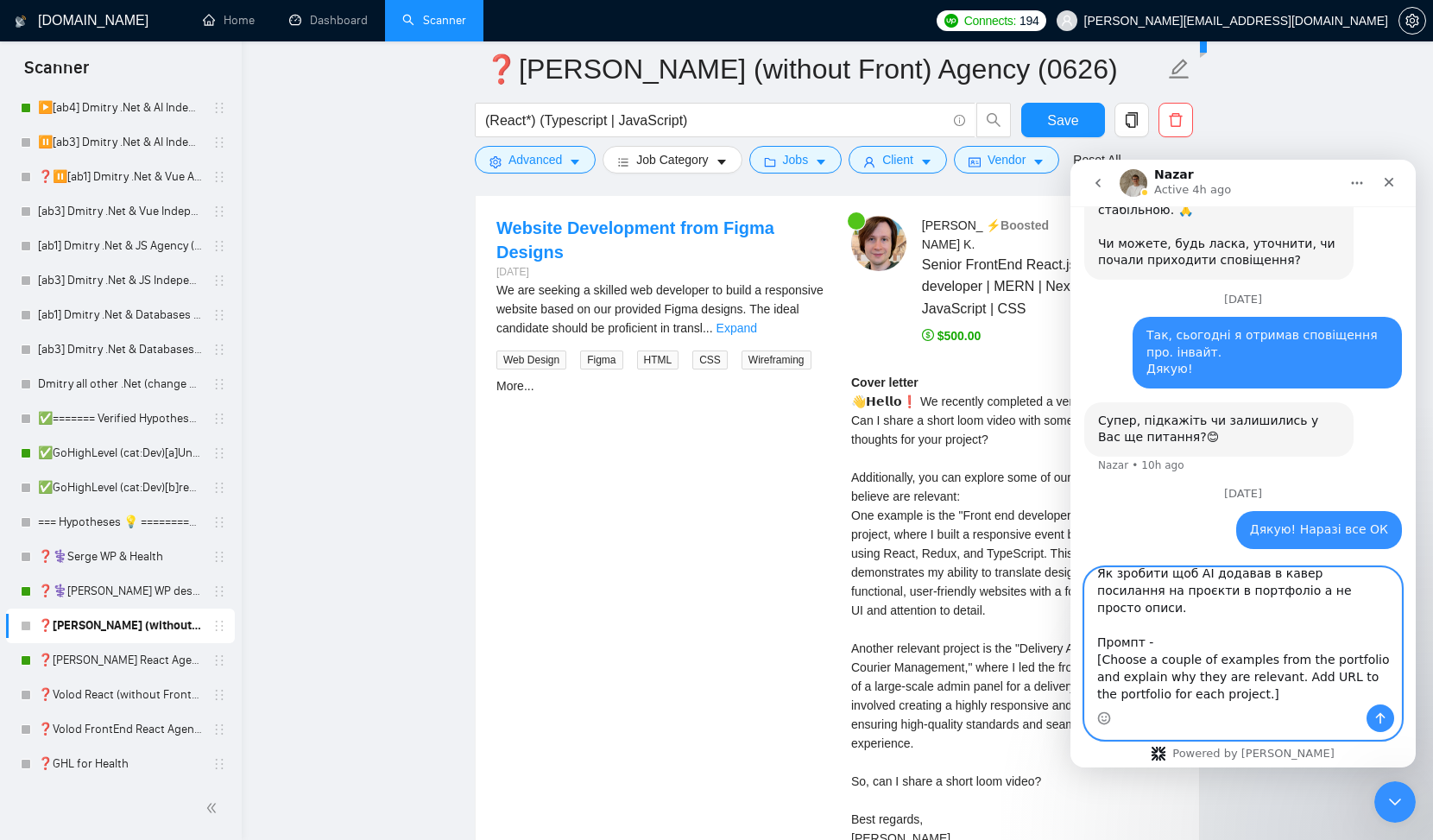
click at [1108, 692] on textarea "Хоча, маю питання. Як зробити щоб AI додавав в кавер посилання на проєкти в пор…" at bounding box center [1243, 636] width 316 height 136
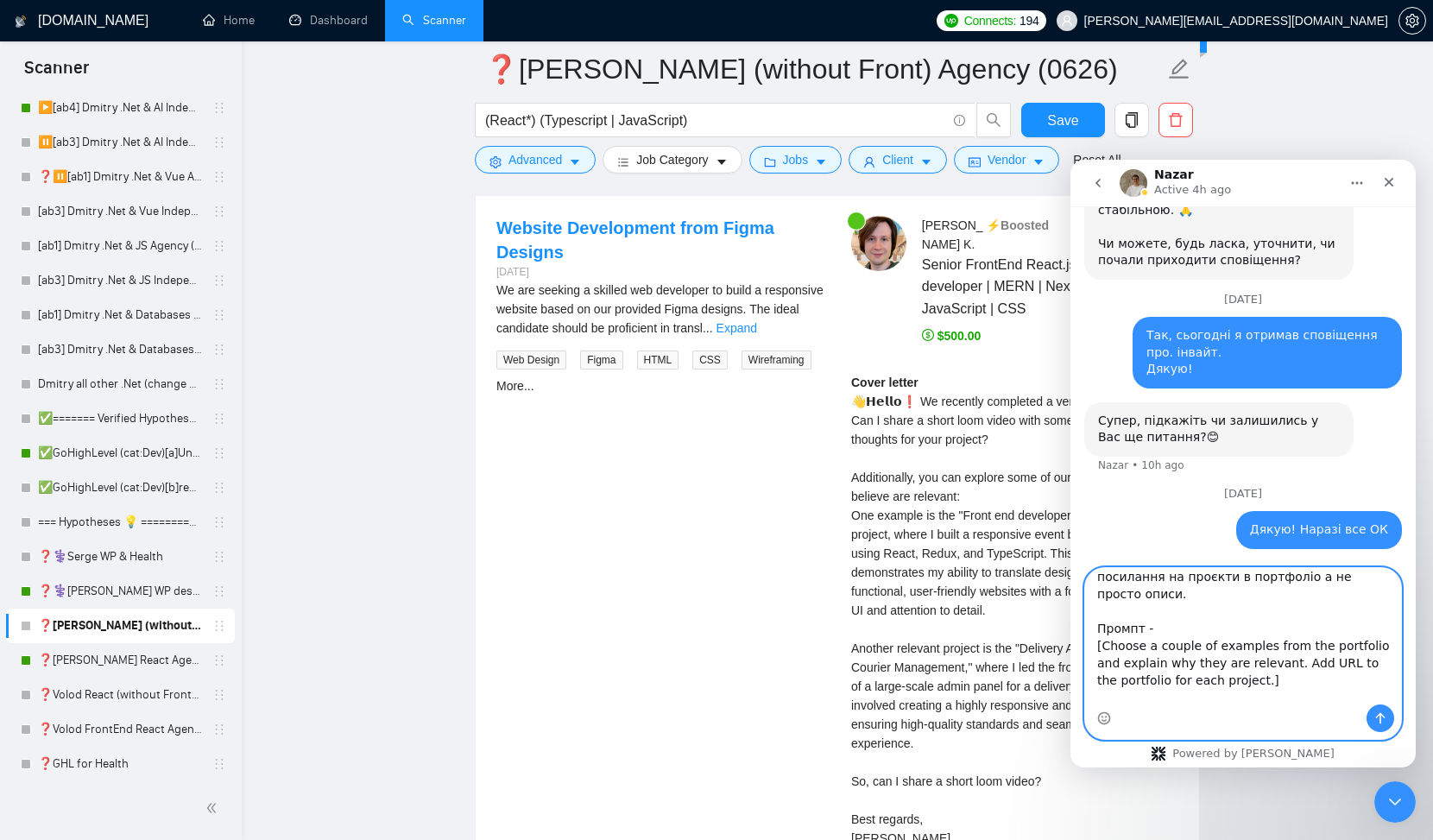
scroll to position [62, 0]
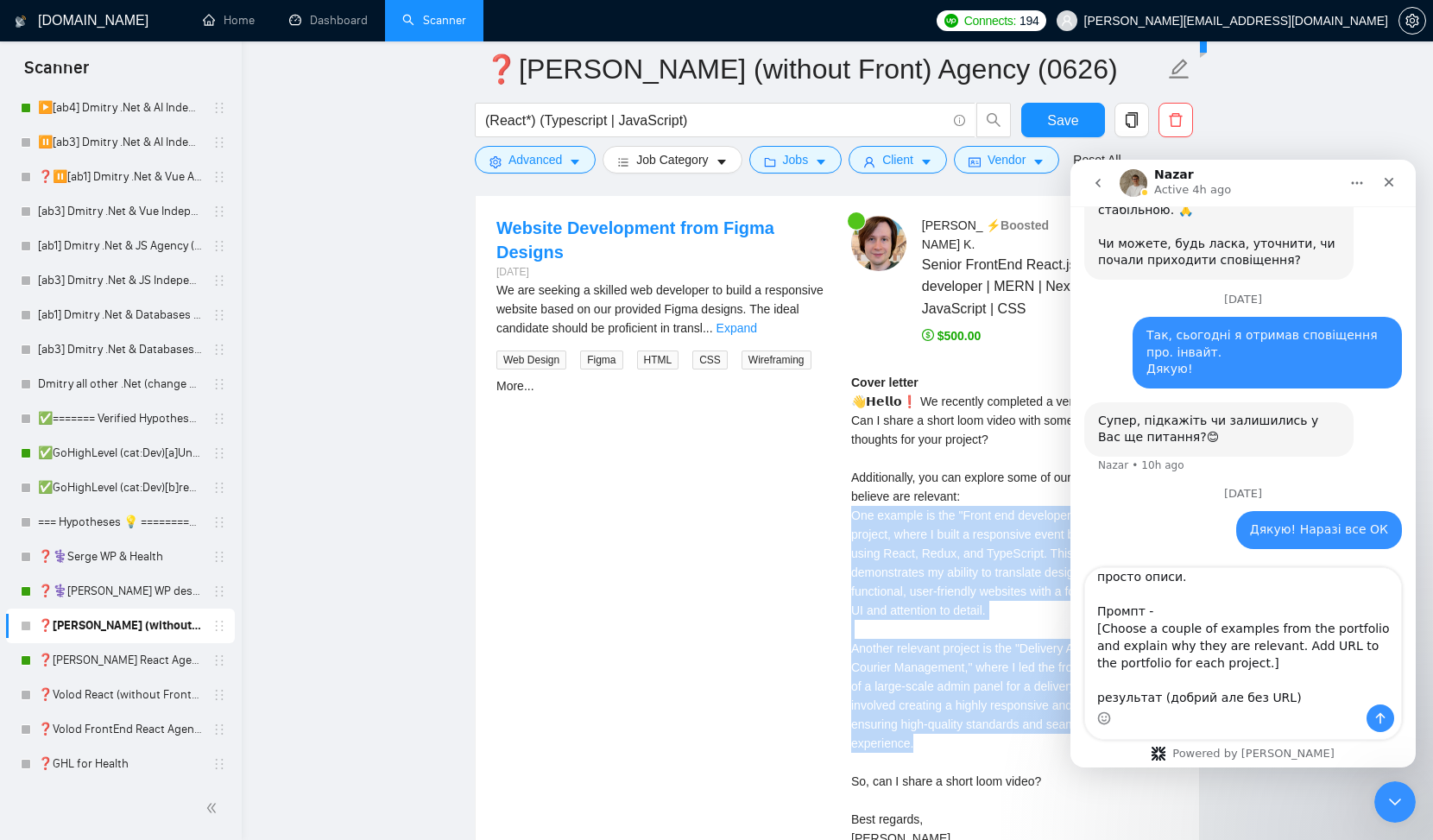
drag, startPoint x: 852, startPoint y: 521, endPoint x: 1016, endPoint y: 740, distance: 273.6
click at [1016, 740] on div "Cover letter 👋𝗛𝗲𝗹𝗹𝗼❗ We recently completed a very similar project. Can I share …" at bounding box center [1015, 610] width 328 height 474
copy div "ample is the "Front end developer for VDNG Website" project, where I built a re…"
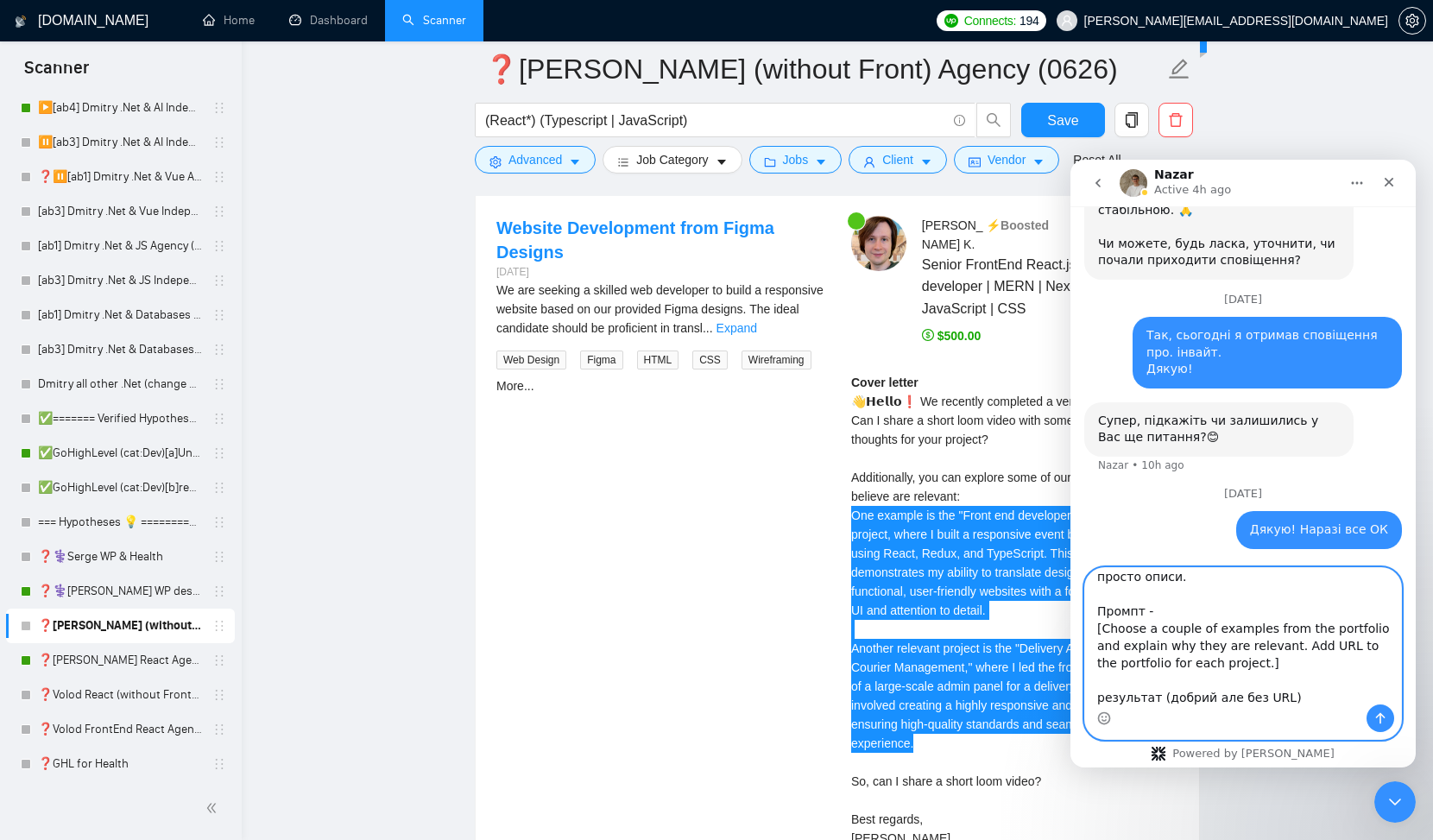
click at [1157, 697] on textarea "Хоча, маю питання. Як зробити щоб AI додавав в кавер посилання на проєкти в пор…" at bounding box center [1243, 636] width 316 height 136
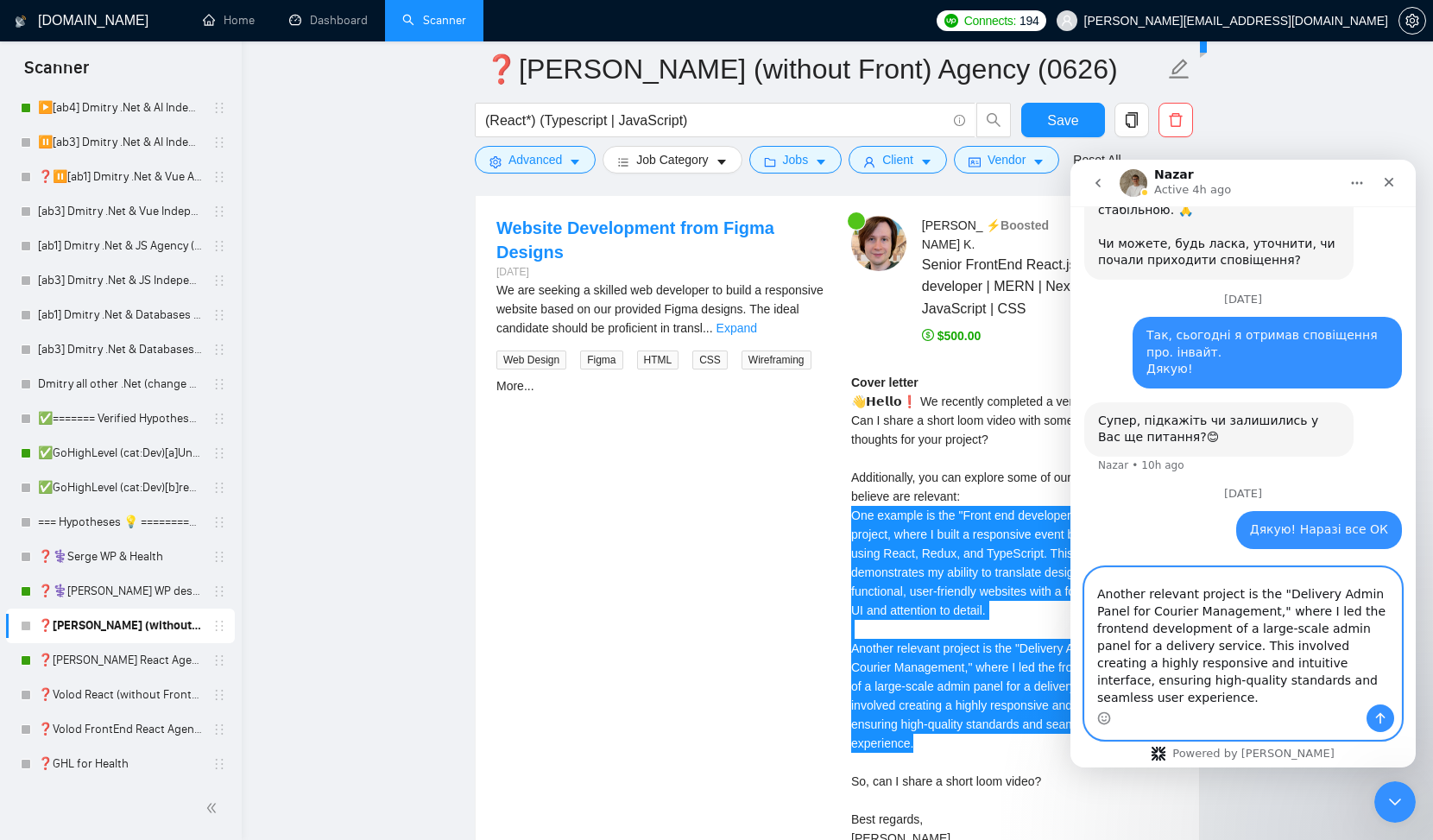
scroll to position [356, 0]
paste textarea "https://www.upwork.com/freelancers/~011fbaa5e0fb40b644?p=1957582474950082560"
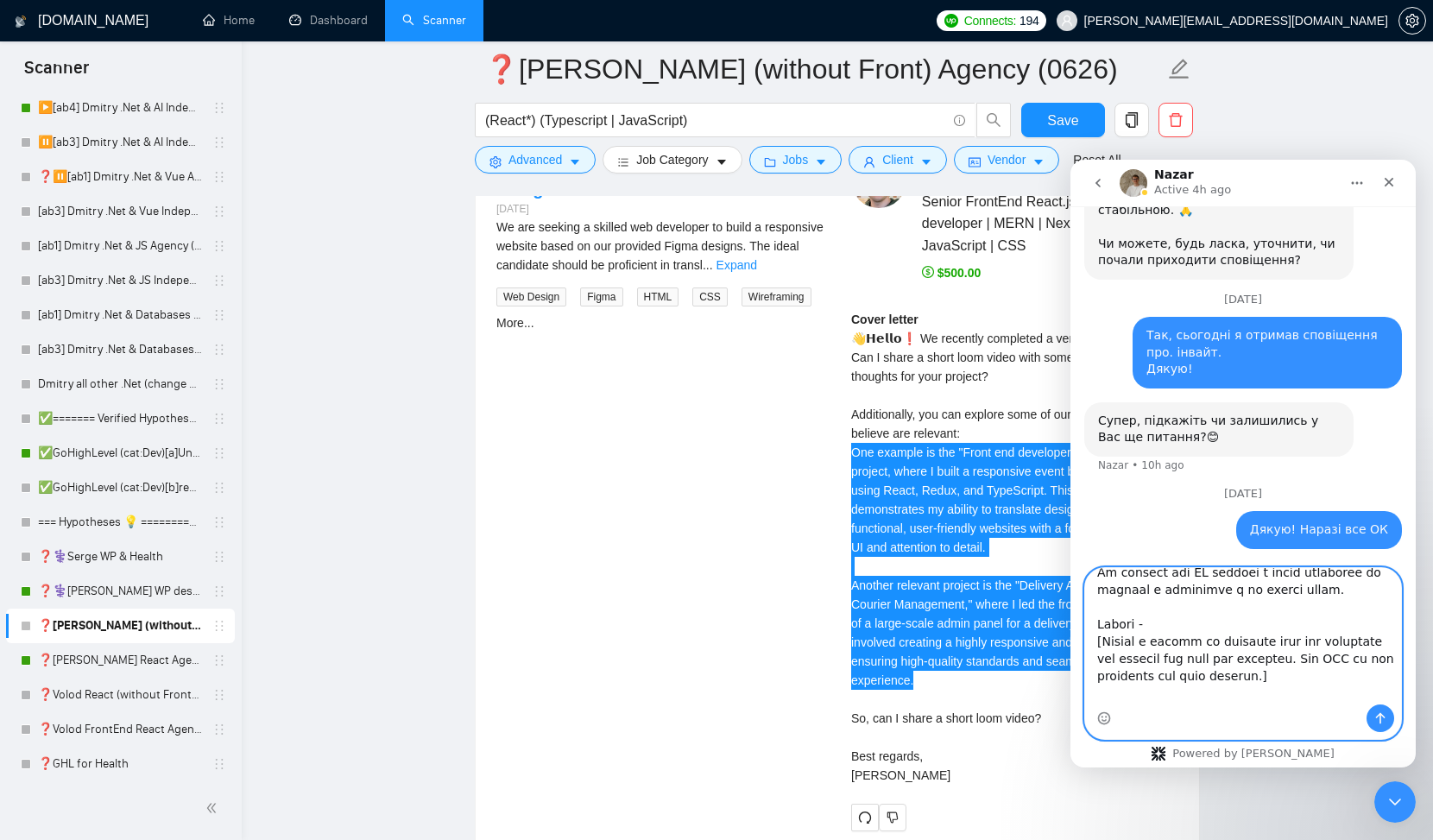
scroll to position [0, 0]
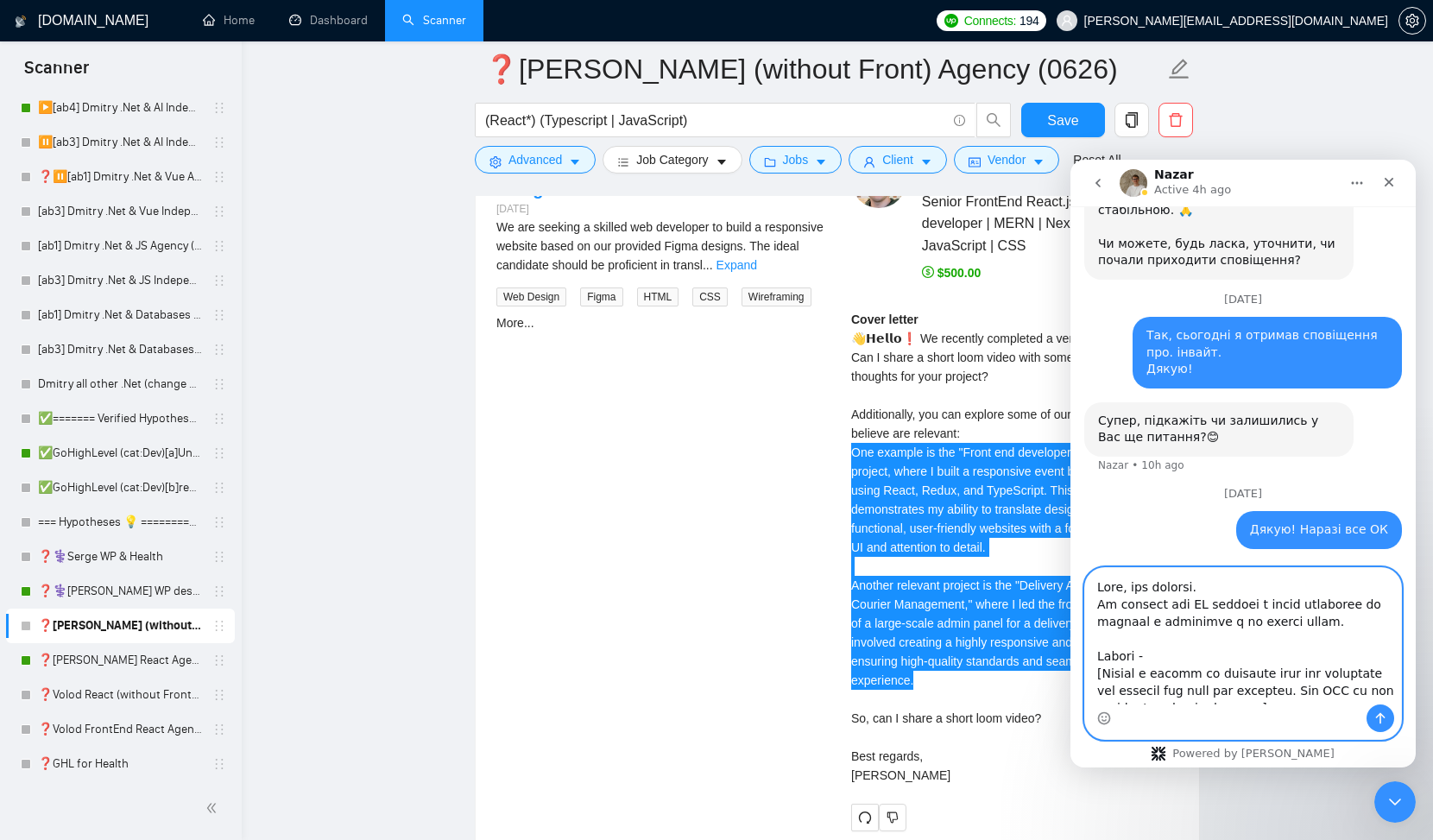
click at [1321, 623] on textarea "Message…" at bounding box center [1243, 636] width 316 height 136
click at [1346, 617] on textarea "Message…" at bounding box center [1243, 636] width 316 height 136
click at [1346, 616] on textarea "Message…" at bounding box center [1243, 636] width 316 height 136
paste textarea "https://beta.gigradar.io/scanner/685d310a183743ddb224b7c9#autobidder"
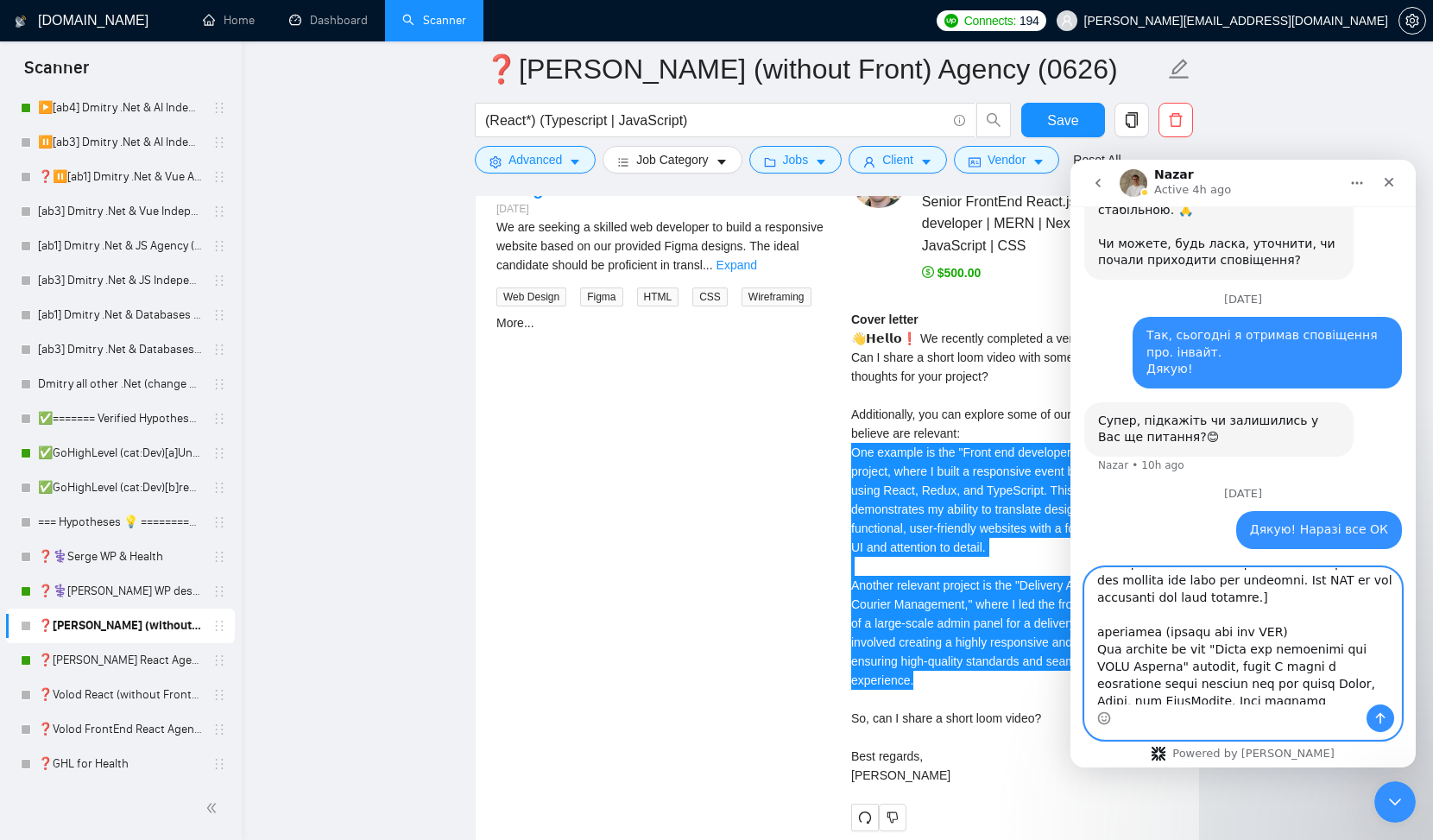
scroll to position [181, 0]
click at [1102, 629] on textarea "Message…" at bounding box center [1243, 636] width 316 height 136
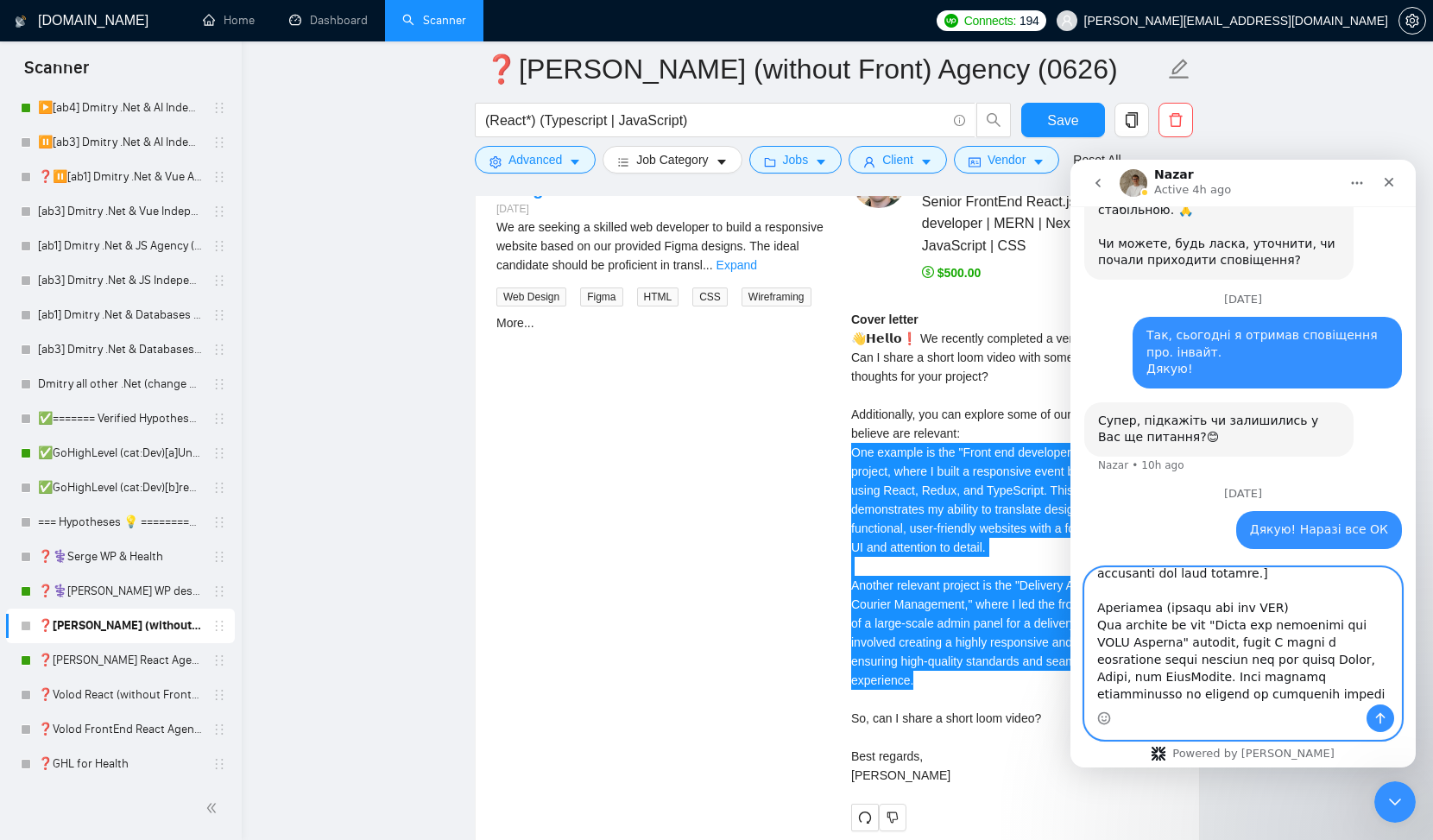
scroll to position [191, 0]
click at [1093, 637] on textarea "Message…" at bounding box center [1243, 636] width 316 height 136
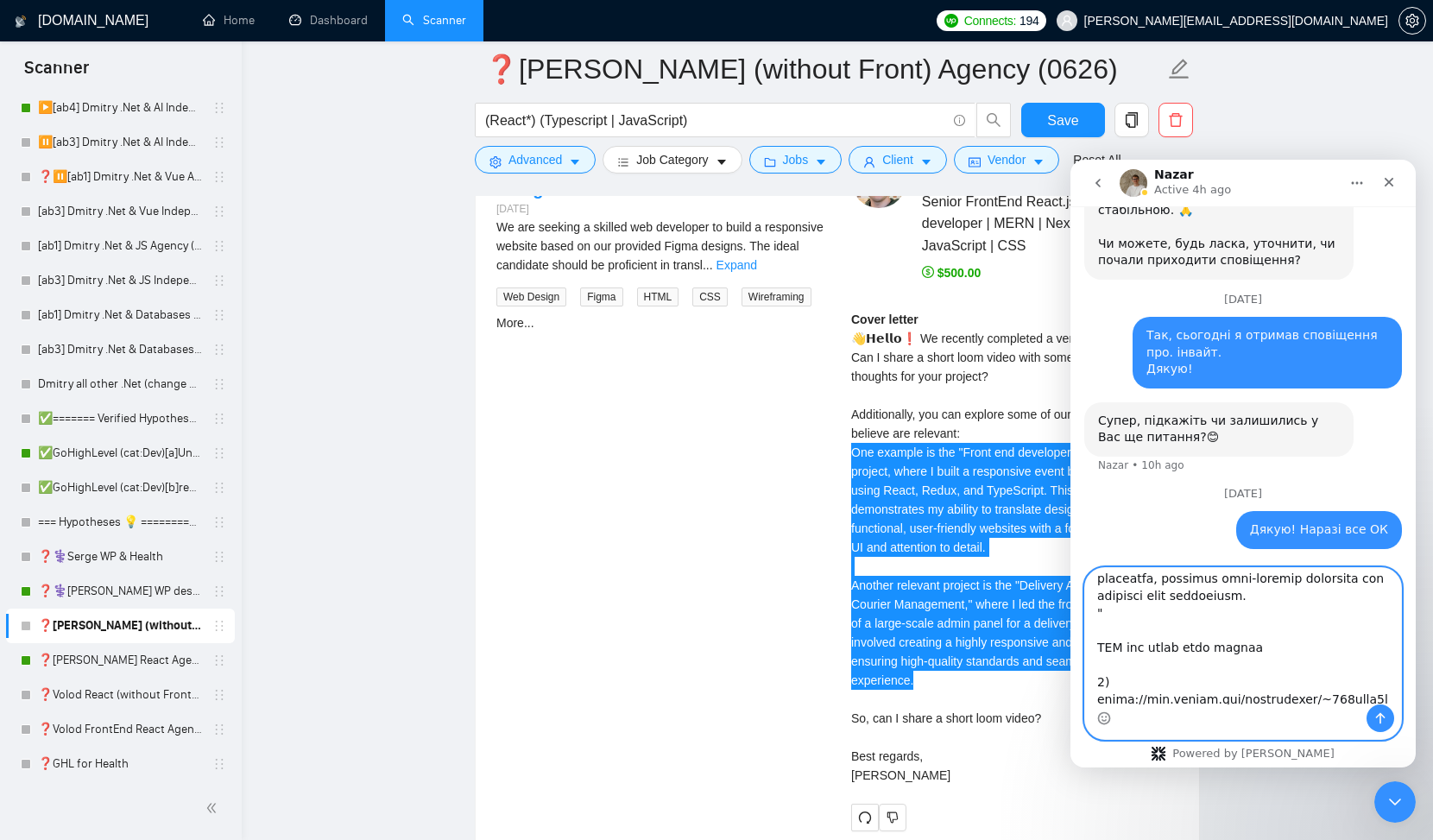
scroll to position [511, 0]
click at [1104, 633] on textarea "Message…" at bounding box center [1243, 636] width 316 height 136
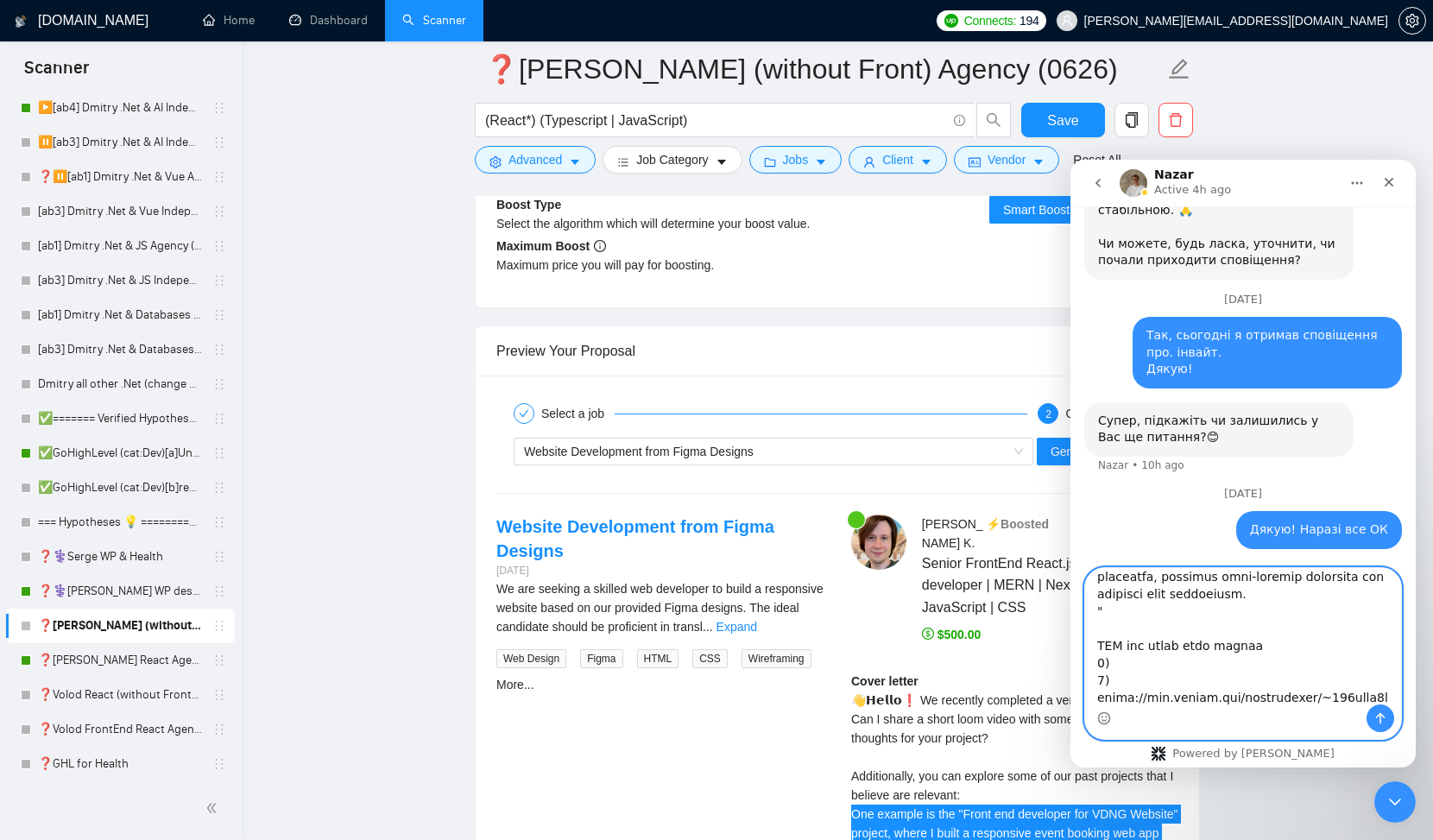
scroll to position [3187, 0]
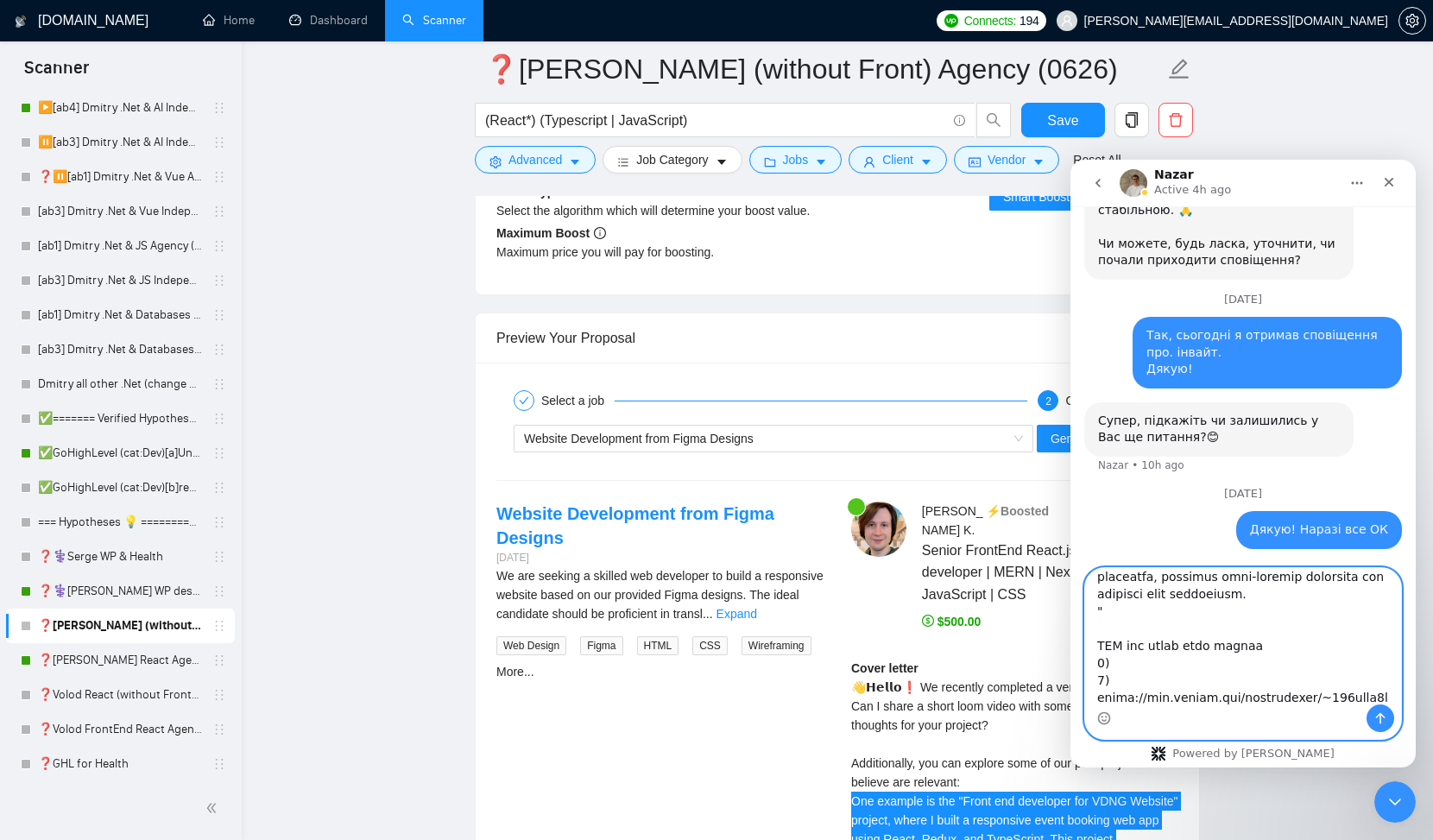
paste textarea "https://www.upwork.com/freelancers/~011fbaa5e0fb40b644?p=1956901117758713856"
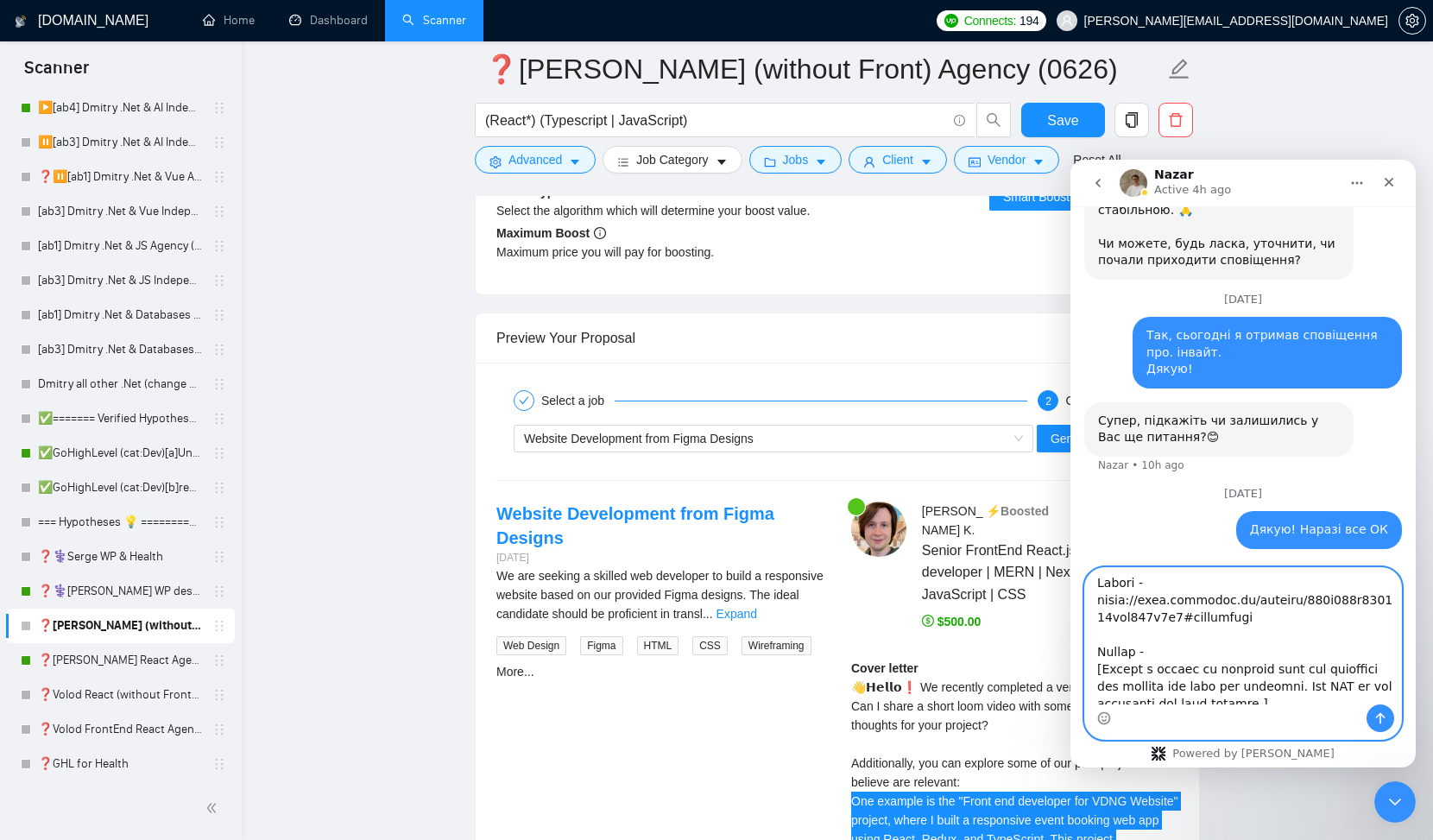
scroll to position [0, 0]
click at [1228, 590] on textarea "Message…" at bounding box center [1243, 636] width 316 height 136
click at [1280, 609] on textarea "Message…" at bounding box center [1243, 636] width 316 height 136
click at [1303, 614] on textarea "Message…" at bounding box center [1243, 636] width 316 height 136
click at [1220, 623] on textarea "Message…" at bounding box center [1243, 636] width 316 height 136
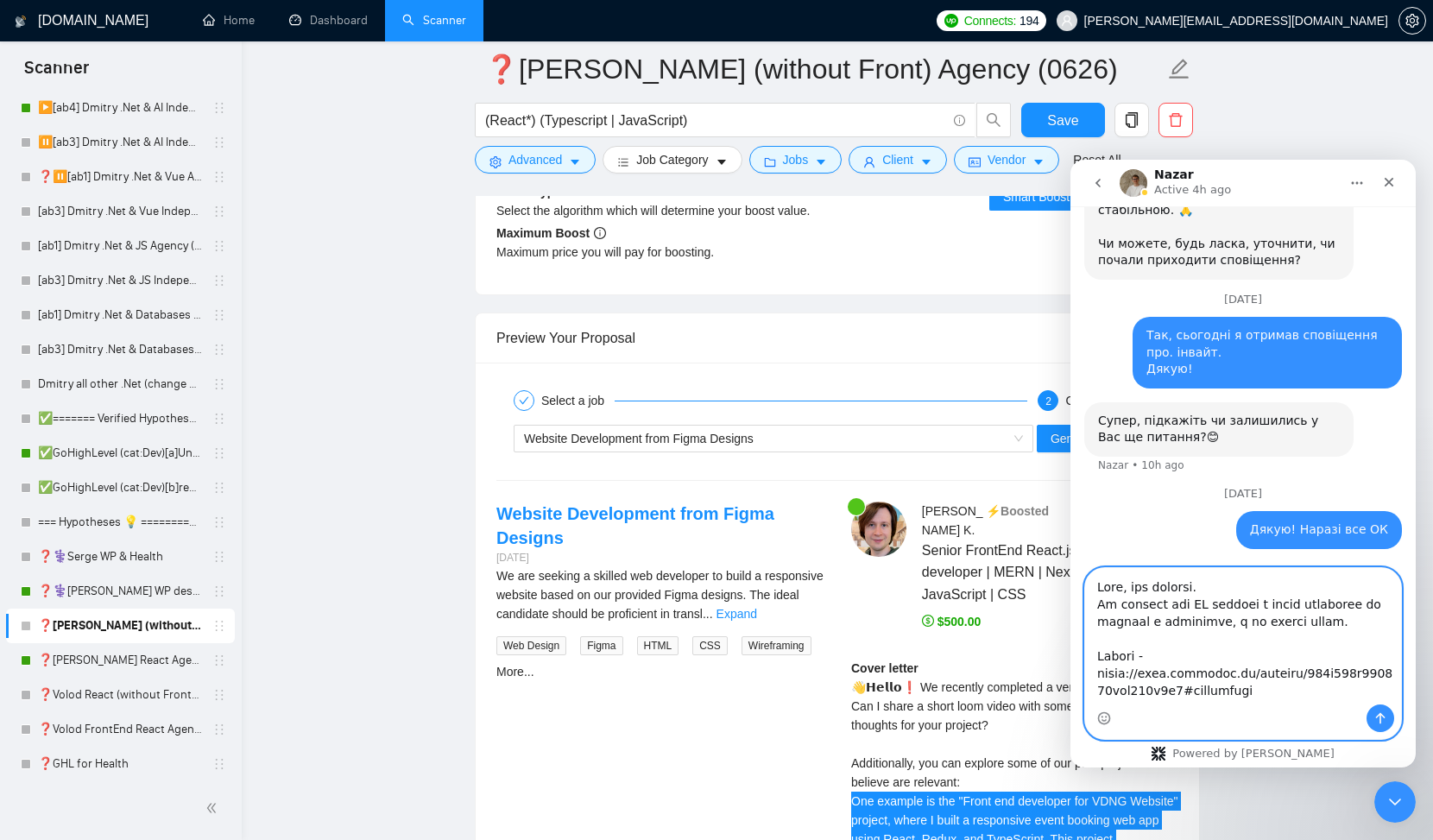
click at [1347, 624] on textarea "Message…" at bounding box center [1243, 636] width 316 height 136
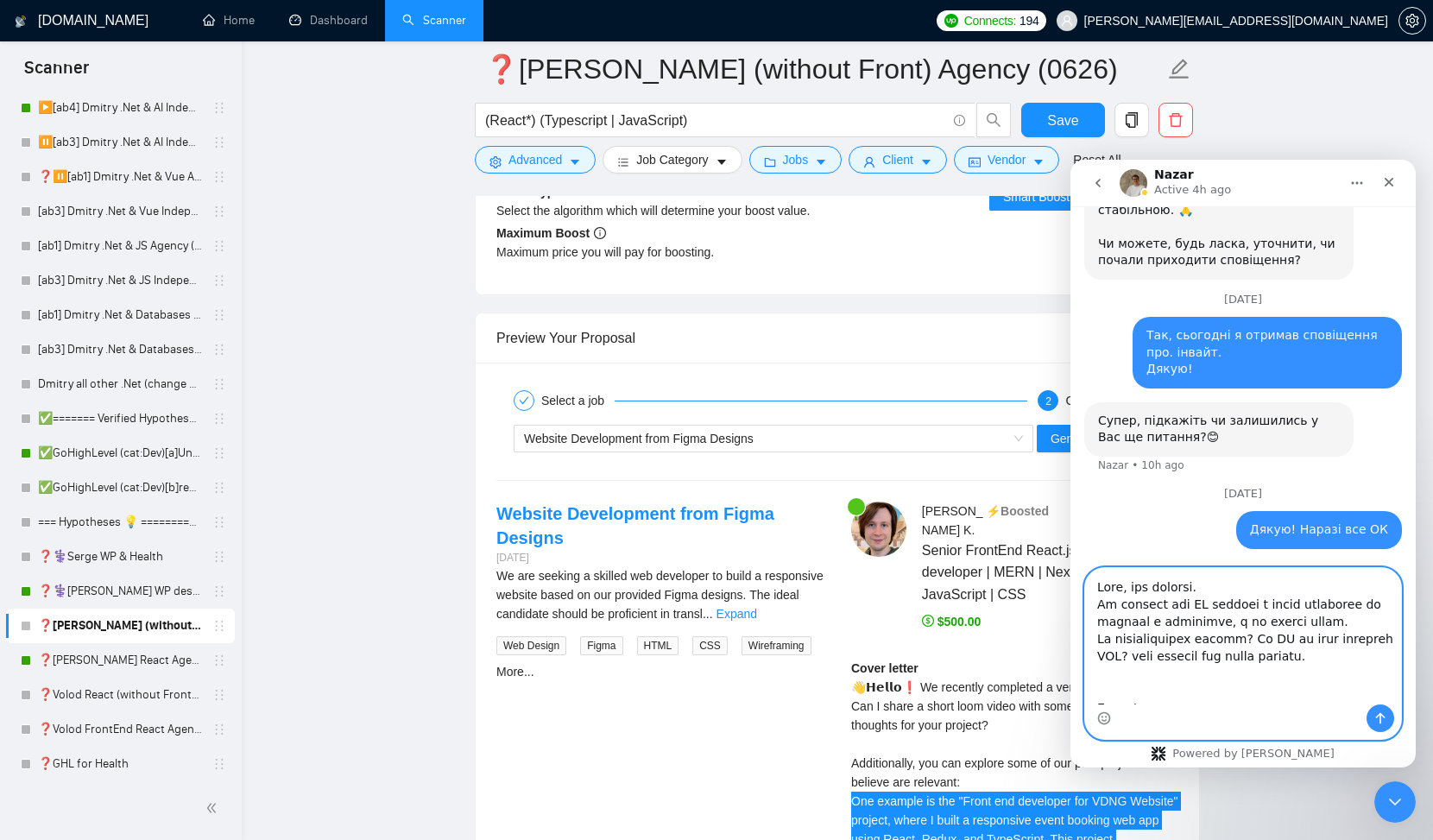
type textarea "Хоча, маю питання. Як зробити щоб AI додавав в кавер посилання на проєкти в пор…"
click at [1389, 721] on button "Send a message…" at bounding box center [1380, 718] width 27 height 27
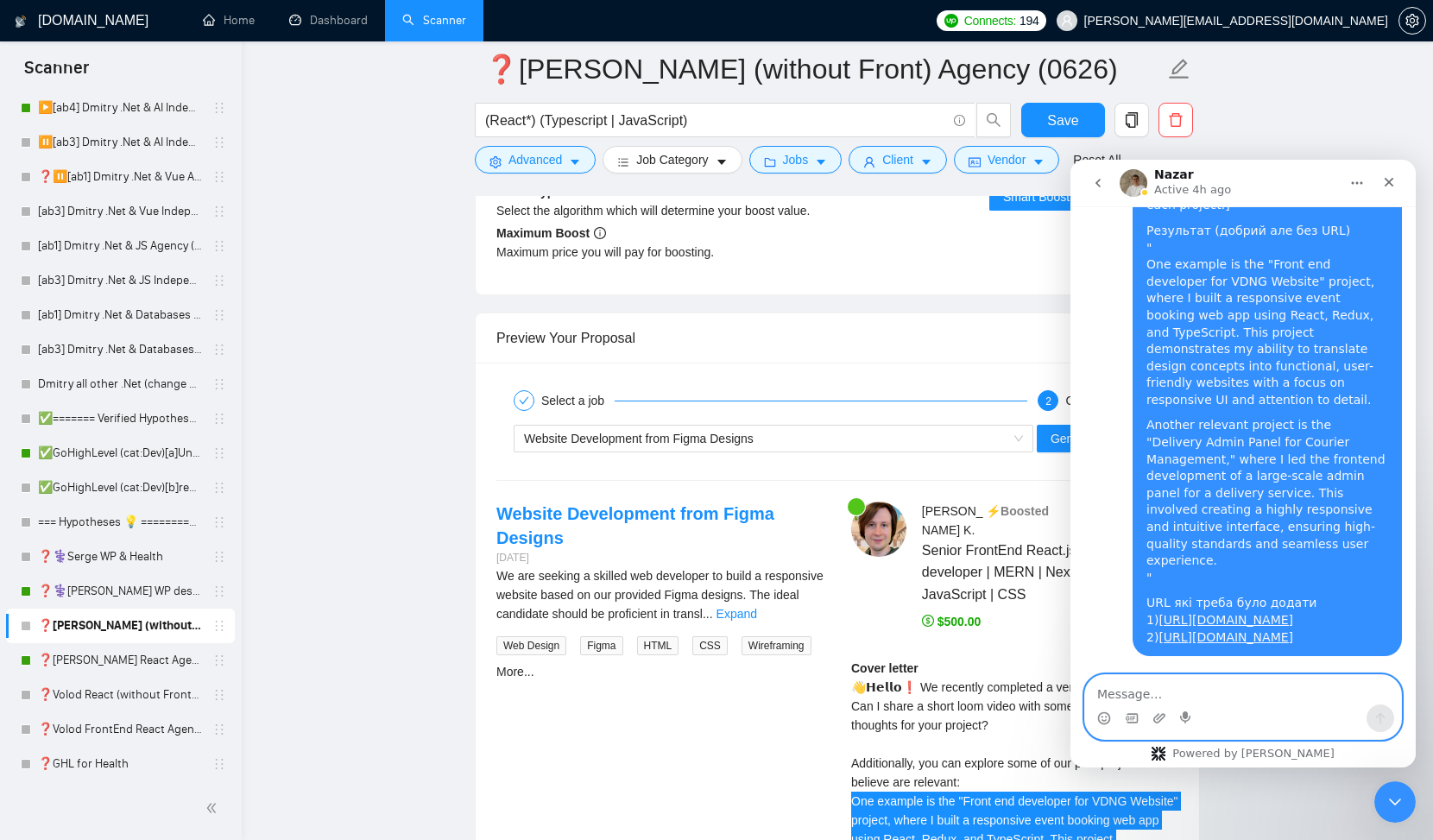
scroll to position [3063, 0]
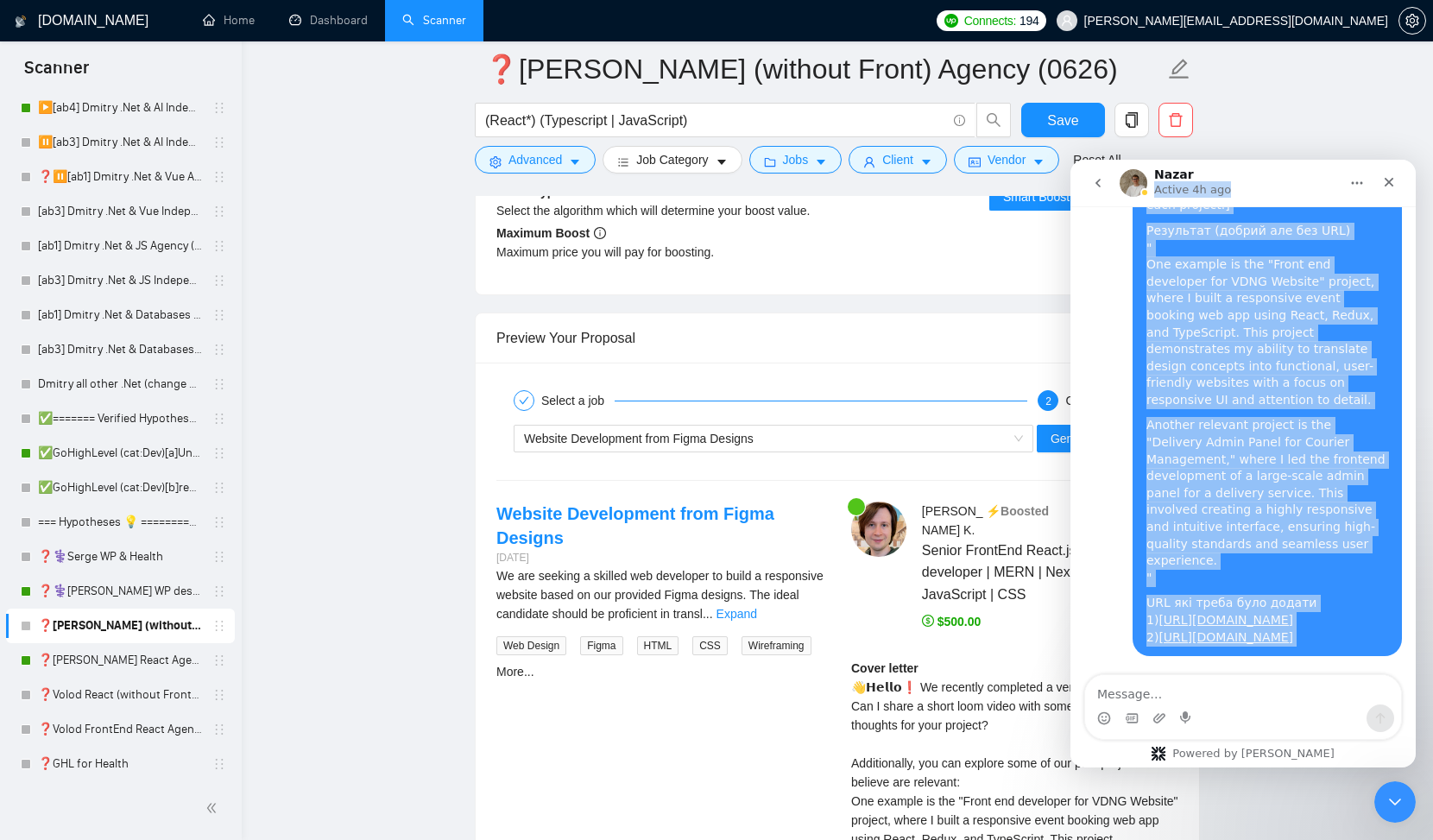
drag, startPoint x: 1218, startPoint y: 164, endPoint x: 987, endPoint y: 568, distance: 465.4
click html "Nazar Active 4h ago Ask us anything, or share your feedback. August 20 serge.yo…"
click at [1389, 182] on icon "Close" at bounding box center [1390, 182] width 10 height 10
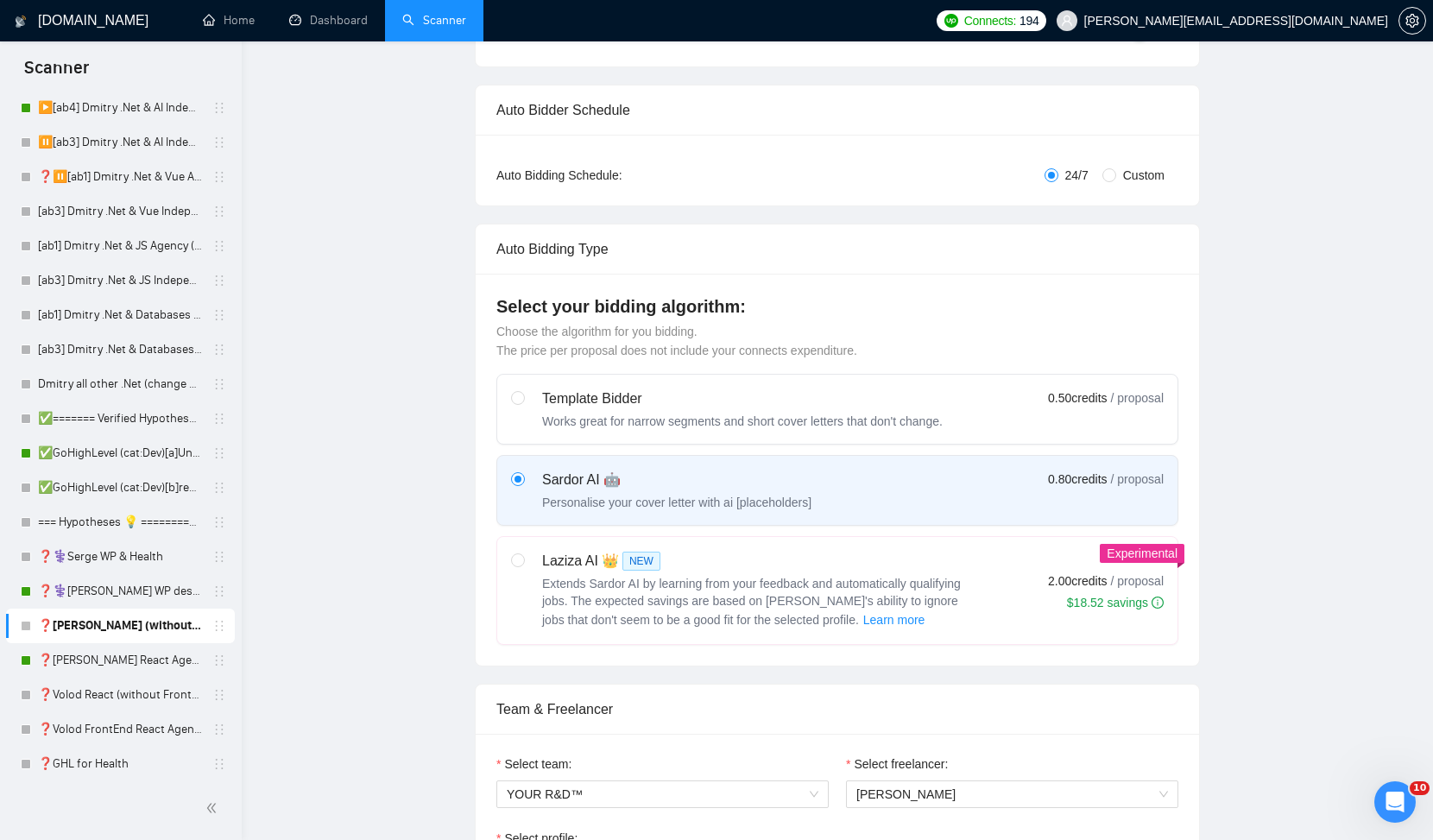
scroll to position [0, 0]
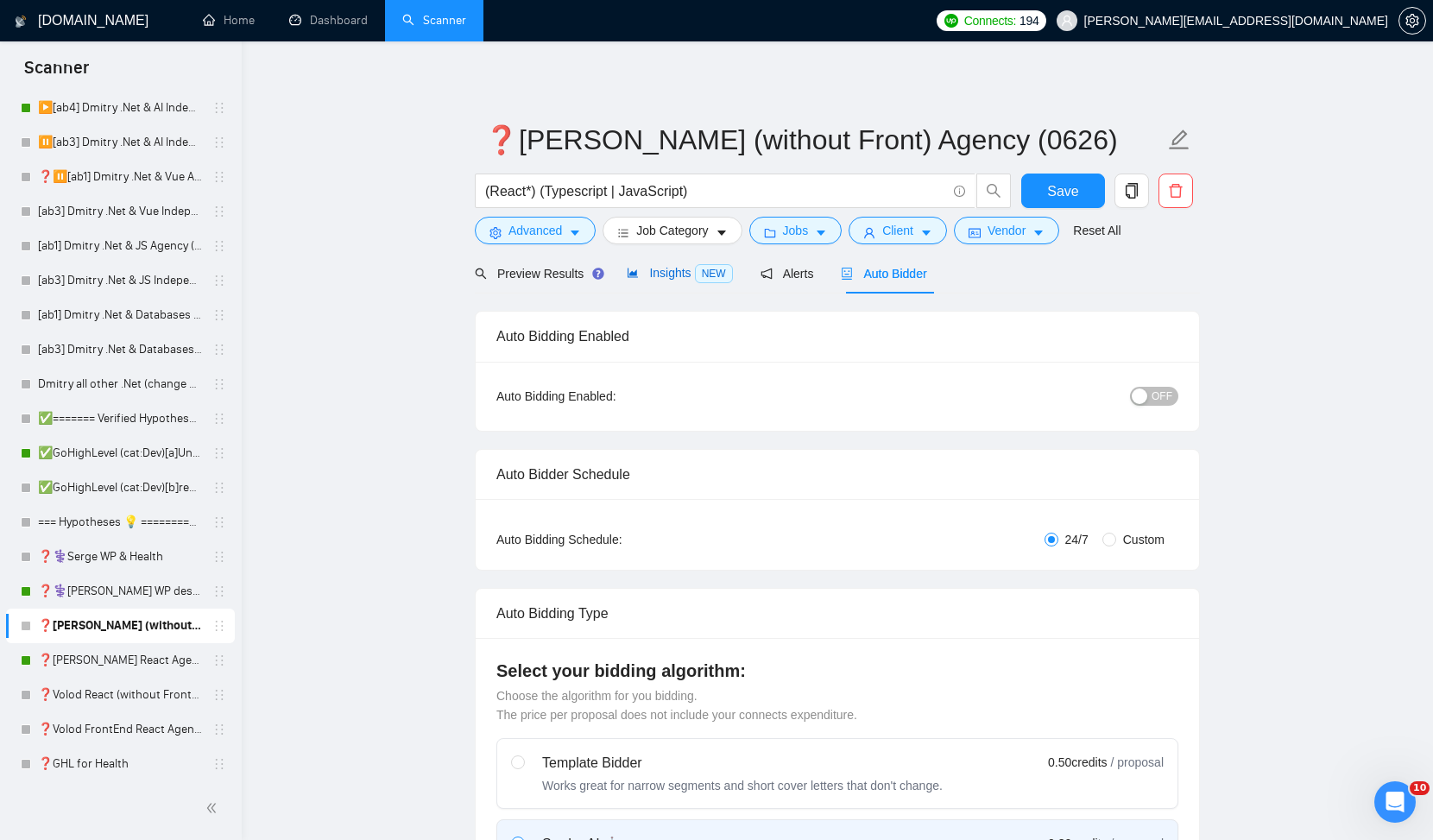
click at [690, 275] on span "Insights NEW" at bounding box center [679, 273] width 105 height 14
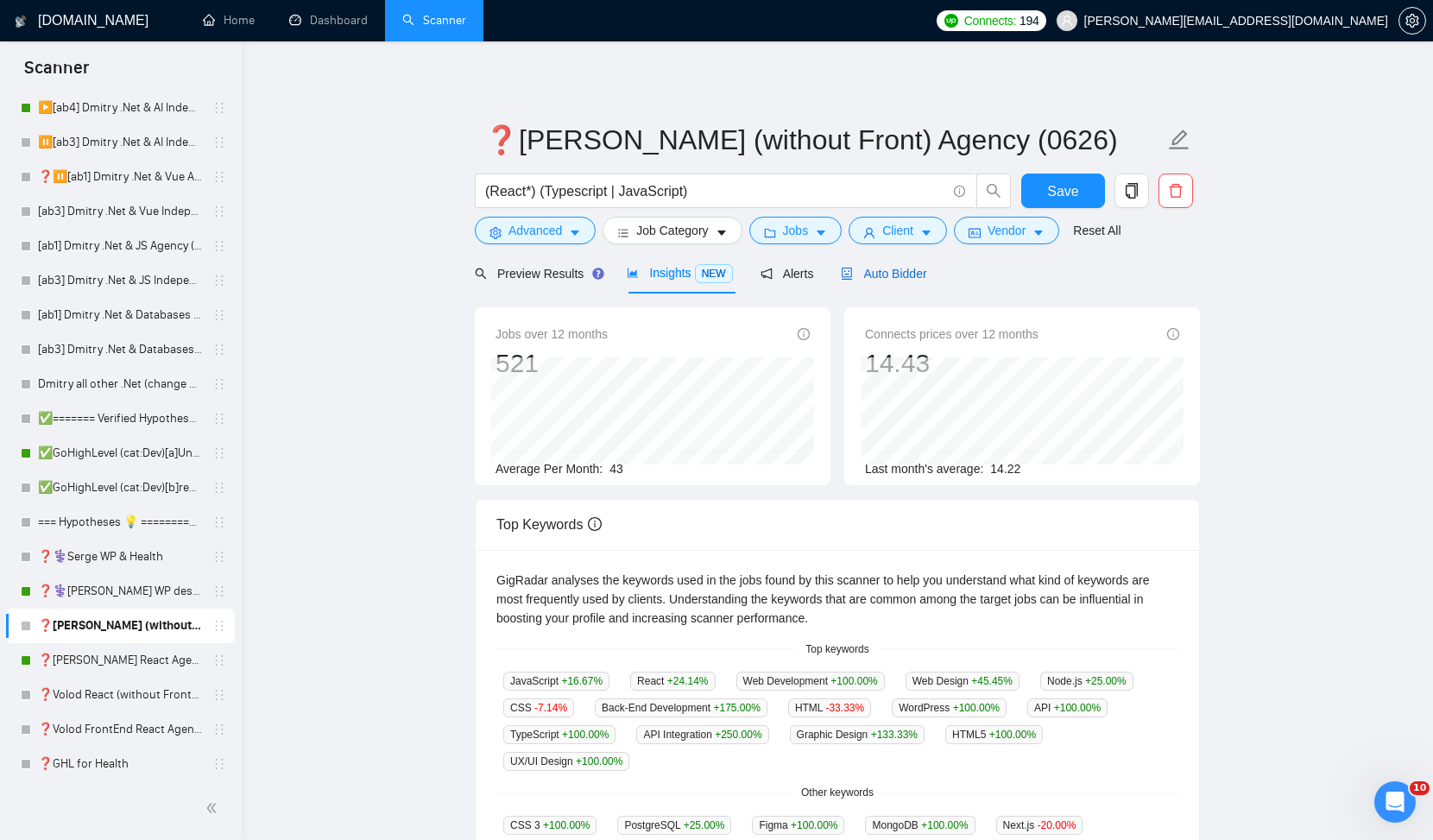
click at [920, 274] on span "Auto Bidder" at bounding box center [884, 274] width 86 height 14
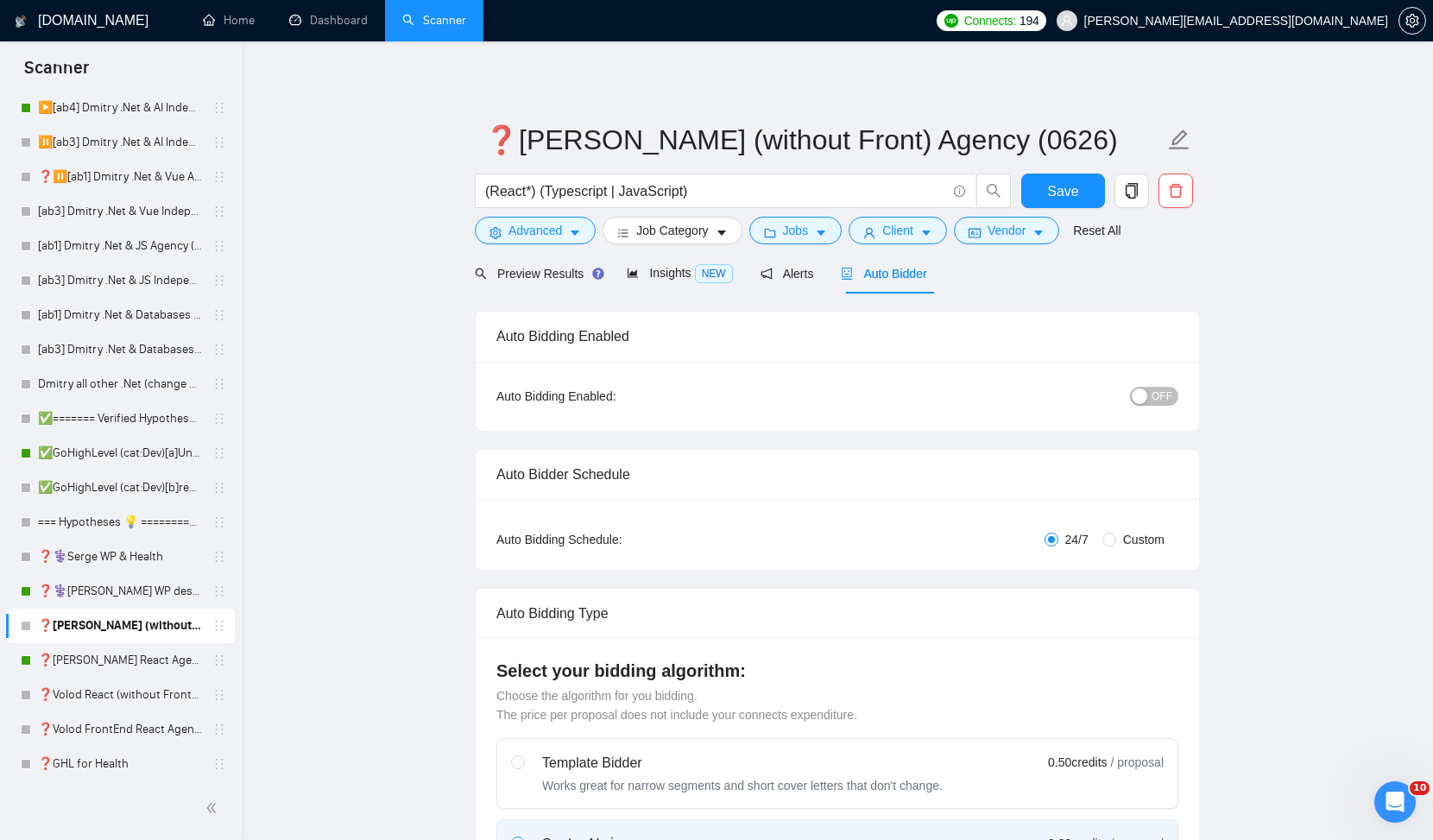
click at [1157, 391] on span "OFF" at bounding box center [1162, 396] width 20 height 19
click at [1052, 192] on span "Save" at bounding box center [1063, 191] width 31 height 21
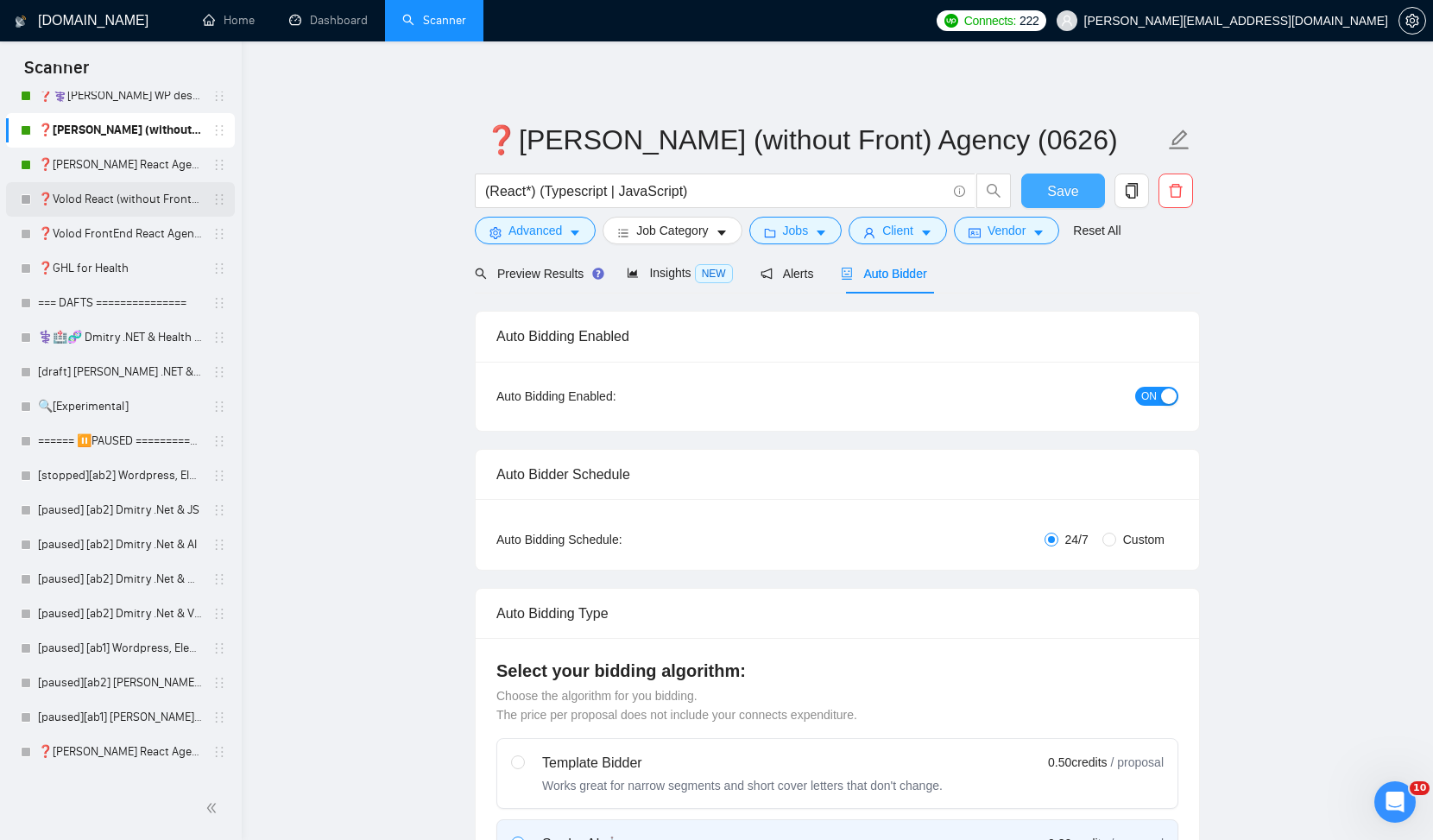
scroll to position [746, 0]
